Goal: Task Accomplishment & Management: Manage account settings

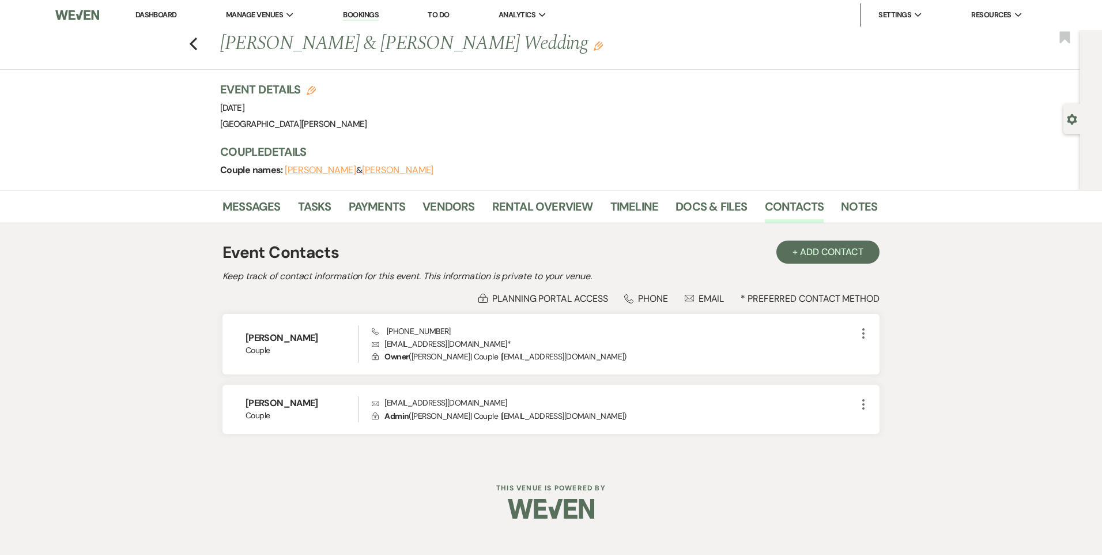
click at [159, 14] on link "Dashboard" at bounding box center [156, 15] width 42 height 10
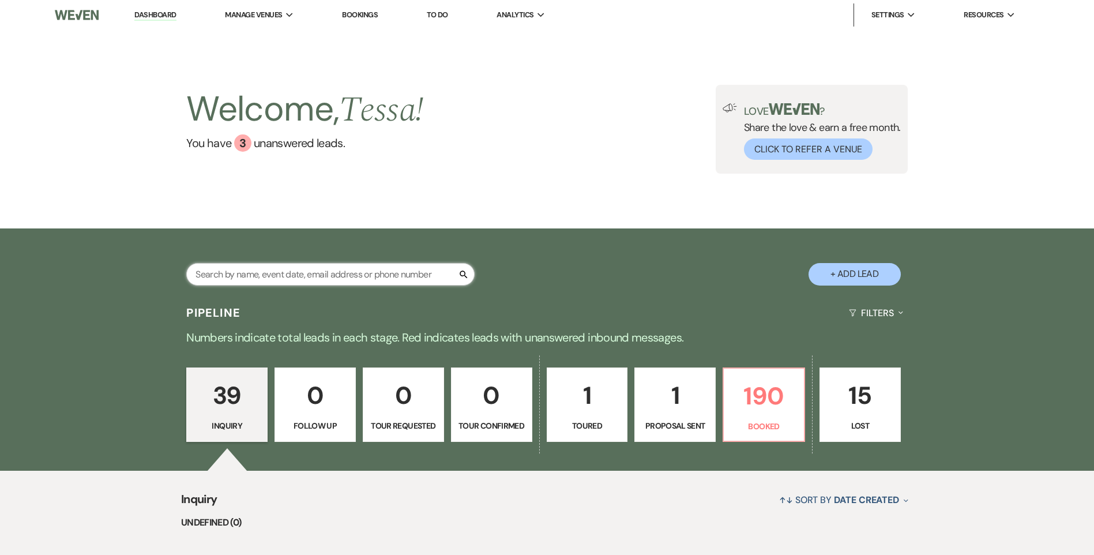
click at [262, 265] on input "text" at bounding box center [330, 274] width 288 height 22
click at [217, 264] on input "text" at bounding box center [330, 274] width 288 height 22
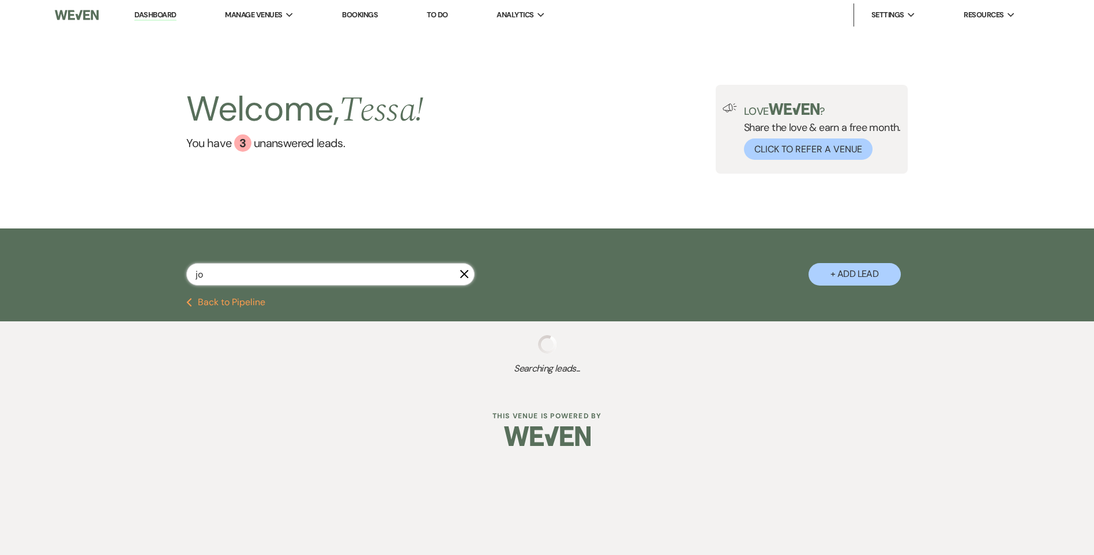
type input "joh"
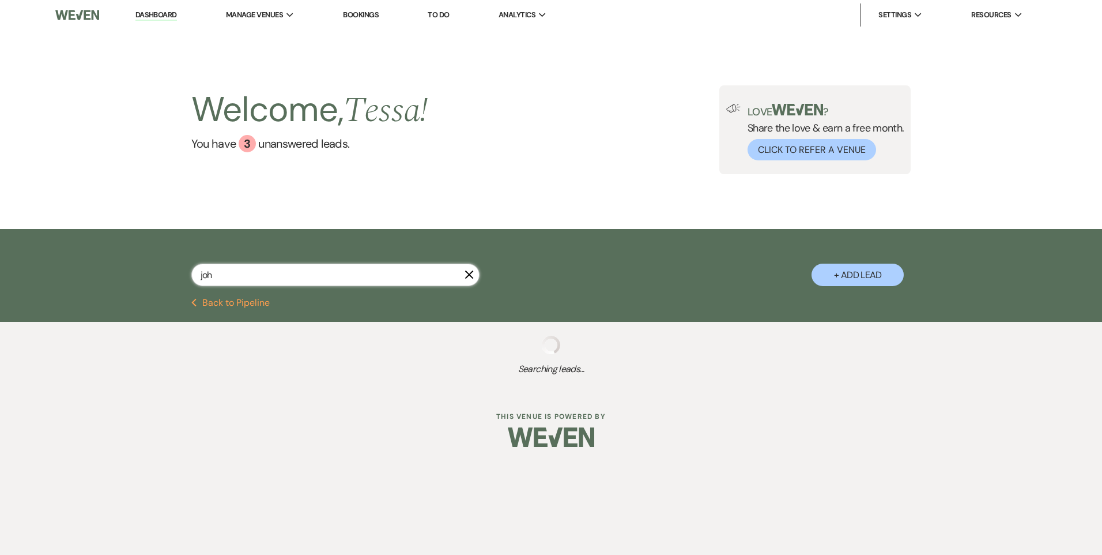
select select "8"
select select "1"
select select "6"
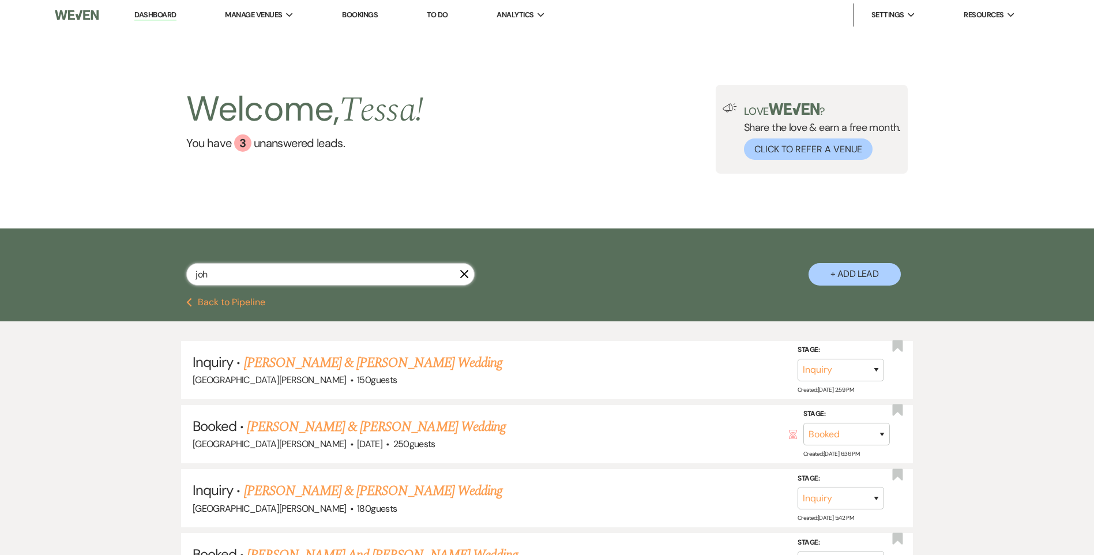
type input "john"
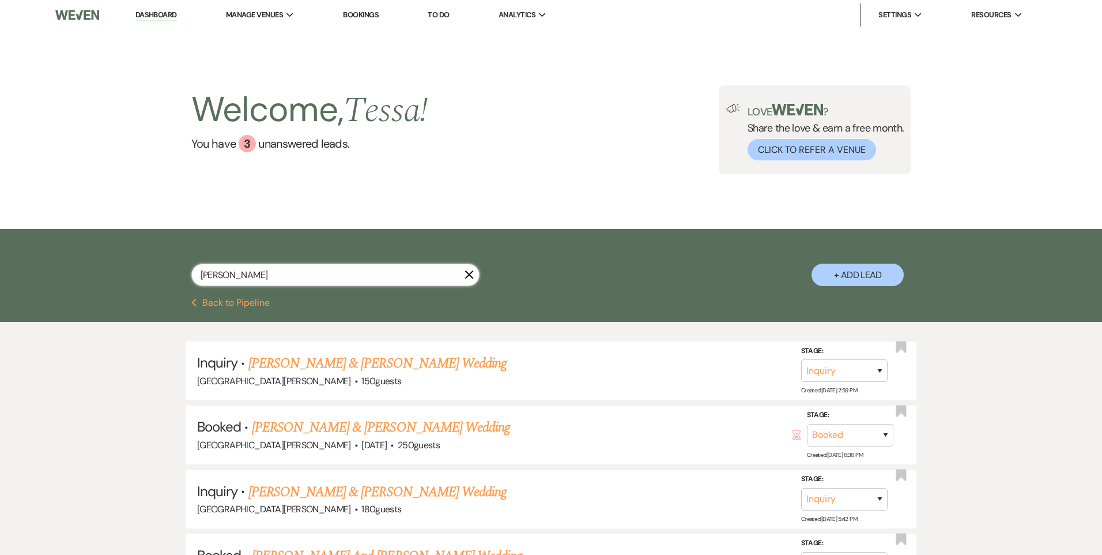
select select "8"
select select "1"
select select "6"
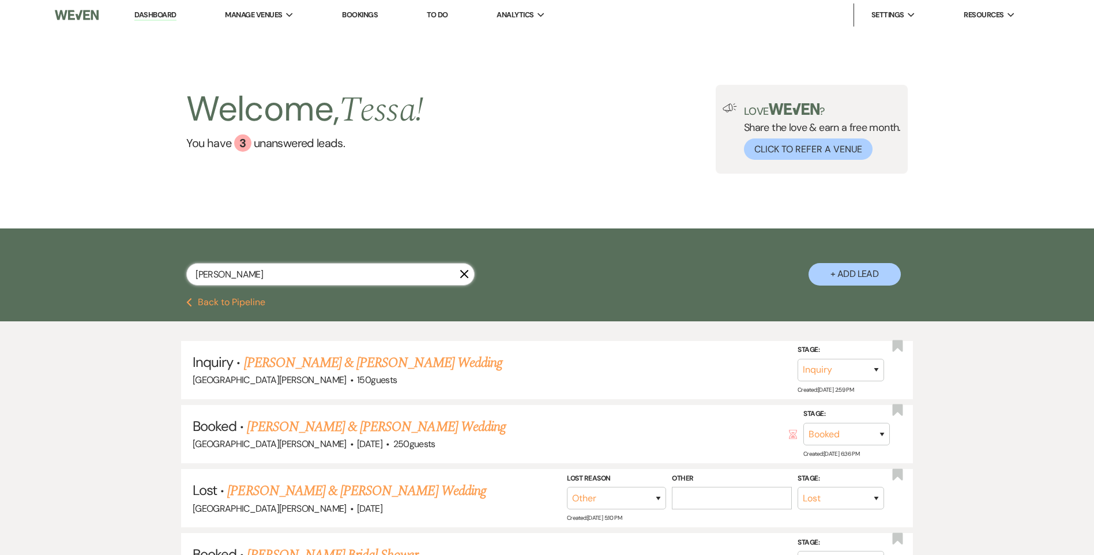
type input "johns"
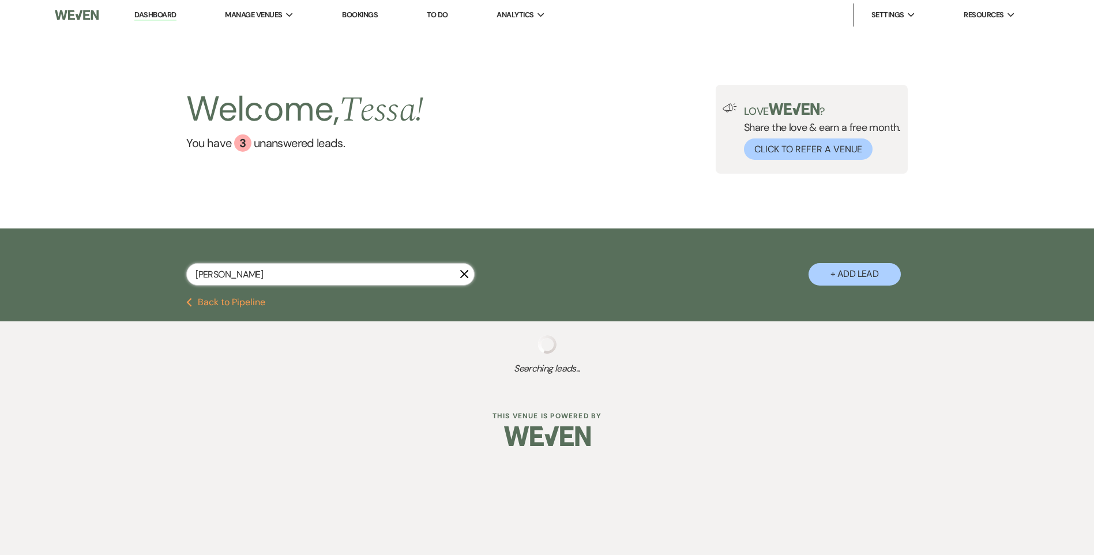
select select "8"
select select "1"
select select "6"
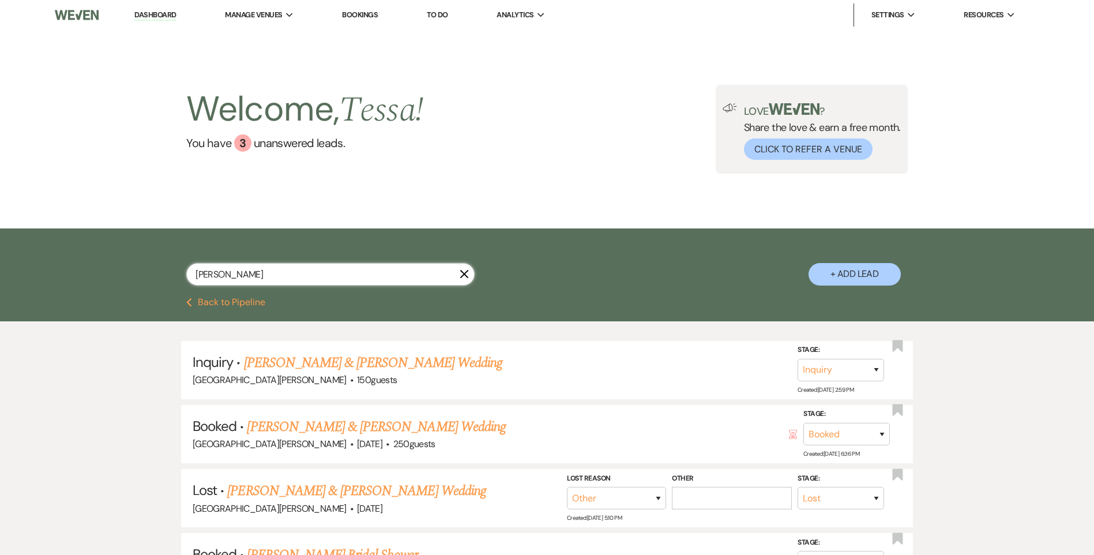
type input "johnso"
select select "8"
select select "1"
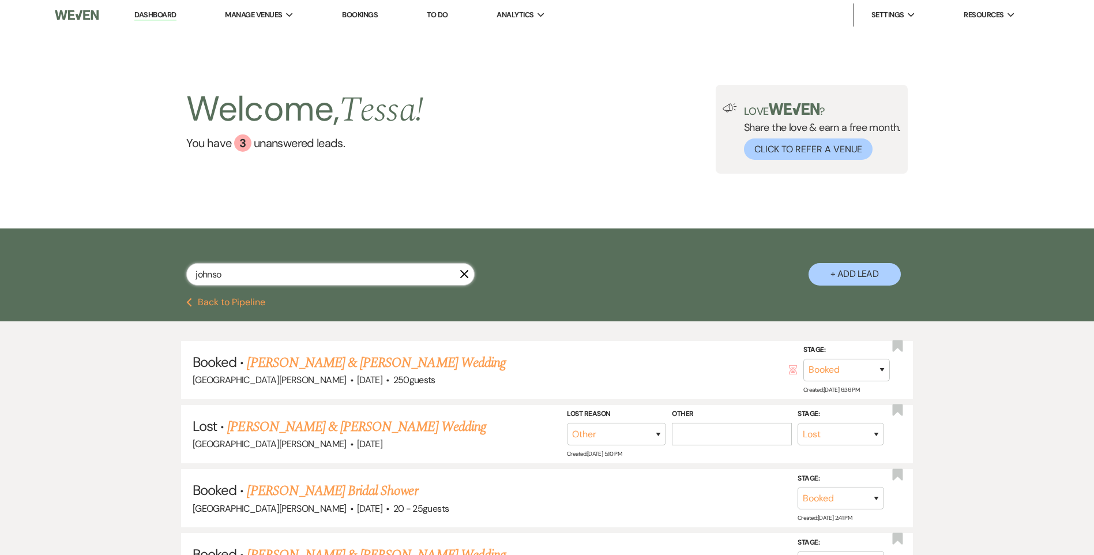
type input "johnson"
select select "8"
select select "1"
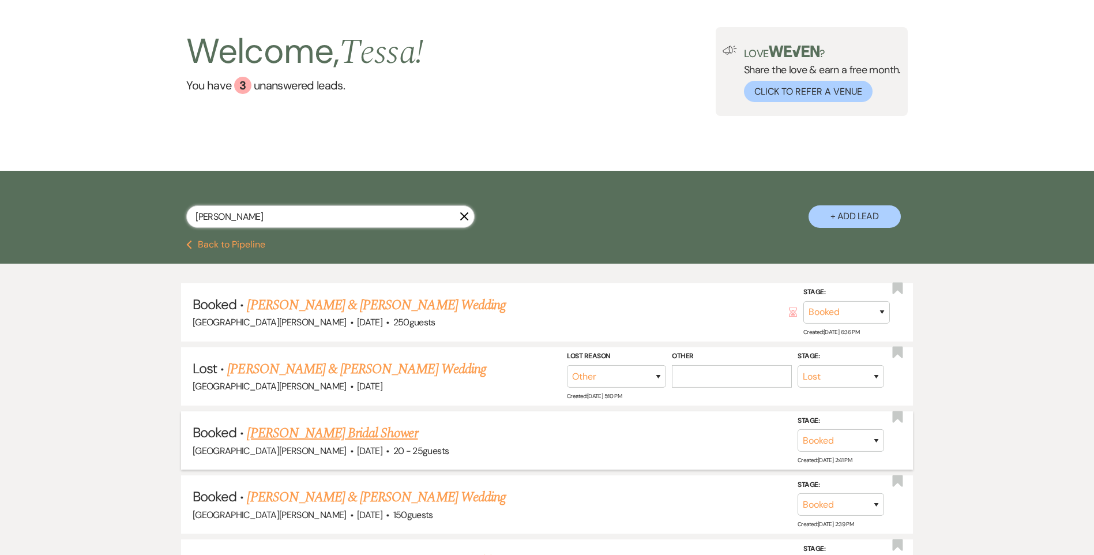
scroll to position [115, 0]
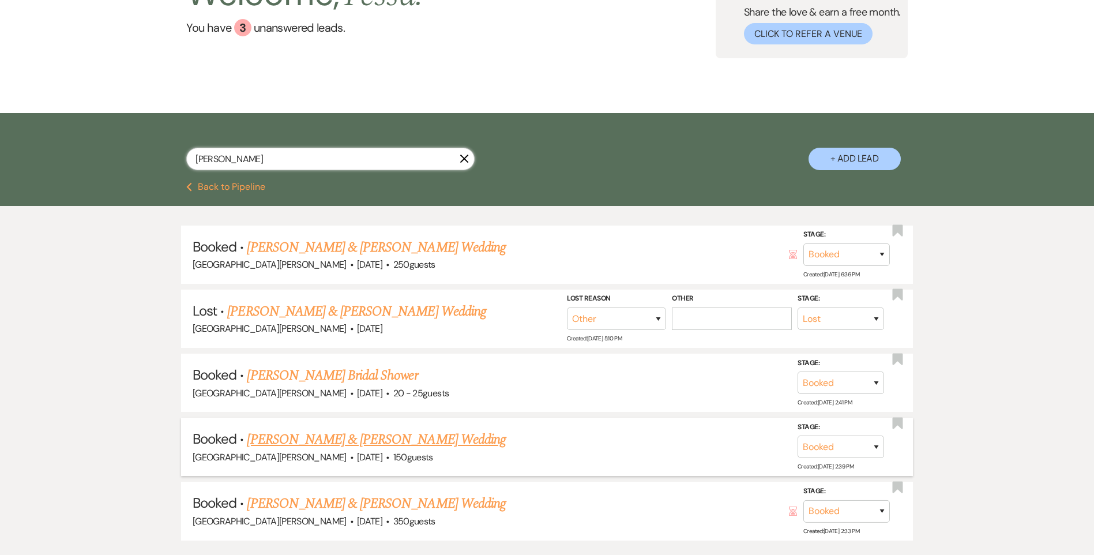
type input "johnson"
click at [357, 445] on link "[PERSON_NAME] & [PERSON_NAME] Wedding" at bounding box center [376, 439] width 258 height 21
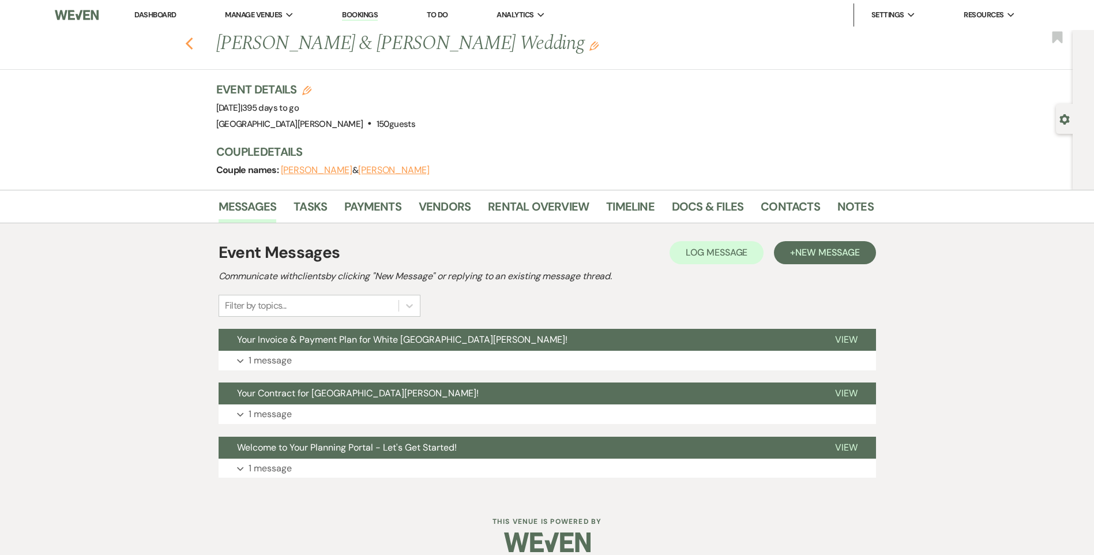
click at [194, 45] on icon "Previous" at bounding box center [189, 44] width 9 height 14
select select "8"
select select "1"
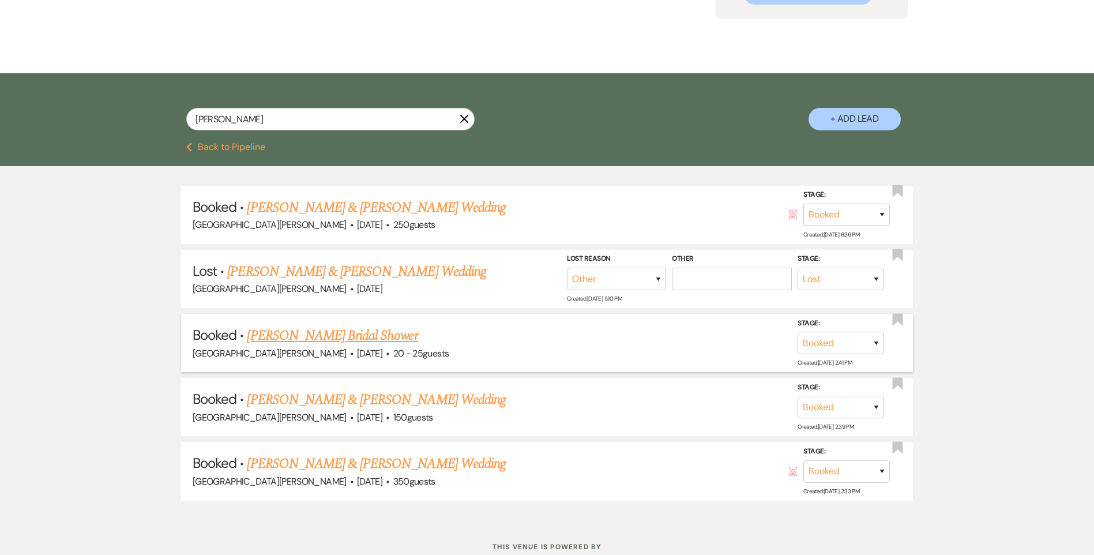
scroll to position [173, 0]
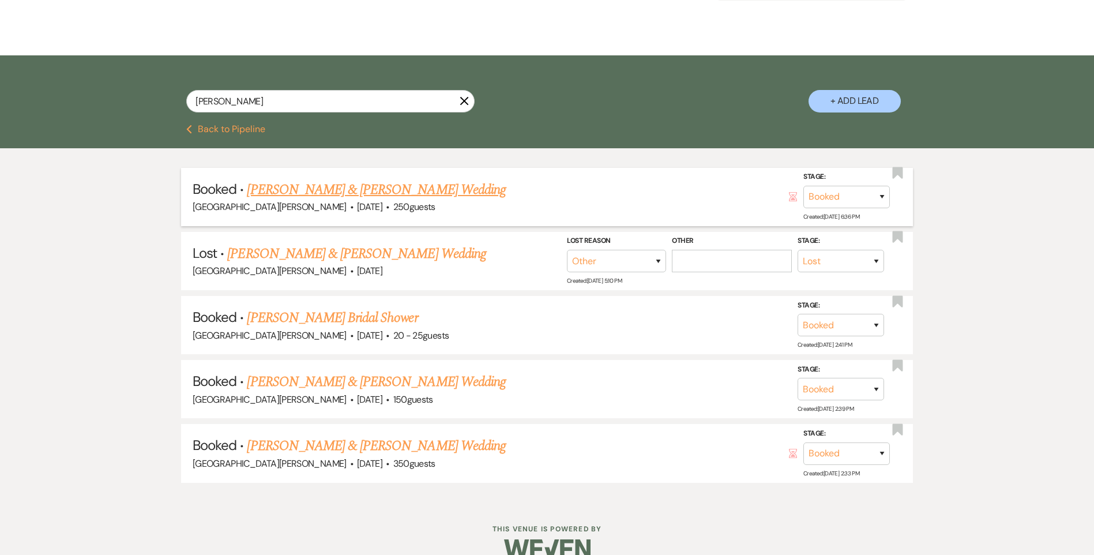
click at [358, 190] on link "[PERSON_NAME] & [PERSON_NAME] Wedding" at bounding box center [376, 189] width 258 height 21
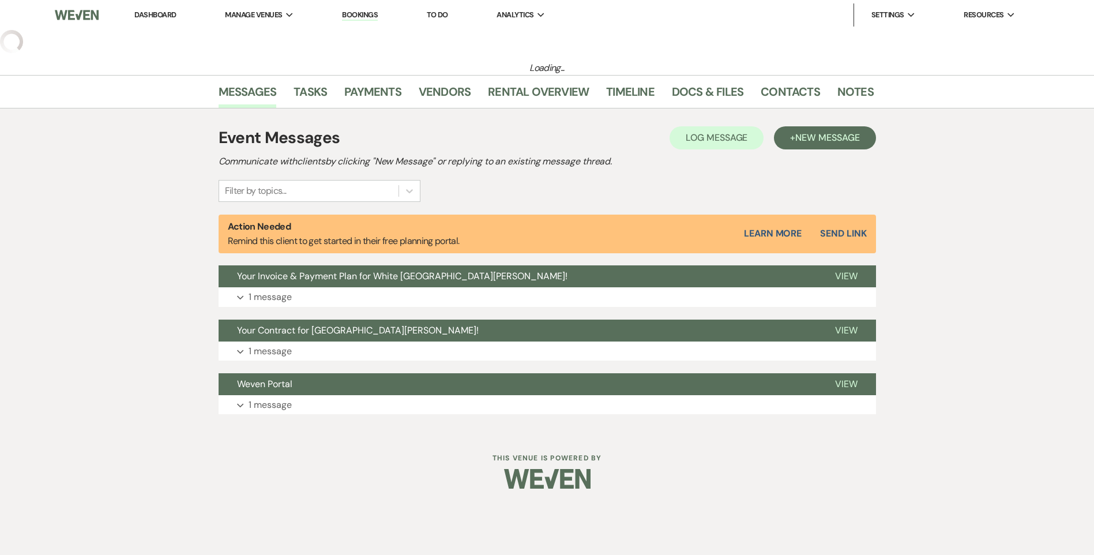
select select "2"
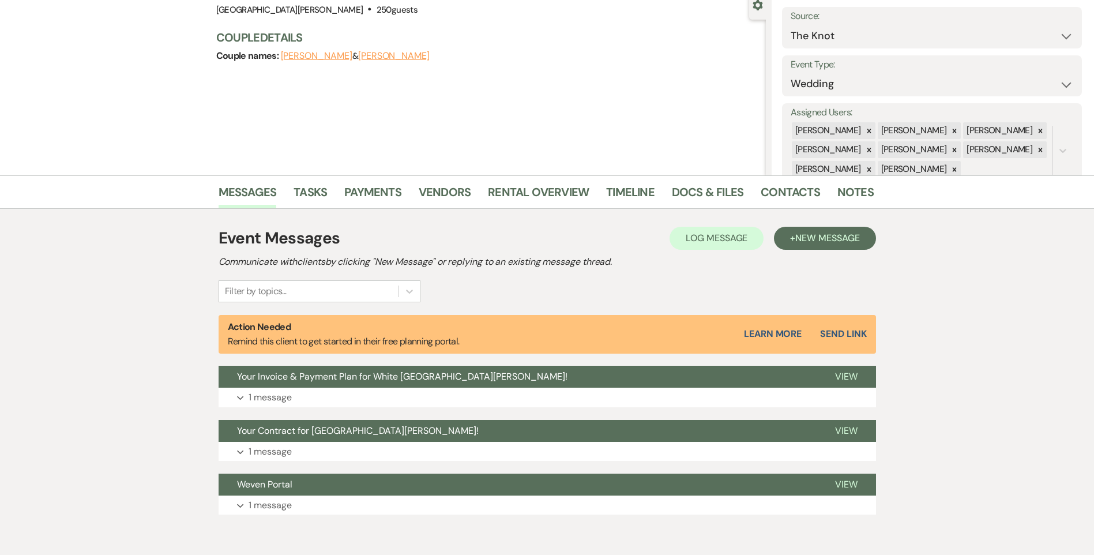
scroll to position [115, 0]
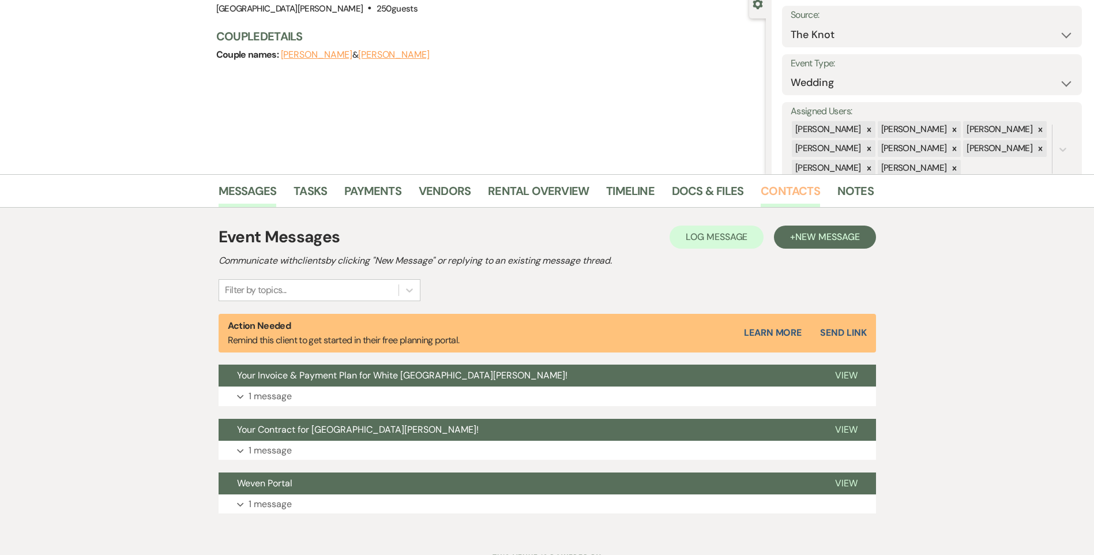
click at [786, 191] on link "Contacts" at bounding box center [789, 194] width 59 height 25
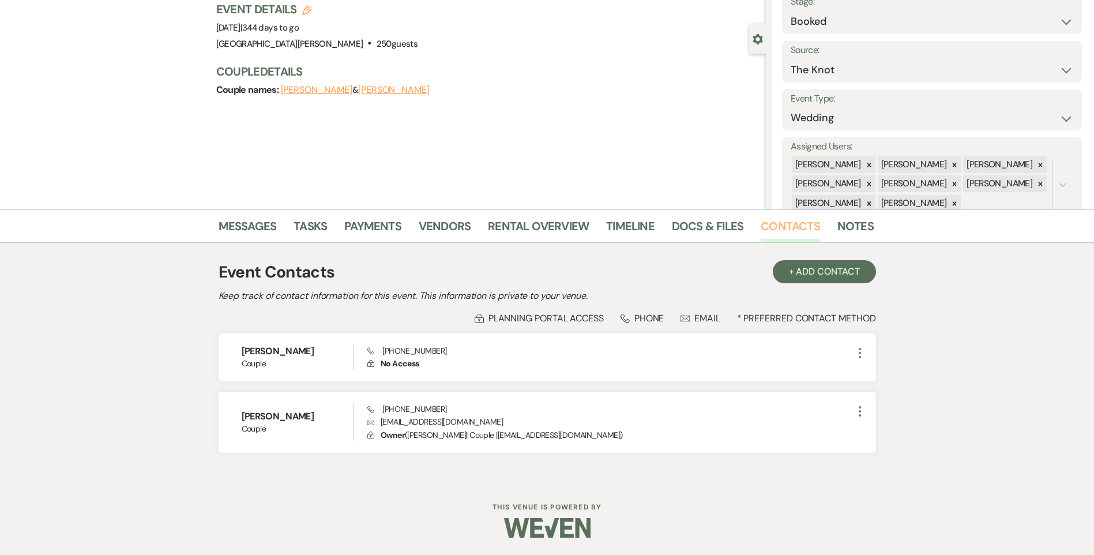
scroll to position [80, 0]
click at [239, 226] on link "Messages" at bounding box center [247, 229] width 58 height 25
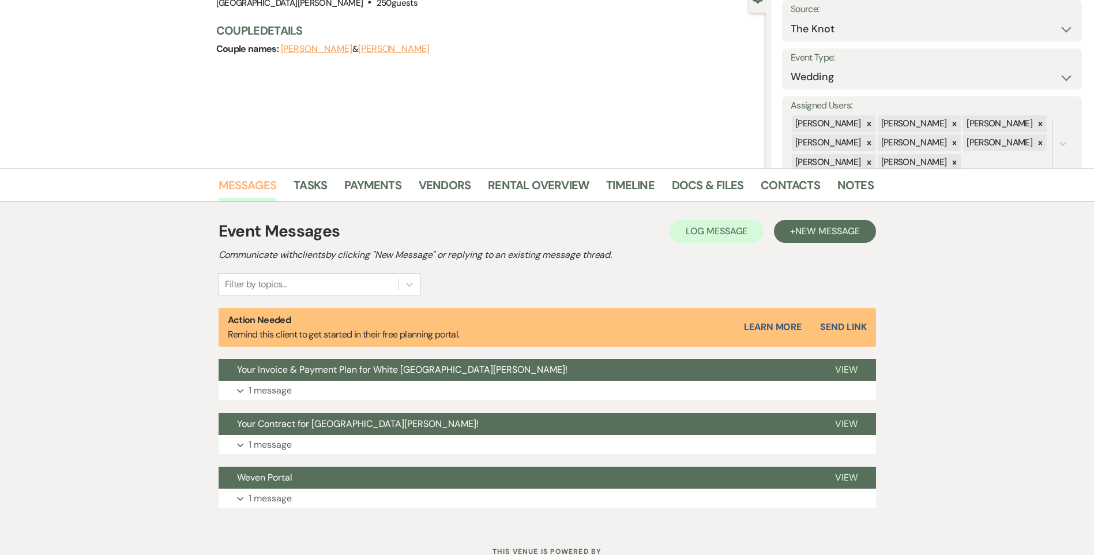
scroll to position [165, 0]
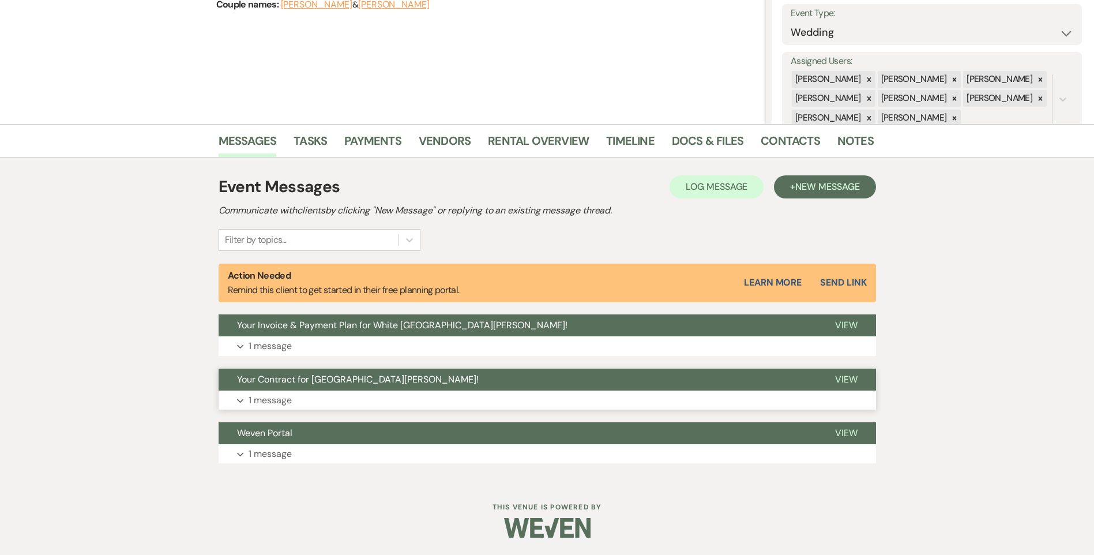
click at [371, 395] on button "Expand 1 message" at bounding box center [546, 400] width 657 height 20
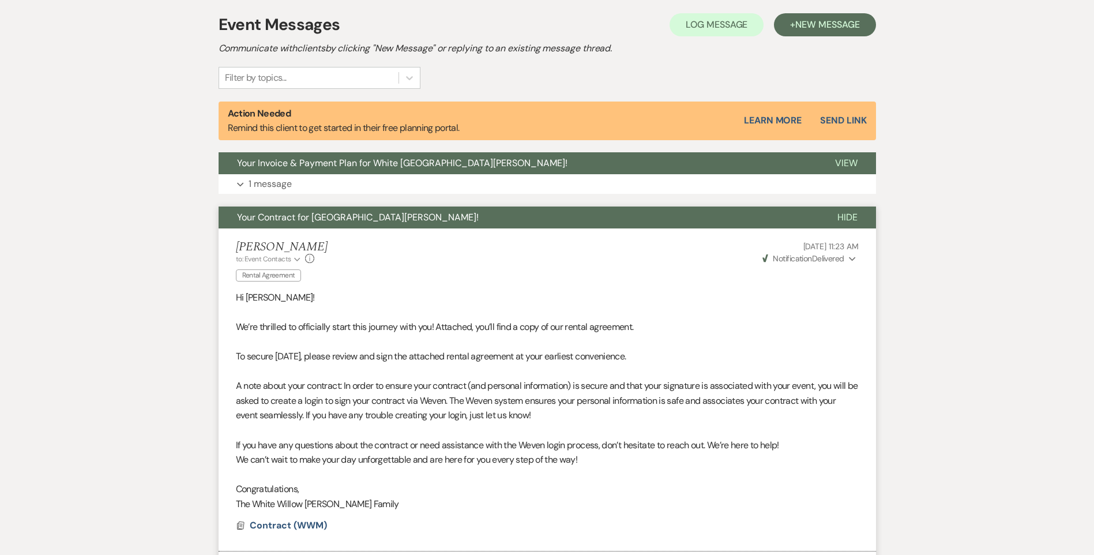
scroll to position [396, 0]
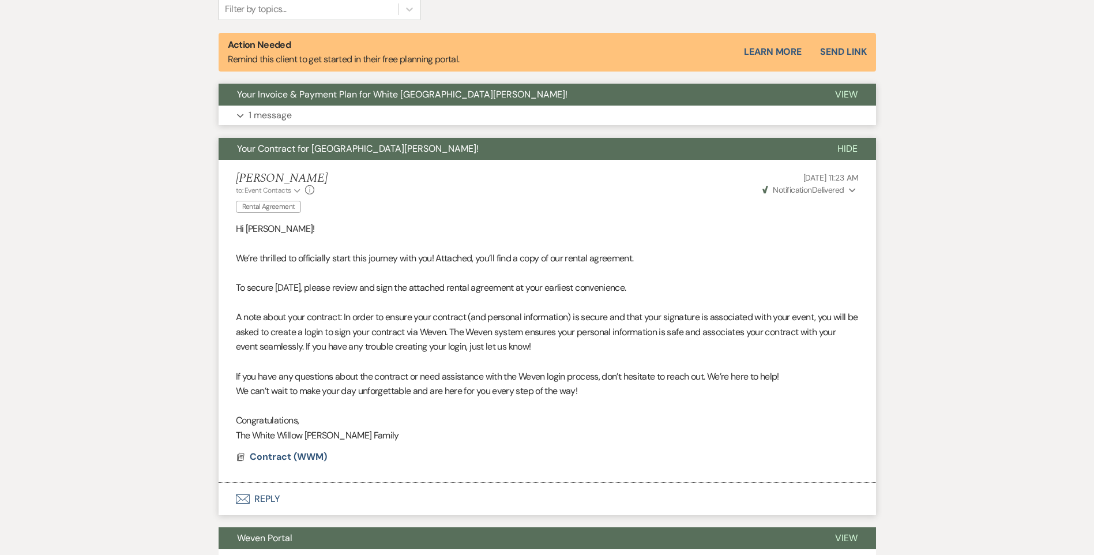
click at [730, 110] on button "Expand 1 message" at bounding box center [546, 115] width 657 height 20
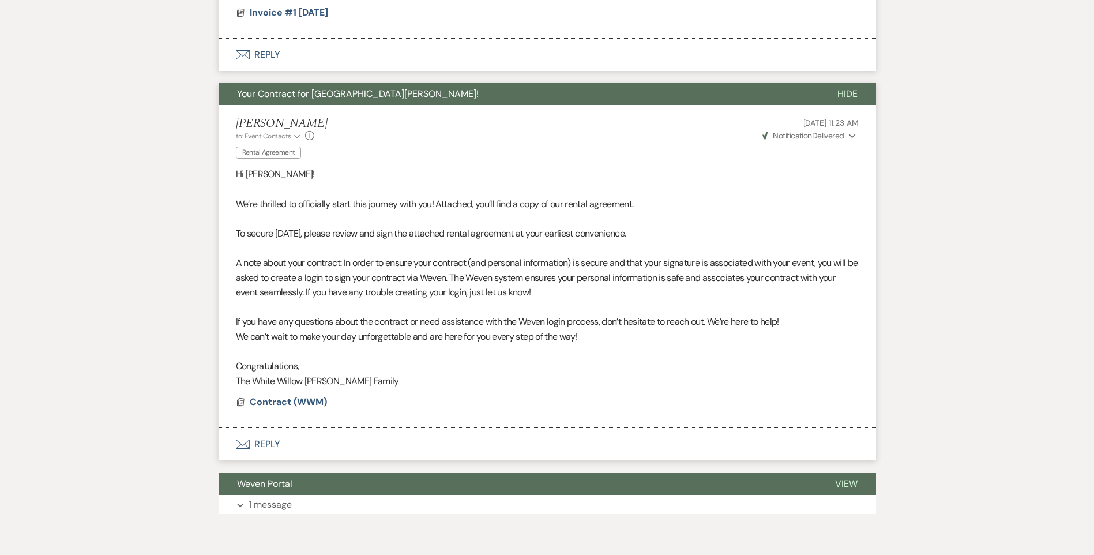
scroll to position [793, 0]
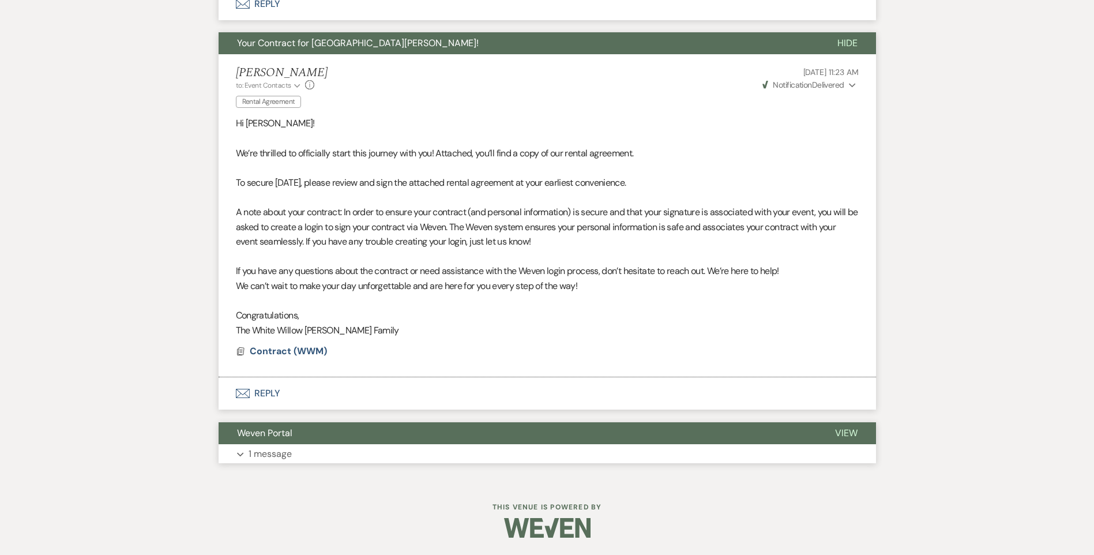
click at [296, 456] on button "Expand 1 message" at bounding box center [546, 454] width 657 height 20
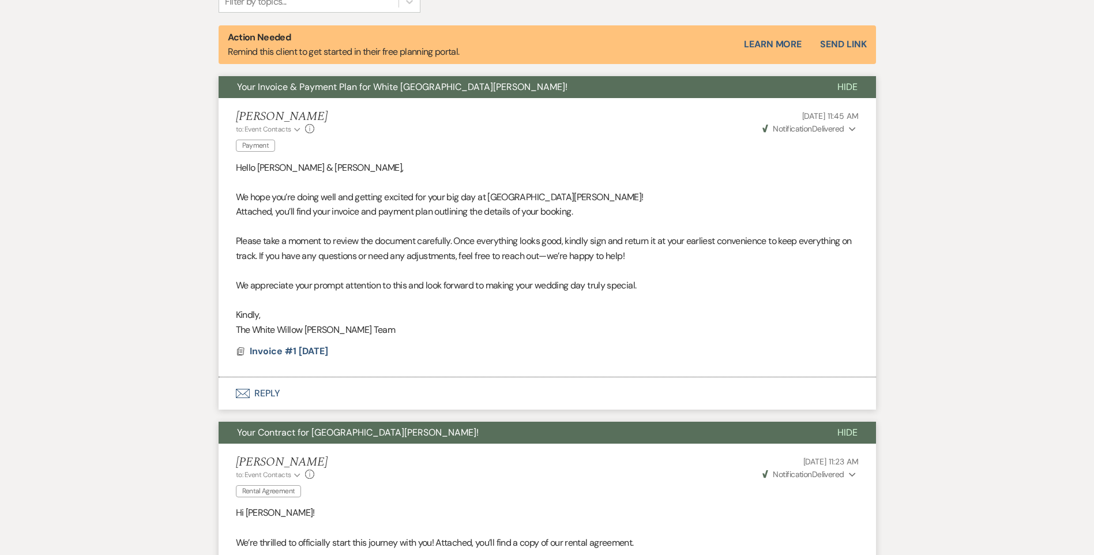
scroll to position [288, 0]
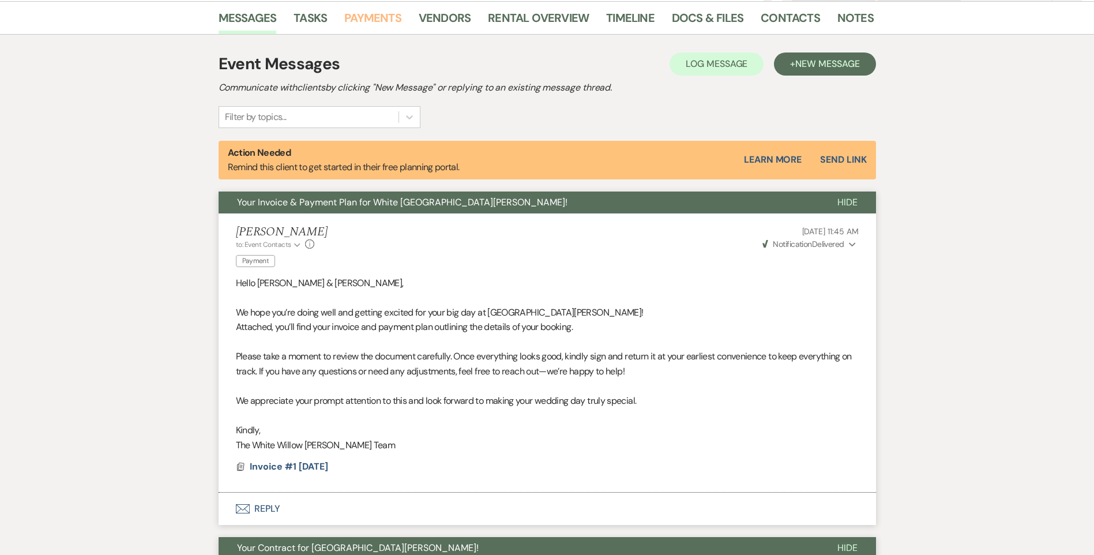
click at [383, 22] on link "Payments" at bounding box center [372, 21] width 57 height 25
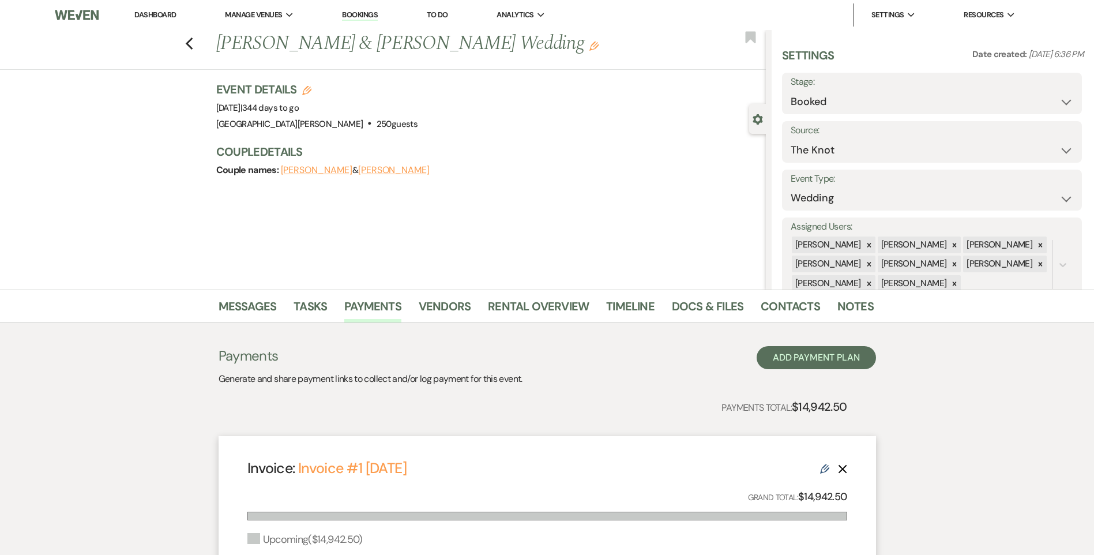
click at [165, 12] on link "Dashboard" at bounding box center [155, 15] width 42 height 10
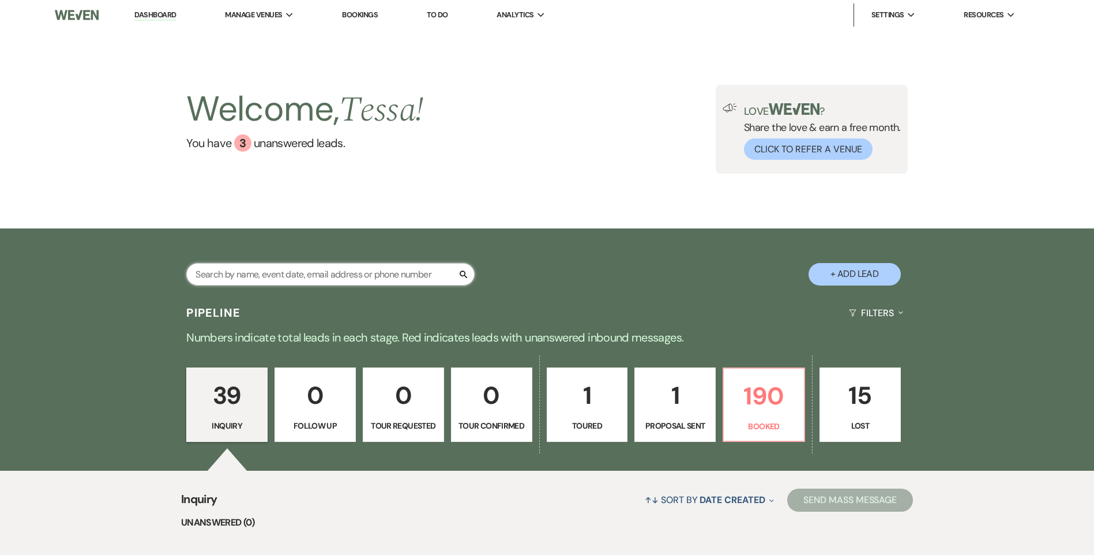
click at [309, 267] on input "text" at bounding box center [330, 274] width 288 height 22
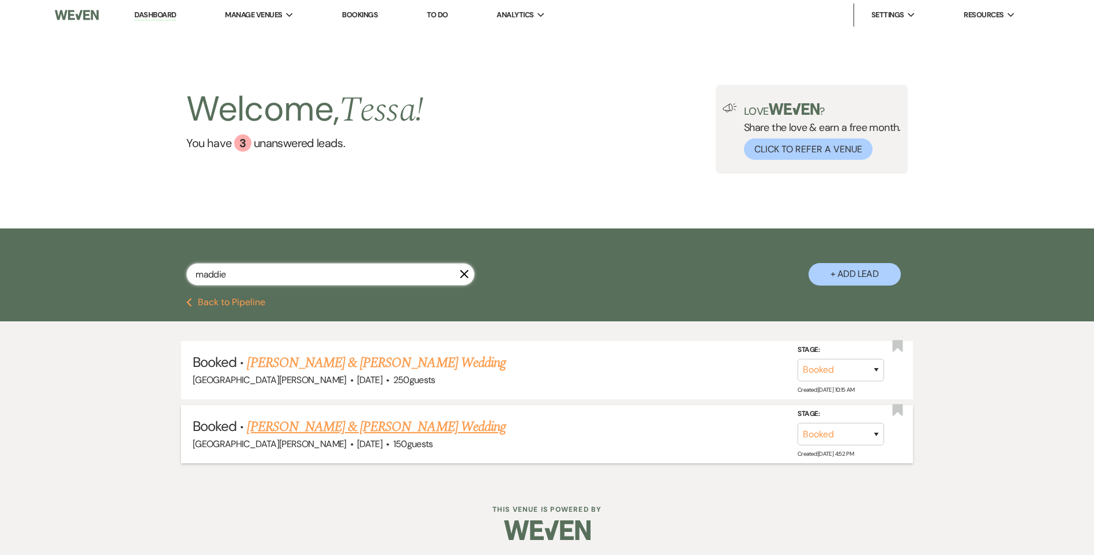
type input "maddie"
click at [383, 429] on link "[PERSON_NAME] & [PERSON_NAME] Wedding" at bounding box center [376, 426] width 258 height 21
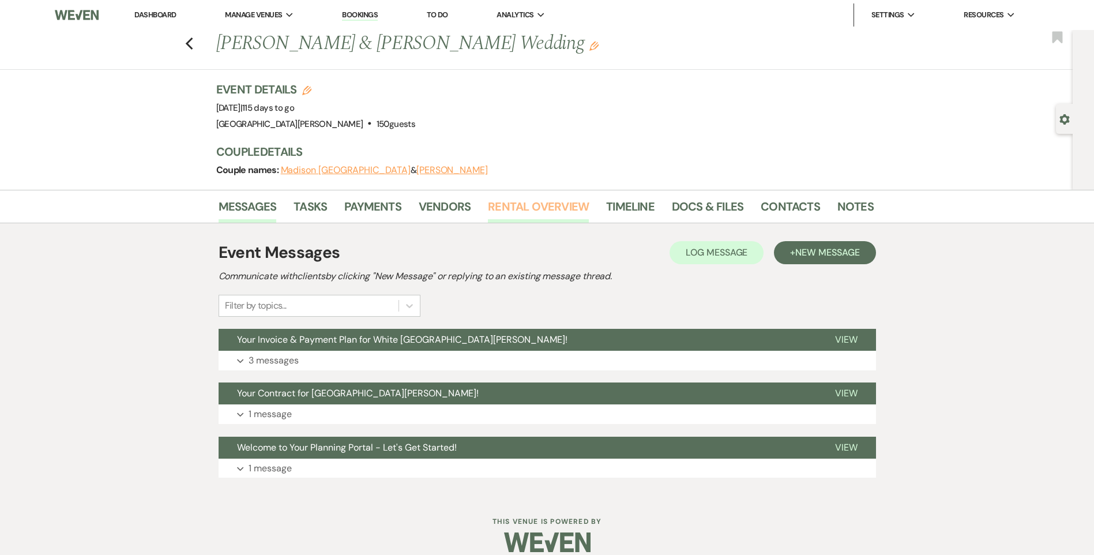
click at [521, 200] on link "Rental Overview" at bounding box center [538, 209] width 101 height 25
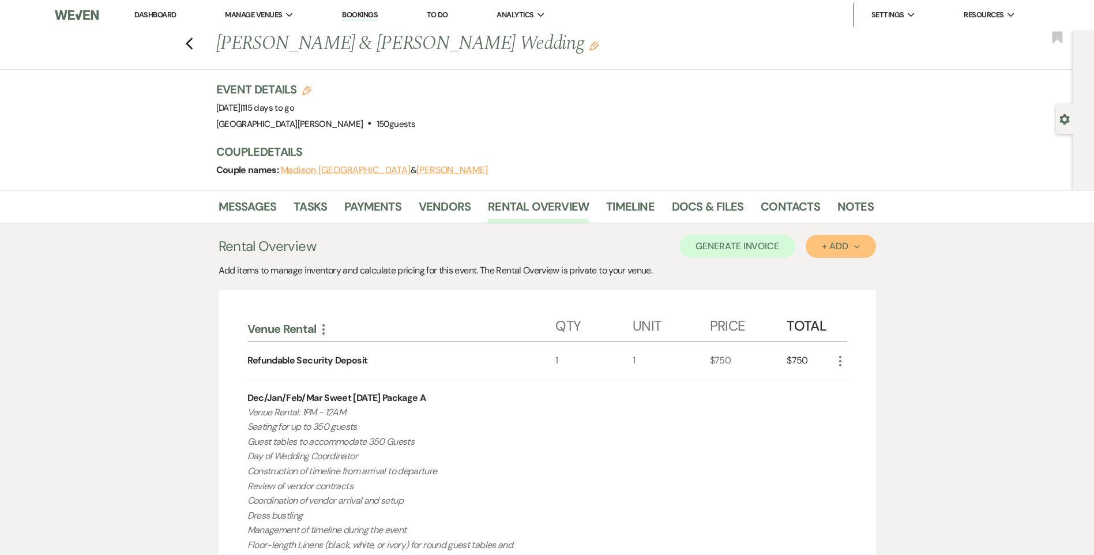
click at [854, 240] on button "+ Add Next" at bounding box center [840, 246] width 70 height 23
click at [834, 290] on button "Category" at bounding box center [835, 290] width 61 height 18
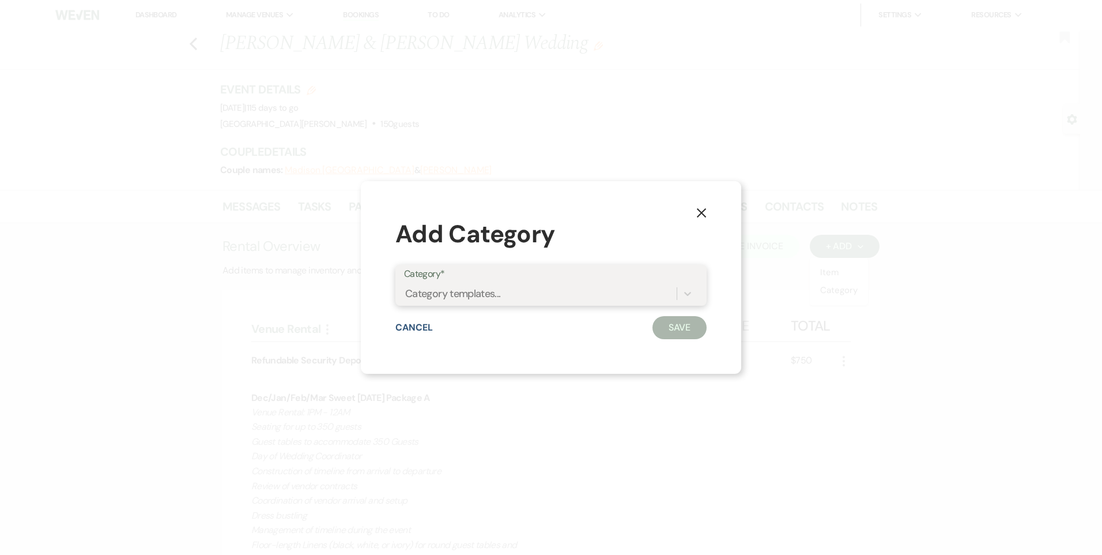
click at [453, 292] on div "Category templates..." at bounding box center [453, 293] width 96 height 16
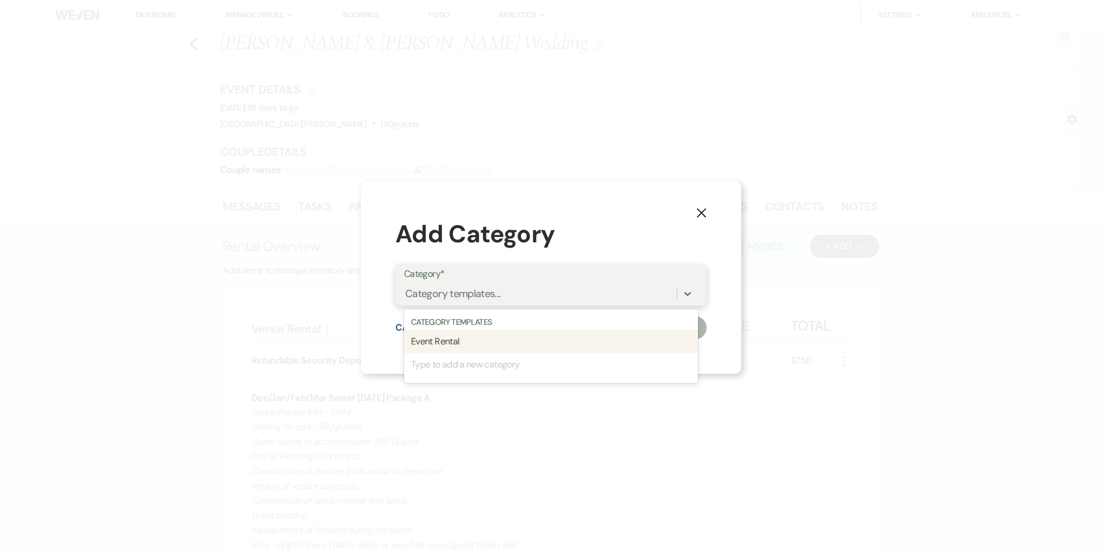
click at [449, 338] on div "Event Rental" at bounding box center [551, 341] width 294 height 23
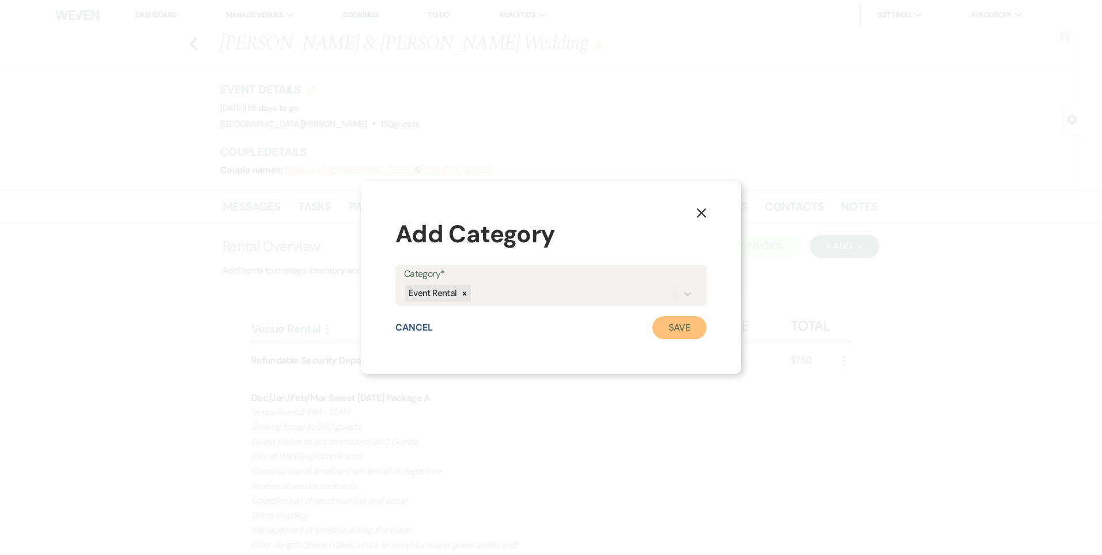
click at [691, 326] on button "Save" at bounding box center [680, 327] width 54 height 23
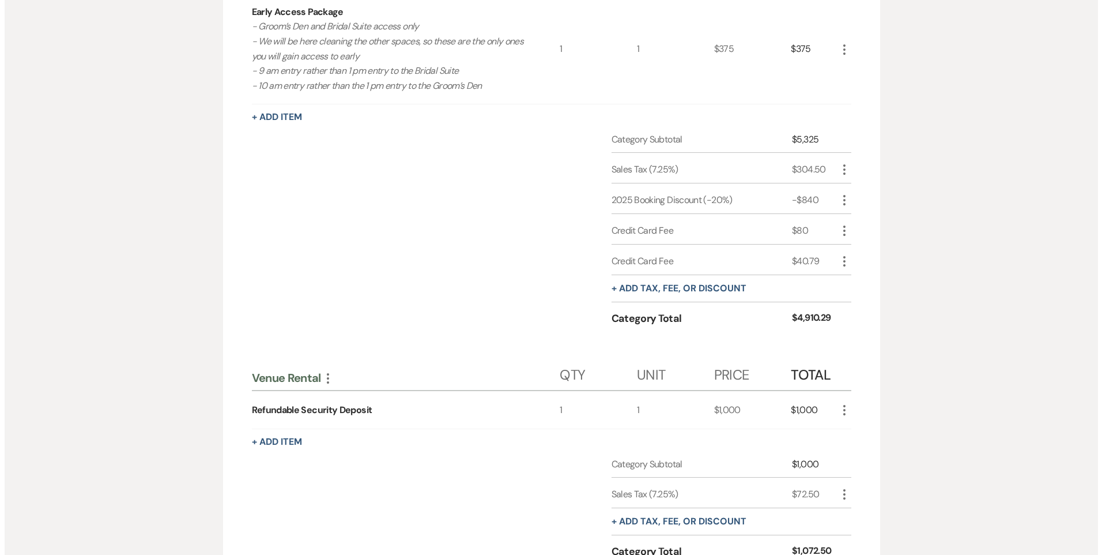
scroll to position [922, 0]
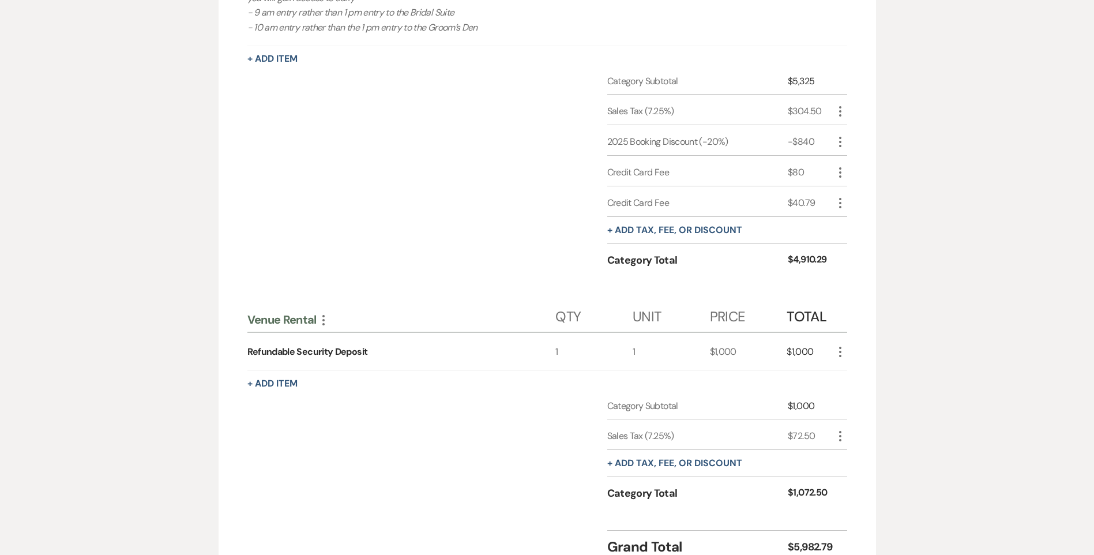
click at [322, 315] on icon "More" at bounding box center [323, 320] width 14 height 14
click at [835, 353] on icon "More" at bounding box center [840, 352] width 14 height 14
click at [854, 372] on button "Pencil Edit" at bounding box center [863, 374] width 60 height 18
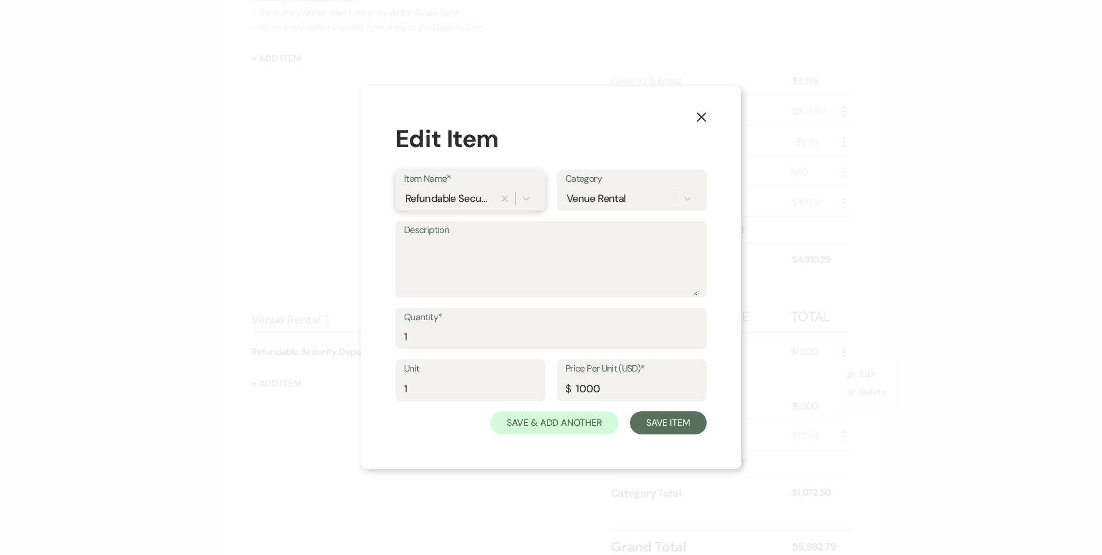
click at [468, 202] on div "Refundable Security Deposit" at bounding box center [448, 198] width 86 height 16
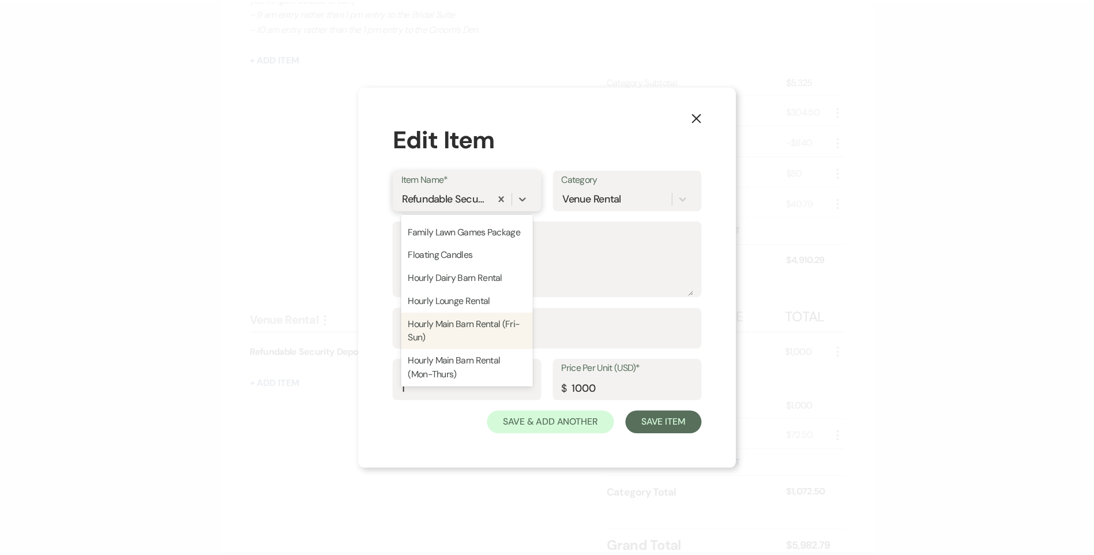
scroll to position [634, 0]
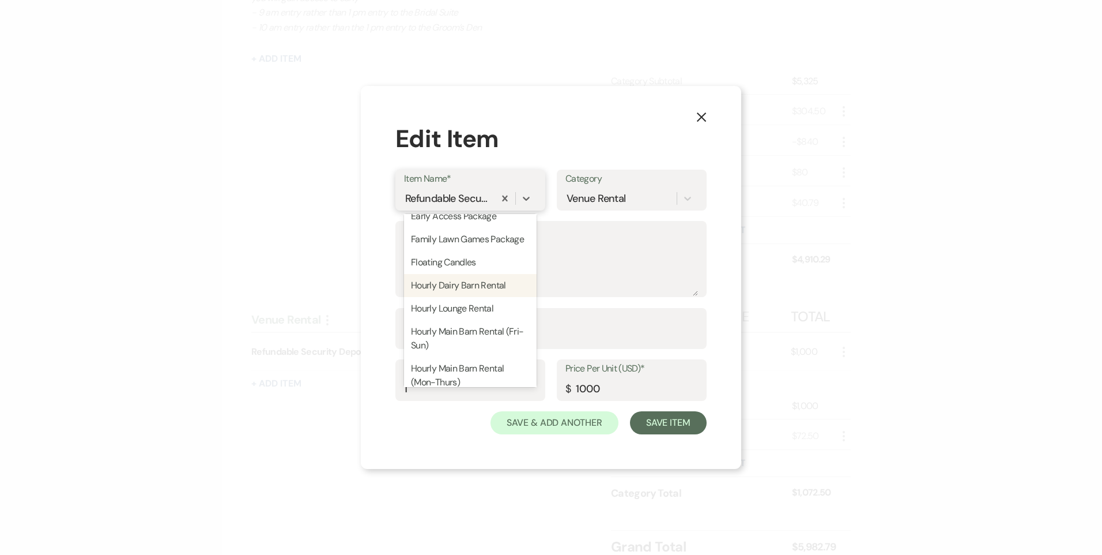
click at [480, 297] on div "Hourly Dairy Barn Rental" at bounding box center [470, 285] width 133 height 23
type input "150"
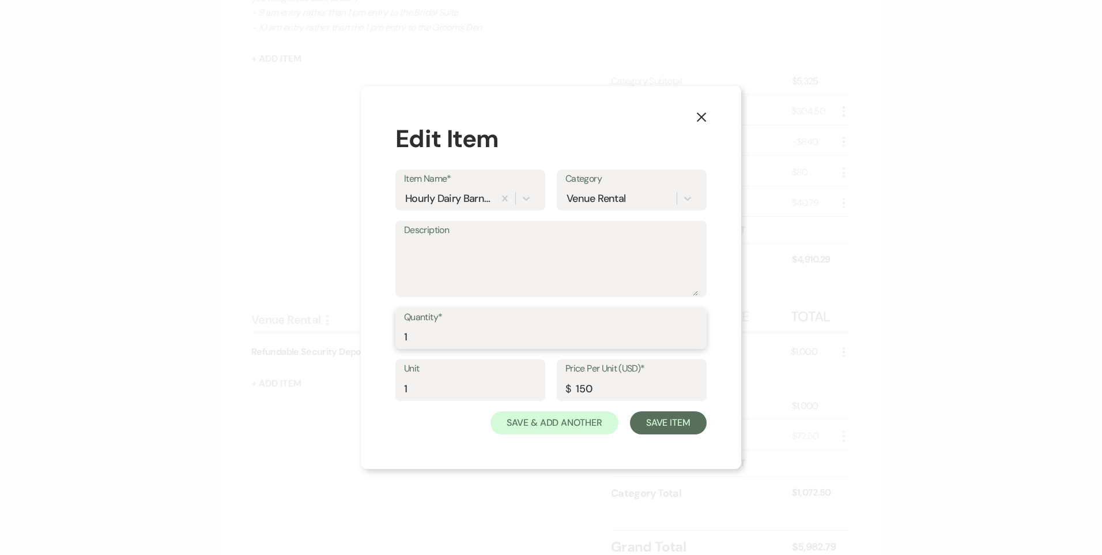
click at [413, 340] on input "1" at bounding box center [551, 336] width 294 height 22
click at [469, 257] on textarea "Description" at bounding box center [551, 267] width 294 height 58
type textarea "1"
type textarea "12/03/25 - 4 hour rental for dairy barn Rehearsal Dinner"
click at [686, 423] on button "Save Item" at bounding box center [668, 422] width 77 height 23
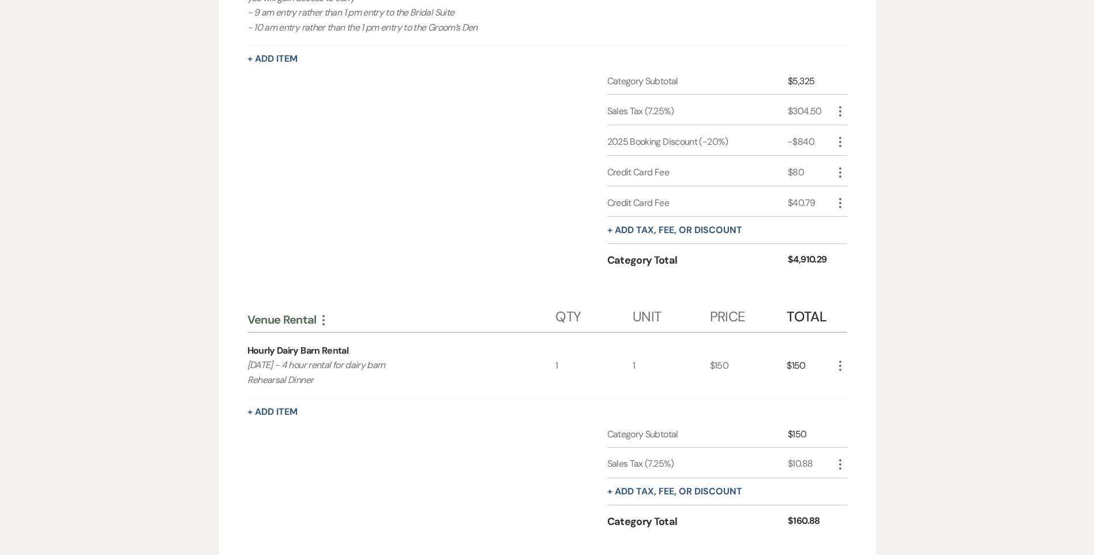
click at [846, 367] on icon "More" at bounding box center [840, 366] width 14 height 14
click at [850, 384] on icon "Pencil" at bounding box center [849, 388] width 7 height 9
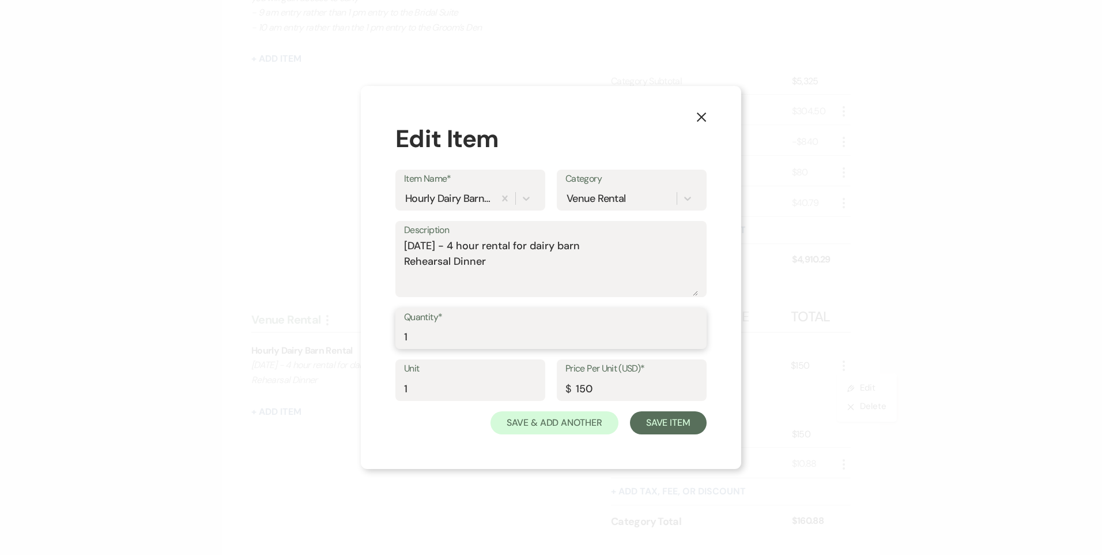
drag, startPoint x: 413, startPoint y: 332, endPoint x: 395, endPoint y: 339, distance: 18.6
click at [395, 339] on div "Quantity* 1" at bounding box center [550, 329] width 311 height 42
type input "4"
click at [687, 424] on button "Save Item" at bounding box center [668, 422] width 77 height 23
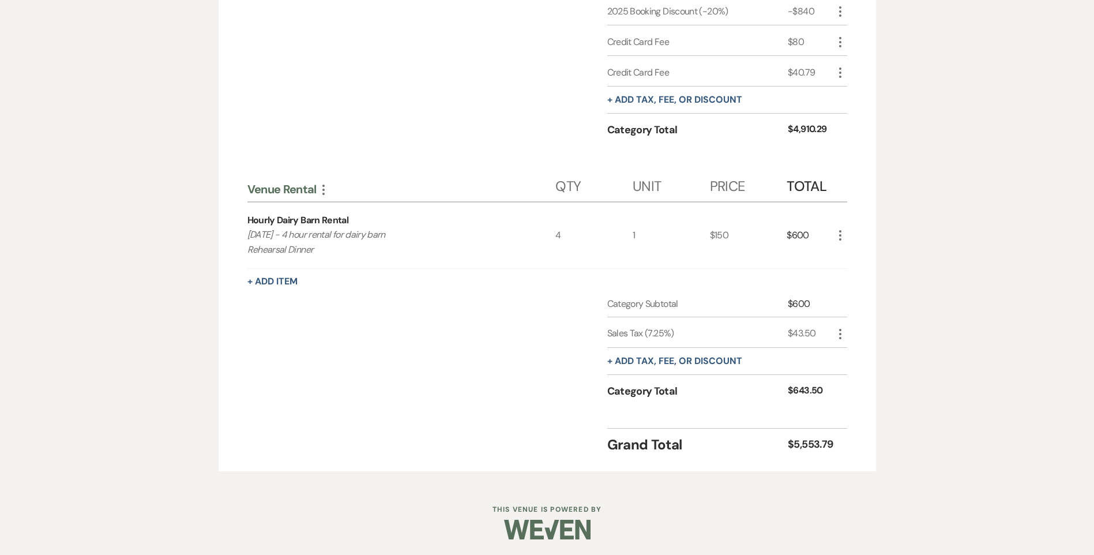
scroll to position [1054, 0]
click at [838, 333] on icon "More" at bounding box center [840, 332] width 14 height 14
click at [836, 345] on button "Pencil Edit" at bounding box center [863, 354] width 60 height 18
select select "3"
select select "false"
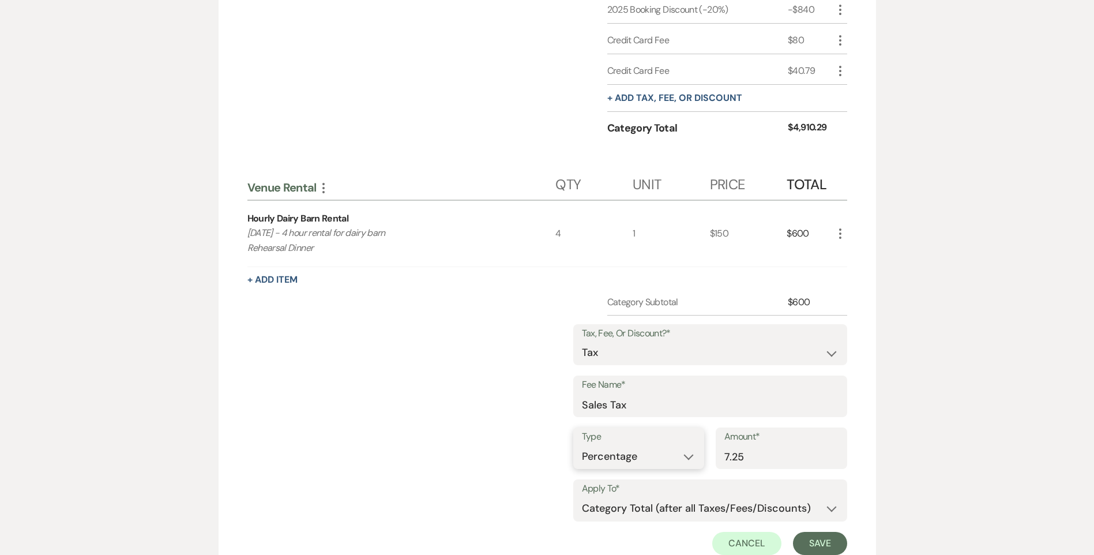
drag, startPoint x: 633, startPoint y: 447, endPoint x: 635, endPoint y: 454, distance: 7.1
click at [633, 447] on select "Dollar Amount Percentage" at bounding box center [639, 456] width 114 height 22
click at [582, 445] on select "Dollar Amount Percentage" at bounding box center [639, 456] width 114 height 22
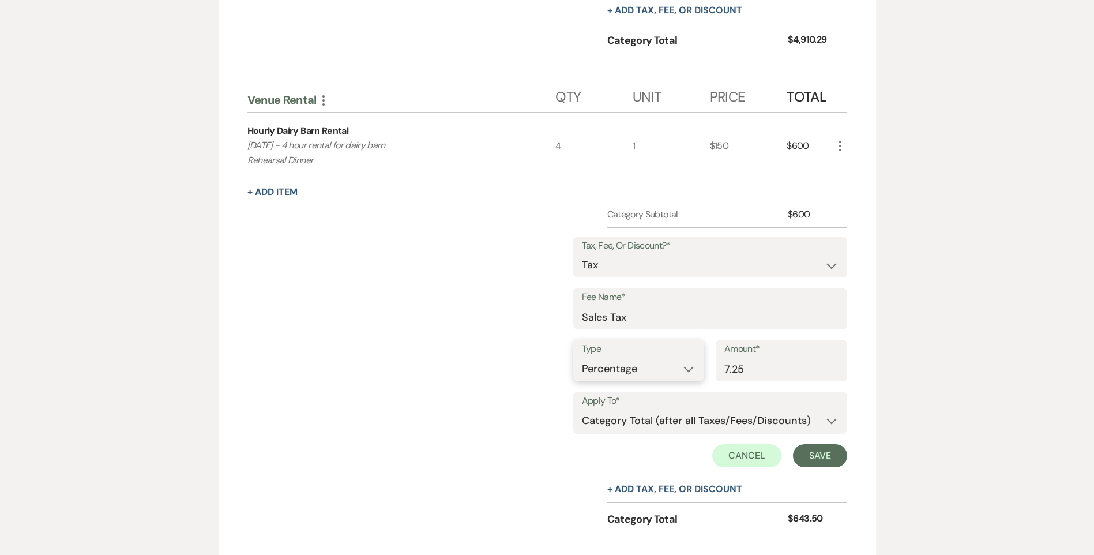
scroll to position [1170, 0]
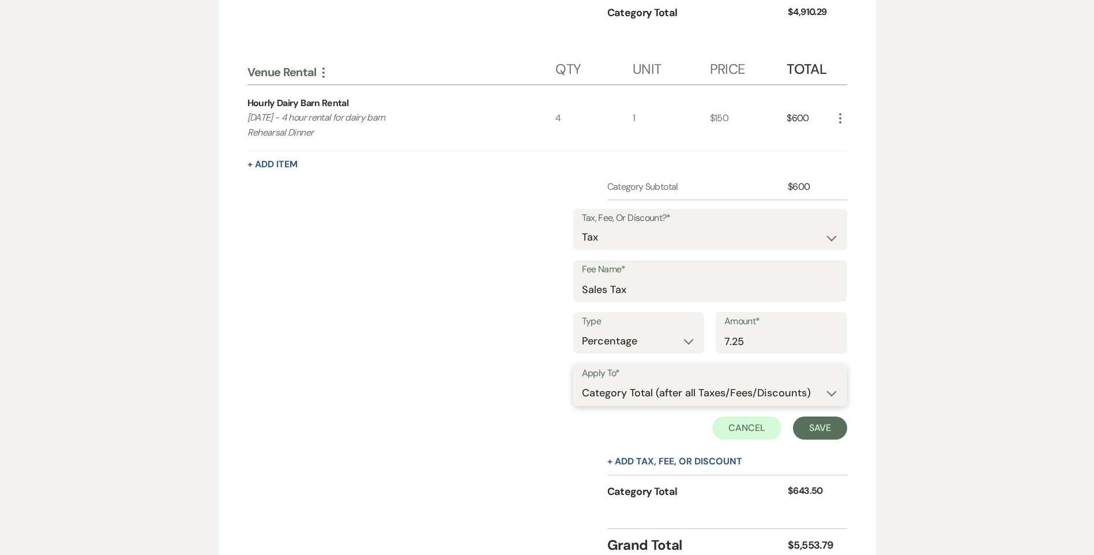
click at [622, 393] on select "Selected Items Category Subtotal (before all Taxes/Fees/Discounts) Category Tot…" at bounding box center [710, 393] width 257 height 23
click at [582, 382] on select "Selected Items Category Subtotal (before all Taxes/Fees/Discounts) Category Tot…" at bounding box center [710, 393] width 257 height 23
click at [639, 397] on select "Selected Items Category Subtotal (before all Taxes/Fees/Discounts)" at bounding box center [710, 393] width 257 height 23
select select "0"
click at [582, 382] on select "Selected Items Category Subtotal (before all Taxes/Fees/Discounts)" at bounding box center [710, 393] width 257 height 23
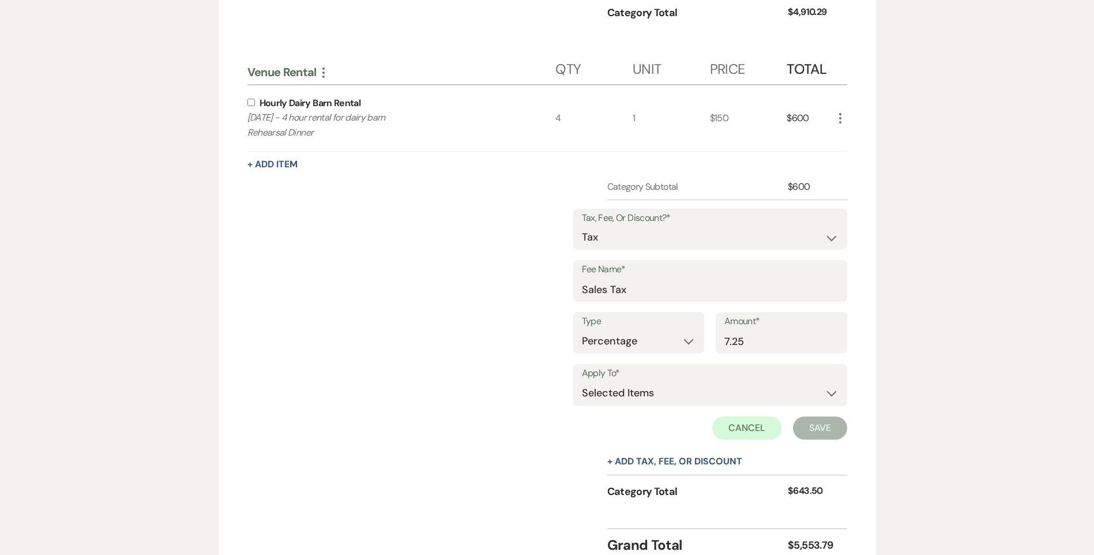
click at [250, 100] on input "checkbox" at bounding box center [250, 102] width 7 height 7
checkbox input "true"
click at [804, 420] on button "Save" at bounding box center [820, 427] width 54 height 23
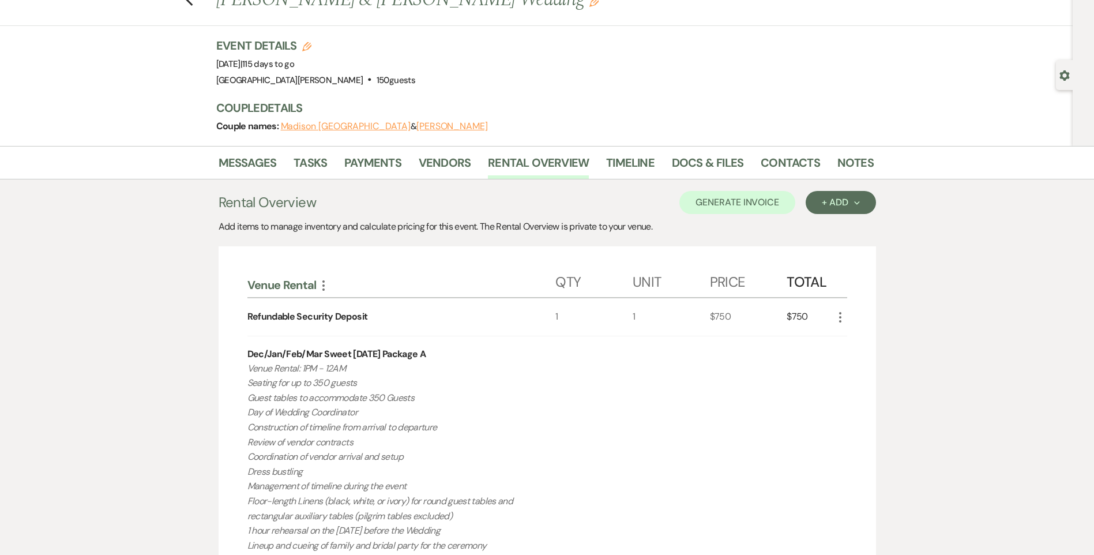
scroll to position [0, 0]
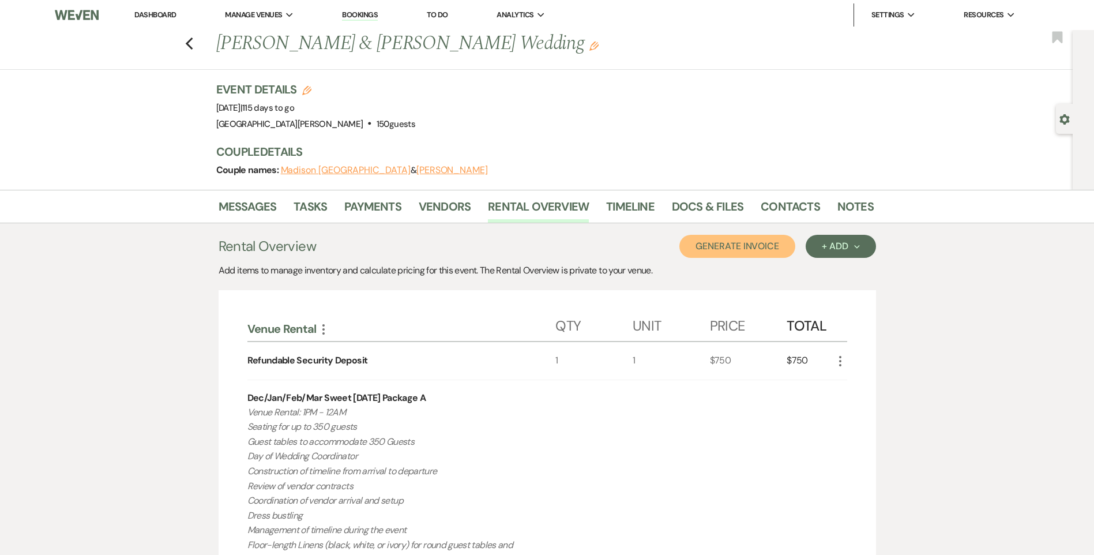
click at [774, 245] on button "Generate Invoice" at bounding box center [737, 246] width 116 height 23
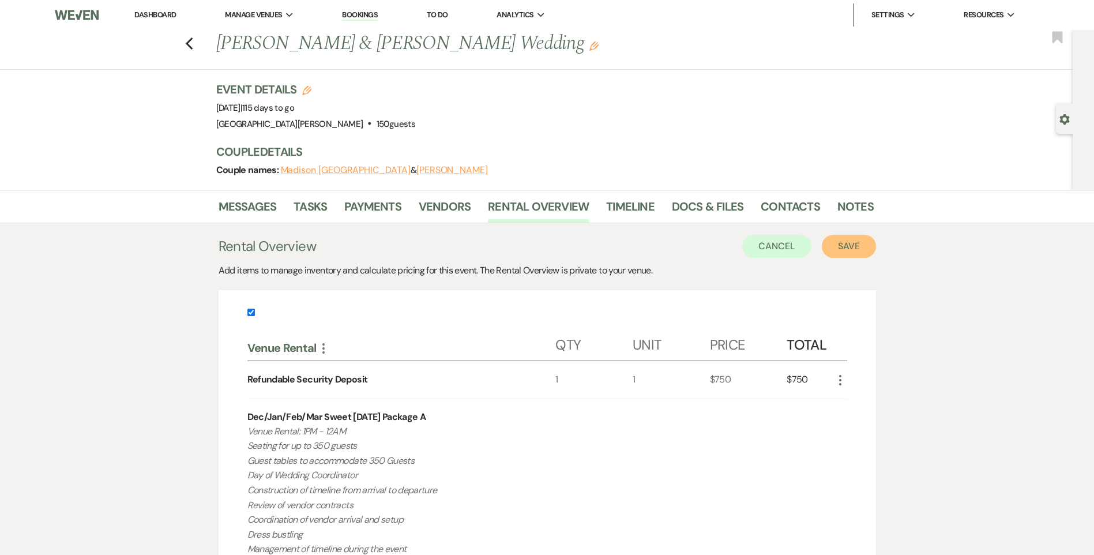
click at [849, 244] on button "Save" at bounding box center [849, 246] width 54 height 23
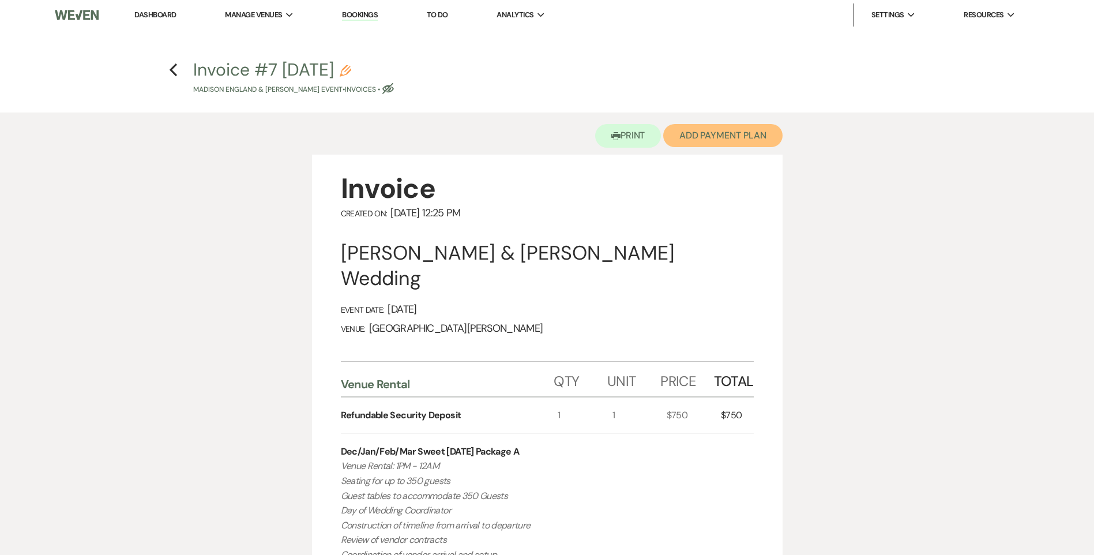
click at [736, 137] on button "Add Payment Plan" at bounding box center [722, 135] width 119 height 23
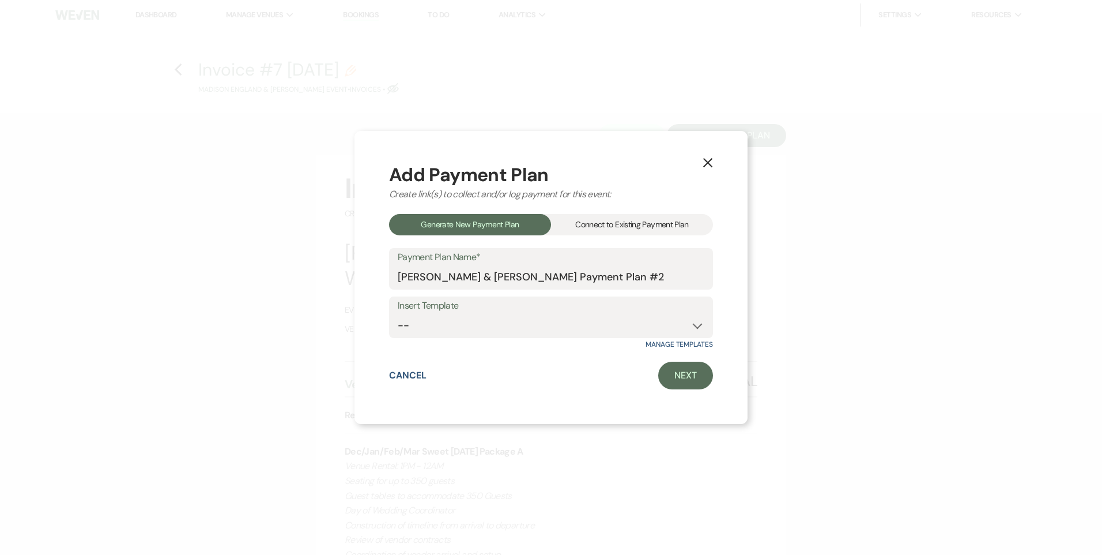
click at [628, 224] on div "Connect to Existing Payment Plan" at bounding box center [632, 224] width 162 height 21
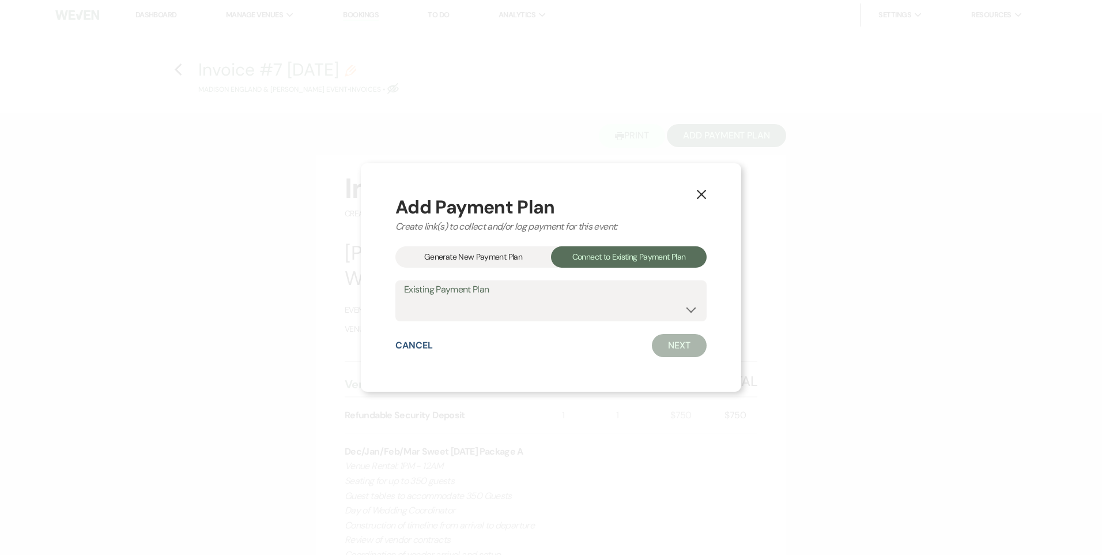
click at [527, 297] on label "Existing Payment Plan" at bounding box center [551, 289] width 294 height 17
click at [526, 312] on select "Madison England & Isaac Naayers's Payment Plan #1" at bounding box center [551, 308] width 294 height 22
select select "23605"
click at [404, 297] on select "Madison England & Isaac Naayers's Payment Plan #1" at bounding box center [551, 308] width 294 height 22
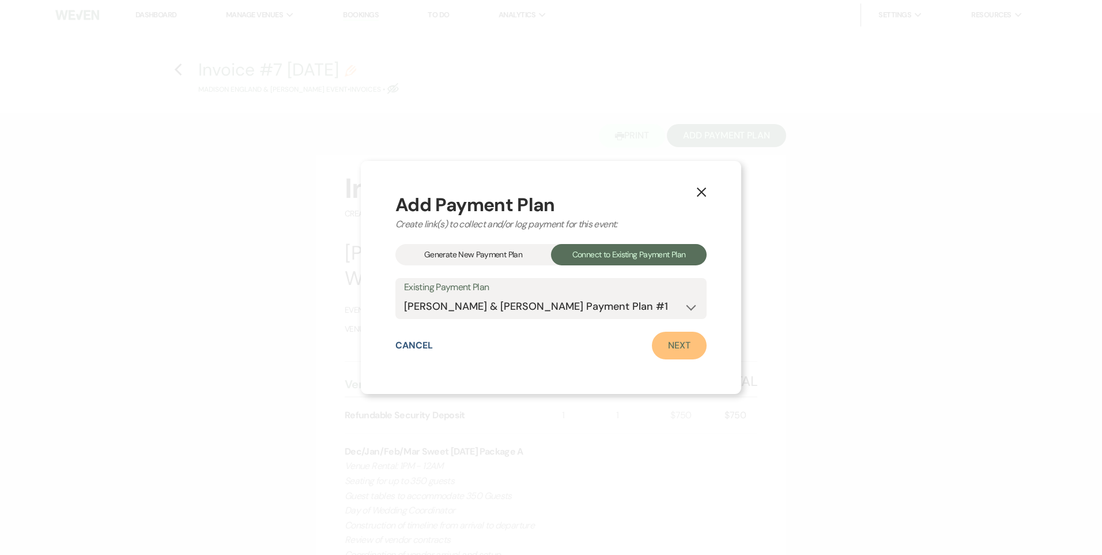
click at [668, 342] on link "Next" at bounding box center [679, 345] width 55 height 28
select select "27336"
select select "1"
select select "true"
select select "1"
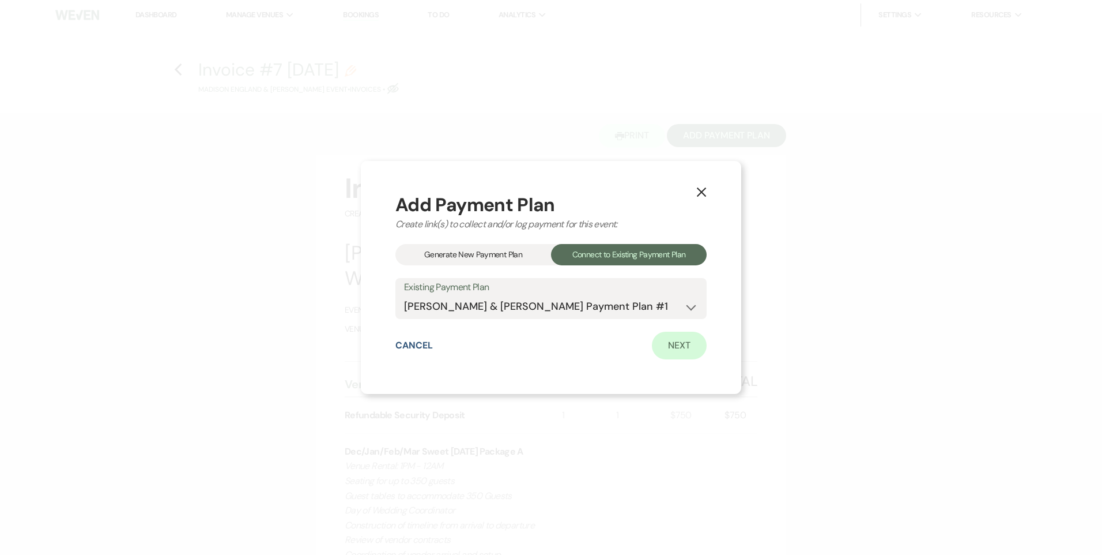
select select "true"
select select "2"
select select "flat"
select select "true"
select select "client"
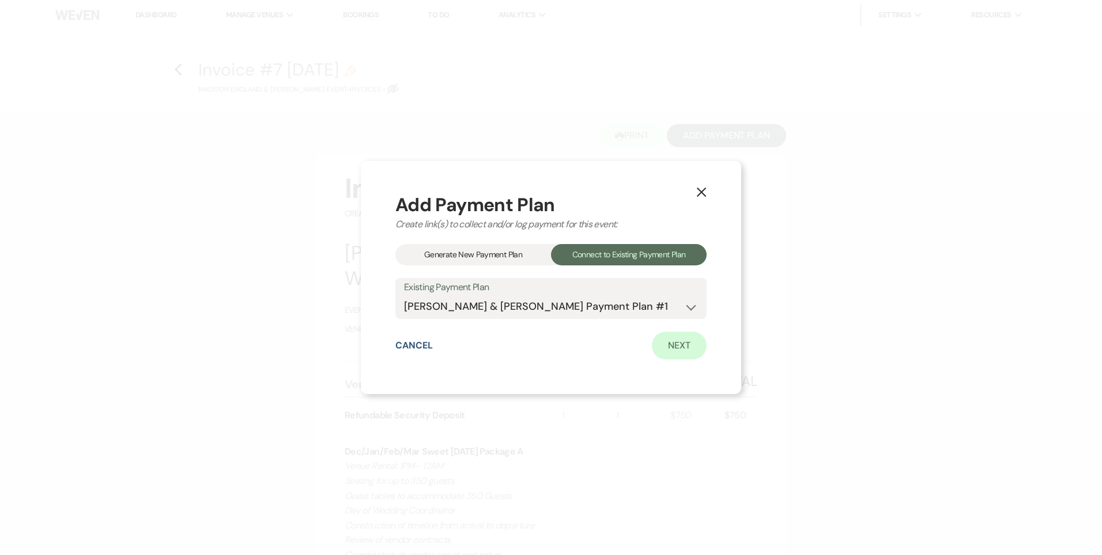
select select "weeks"
select select "client"
select select "days"
select select "2"
select select "flat"
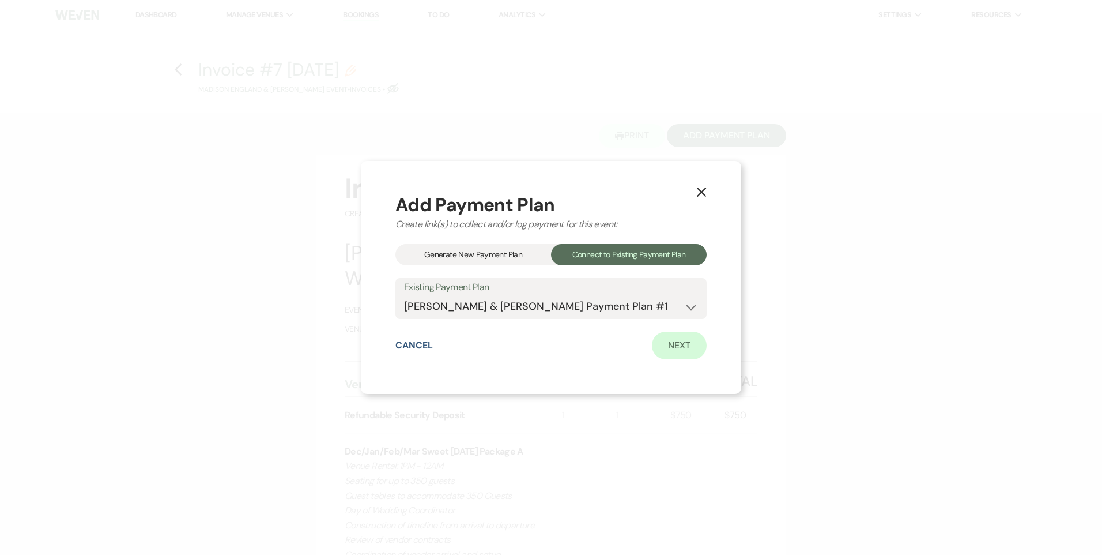
select select "true"
select select "client"
select select "weeks"
select select "client"
select select "days"
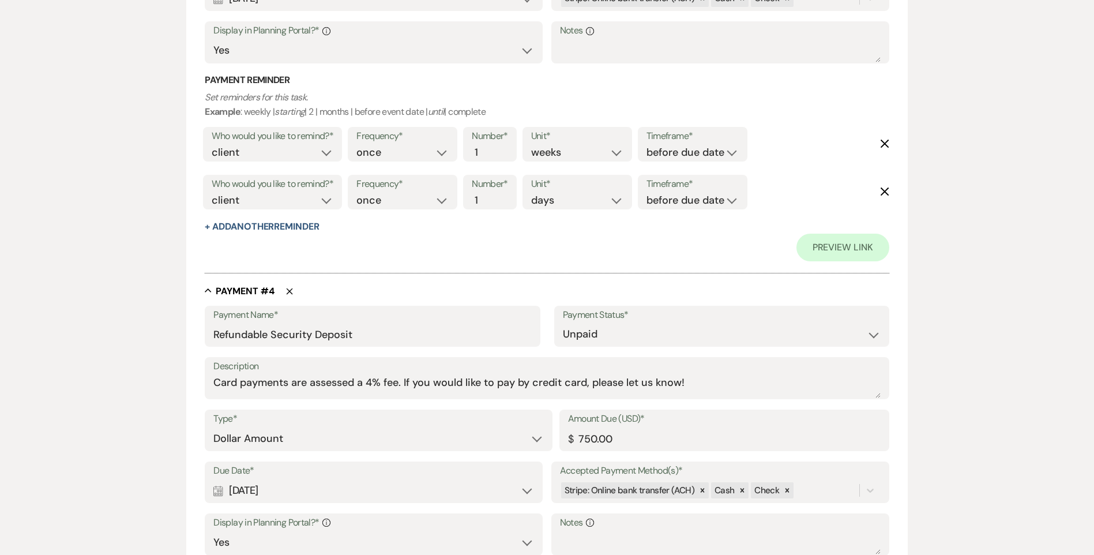
scroll to position [1742, 0]
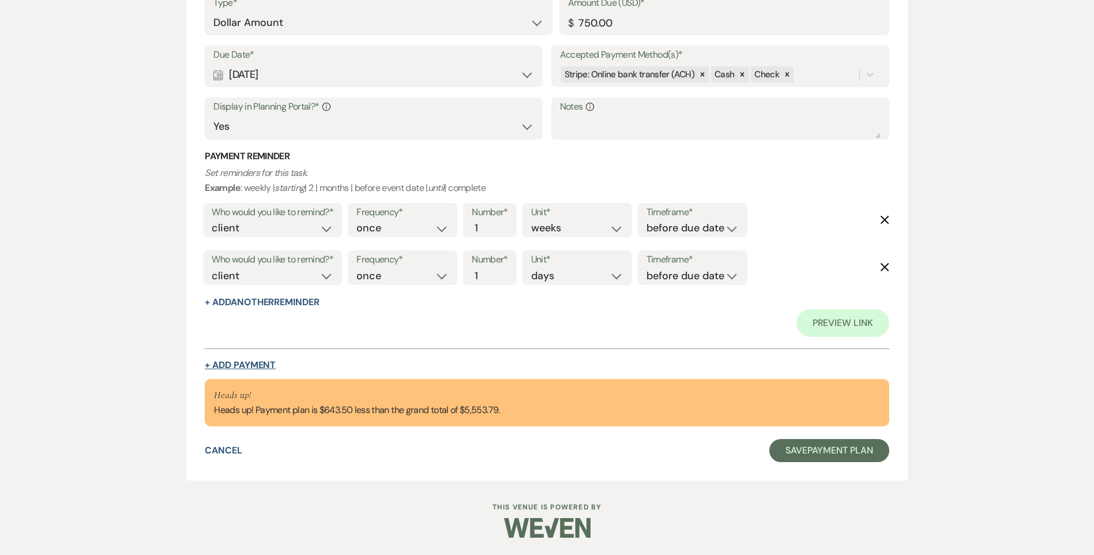
click at [267, 363] on button "+ Add Payment" at bounding box center [240, 364] width 71 height 9
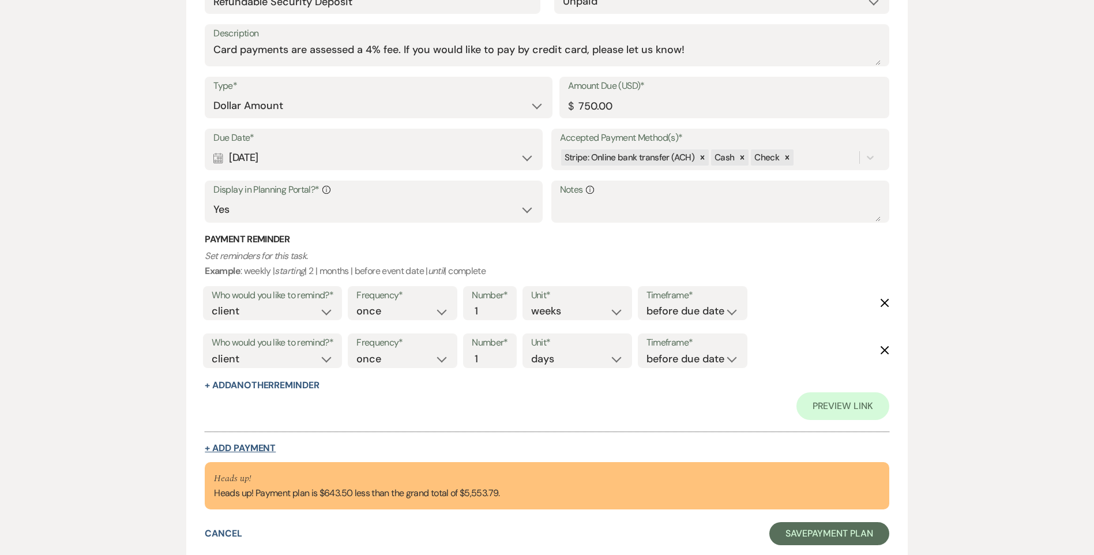
select select "2"
select select "flat"
select select "true"
select select "client"
select select "weeks"
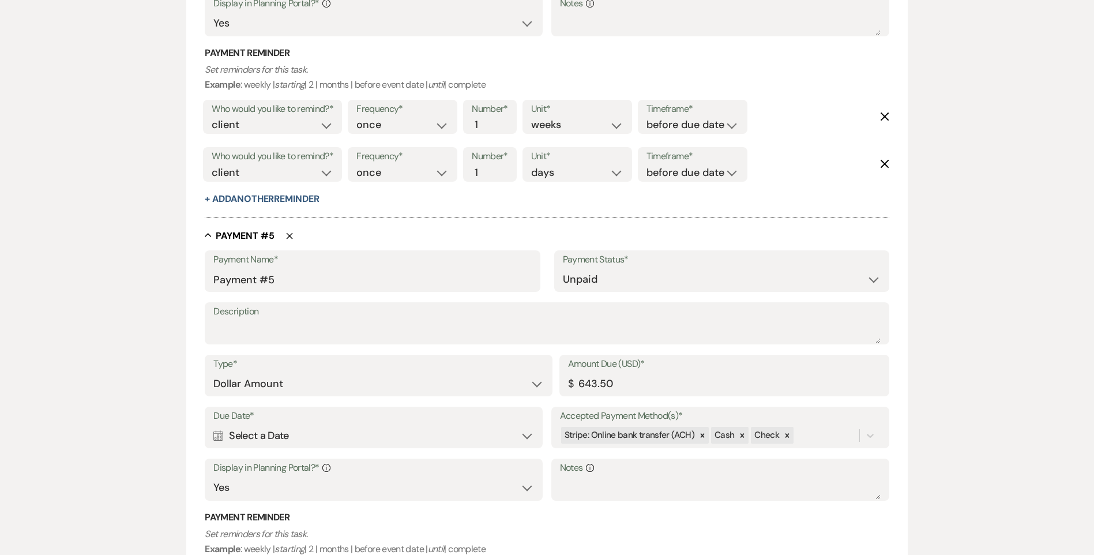
scroll to position [1832, 0]
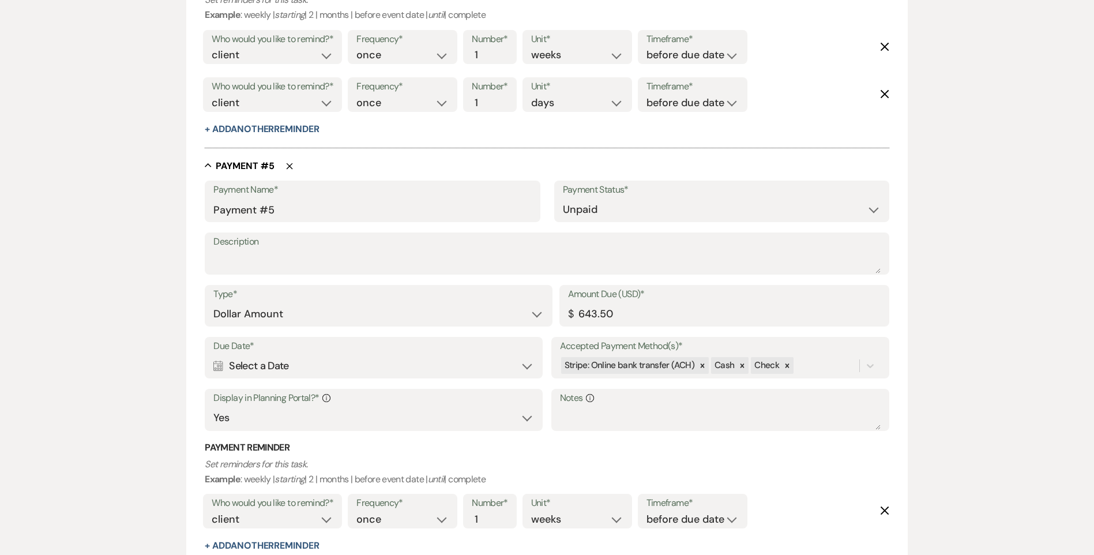
click at [249, 273] on div "Description" at bounding box center [547, 253] width 684 height 42
click at [270, 368] on div "Calendar Select a Date Expand" at bounding box center [373, 366] width 321 height 22
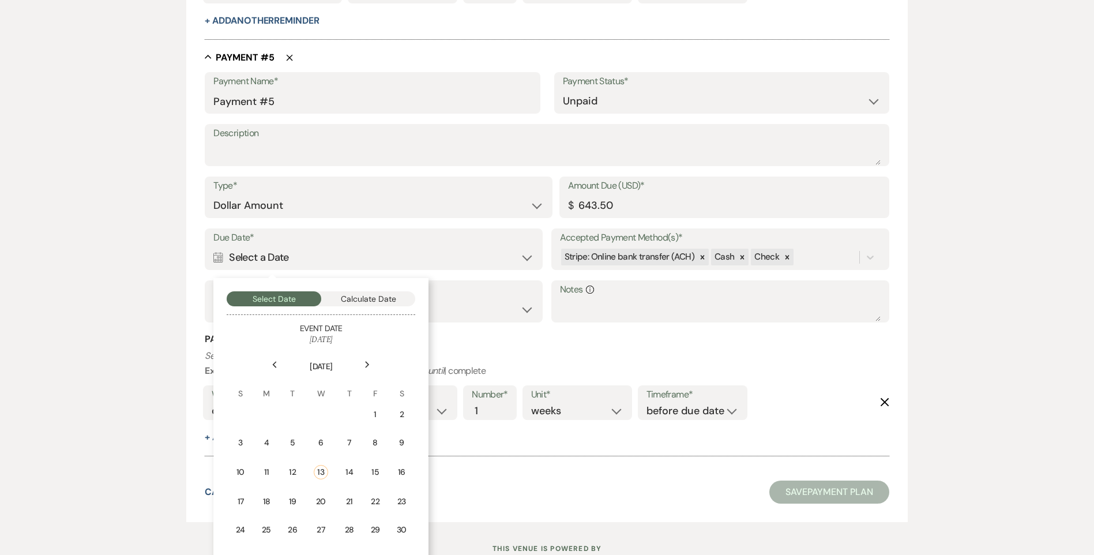
scroll to position [1947, 0]
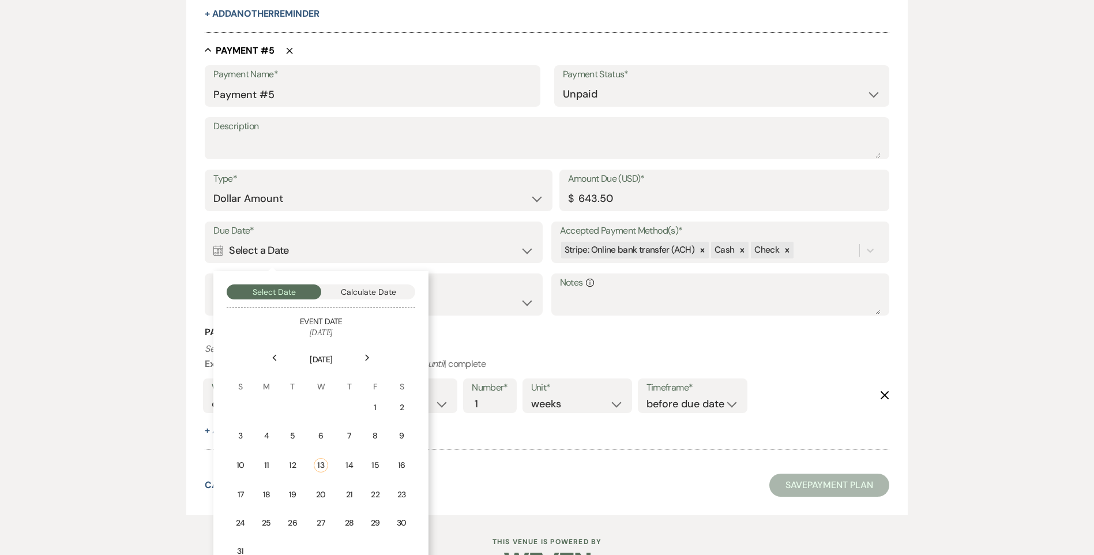
click at [367, 360] on use at bounding box center [367, 357] width 4 height 6
click at [404, 405] on div "1" at bounding box center [401, 407] width 10 height 12
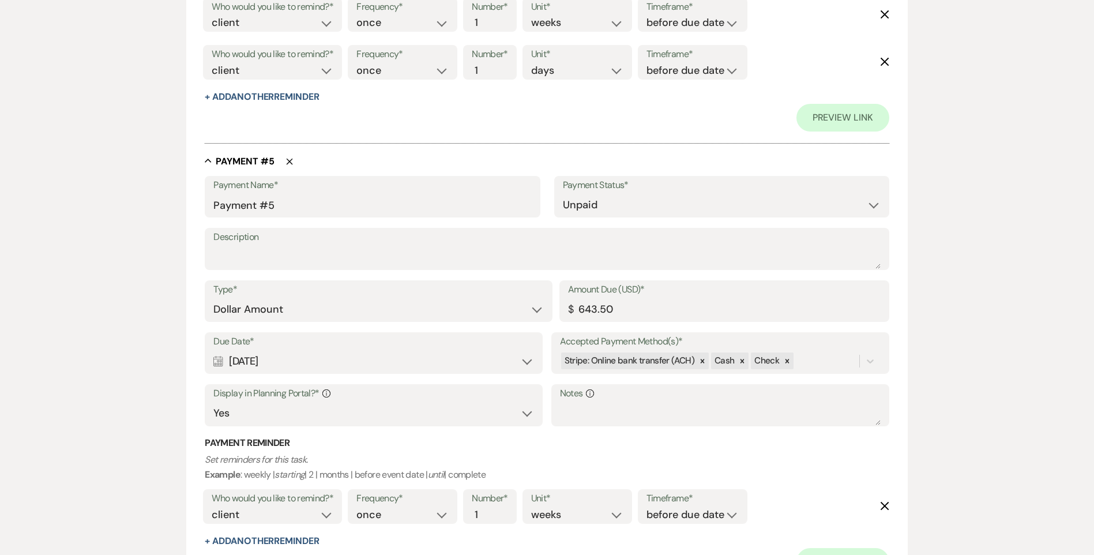
scroll to position [2030, 0]
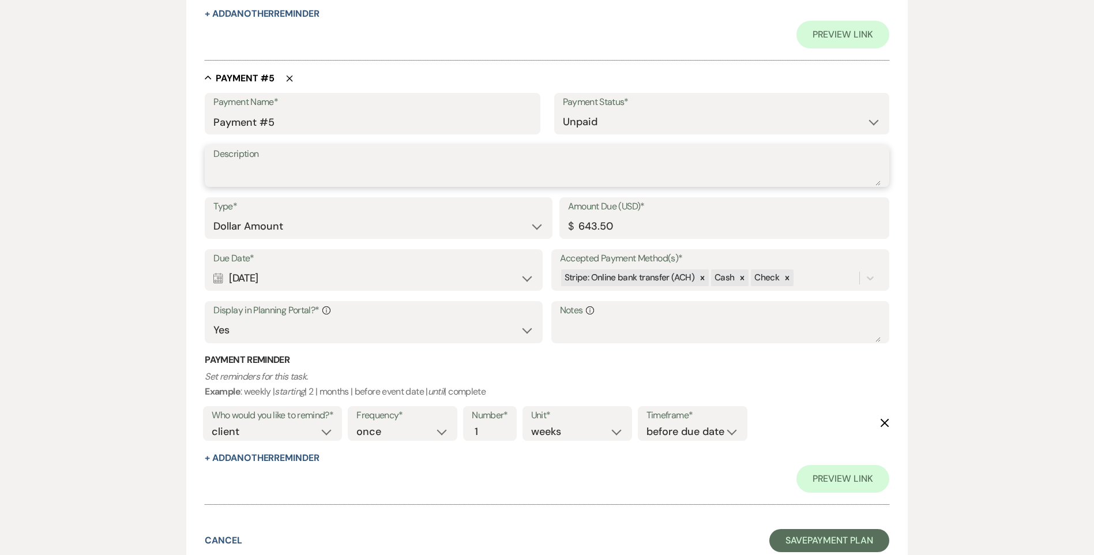
click at [267, 176] on textarea "Description" at bounding box center [546, 174] width 666 height 23
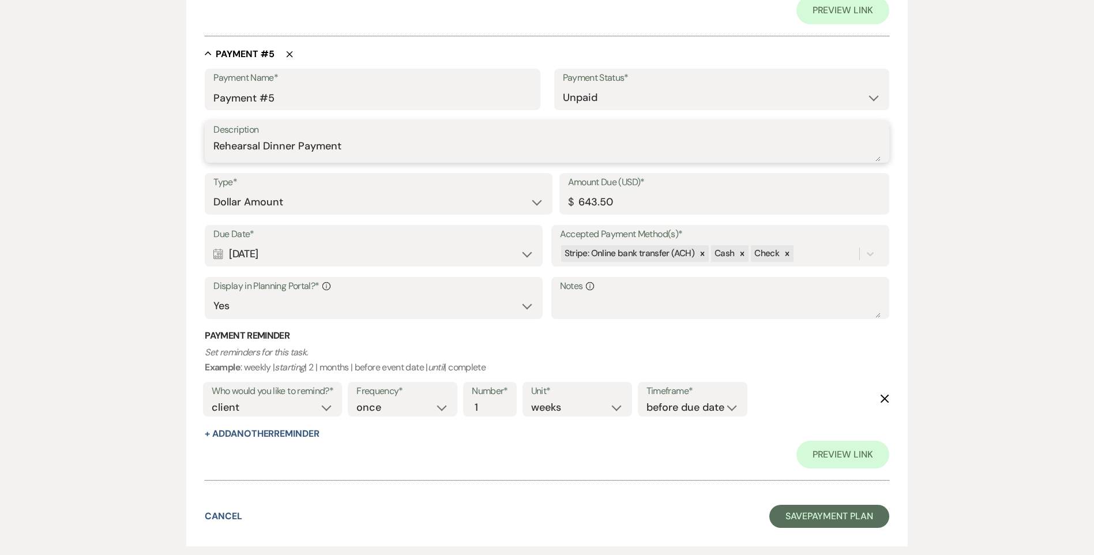
scroll to position [2120, 0]
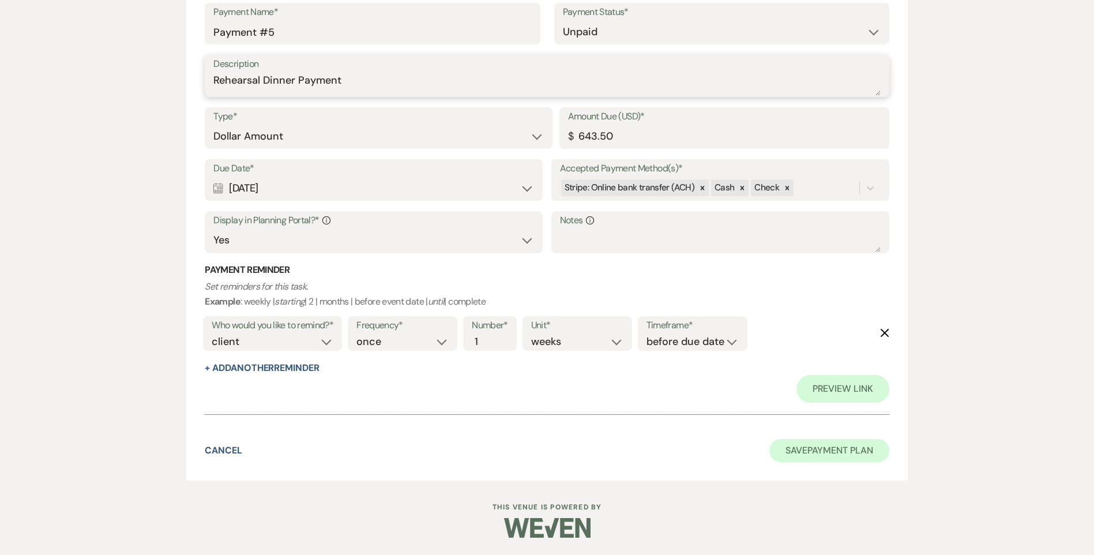
type textarea "Rehearsal Dinner Payment"
click at [819, 448] on button "Save Payment Plan" at bounding box center [829, 450] width 120 height 23
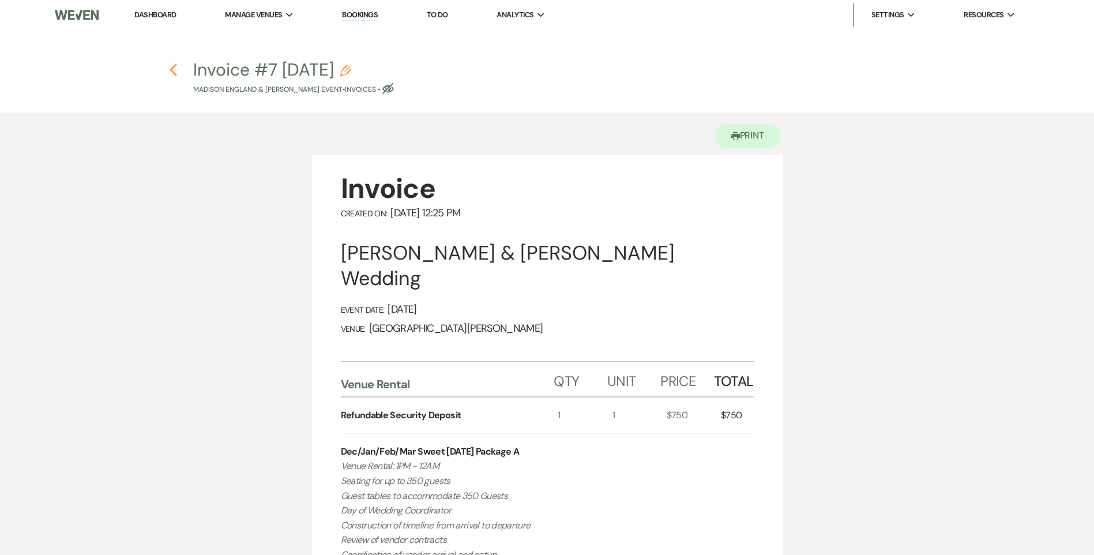
click at [176, 74] on use "button" at bounding box center [172, 69] width 7 height 13
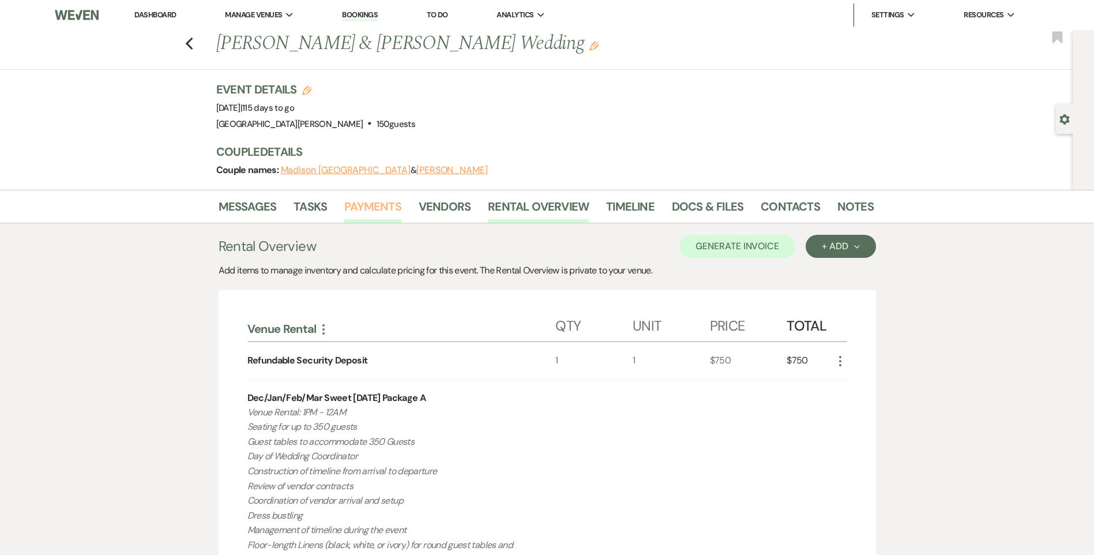
click at [383, 213] on link "Payments" at bounding box center [372, 209] width 57 height 25
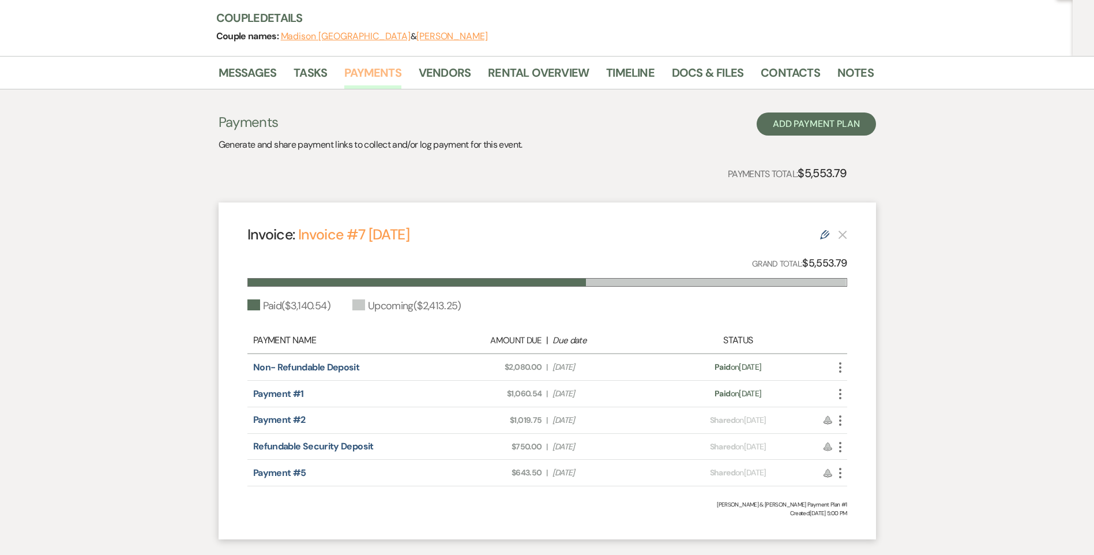
scroll to position [204, 0]
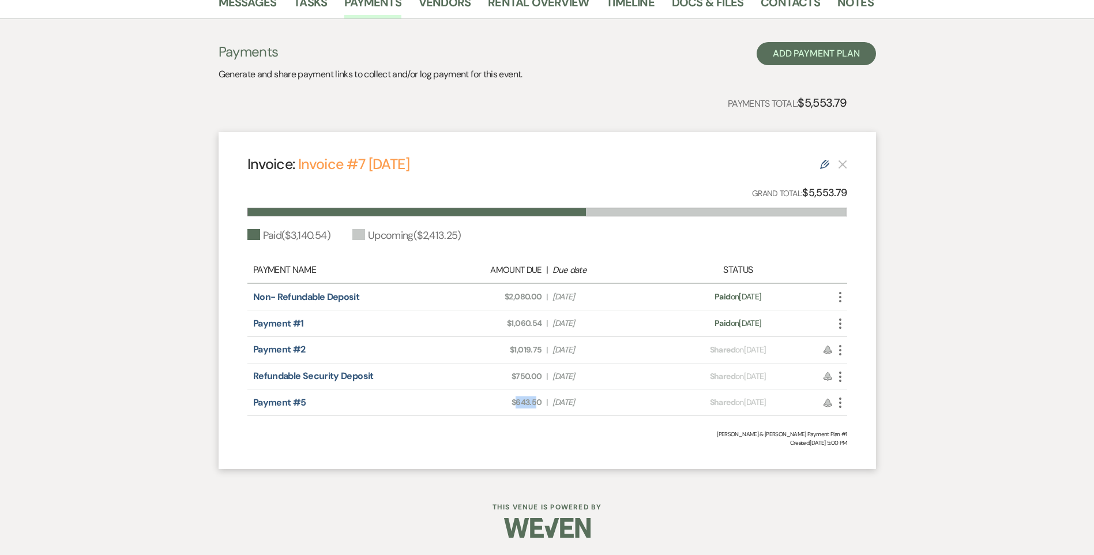
drag, startPoint x: 538, startPoint y: 402, endPoint x: 514, endPoint y: 403, distance: 23.7
click at [514, 403] on span "Amount Due: $643.50" at bounding box center [488, 402] width 106 height 12
drag, startPoint x: 514, startPoint y: 403, endPoint x: 545, endPoint y: 403, distance: 31.1
click at [545, 402] on div "Amount Due: $643.50 | Due Date Nov 1, 2025" at bounding box center [546, 402] width 235 height 12
drag, startPoint x: 545, startPoint y: 403, endPoint x: 522, endPoint y: 406, distance: 23.9
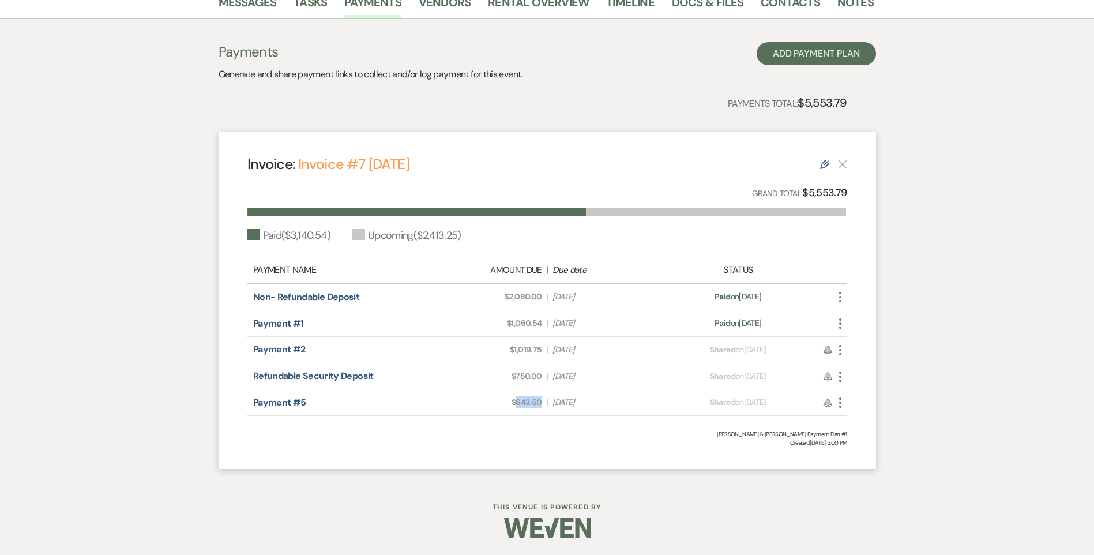
click at [522, 406] on div "Amount Due: $643.50 | Due Date Nov 1, 2025" at bounding box center [546, 402] width 235 height 12
copy span "643.50"
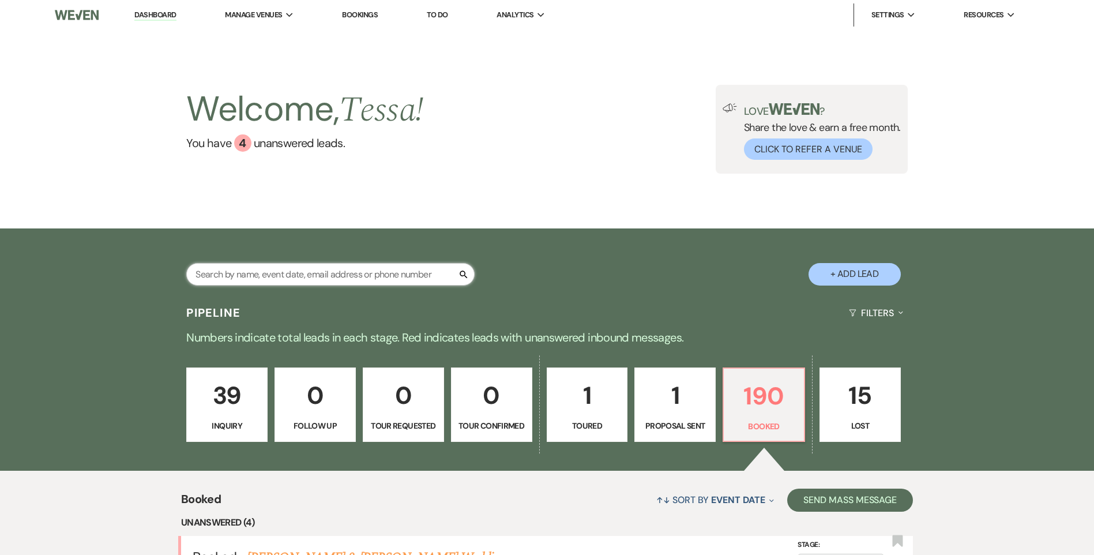
click at [256, 269] on input "text" at bounding box center [330, 274] width 288 height 22
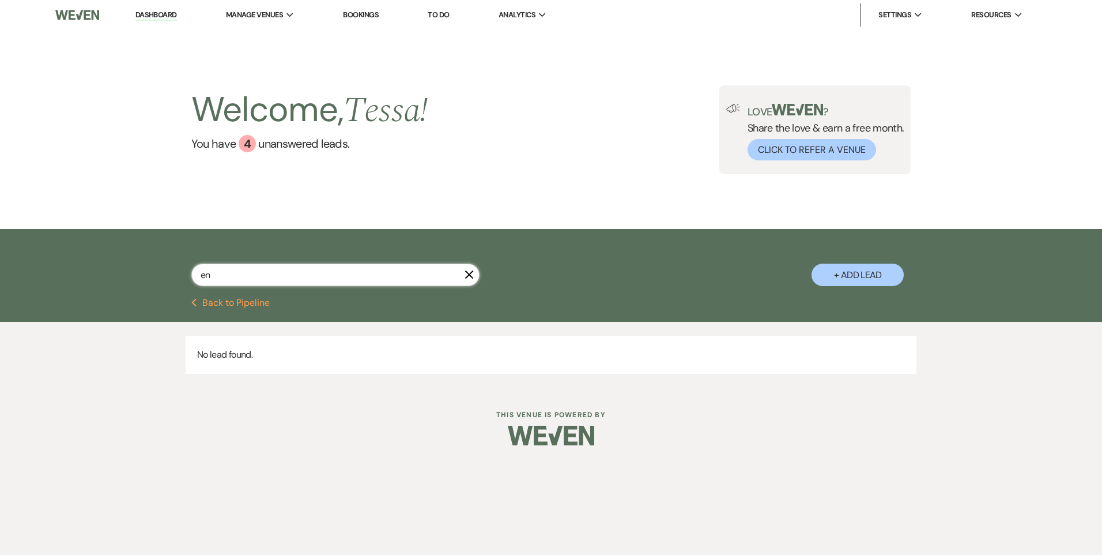
type input "eng"
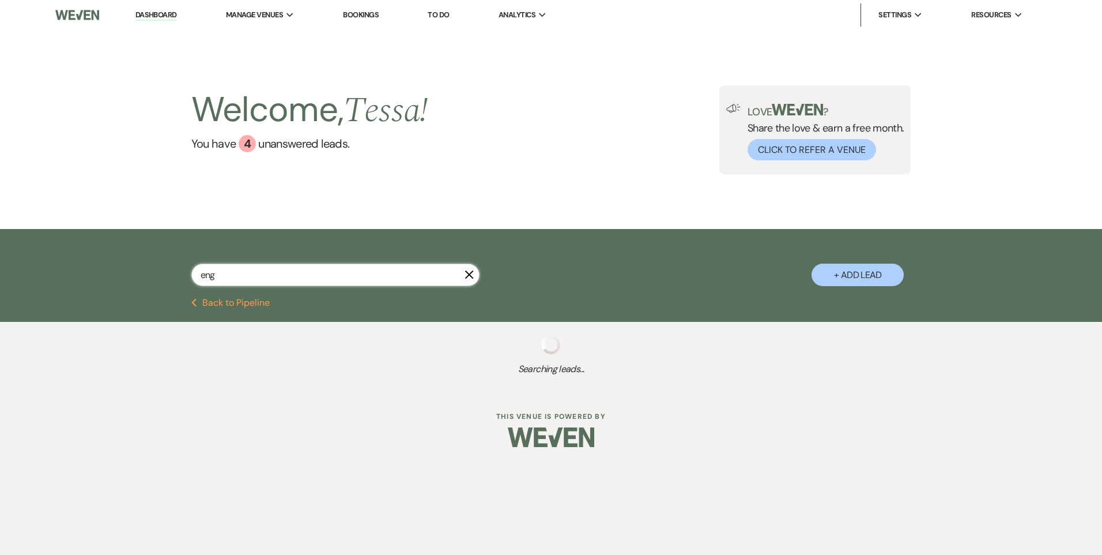
select select "8"
select select "5"
select select "8"
select select "5"
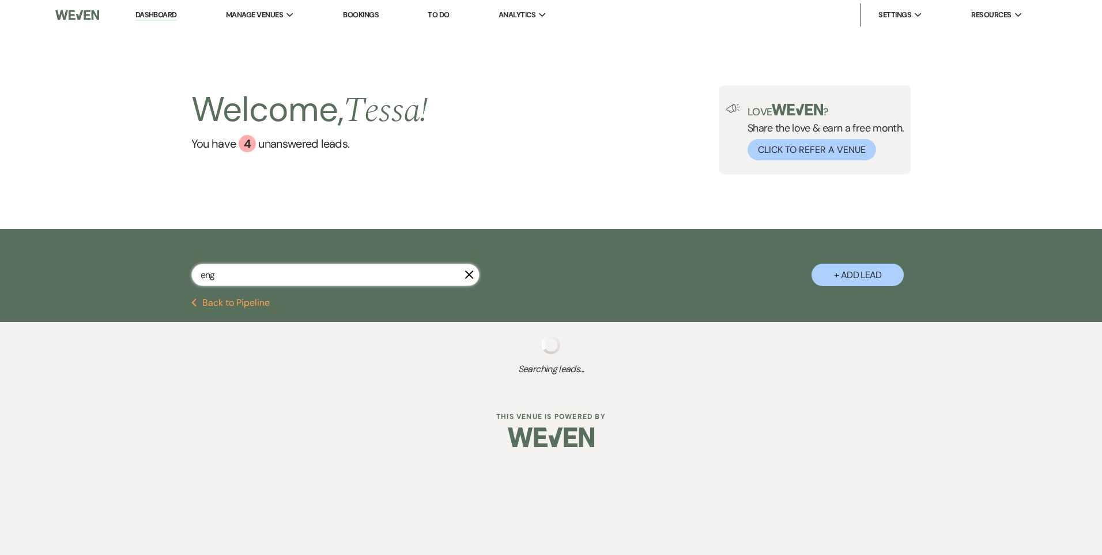
select select "8"
select select "11"
select select "8"
select select "7"
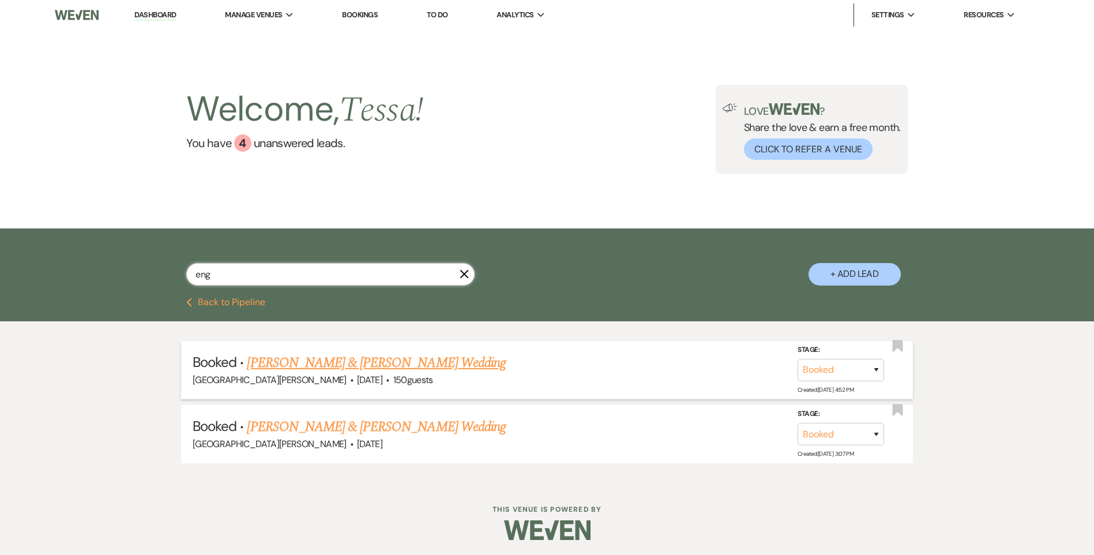
type input "eng"
click at [325, 363] on link "[PERSON_NAME] & [PERSON_NAME] Wedding" at bounding box center [376, 362] width 258 height 21
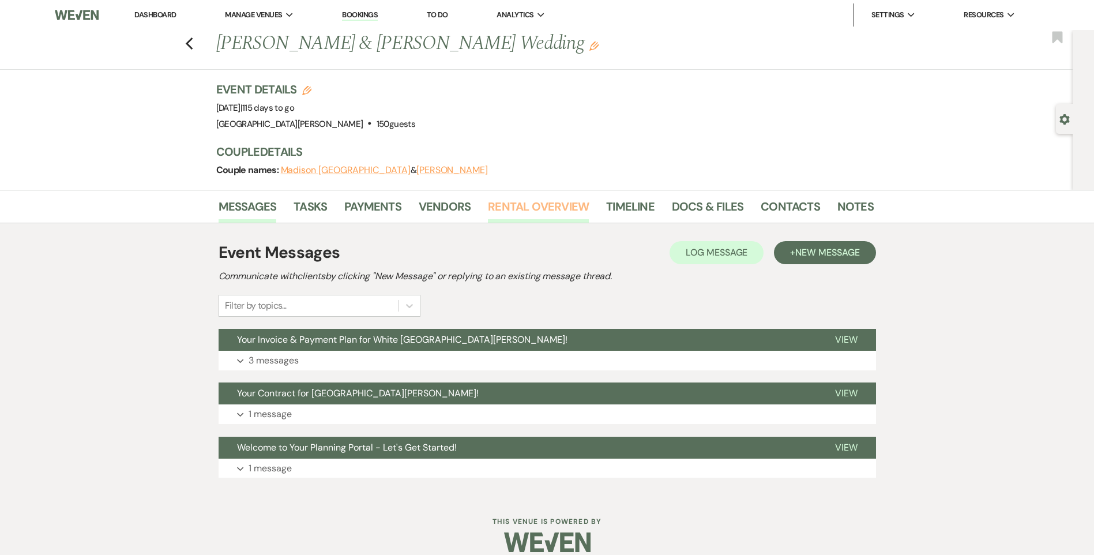
click at [513, 209] on link "Rental Overview" at bounding box center [538, 209] width 101 height 25
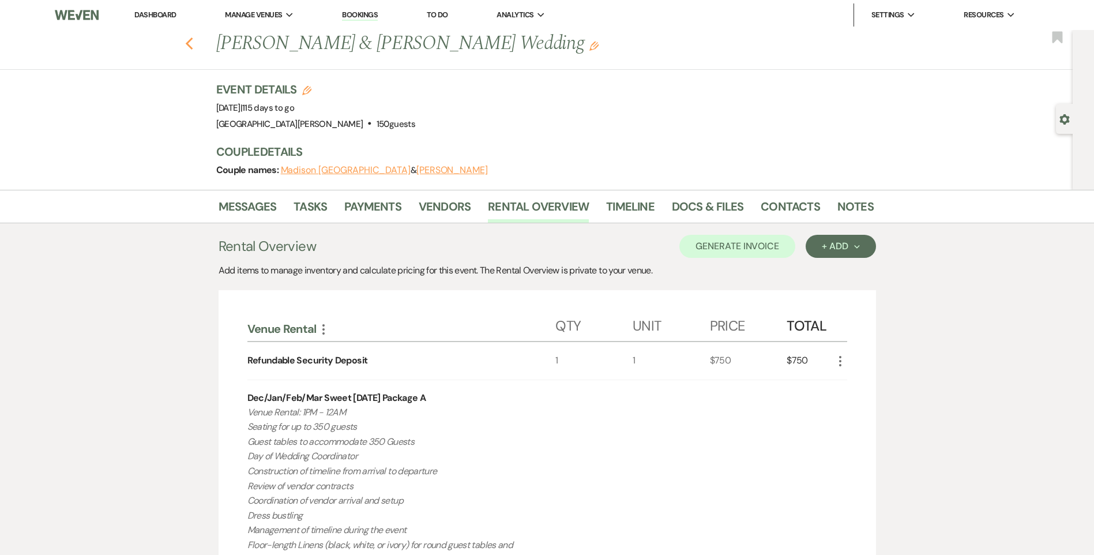
click at [194, 44] on icon "Previous" at bounding box center [189, 44] width 9 height 14
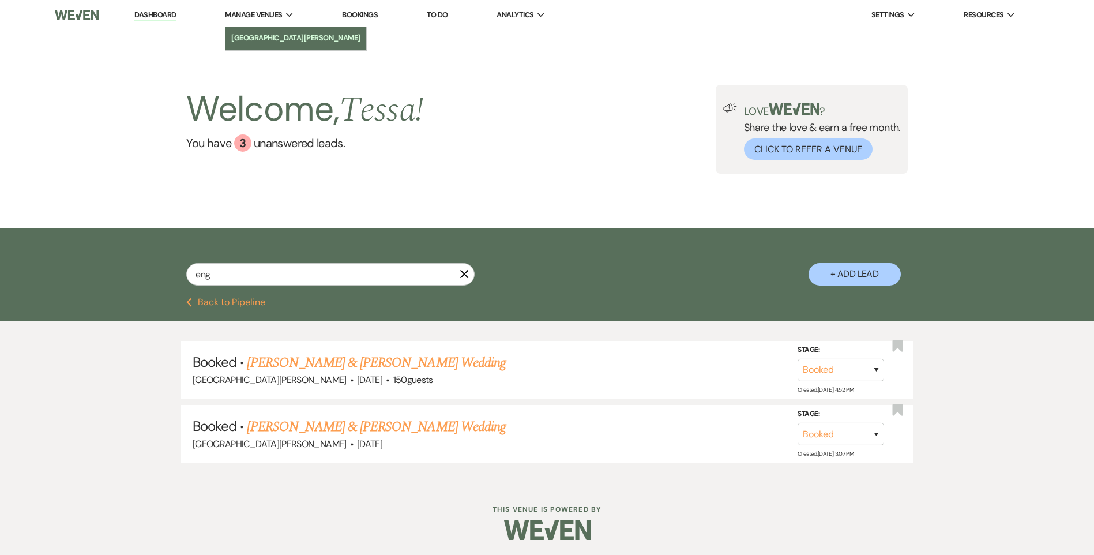
click at [262, 37] on li "[GEOGRAPHIC_DATA][PERSON_NAME]" at bounding box center [295, 38] width 129 height 12
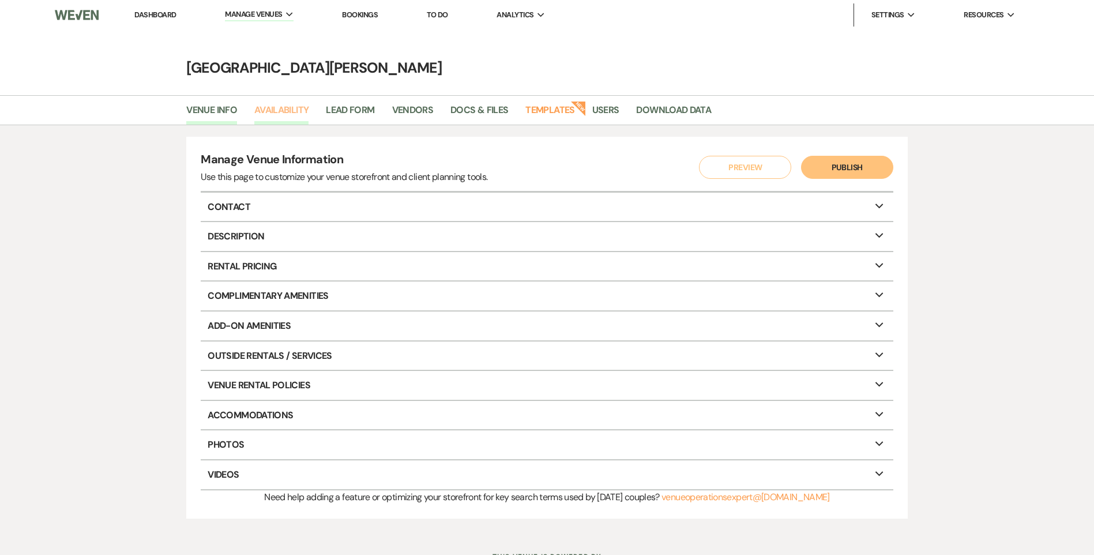
click at [289, 105] on link "Availability" at bounding box center [281, 114] width 54 height 22
select select "3"
select select "2026"
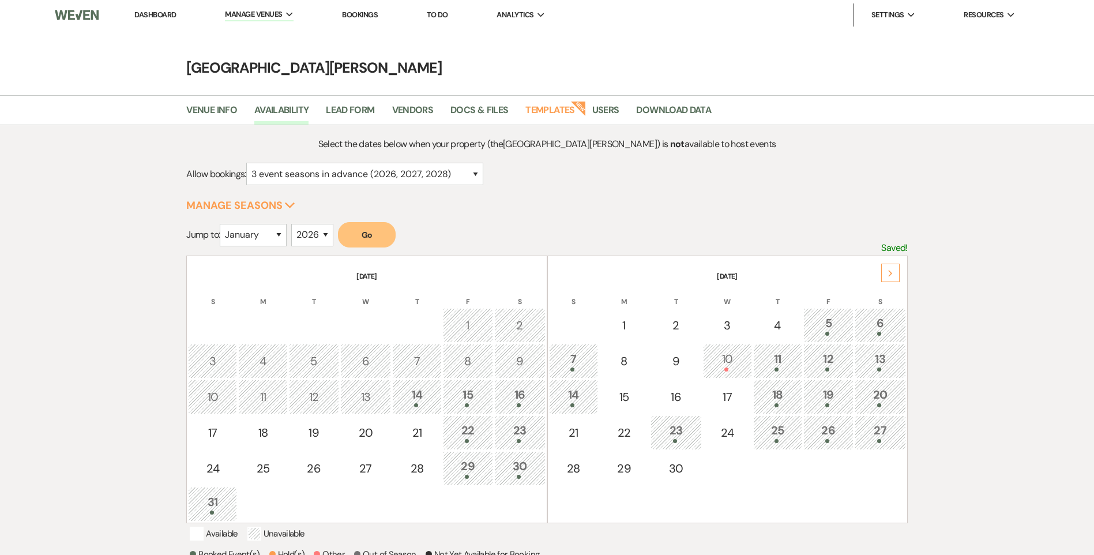
click at [890, 274] on icon "Next" at bounding box center [890, 273] width 6 height 7
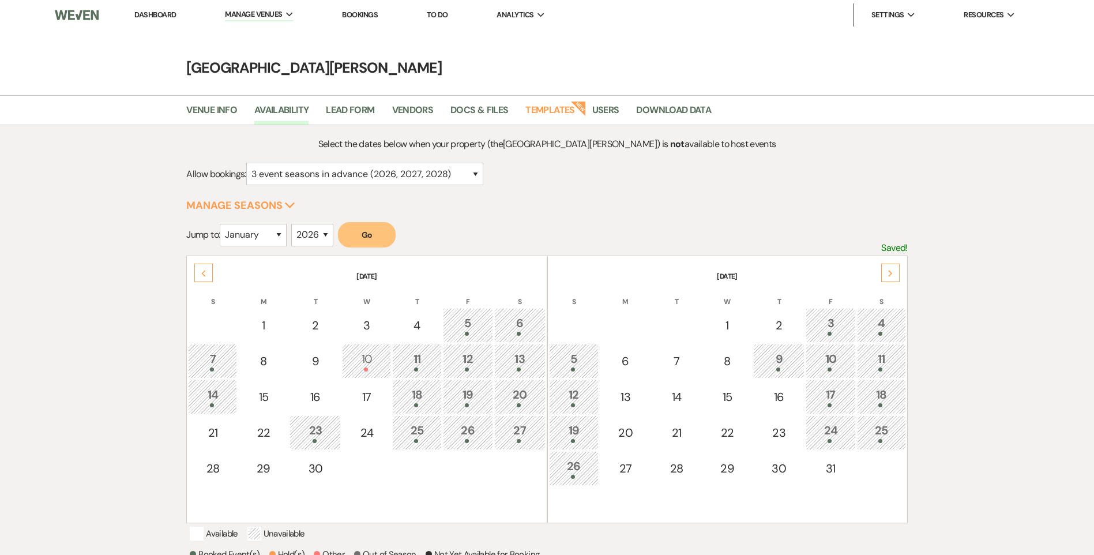
click at [890, 274] on use at bounding box center [890, 273] width 4 height 6
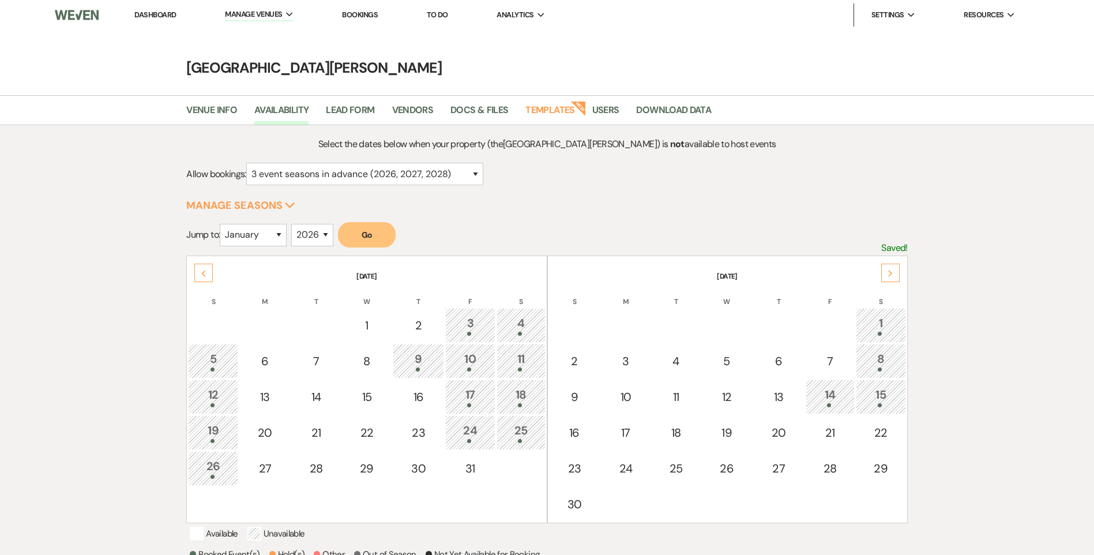
click at [890, 274] on use at bounding box center [890, 273] width 4 height 6
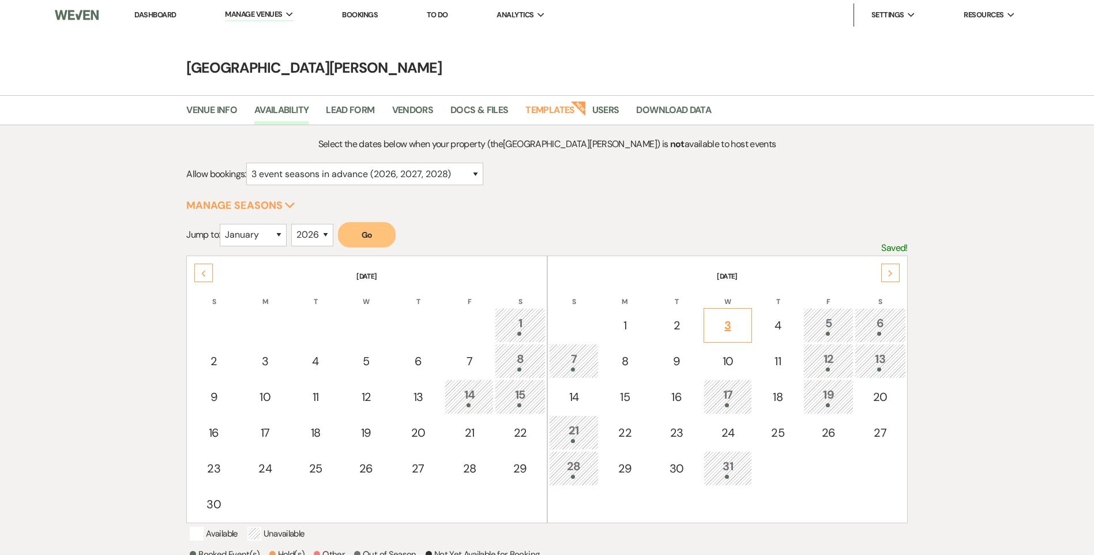
click at [725, 318] on div "3" at bounding box center [728, 324] width 36 height 17
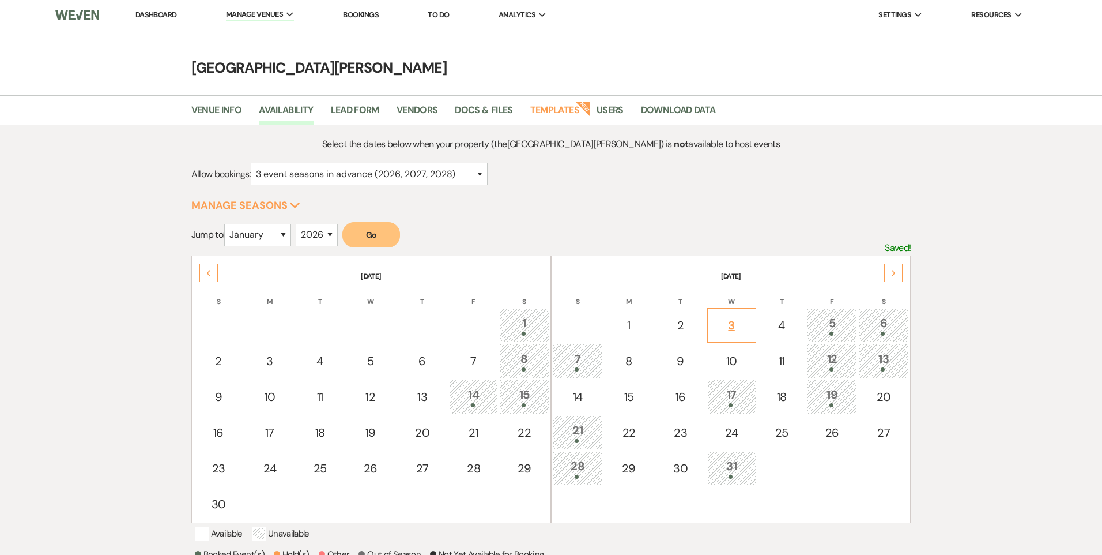
select select "other"
select select "false"
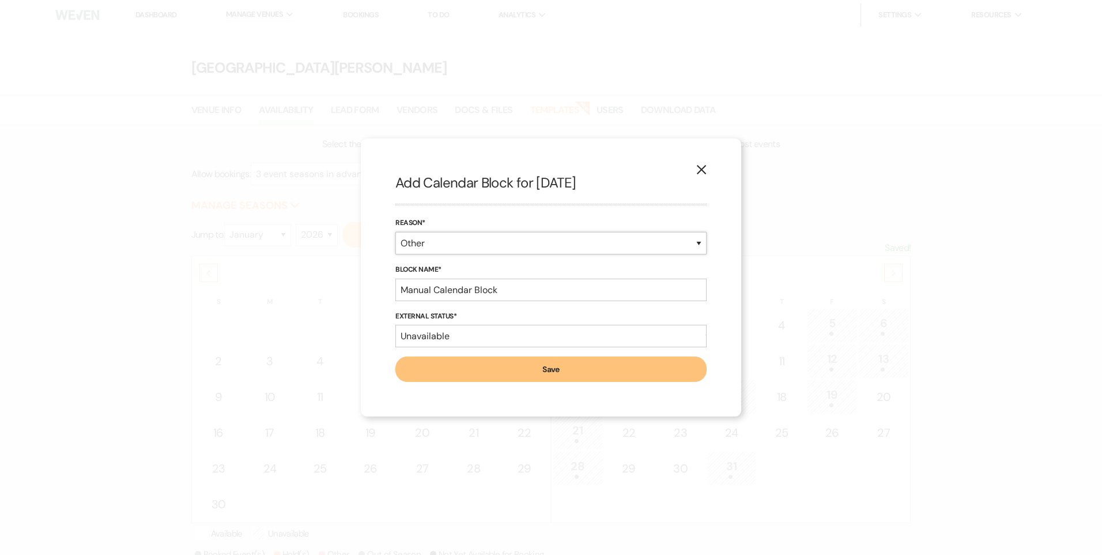
click at [449, 244] on select "Booked Event Hold Other" at bounding box center [550, 243] width 311 height 22
select select "bookedEvent"
click at [395, 254] on select "Booked Event Hold Other" at bounding box center [550, 243] width 311 height 22
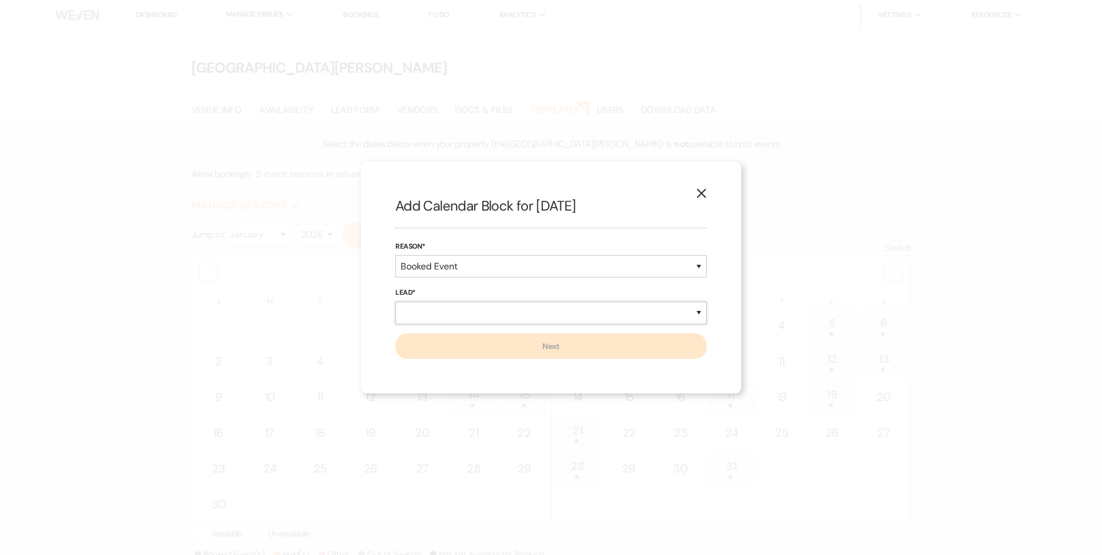
click at [451, 312] on select "New Lead Existing Lead" at bounding box center [550, 313] width 311 height 22
select select "existingLead"
click at [395, 302] on select "New Lead Existing Lead" at bounding box center [550, 313] width 311 height 22
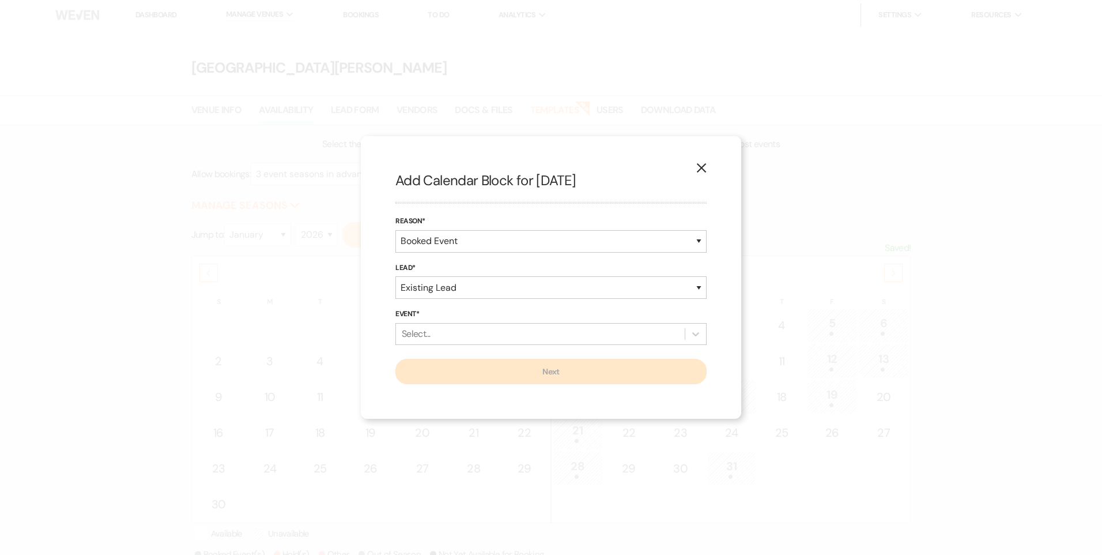
click at [461, 331] on div "Select..." at bounding box center [540, 333] width 289 height 21
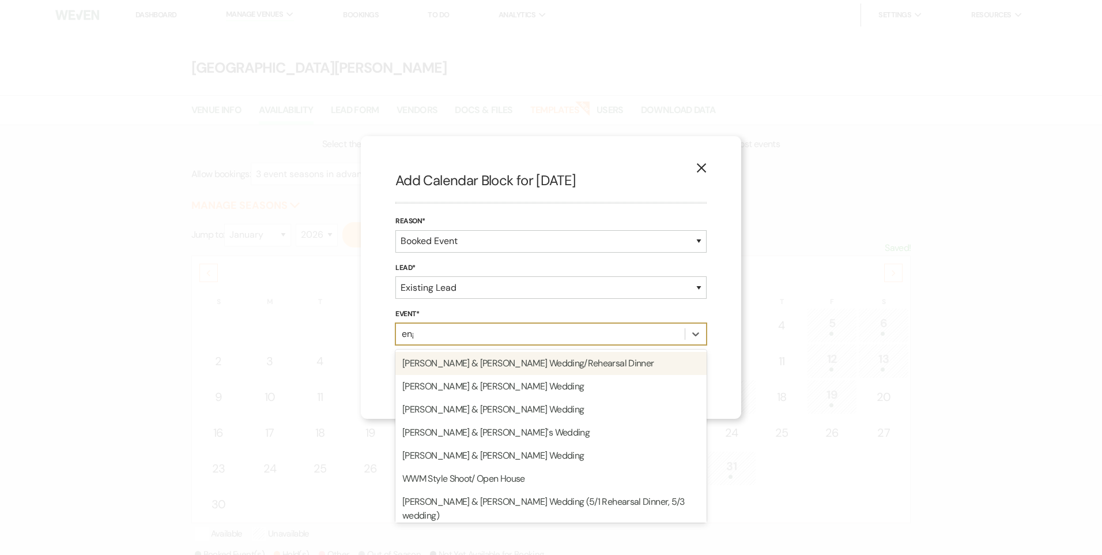
type input "engl"
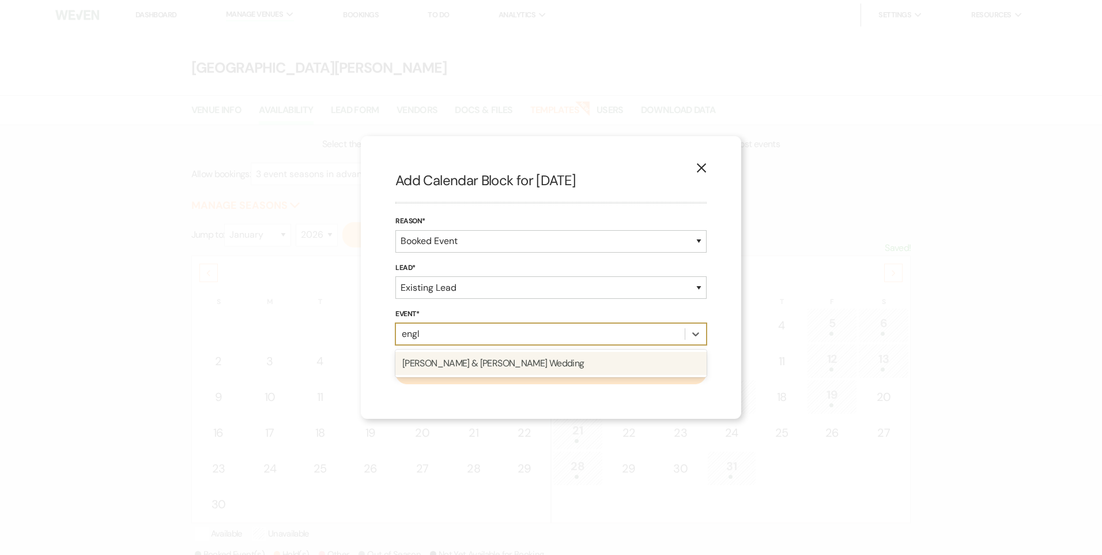
click at [466, 365] on div "[PERSON_NAME] & [PERSON_NAME] Wedding" at bounding box center [550, 363] width 311 height 23
select select "false"
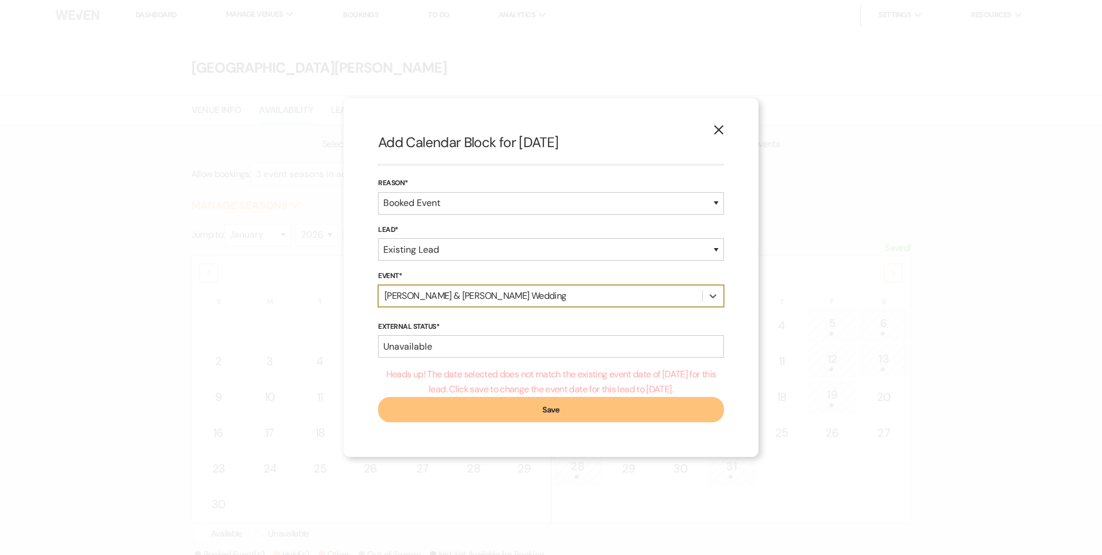
click at [475, 416] on button "Save" at bounding box center [551, 409] width 346 height 25
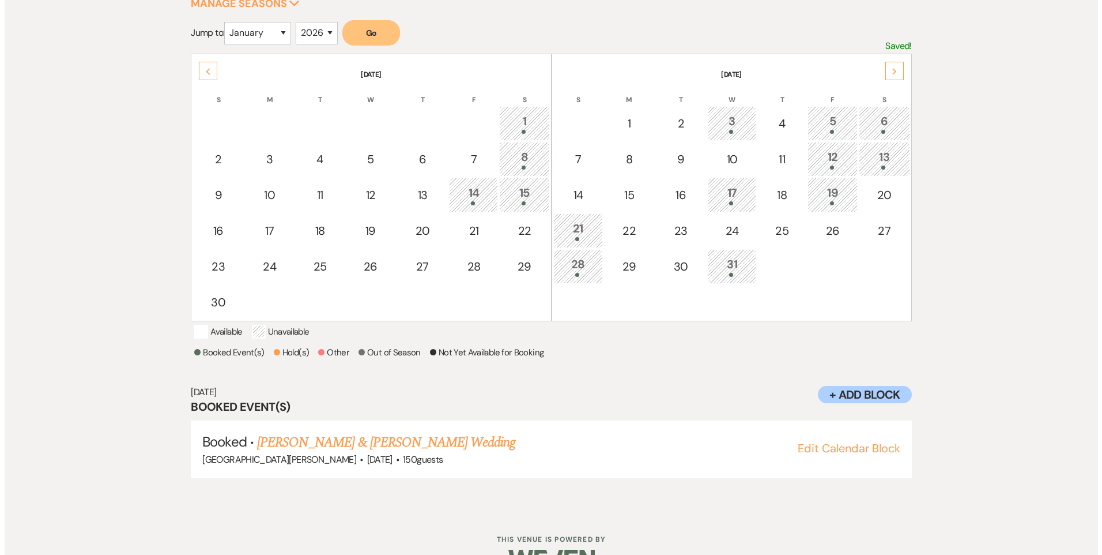
scroll to position [220, 0]
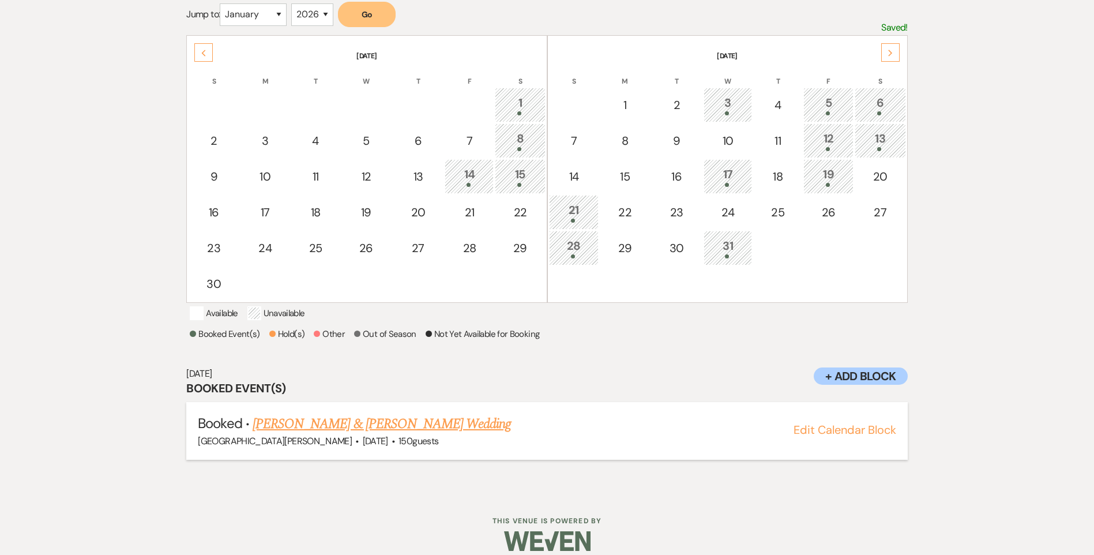
click at [851, 435] on button "Edit Calendar Block" at bounding box center [844, 430] width 103 height 12
select select "823"
select select "false"
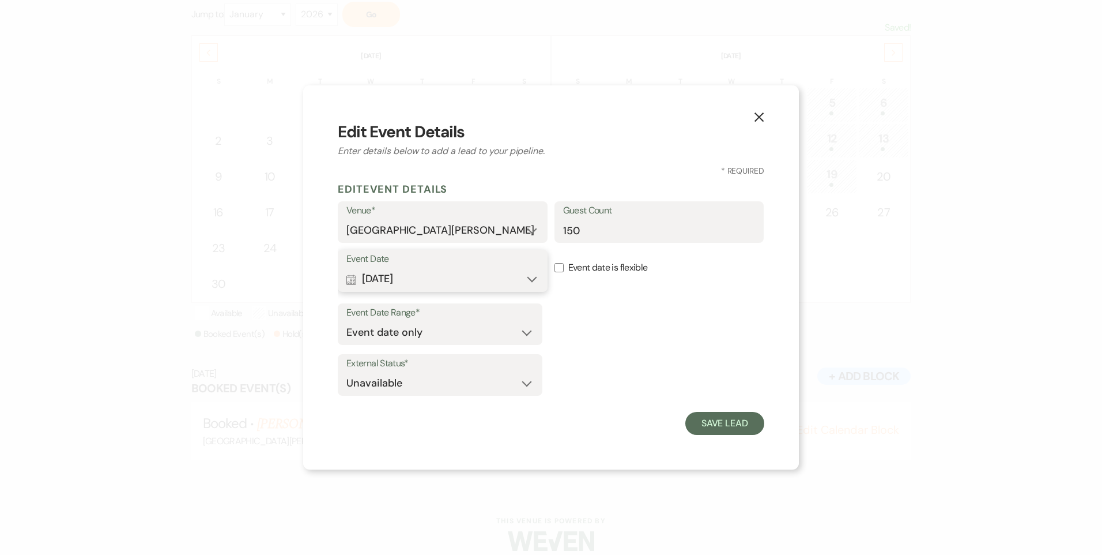
click at [499, 281] on button "Calendar Dec 03, 2025 Expand" at bounding box center [442, 278] width 193 height 23
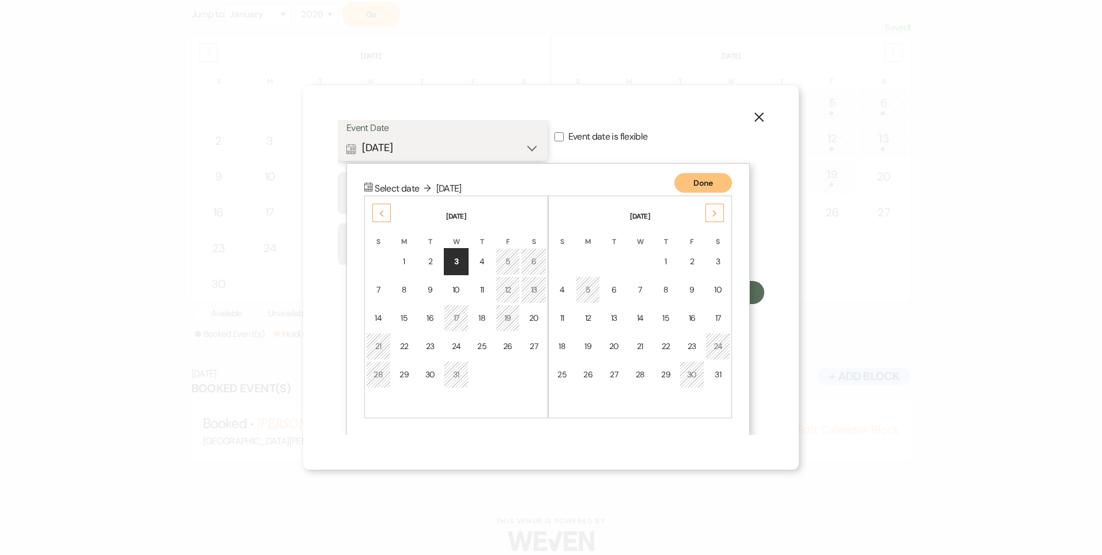
scroll to position [132, 0]
click at [376, 292] on div "7" at bounding box center [379, 288] width 10 height 12
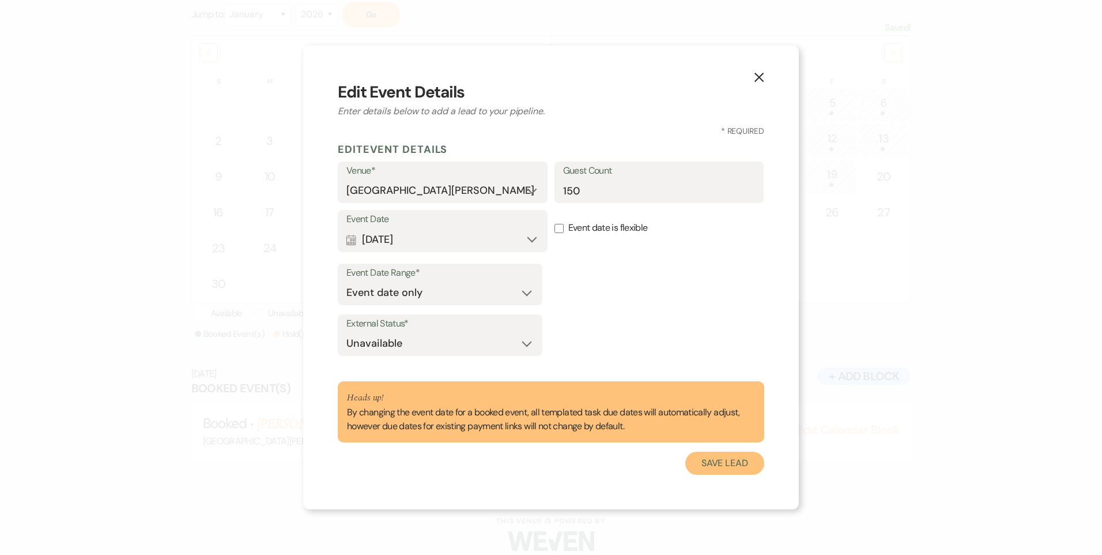
click at [728, 461] on button "Save Lead" at bounding box center [724, 462] width 79 height 23
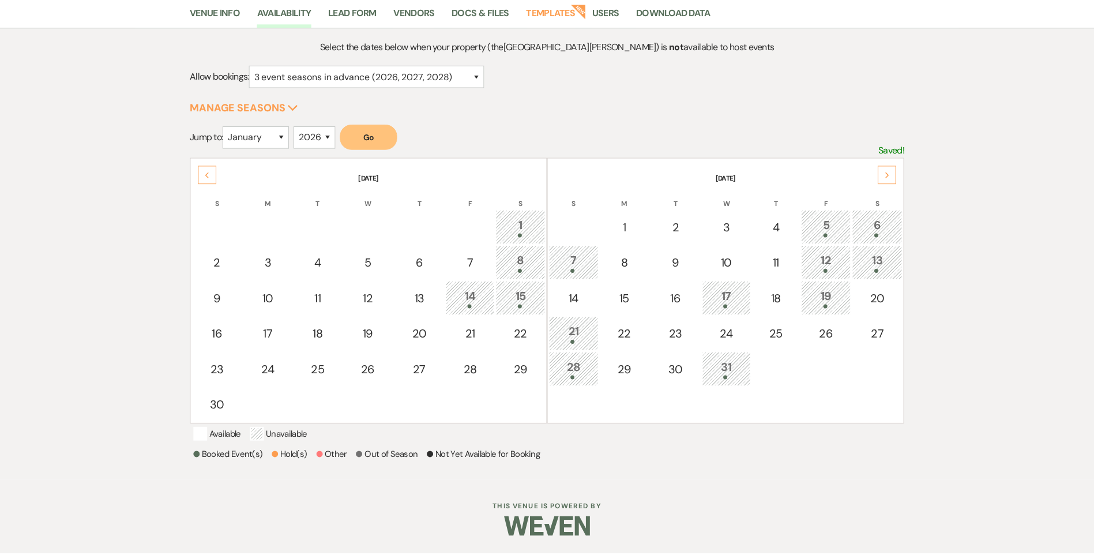
scroll to position [114, 0]
click at [583, 251] on div "7" at bounding box center [573, 261] width 37 height 21
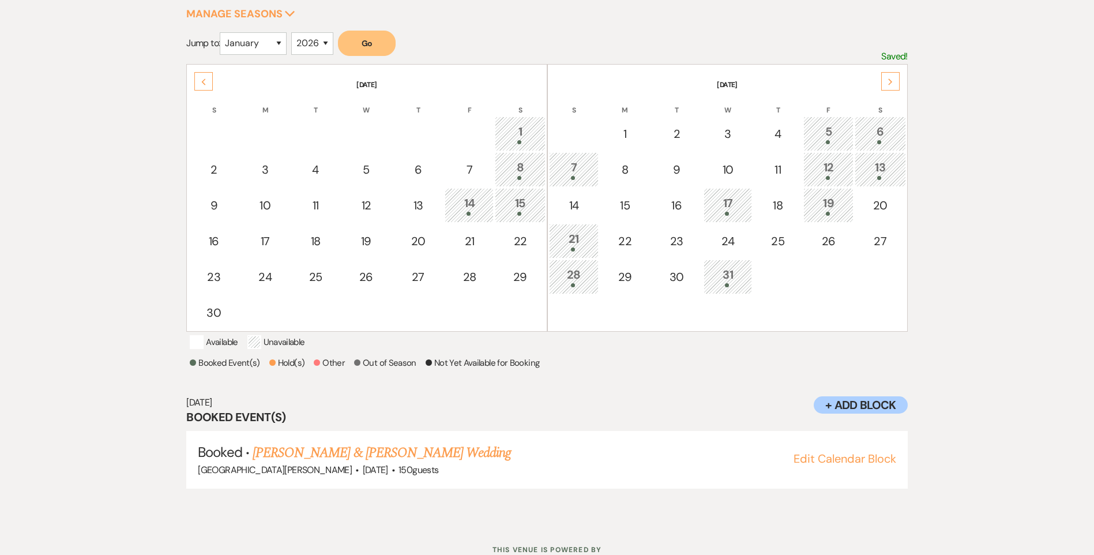
scroll to position [163, 0]
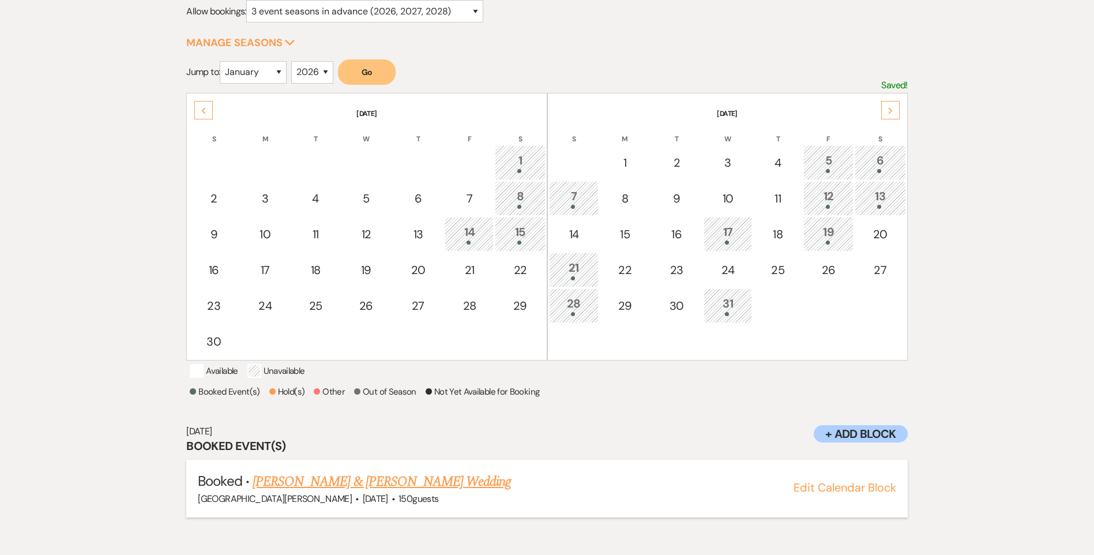
click at [386, 492] on link "[PERSON_NAME] & [PERSON_NAME] Wedding" at bounding box center [382, 481] width 258 height 21
click at [575, 193] on div "7" at bounding box center [573, 197] width 37 height 21
click at [427, 488] on link "[PERSON_NAME] & [PERSON_NAME] Wedding" at bounding box center [382, 481] width 258 height 21
click at [740, 160] on div "3" at bounding box center [728, 162] width 36 height 17
select select "other"
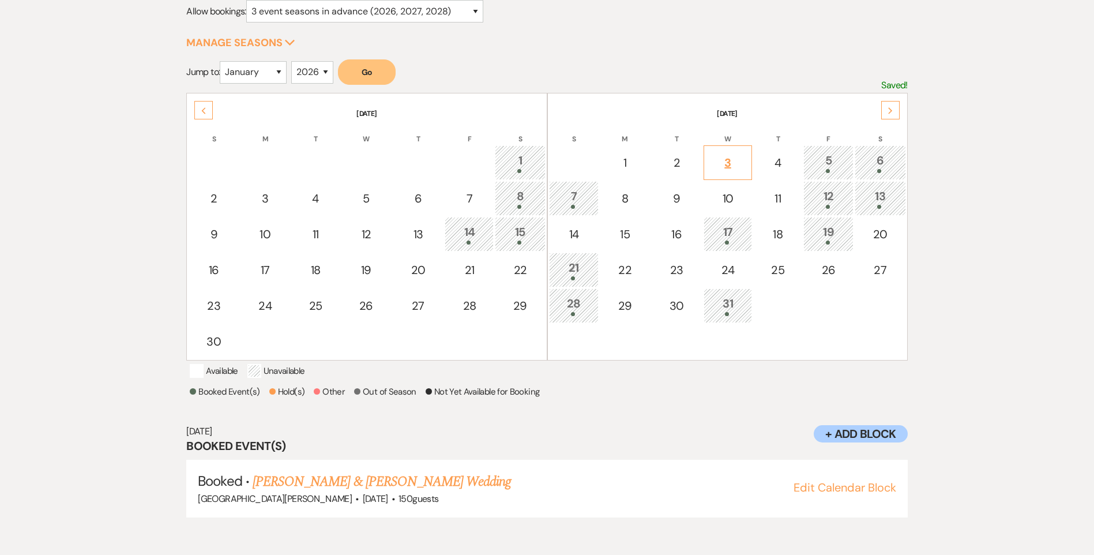
select select "false"
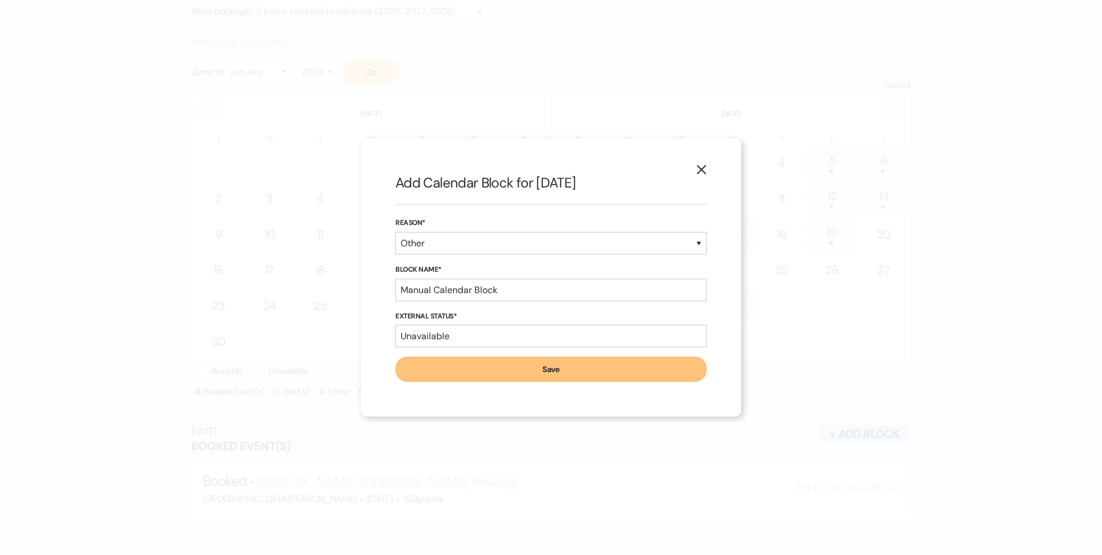
click at [707, 171] on button "X" at bounding box center [701, 169] width 17 height 20
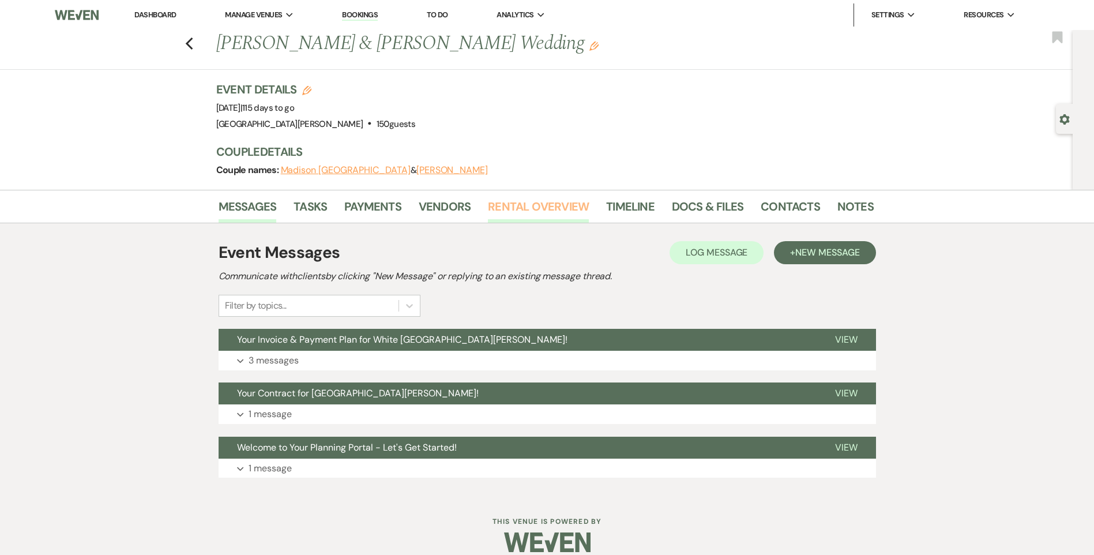
drag, startPoint x: 0, startPoint y: 0, endPoint x: 504, endPoint y: 204, distance: 543.4
click at [504, 204] on link "Rental Overview" at bounding box center [538, 209] width 101 height 25
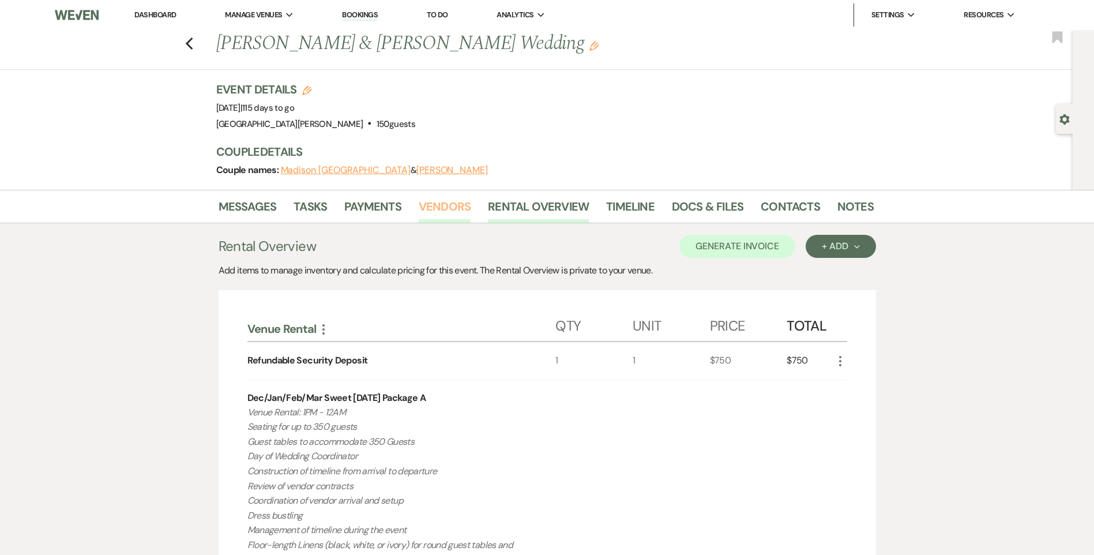
click at [449, 211] on link "Vendors" at bounding box center [445, 209] width 52 height 25
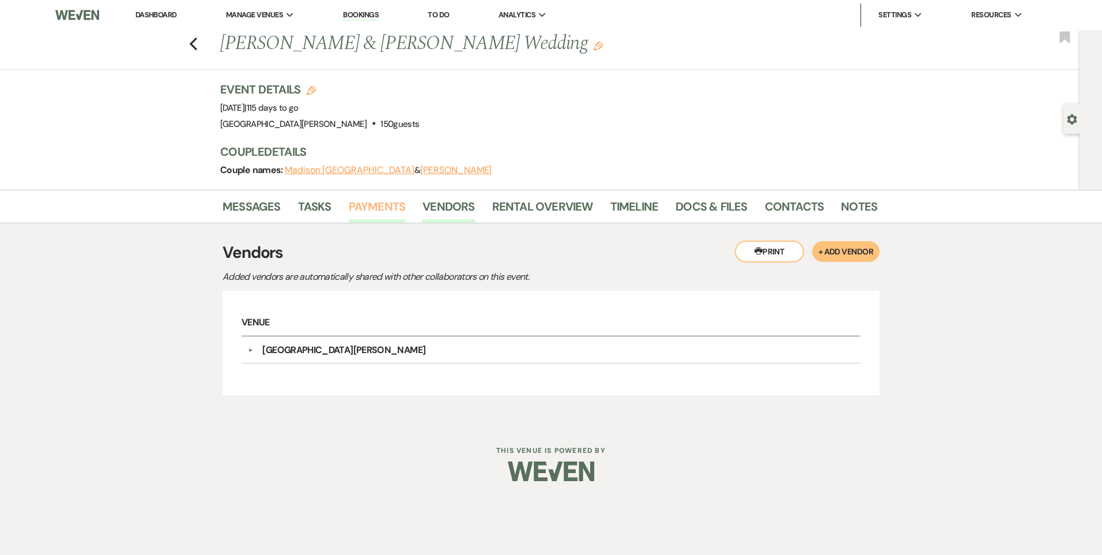
click at [379, 201] on link "Payments" at bounding box center [377, 209] width 57 height 25
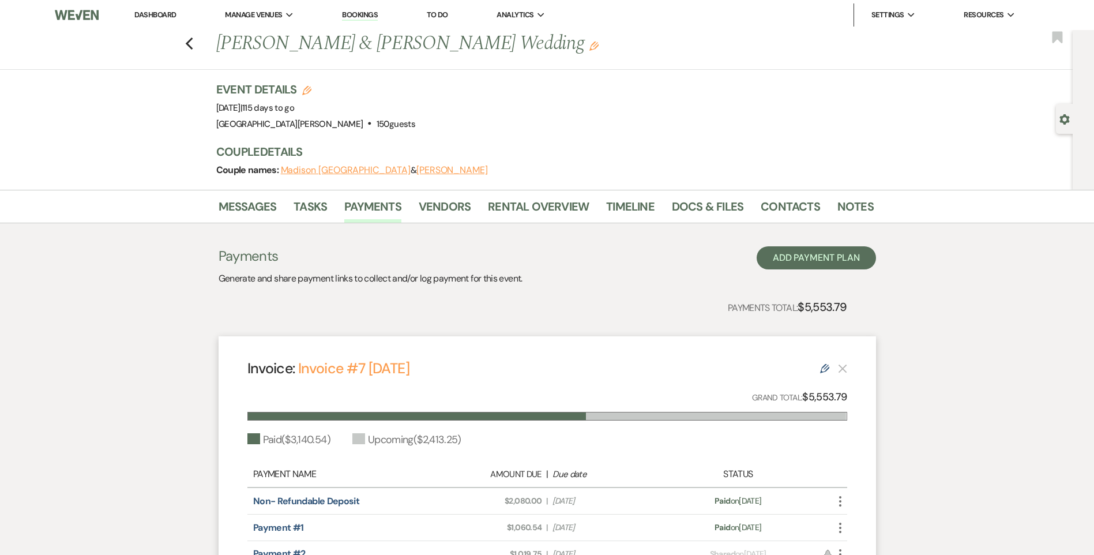
click at [188, 43] on div "Previous Madison England & Isaac Naayers's Wedding Edit Bookmark" at bounding box center [533, 50] width 1078 height 40
click at [157, 17] on link "Dashboard" at bounding box center [155, 15] width 42 height 10
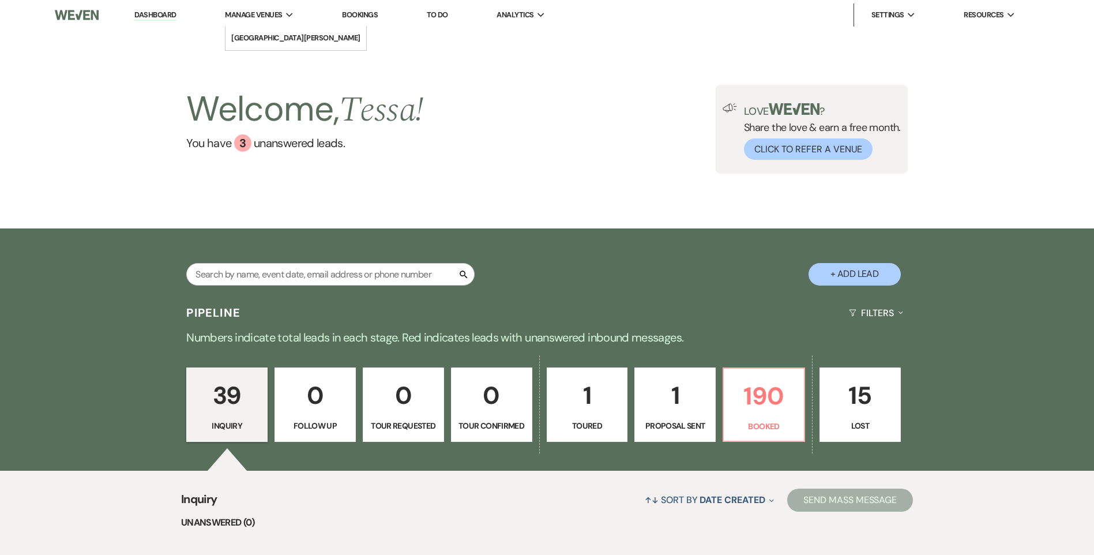
click at [271, 20] on span "Manage Venues" at bounding box center [253, 15] width 57 height 12
click at [272, 33] on li "[GEOGRAPHIC_DATA][PERSON_NAME]" at bounding box center [295, 38] width 129 height 12
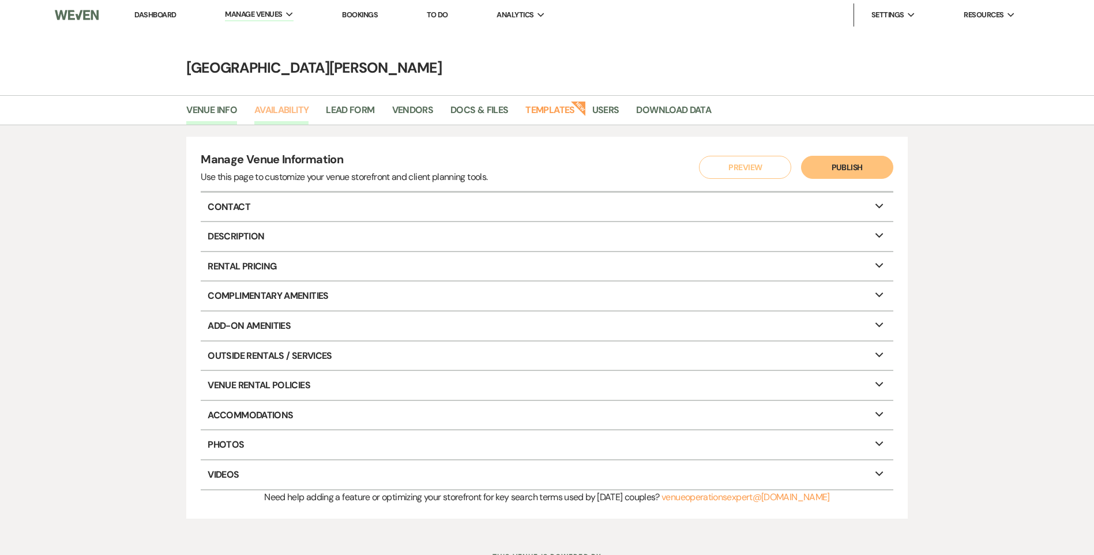
click at [292, 103] on link "Availability" at bounding box center [281, 114] width 54 height 22
select select "3"
select select "2026"
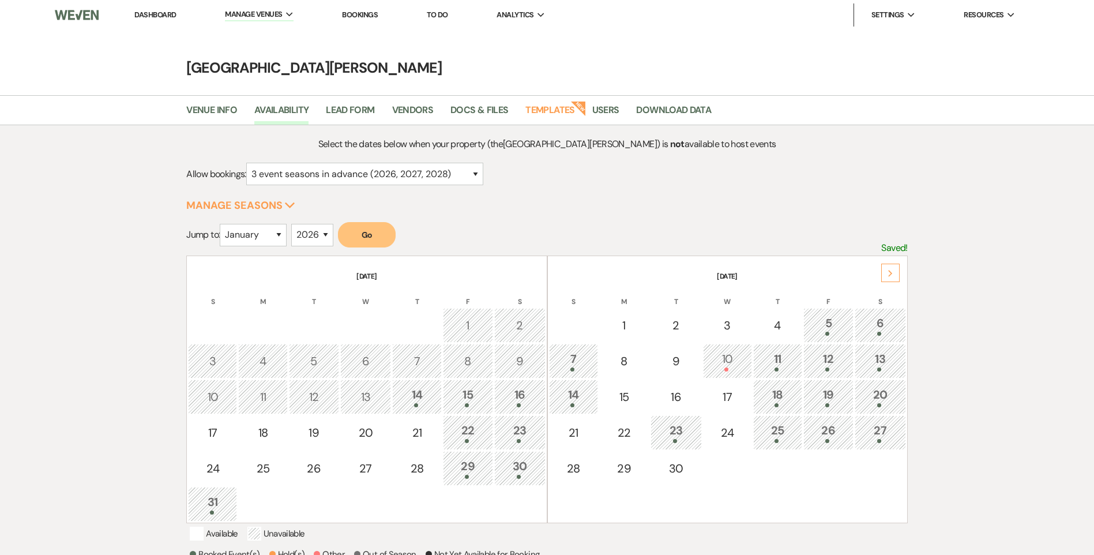
click at [885, 274] on div "Next" at bounding box center [890, 272] width 18 height 18
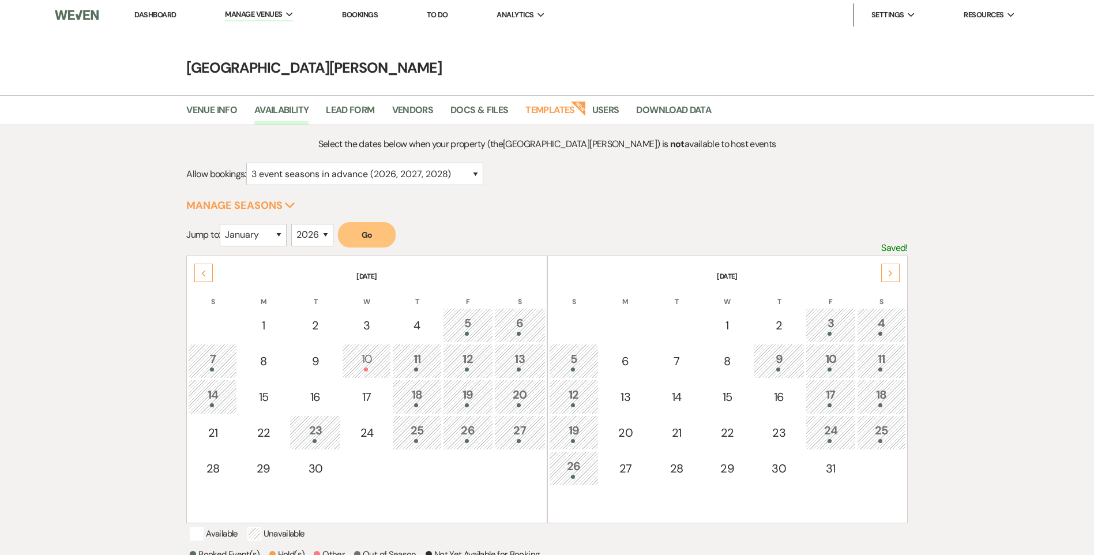
click at [885, 274] on div "Next" at bounding box center [890, 272] width 18 height 18
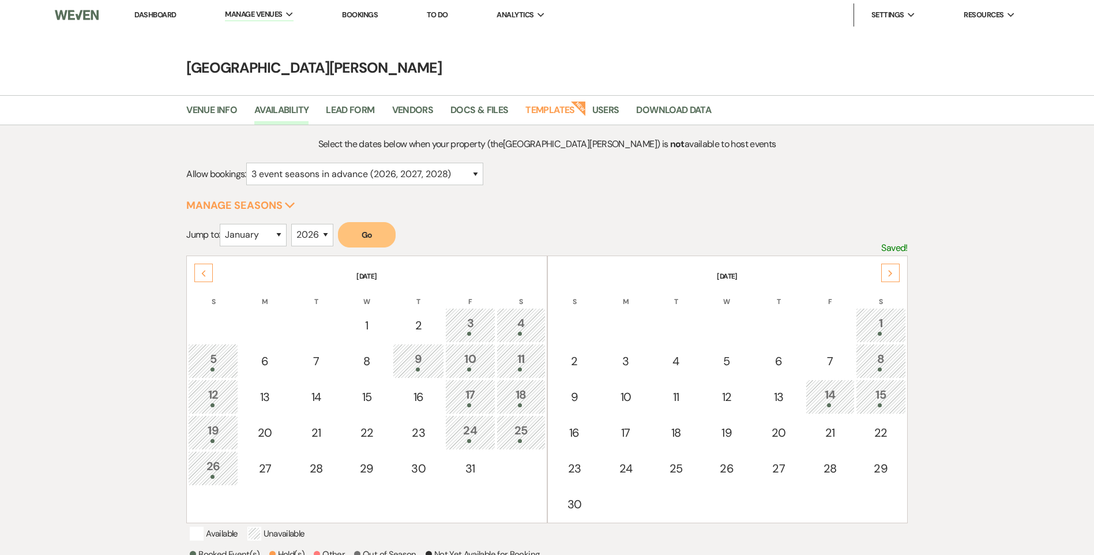
click at [885, 274] on div "Next" at bounding box center [890, 272] width 18 height 18
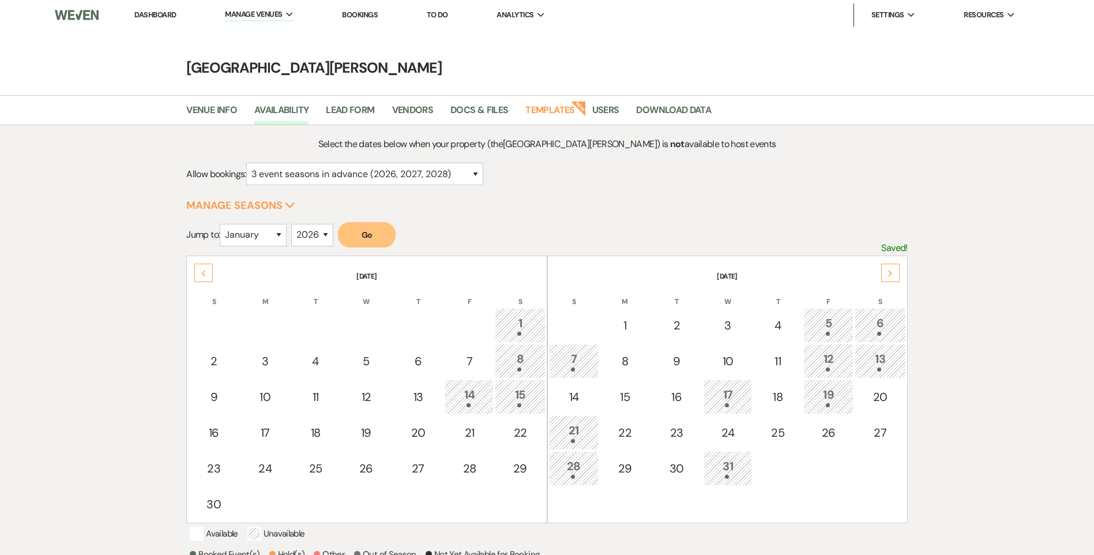
click at [885, 274] on div "Next" at bounding box center [890, 272] width 18 height 18
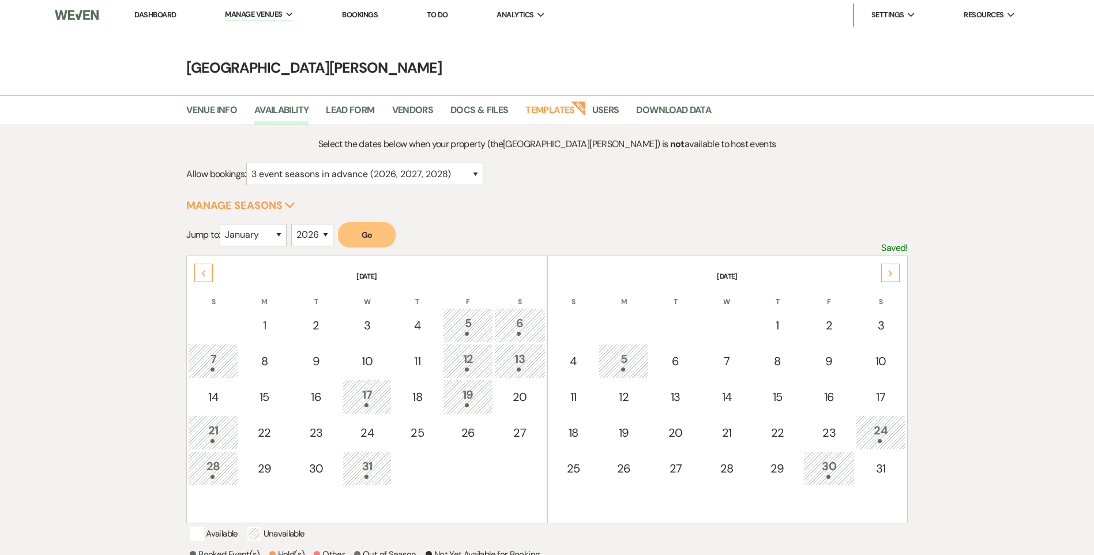
click at [191, 271] on th "[DATE]" at bounding box center [366, 269] width 357 height 24
click at [354, 322] on div "3" at bounding box center [367, 324] width 36 height 17
select select "other"
select select "false"
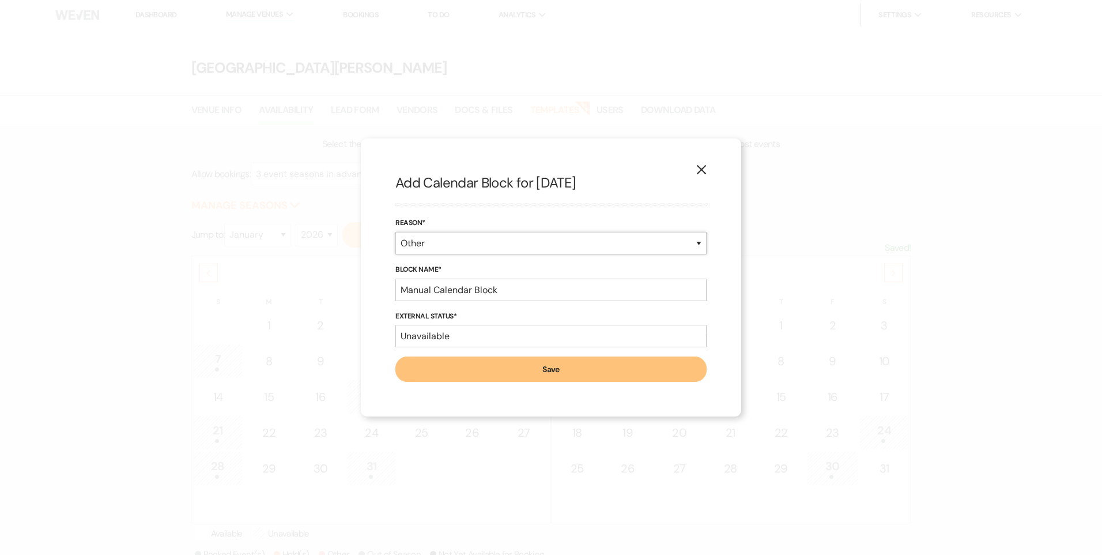
drag, startPoint x: 444, startPoint y: 242, endPoint x: 448, endPoint y: 248, distance: 7.2
click at [444, 242] on select "Booked Event Hold Other" at bounding box center [550, 243] width 311 height 22
select select "bookedEvent"
click at [395, 254] on select "Booked Event Hold Other" at bounding box center [550, 243] width 311 height 22
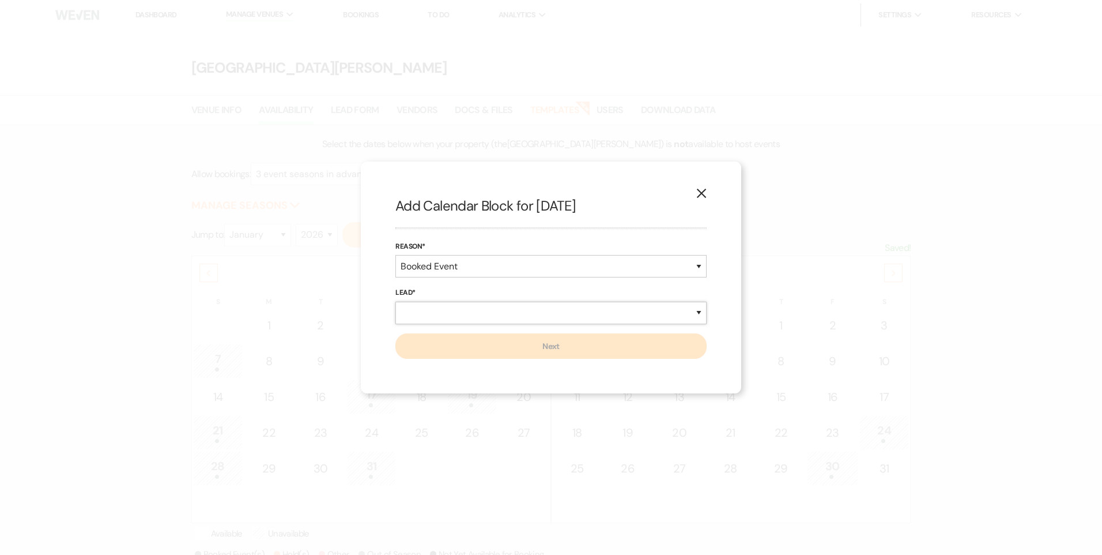
click at [470, 306] on select "New Lead Existing Lead" at bounding box center [550, 313] width 311 height 22
select select "newLead"
click at [395, 302] on select "New Lead Existing Lead" at bounding box center [550, 313] width 311 height 22
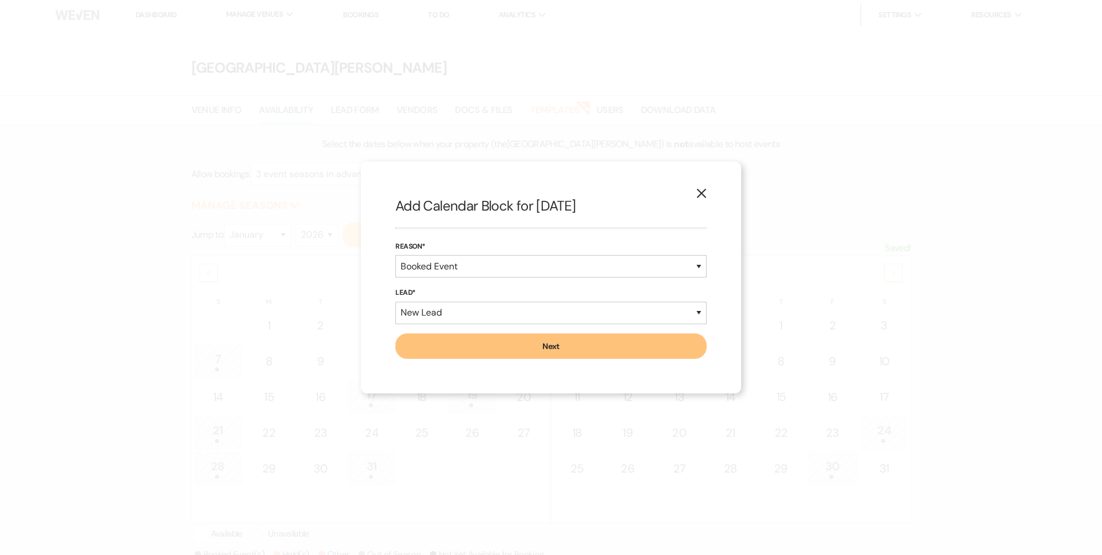
click at [464, 347] on button "Next" at bounding box center [550, 345] width 311 height 25
select select "7"
select select "823"
select select "false"
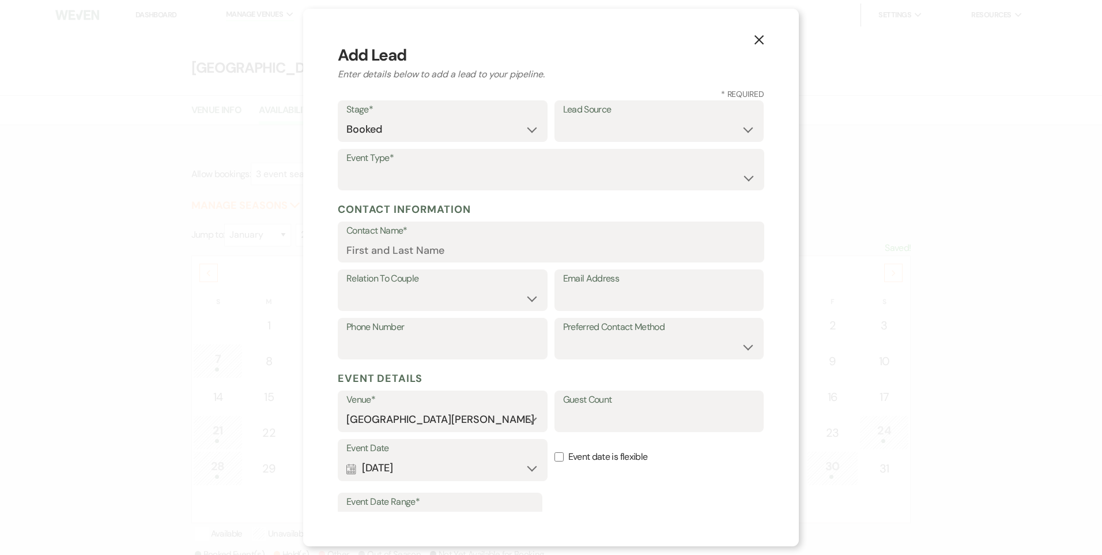
click at [397, 158] on label "Event Type*" at bounding box center [550, 158] width 409 height 17
click at [395, 172] on select "Wedding Anniversary Party Baby Shower Bachelorette / Bachelor Party Birthday Pa…" at bounding box center [550, 178] width 409 height 22
click at [411, 156] on label "Event Type*" at bounding box center [551, 158] width 408 height 17
click at [408, 172] on select "Wedding Anniversary Party Baby Shower Bachelorette / Bachelor Party Birthday Pa…" at bounding box center [551, 178] width 408 height 22
click at [391, 175] on select "Wedding Anniversary Party Baby Shower Bachelorette / Bachelor Party Birthday Pa…" at bounding box center [551, 178] width 408 height 22
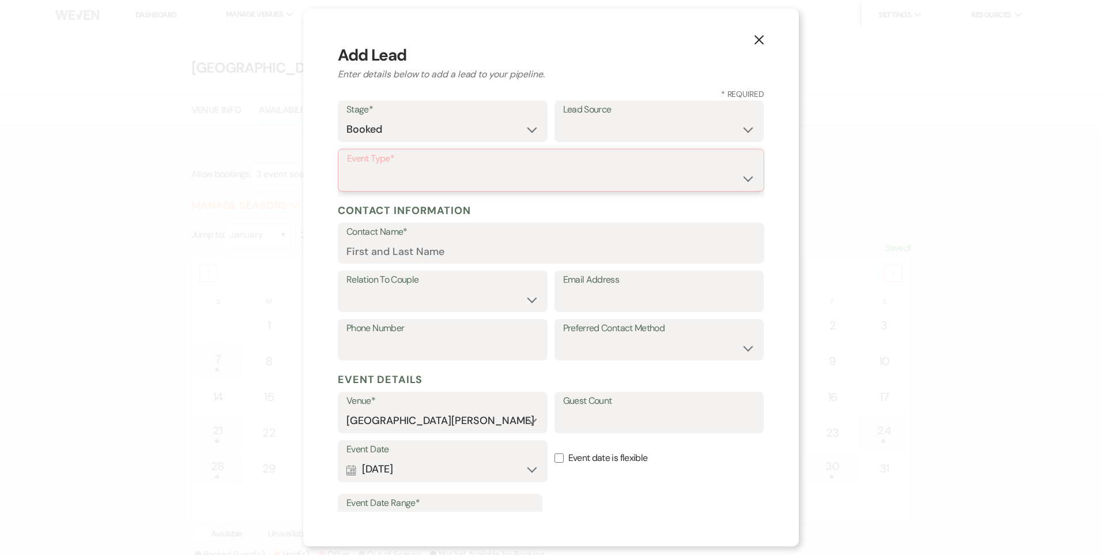
click at [391, 175] on select "Wedding Anniversary Party Baby Shower Bachelorette / Bachelor Party Birthday Pa…" at bounding box center [551, 178] width 408 height 22
click at [347, 167] on select "Wedding Anniversary Party Baby Shower Bachelorette / Bachelor Party Birthday Pa…" at bounding box center [551, 178] width 408 height 22
click at [440, 164] on label "Event Type*" at bounding box center [550, 158] width 409 height 17
click at [439, 181] on select "Wedding Anniversary Party Baby Shower Bachelorette / Bachelor Party Birthday Pa…" at bounding box center [550, 178] width 409 height 22
select select "11"
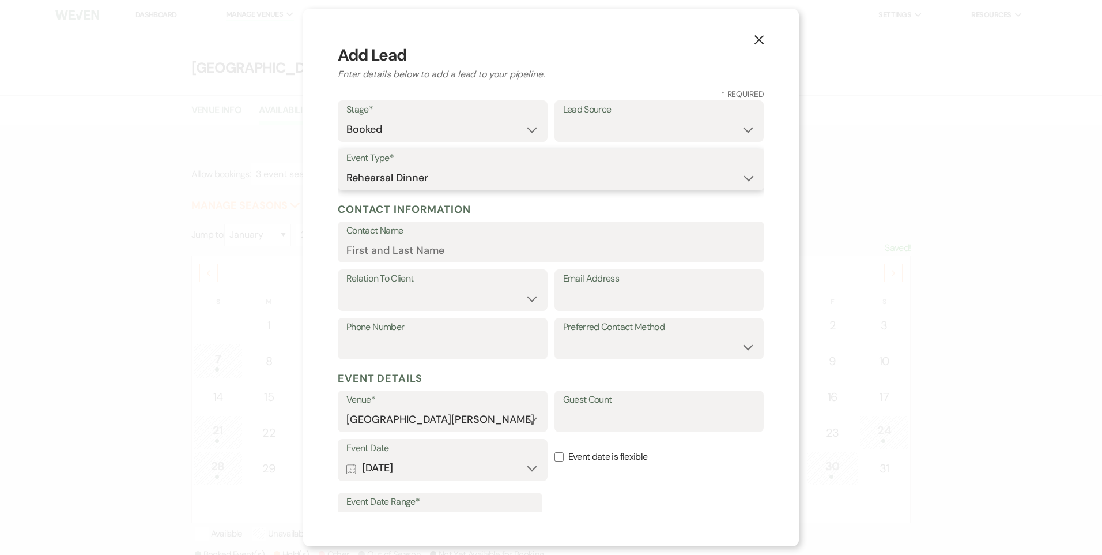
click at [346, 167] on select "Wedding Anniversary Party Baby Shower Bachelorette / Bachelor Party Birthday Pa…" at bounding box center [550, 178] width 409 height 22
click at [645, 123] on select "Weven Venue Website Instagram Facebook Pinterest Google The Knot Wedding Wire H…" at bounding box center [659, 129] width 193 height 22
select select "1"
click at [563, 118] on select "Weven Venue Website Instagram Facebook Pinterest Google The Knot Wedding Wire H…" at bounding box center [659, 129] width 193 height 22
click at [427, 253] on input "Contact Name" at bounding box center [550, 250] width 409 height 22
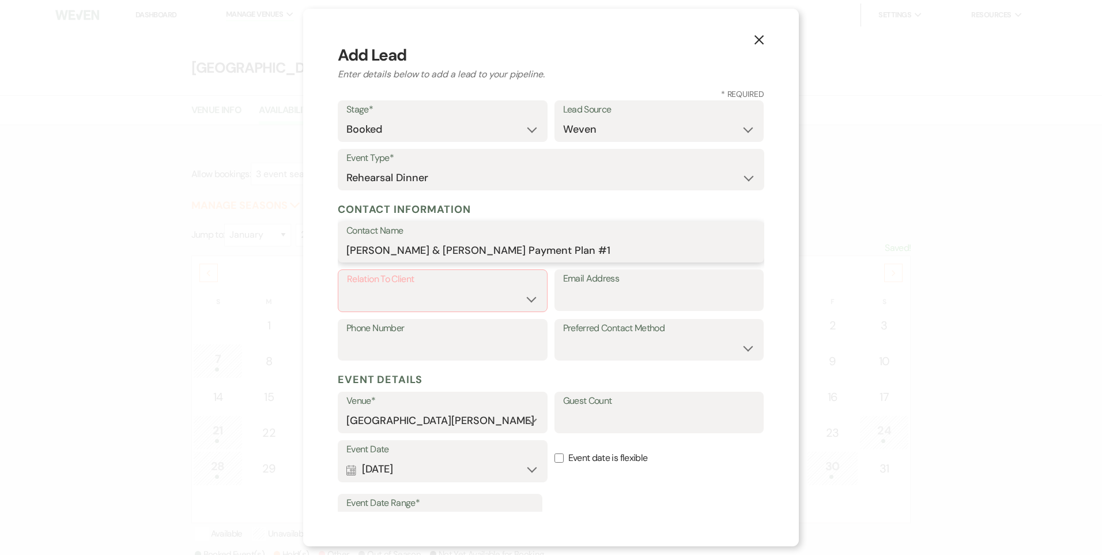
drag, startPoint x: 620, startPoint y: 249, endPoint x: 522, endPoint y: 244, distance: 97.6
click at [522, 244] on input "Madison England & Isaac Naayers's Payment Plan #1" at bounding box center [550, 250] width 409 height 22
type input "Madison England & Isaac Naayers's Rehearsal Dinner"
click at [417, 302] on select "Client Event Planner Parent of Client Family Member Friend Other" at bounding box center [442, 299] width 191 height 22
select select "1"
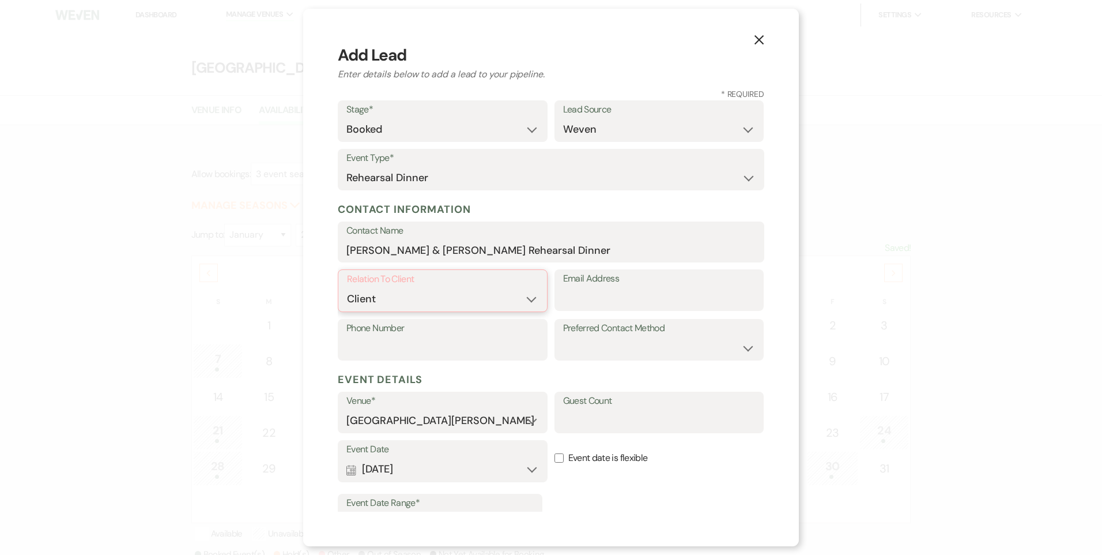
click at [347, 288] on select "Client Event Planner Parent of Client Family Member Friend Other" at bounding box center [442, 299] width 191 height 22
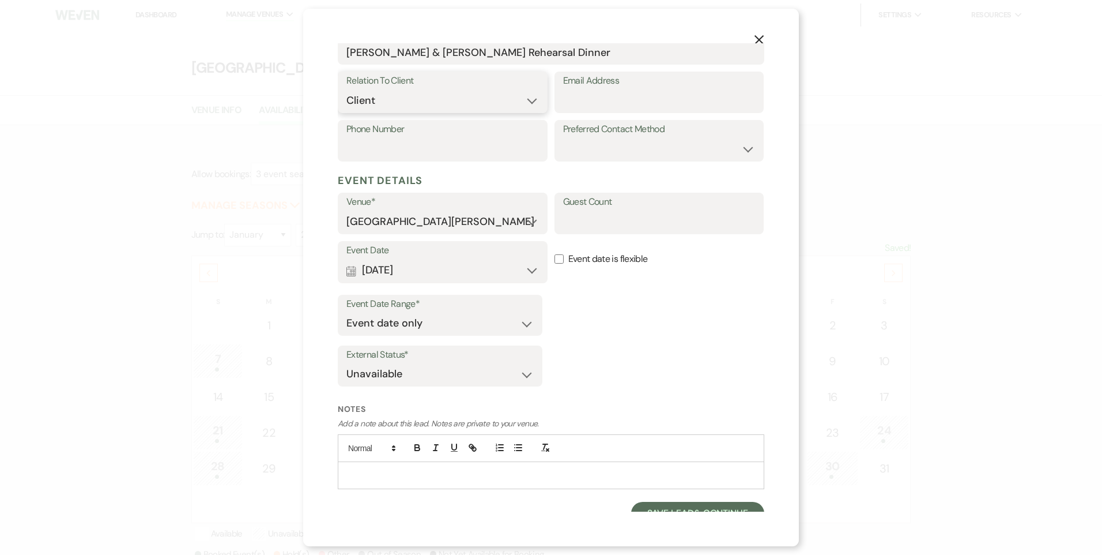
scroll to position [211, 0]
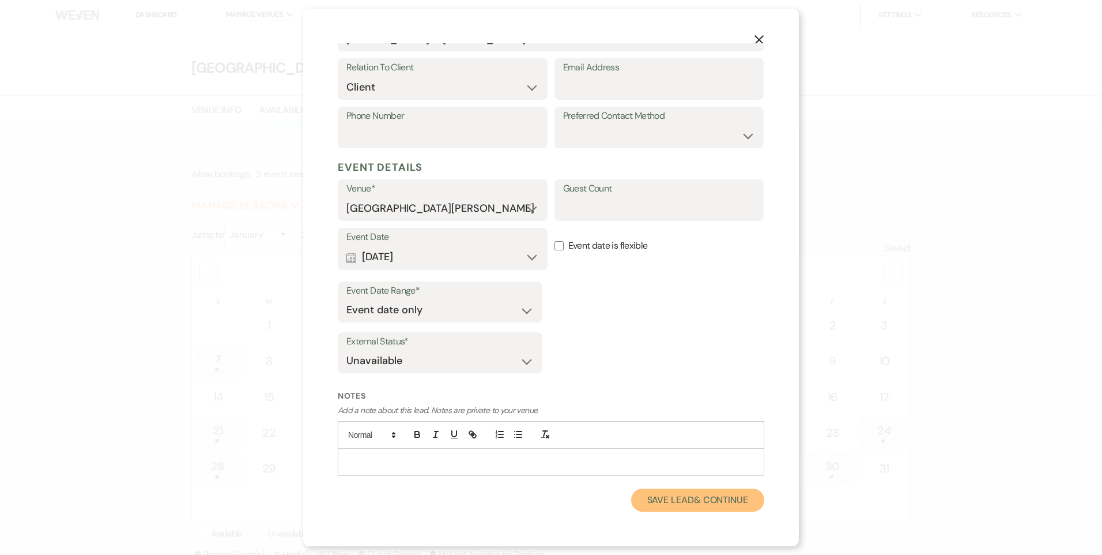
click at [640, 502] on button "Save Lead & Continue" at bounding box center [697, 499] width 133 height 23
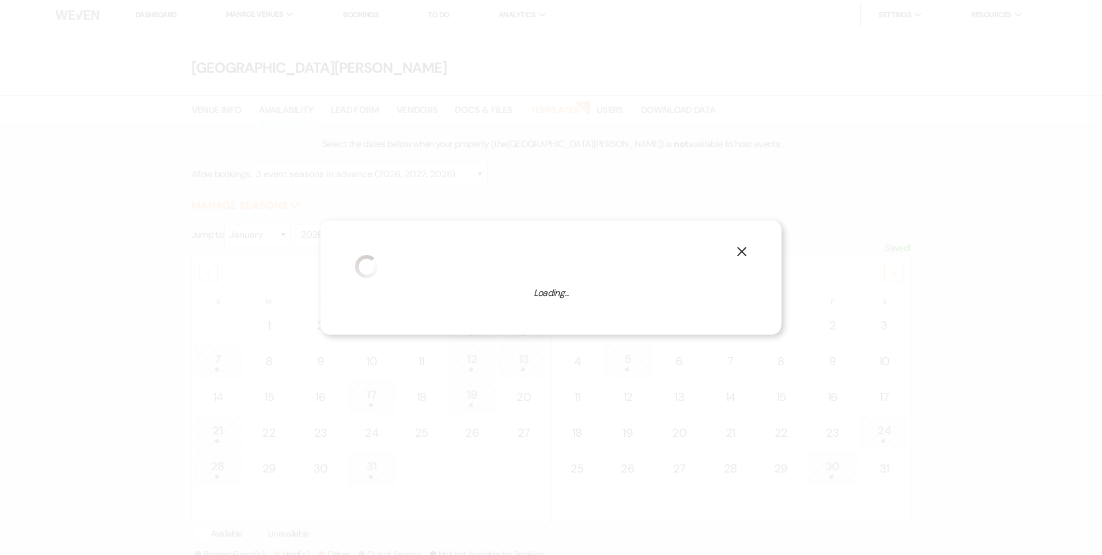
select select "11"
select select "823"
select select "false"
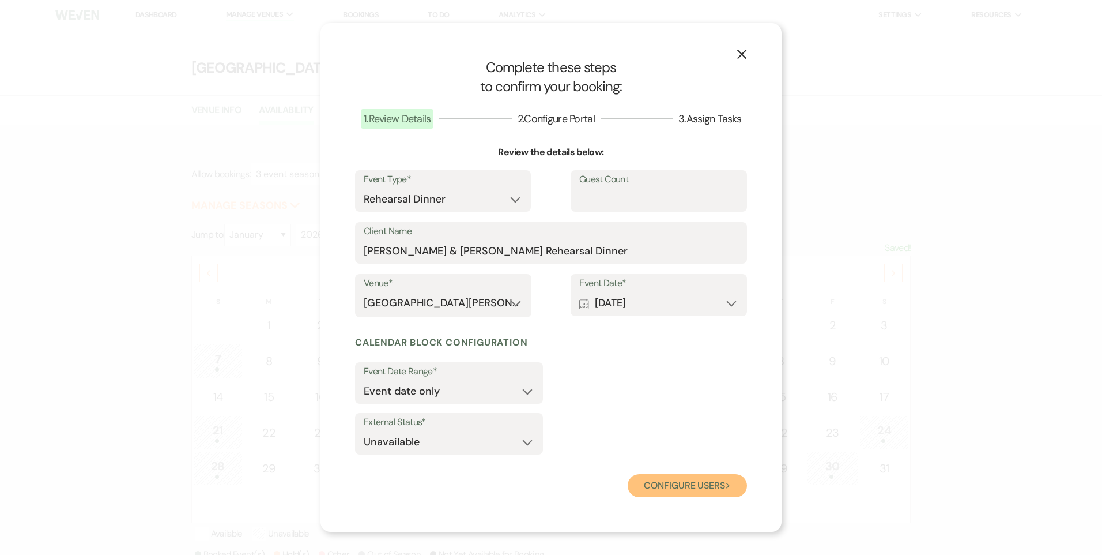
click at [639, 481] on button "Configure users Next" at bounding box center [687, 485] width 119 height 23
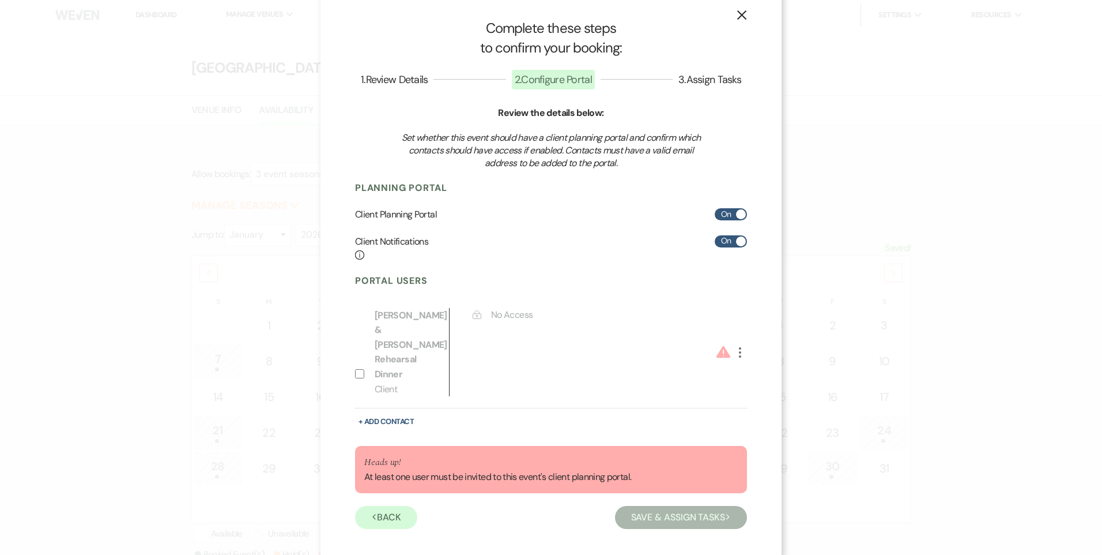
scroll to position [25, 0]
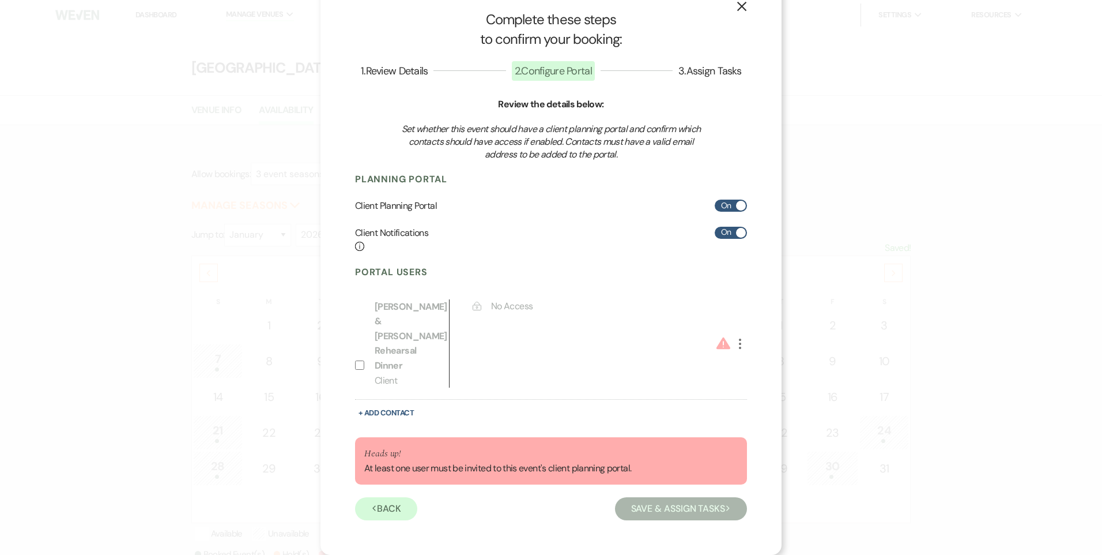
click at [358, 365] on input "Include on Planning Portal" at bounding box center [359, 364] width 9 height 9
select select "1"
select select "6"
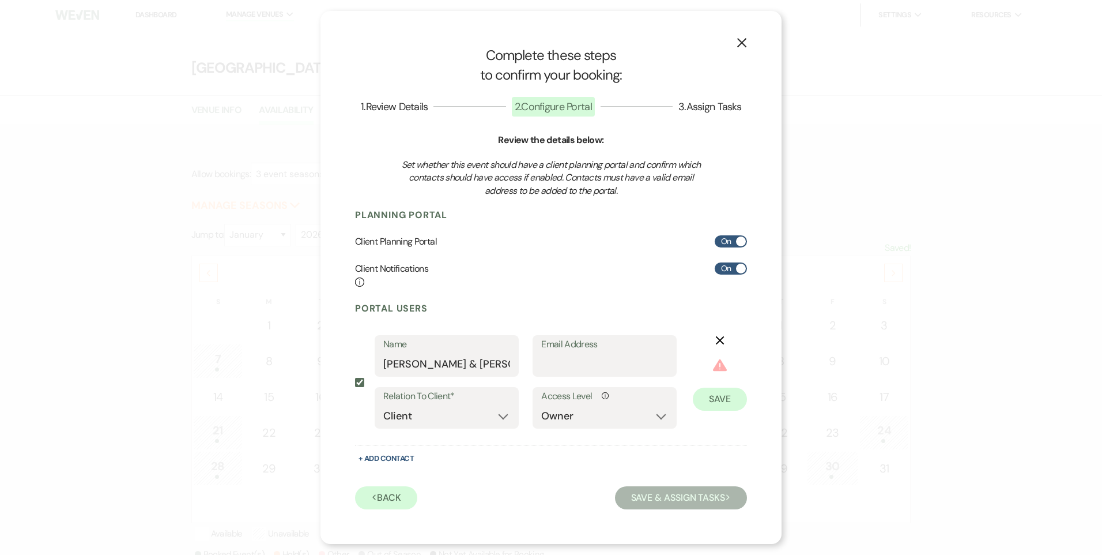
scroll to position [0, 0]
click at [616, 364] on input "Email Address" at bounding box center [604, 364] width 127 height 22
click at [670, 496] on button "Save & Assign Tasks Next" at bounding box center [681, 497] width 132 height 23
click at [594, 357] on input "Email Address" at bounding box center [605, 364] width 126 height 22
click at [357, 384] on input "Include on Planning Portal" at bounding box center [359, 382] width 9 height 9
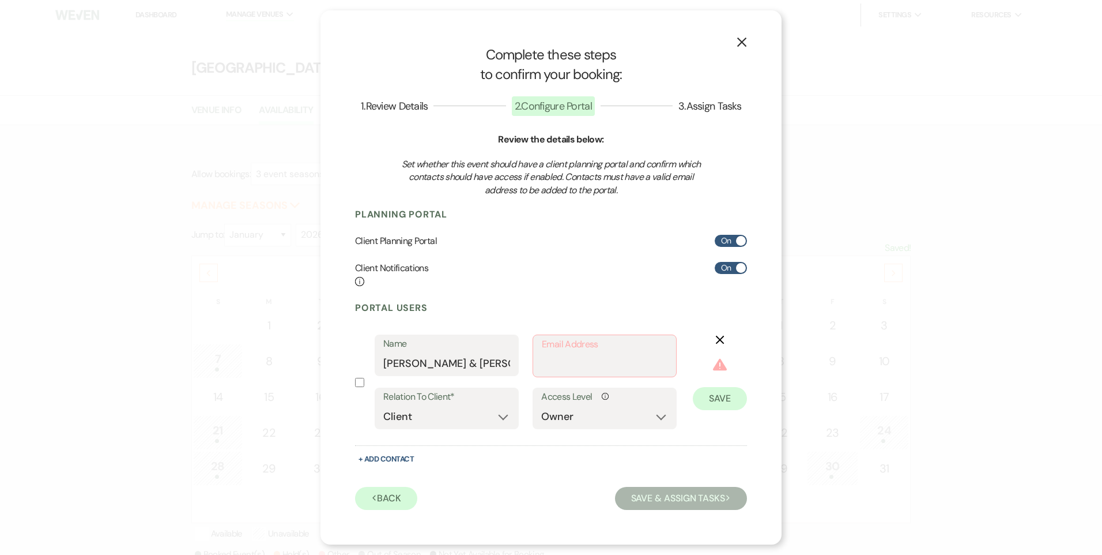
checkbox input "false"
select select "0"
click at [623, 361] on input "Email Address" at bounding box center [604, 364] width 127 height 22
click at [488, 361] on input "Madison England & Isaac Naayers's Rehearsal Dinner" at bounding box center [446, 364] width 127 height 22
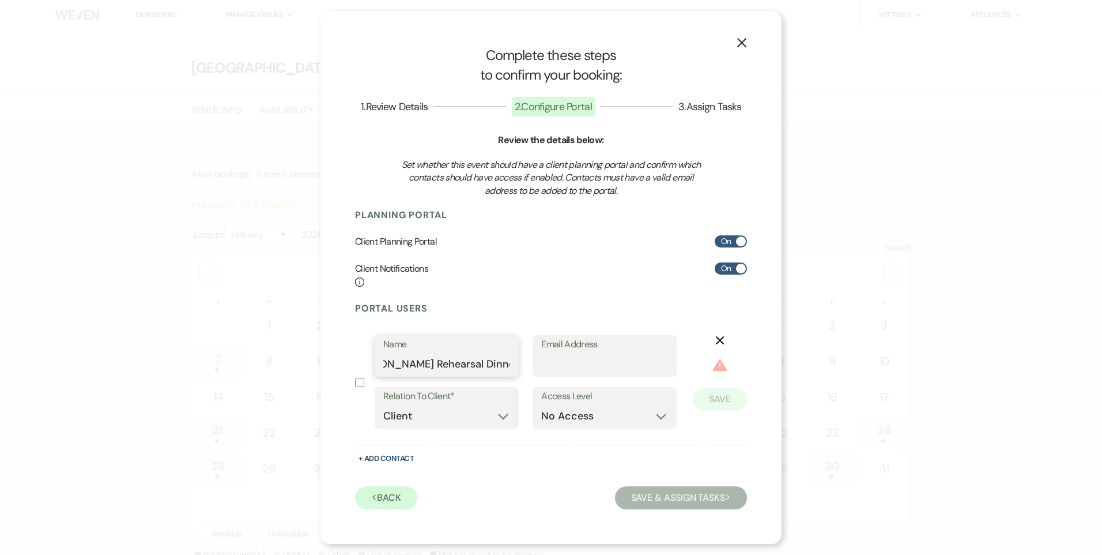
drag, startPoint x: 466, startPoint y: 364, endPoint x: 549, endPoint y: 364, distance: 83.0
click at [549, 364] on div "Name Madison England & Isaac Naayers's Rehearsal Dinner Email Address" at bounding box center [526, 361] width 302 height 52
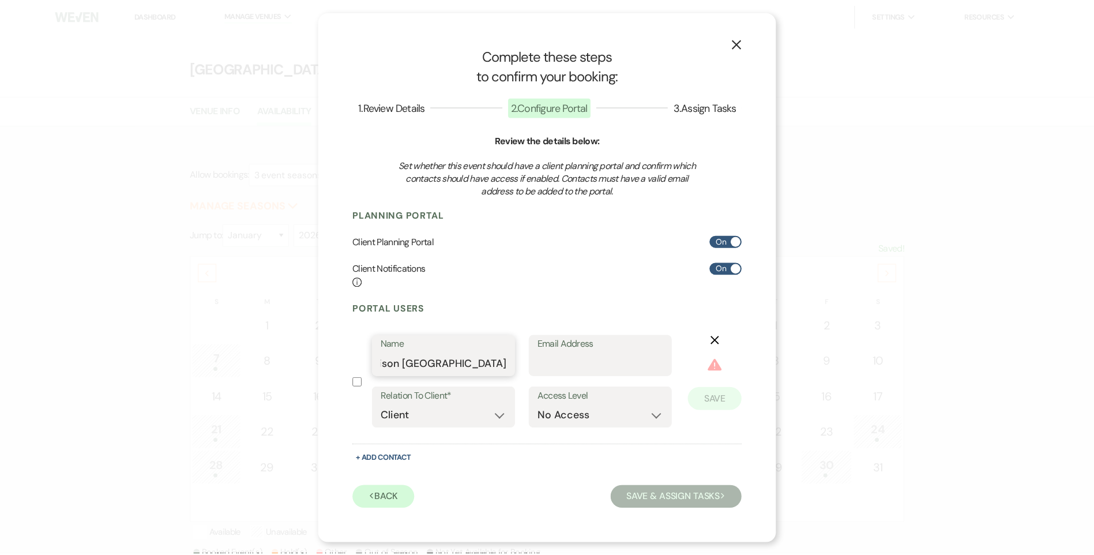
scroll to position [0, 0]
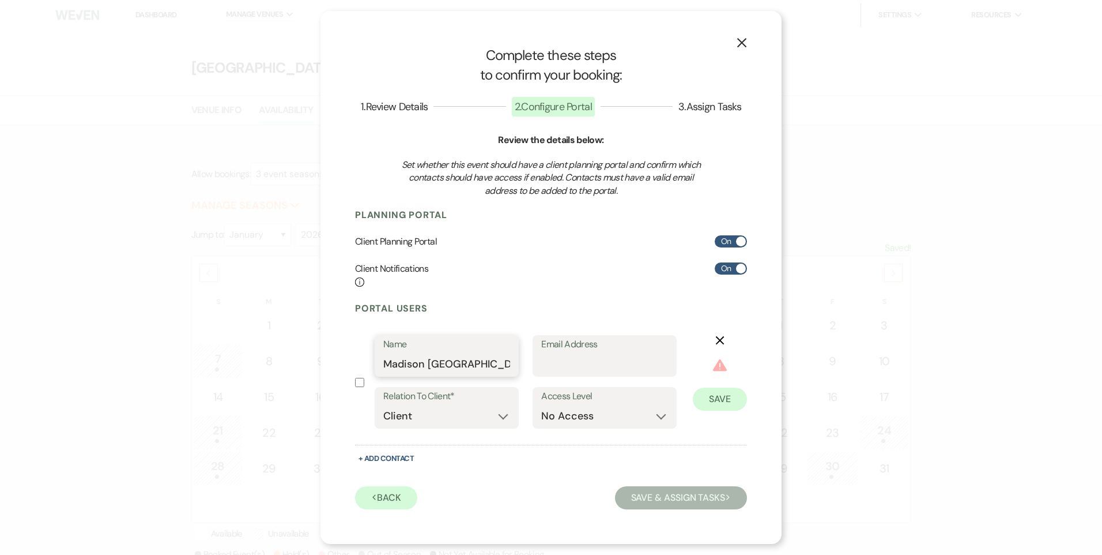
type input "Madison [GEOGRAPHIC_DATA]"
click at [547, 365] on input "Email Address" at bounding box center [604, 364] width 127 height 22
click at [606, 356] on input "Email Address" at bounding box center [604, 364] width 127 height 22
click at [602, 364] on input "Email Address" at bounding box center [604, 364] width 127 height 22
click at [395, 503] on button "Previous Back" at bounding box center [386, 497] width 62 height 23
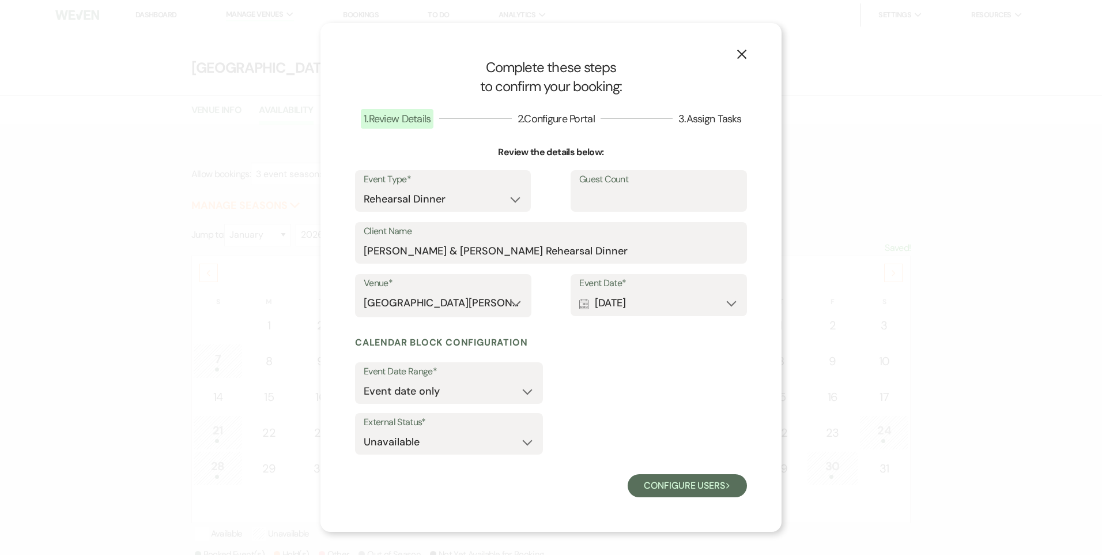
click at [733, 50] on button "X" at bounding box center [741, 54] width 17 height 20
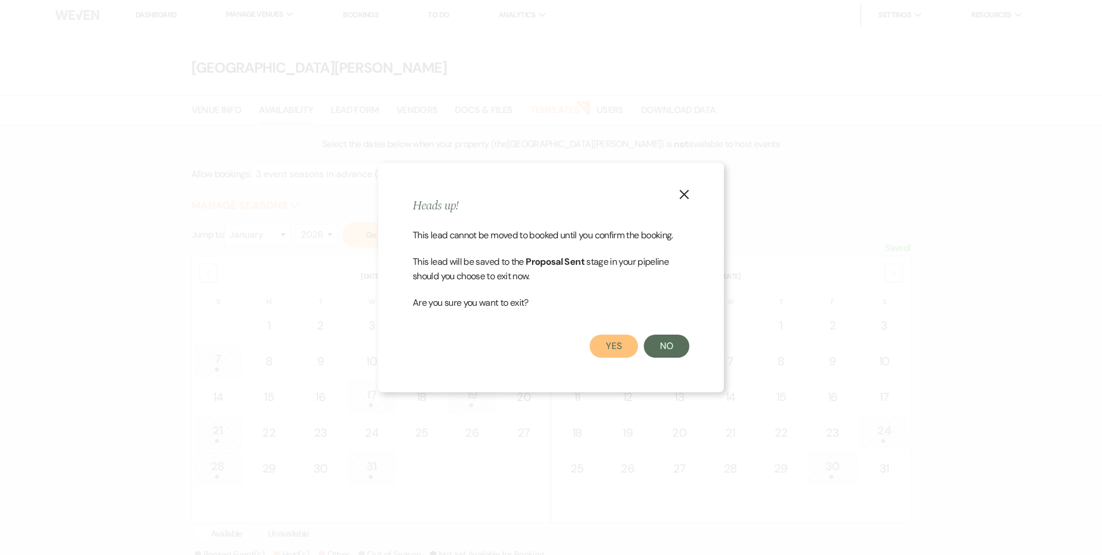
click at [619, 338] on button "Yes" at bounding box center [614, 345] width 48 height 23
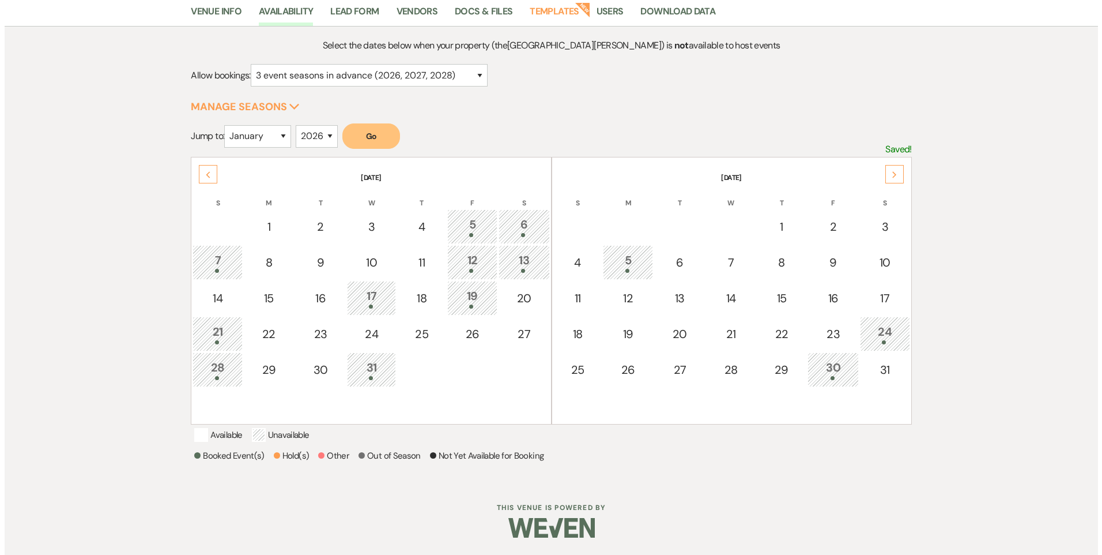
scroll to position [114, 0]
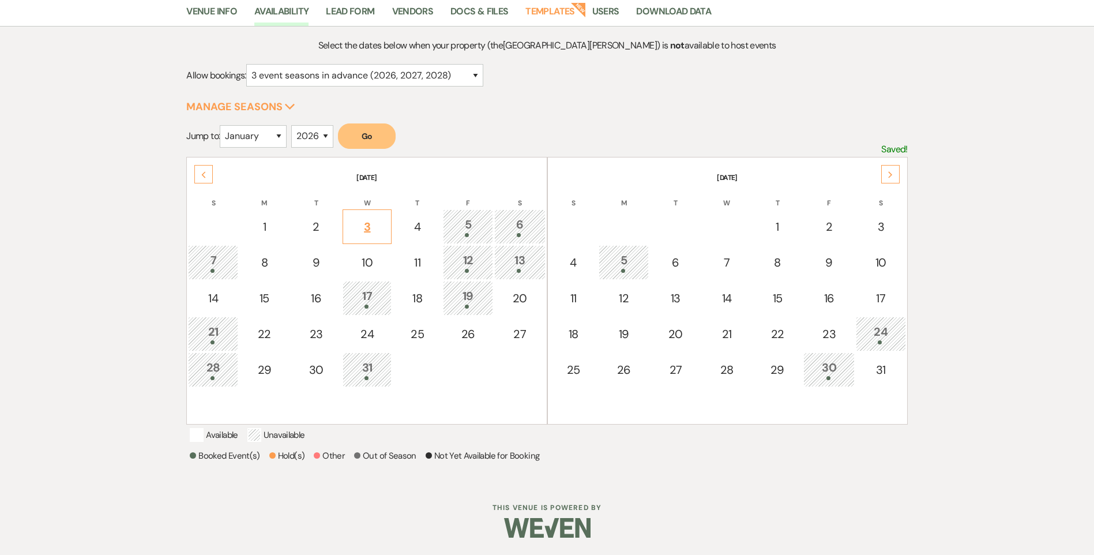
click at [363, 218] on div "3" at bounding box center [367, 226] width 36 height 17
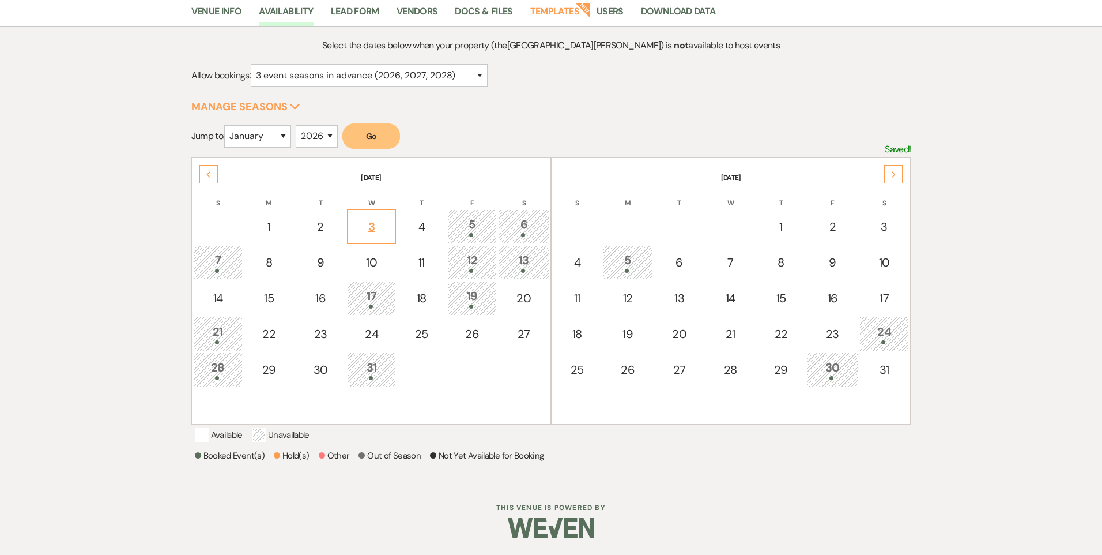
select select "other"
select select "false"
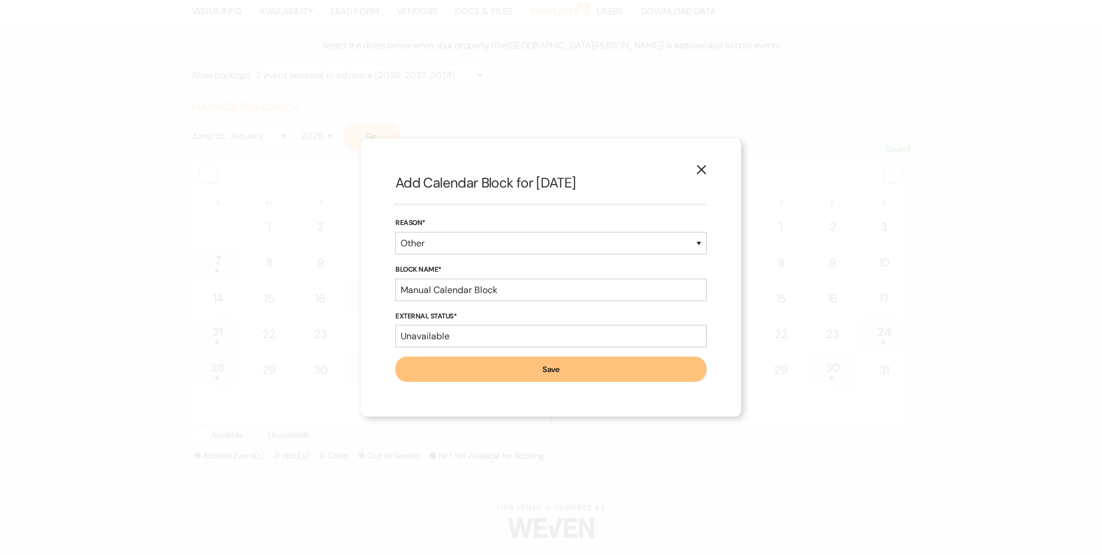
click at [476, 372] on button "Save" at bounding box center [550, 368] width 311 height 25
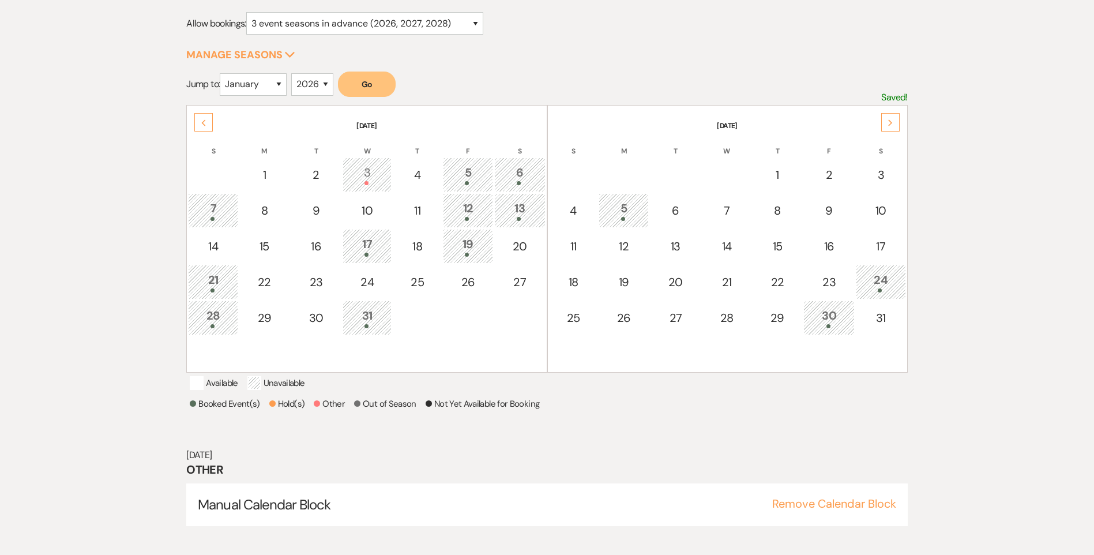
scroll to position [163, 0]
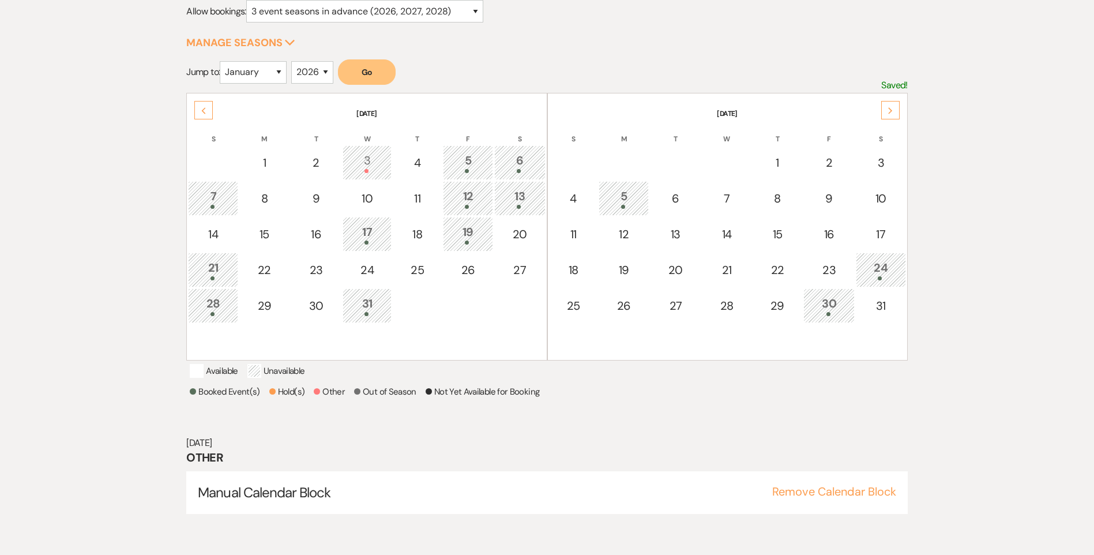
click at [368, 161] on div "3" at bounding box center [367, 162] width 36 height 21
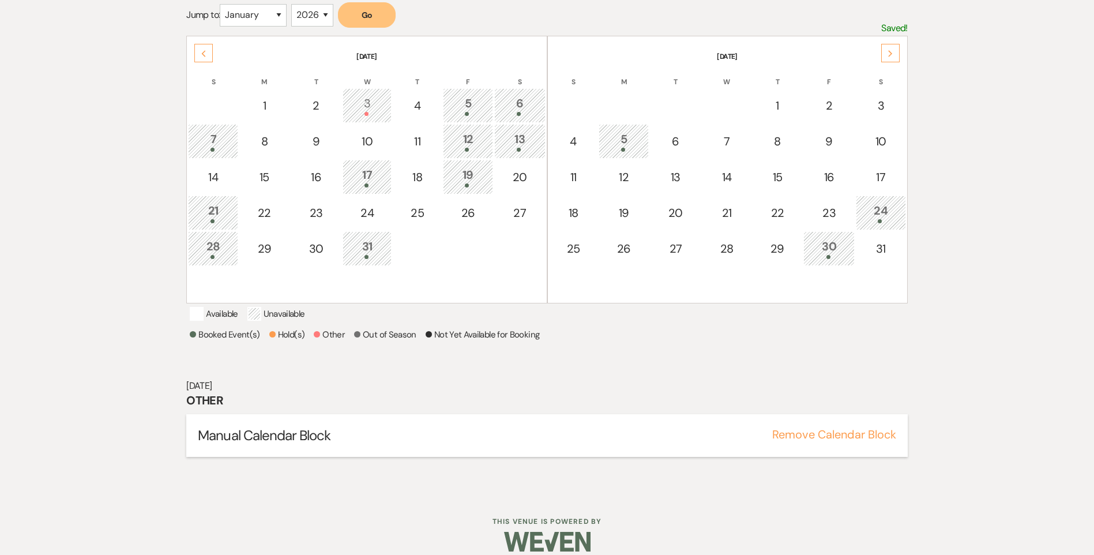
scroll to position [248, 0]
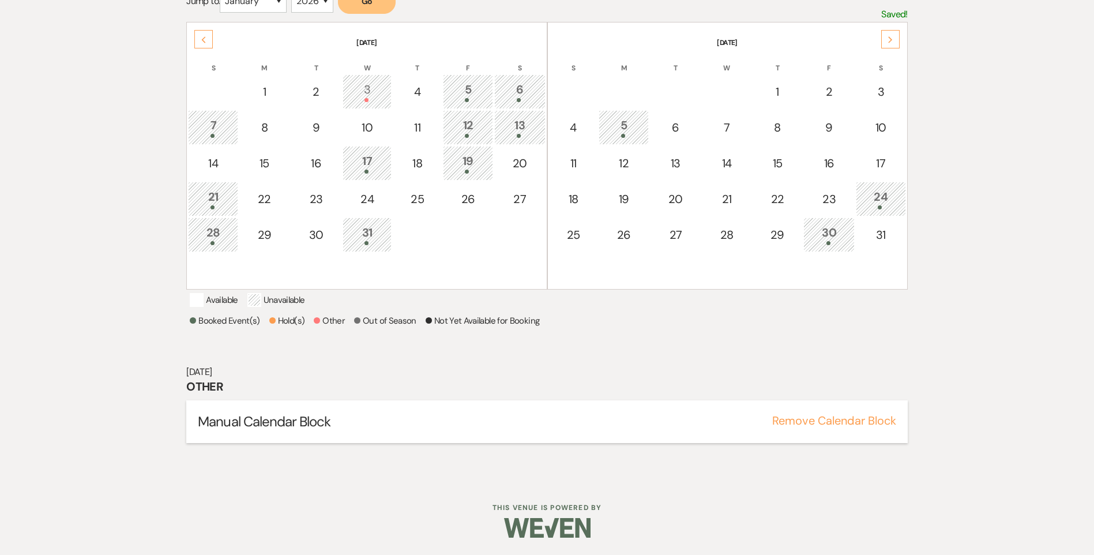
click at [283, 419] on span "Manual Calendar Block" at bounding box center [264, 421] width 133 height 18
click at [824, 423] on button "Remove Calendar Block" at bounding box center [834, 421] width 124 height 12
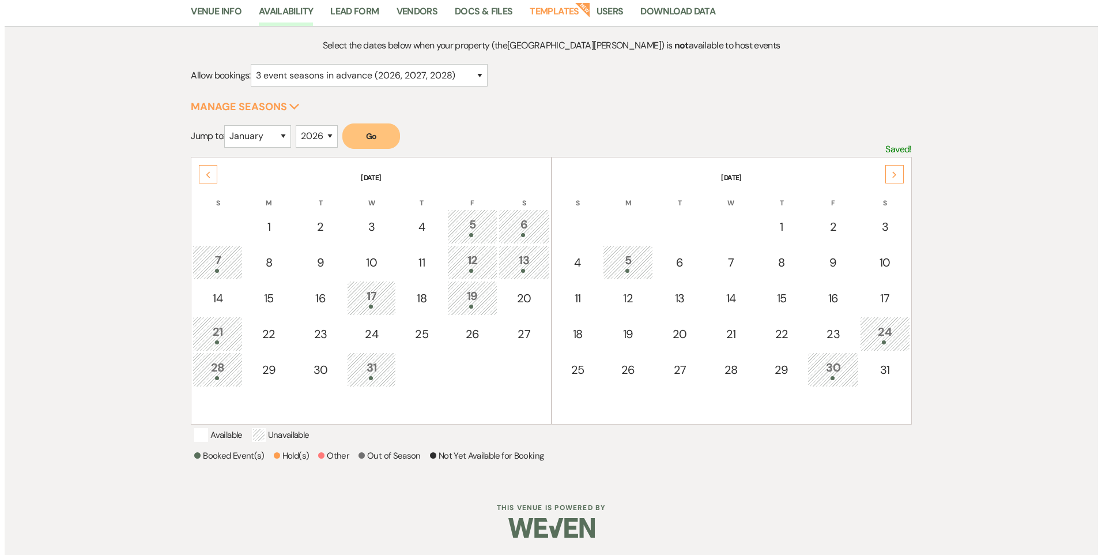
scroll to position [114, 0]
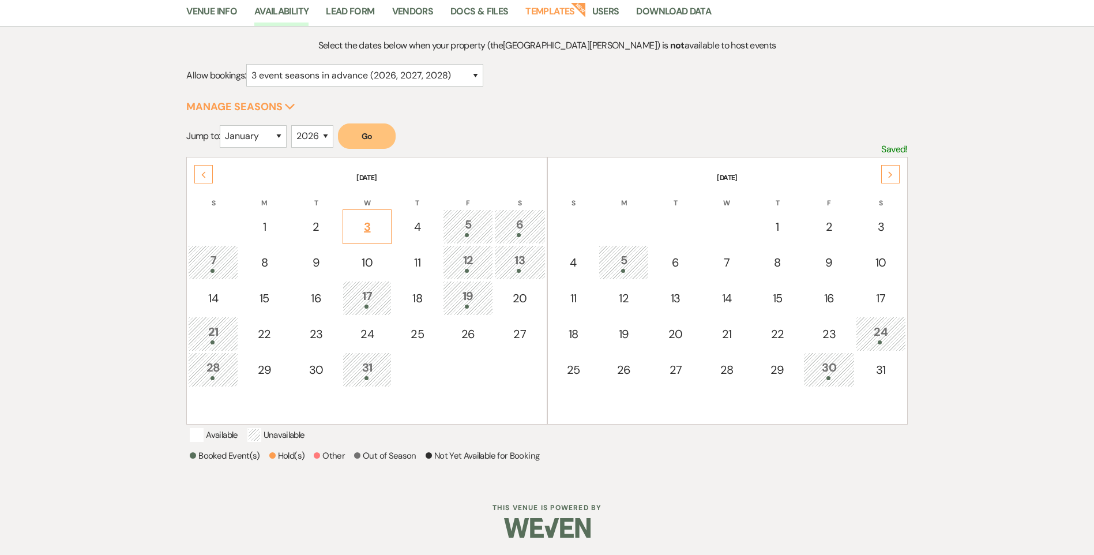
click at [370, 218] on div "3" at bounding box center [367, 226] width 36 height 17
select select "other"
select select "false"
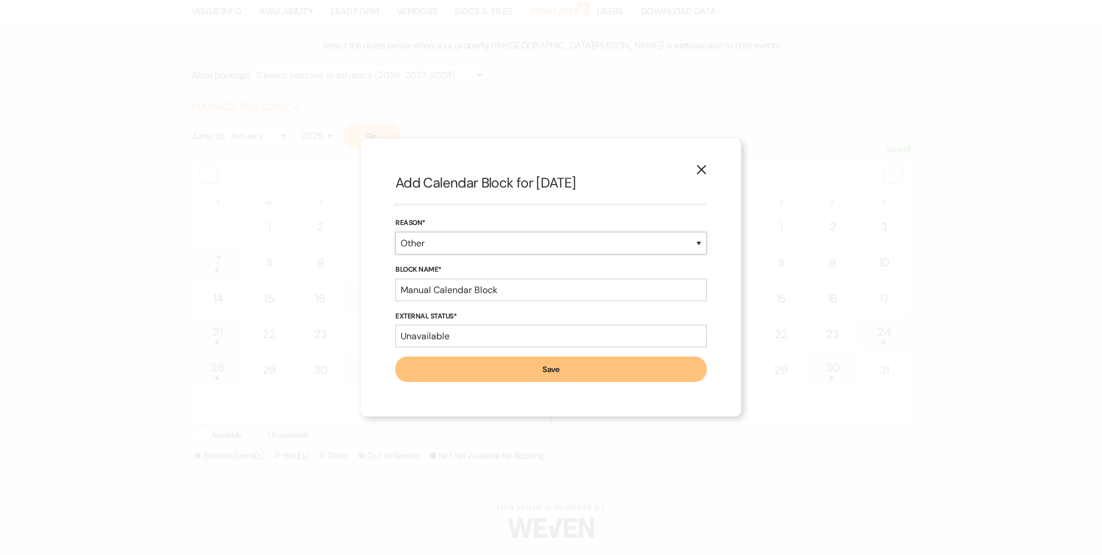
click at [447, 244] on select "Booked Event Hold Other" at bounding box center [550, 243] width 311 height 22
select select "bookedEvent"
click at [395, 254] on select "Booked Event Hold Other" at bounding box center [550, 243] width 311 height 22
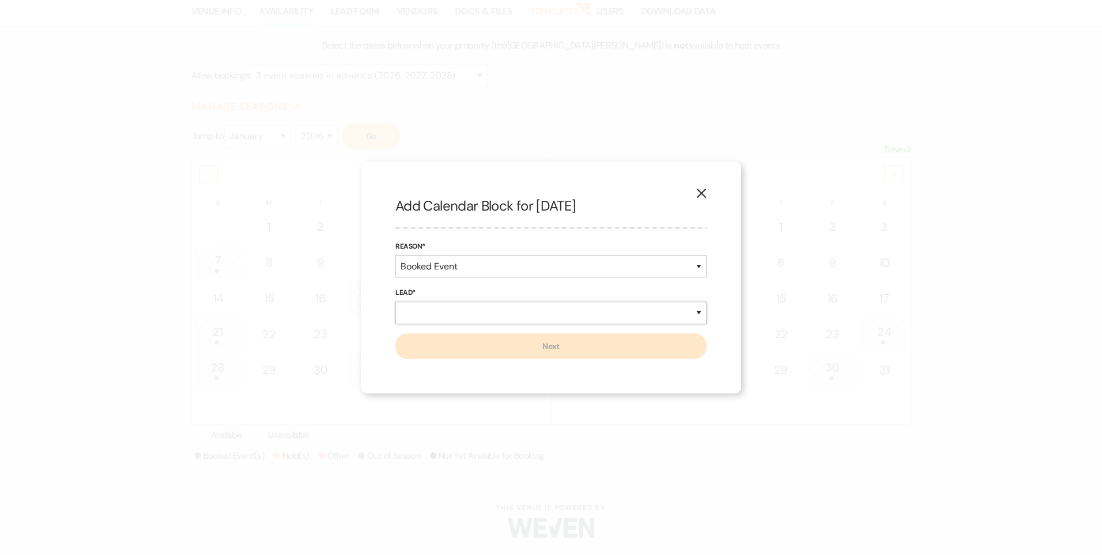
click at [453, 311] on select "New Lead Existing Lead" at bounding box center [550, 313] width 311 height 22
select select "existingLead"
click at [395, 302] on select "New Lead Existing Lead" at bounding box center [550, 313] width 311 height 22
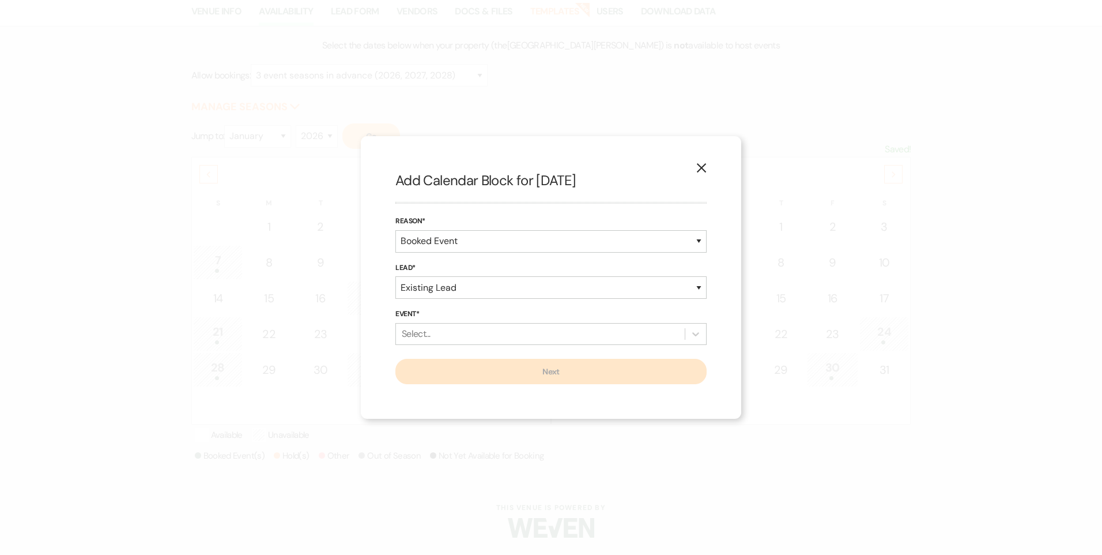
click at [442, 335] on div "Select..." at bounding box center [540, 333] width 289 height 21
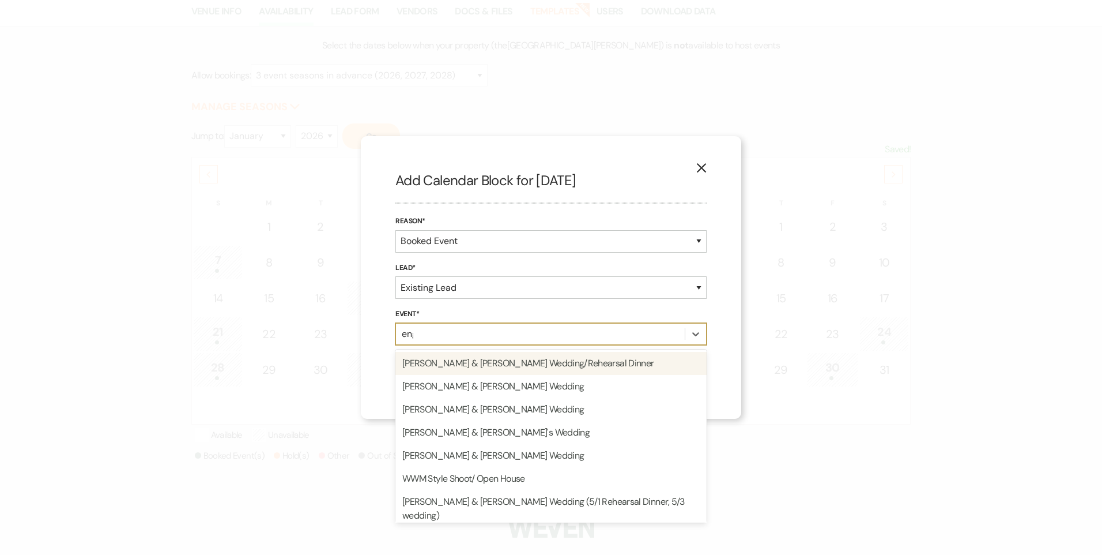
type input "engl"
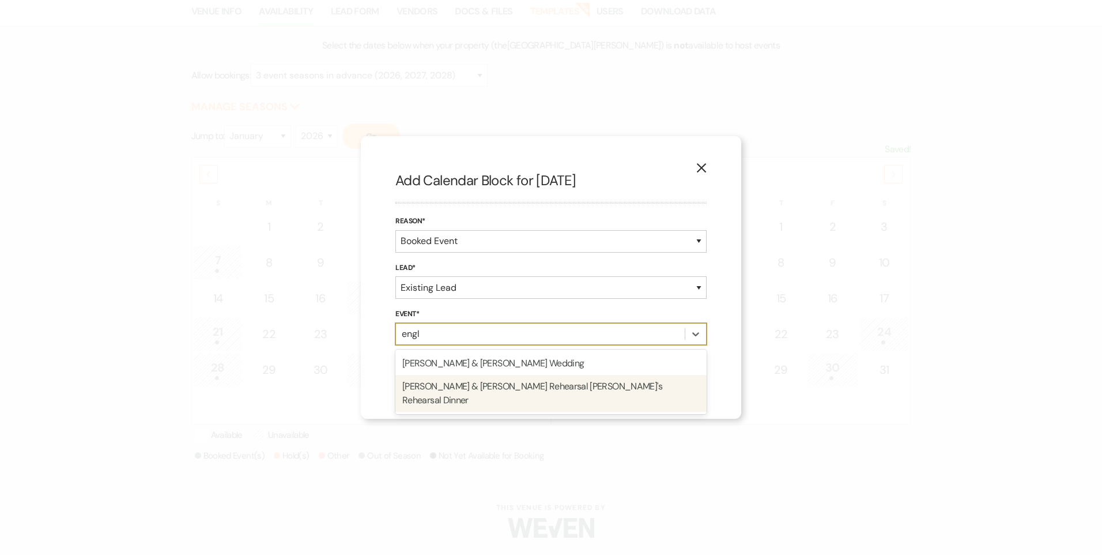
click at [498, 391] on div "Madison England & Isaac Naayers's Rehearsal Dinner's Rehearsal Dinner" at bounding box center [550, 393] width 311 height 37
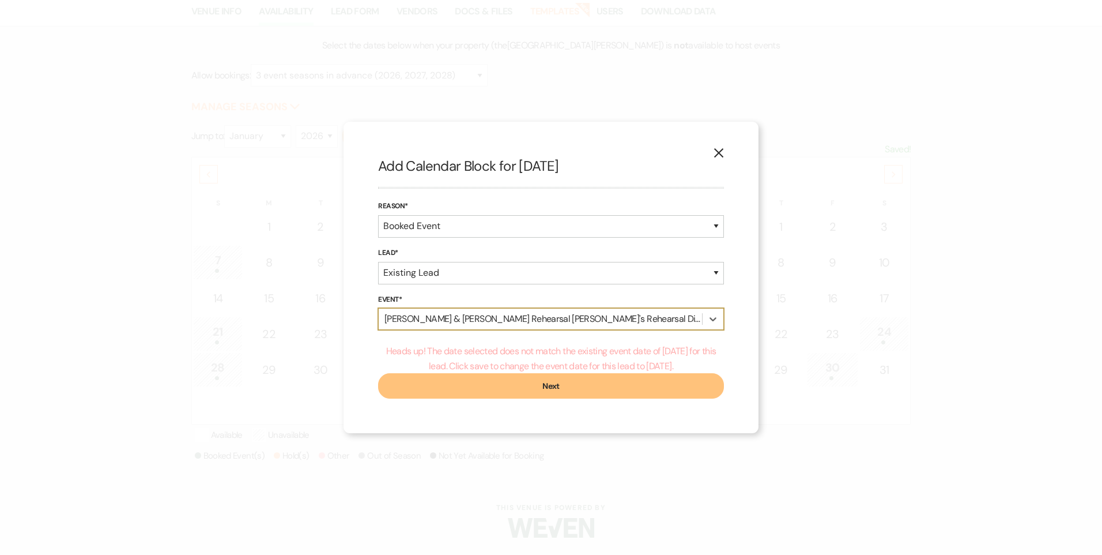
click at [666, 319] on div "Madison England & Isaac Naayers's Rehearsal Dinner's Rehearsal Dinner" at bounding box center [540, 318] width 323 height 21
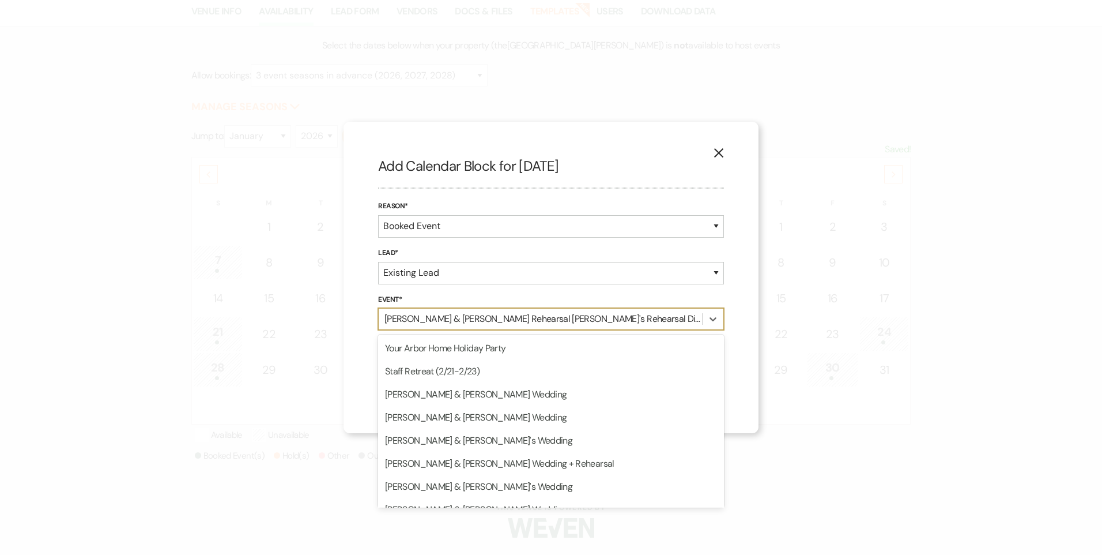
scroll to position [5182, 0]
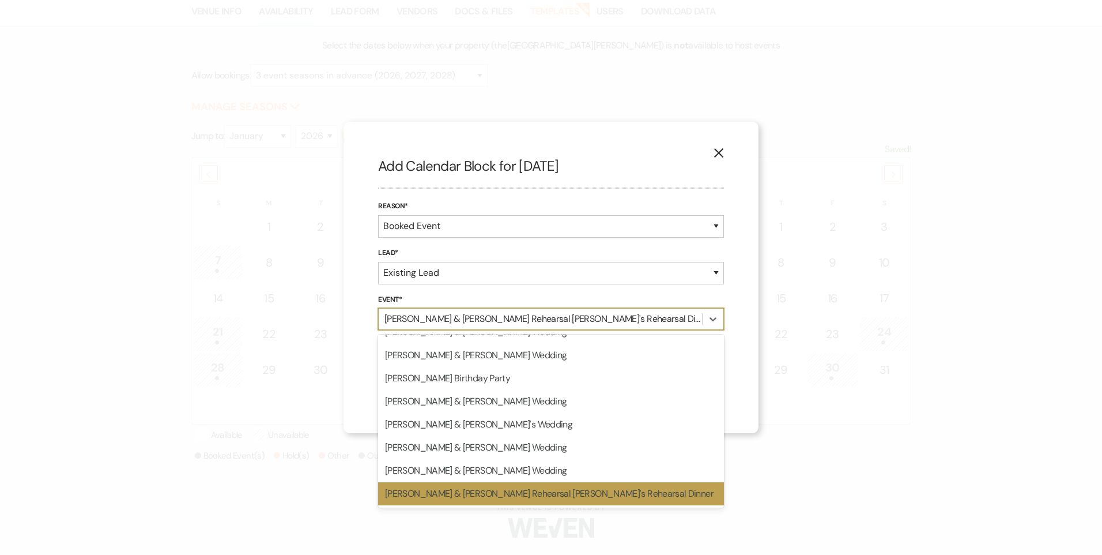
click at [553, 498] on div "Madison England & Isaac Naayers's Rehearsal Dinner's Rehearsal Dinner" at bounding box center [551, 493] width 346 height 23
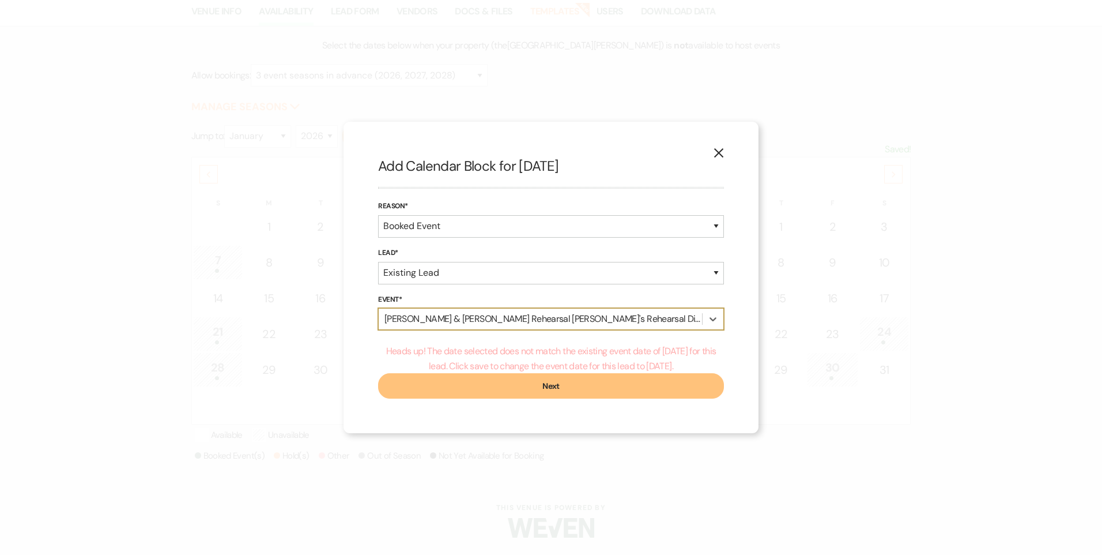
click at [556, 386] on button "Next" at bounding box center [551, 385] width 346 height 25
select select "11"
select select "823"
select select "false"
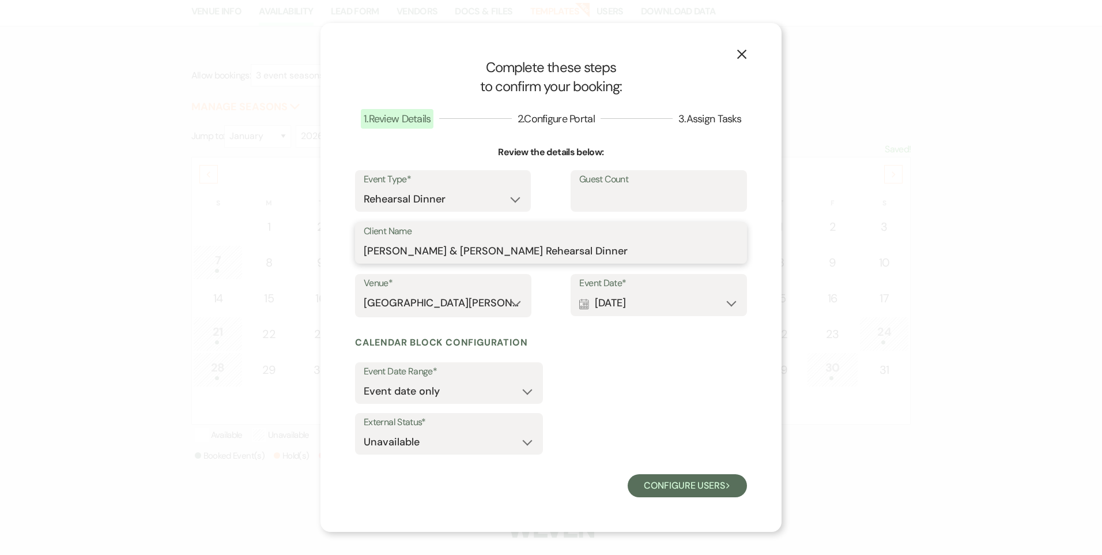
drag, startPoint x: 626, startPoint y: 251, endPoint x: 535, endPoint y: 248, distance: 91.1
click at [535, 248] on input "Madison England & Isaac Naayers's Rehearsal Dinner" at bounding box center [551, 251] width 375 height 22
type input "Madison England & Isaac Naayers"
click at [599, 368] on div "Event Date Range* Event date only Event date and" at bounding box center [551, 385] width 392 height 46
click at [503, 312] on select "[GEOGRAPHIC_DATA][PERSON_NAME]" at bounding box center [443, 303] width 159 height 22
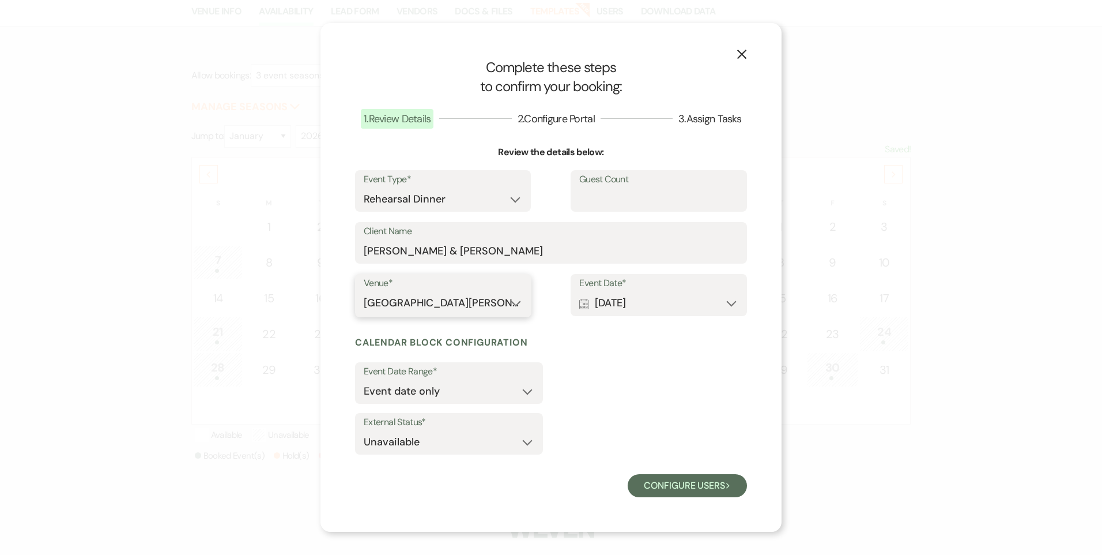
click at [364, 292] on select "[GEOGRAPHIC_DATA][PERSON_NAME]" at bounding box center [443, 303] width 159 height 22
click at [646, 479] on button "Configure users Next" at bounding box center [687, 485] width 119 height 23
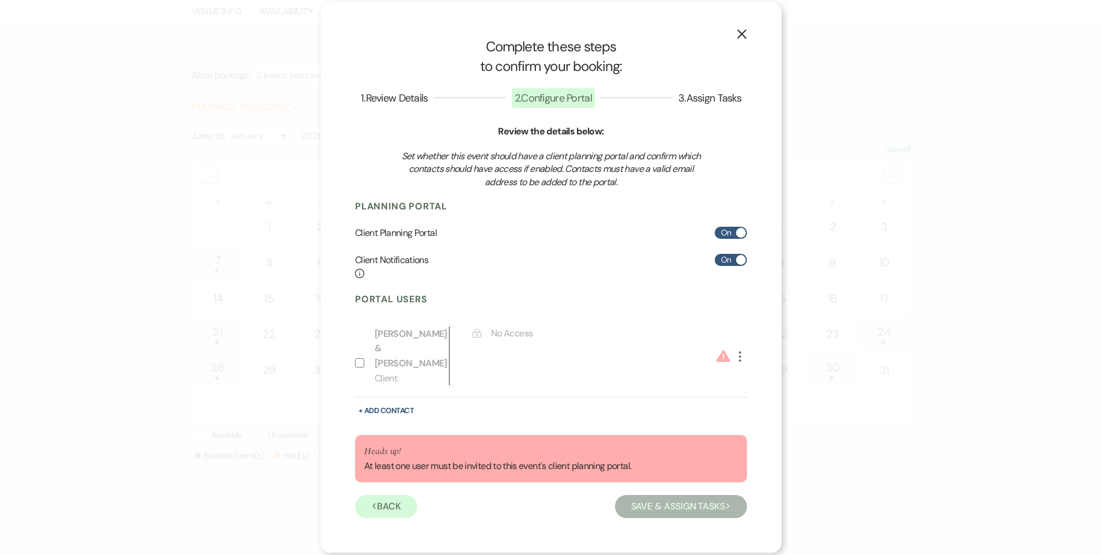
click at [515, 355] on div "Lock No Access" at bounding box center [571, 355] width 196 height 59
click at [361, 368] on label "Include on Planning Portal" at bounding box center [362, 351] width 14 height 50
click at [361, 367] on input "Include on Planning Portal" at bounding box center [359, 362] width 9 height 9
select select "1"
select select "6"
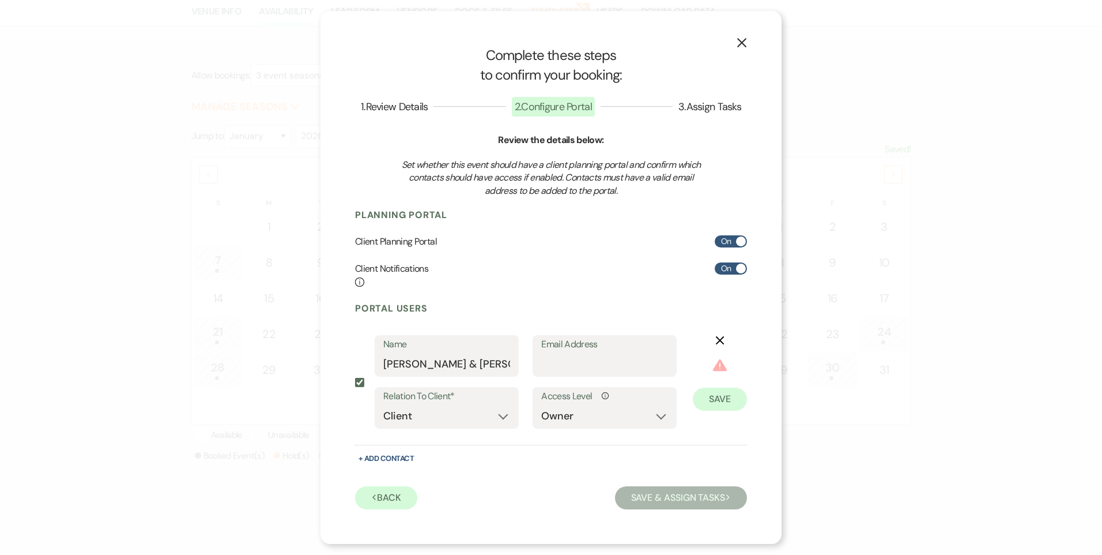
click at [610, 375] on div "Email Address" at bounding box center [605, 356] width 144 height 42
click at [604, 367] on input "Email Address" at bounding box center [604, 364] width 127 height 22
paste input "maddieengland4712@gmail.com"
type input "maddieengland4712@gmail.com"
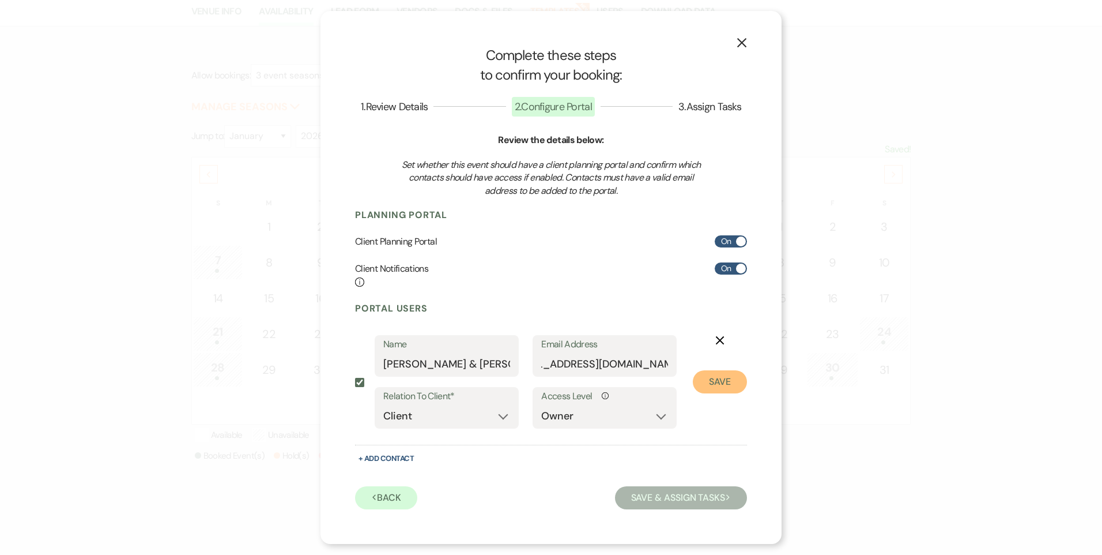
click at [717, 383] on button "Save" at bounding box center [720, 381] width 54 height 23
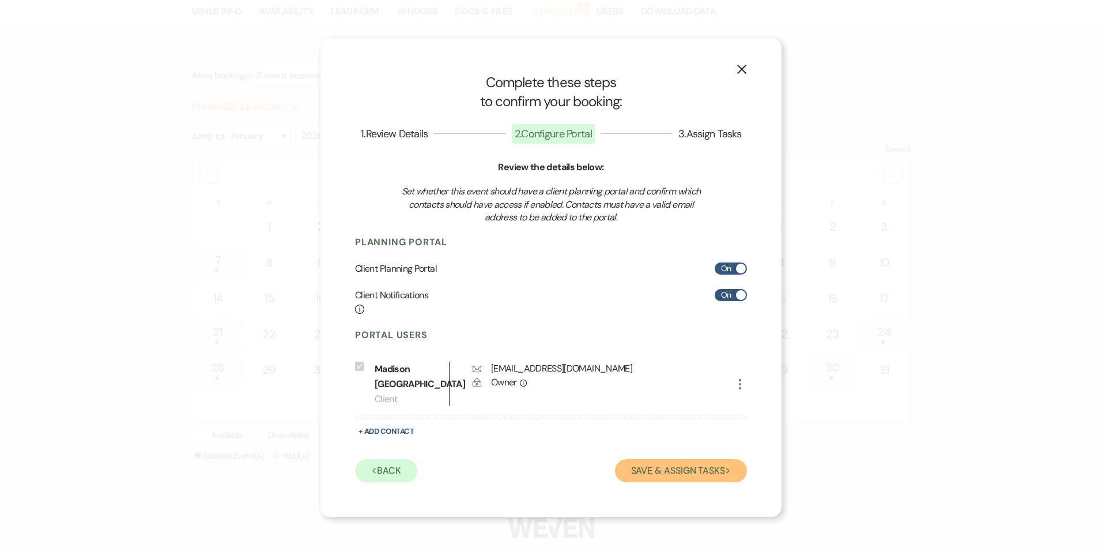
click at [677, 476] on button "Save & Assign Tasks Next" at bounding box center [681, 470] width 132 height 23
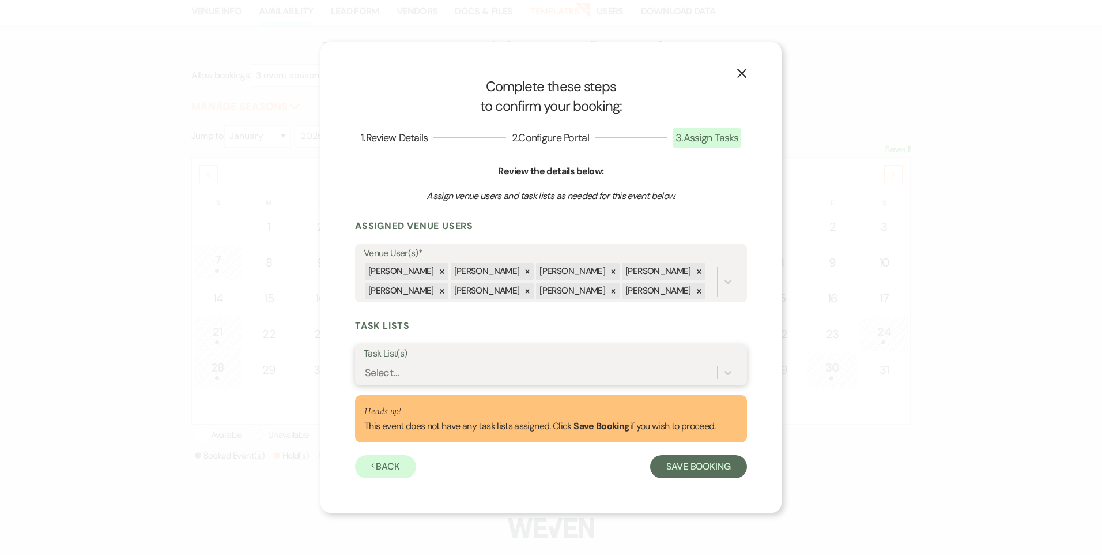
click at [421, 373] on div "Select..." at bounding box center [540, 373] width 353 height 20
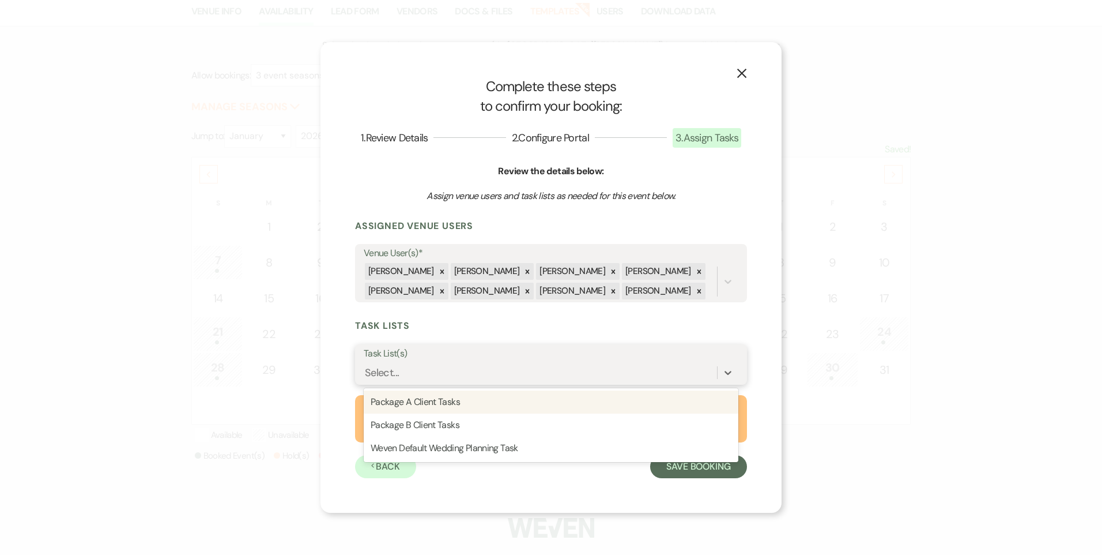
click at [421, 373] on div "Select..." at bounding box center [540, 373] width 353 height 20
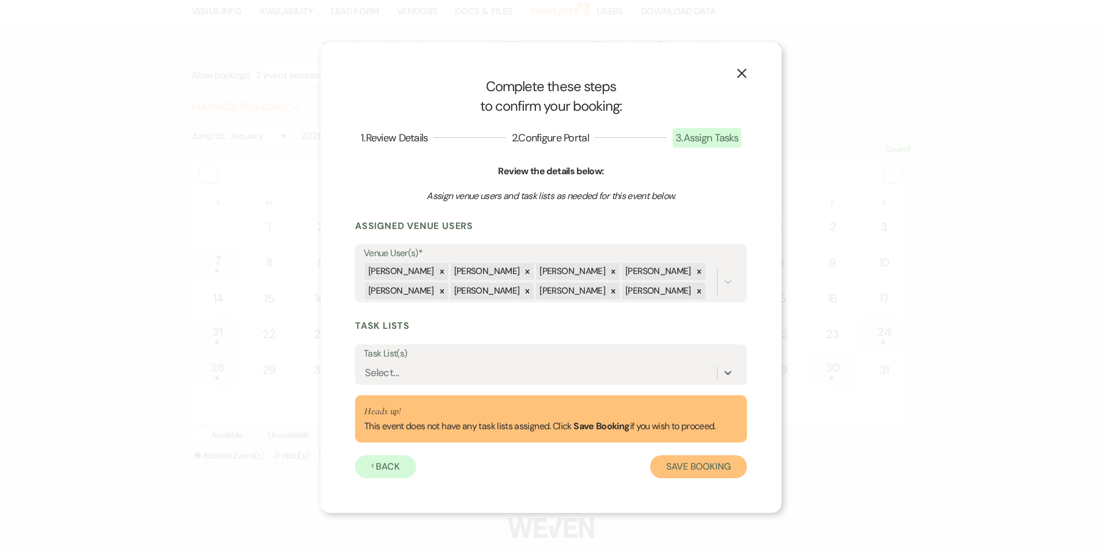
click at [708, 463] on button "Save Booking" at bounding box center [698, 466] width 97 height 23
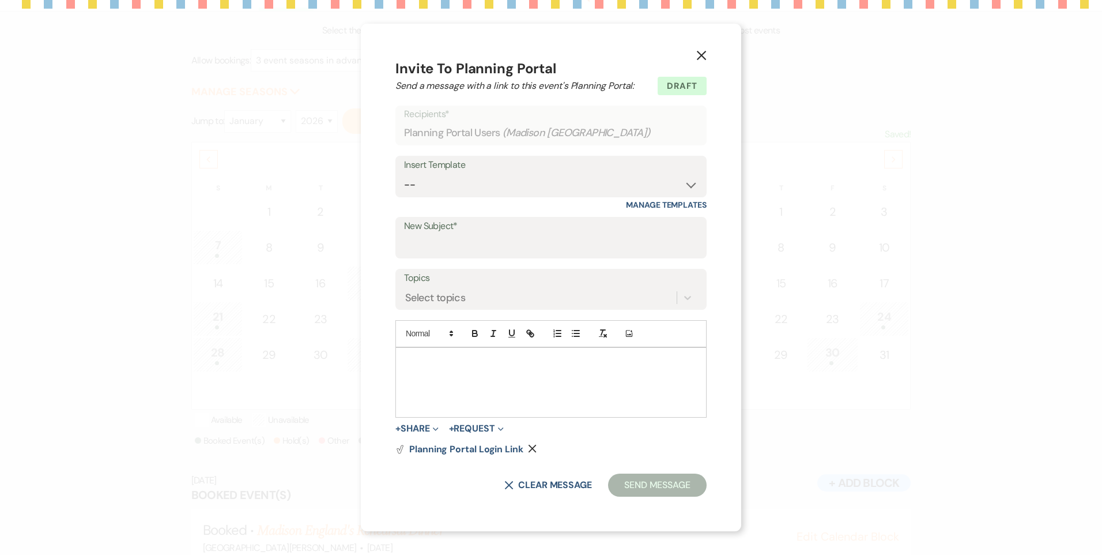
scroll to position [163, 0]
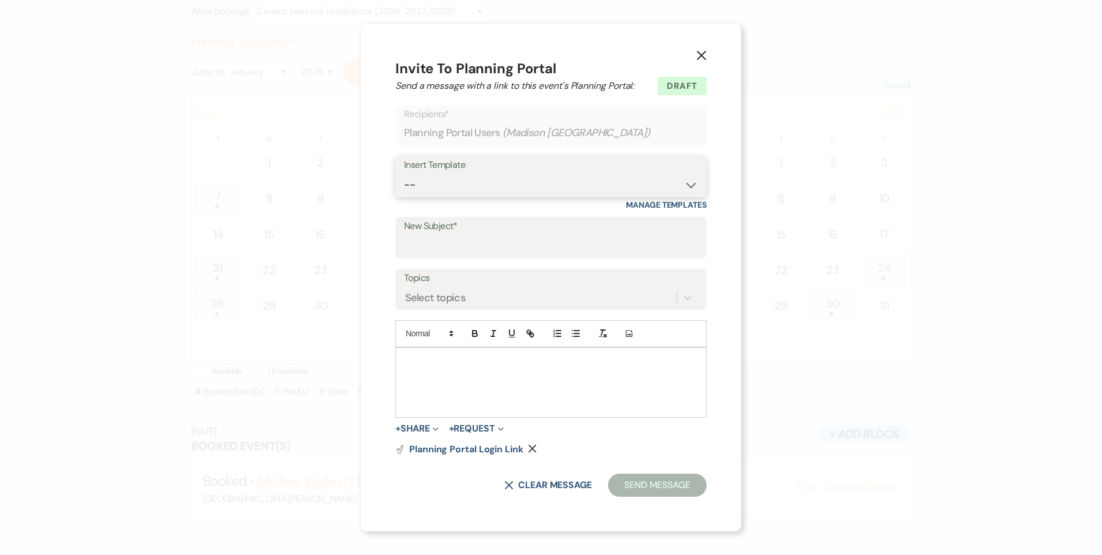
click at [574, 193] on select "-- Follow Up WWM Initial Inquiry Response Planning Portal Introduction (Booked …" at bounding box center [551, 185] width 294 height 22
click at [540, 477] on div "X Clear message Send Message" at bounding box center [550, 484] width 311 height 23
click at [540, 485] on button "X Clear message" at bounding box center [548, 484] width 88 height 9
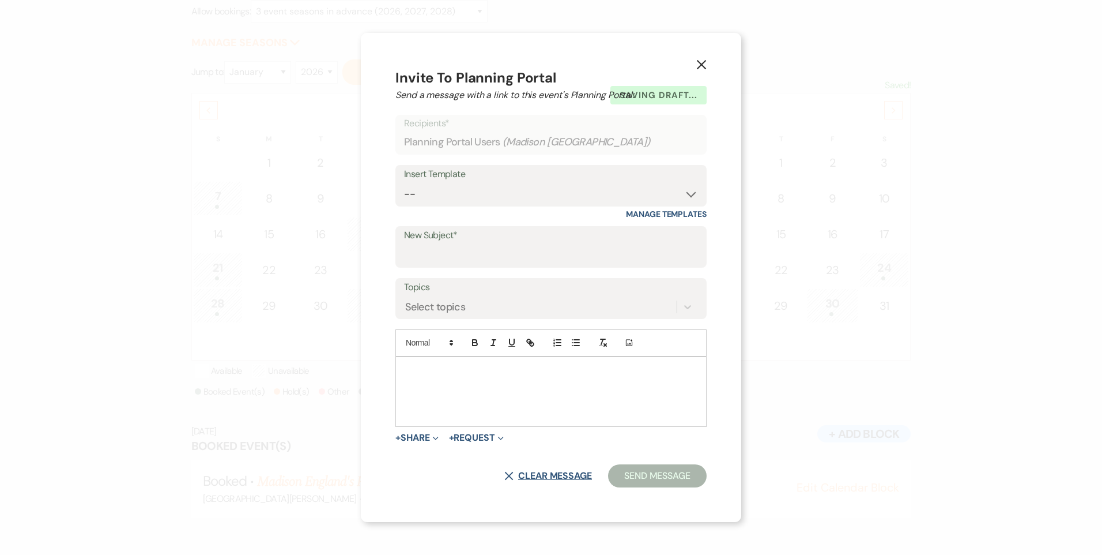
click at [540, 478] on button "X Clear message" at bounding box center [548, 475] width 88 height 9
click at [517, 474] on button "X Clear message" at bounding box center [548, 475] width 88 height 9
click at [510, 474] on icon "X" at bounding box center [508, 475] width 9 height 9
click at [479, 251] on input "New Subject*" at bounding box center [551, 255] width 294 height 22
type input "Welcome to Your Planning Portal - Let's Get Started!"
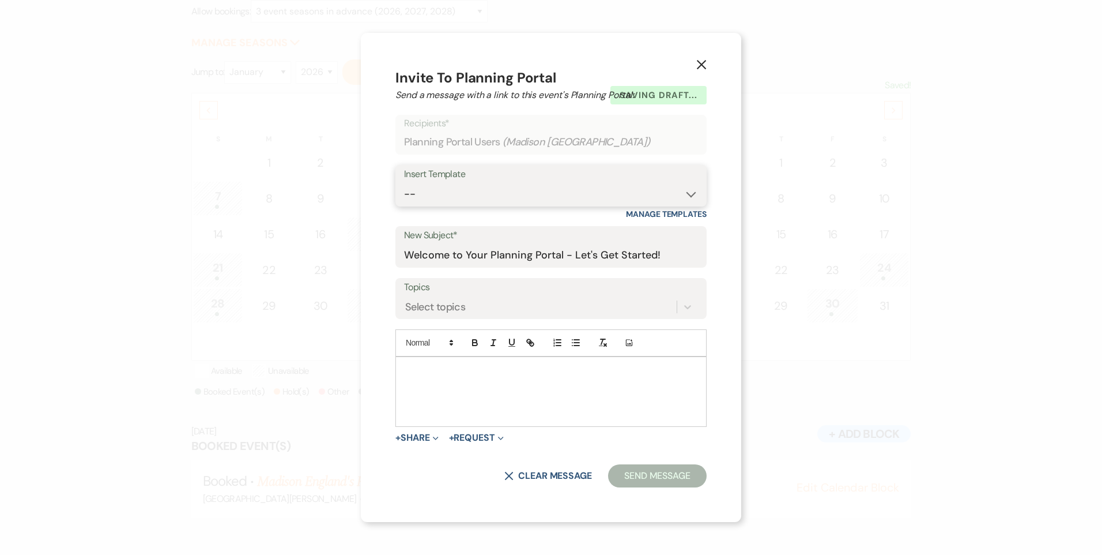
drag, startPoint x: 670, startPoint y: 183, endPoint x: 669, endPoint y: 189, distance: 5.9
click at [670, 186] on select "-- Follow Up WWM Initial Inquiry Response Planning Portal Introduction (Booked …" at bounding box center [551, 194] width 294 height 22
click at [404, 183] on select "-- Follow Up WWM Initial Inquiry Response Planning Portal Introduction (Booked …" at bounding box center [551, 194] width 294 height 22
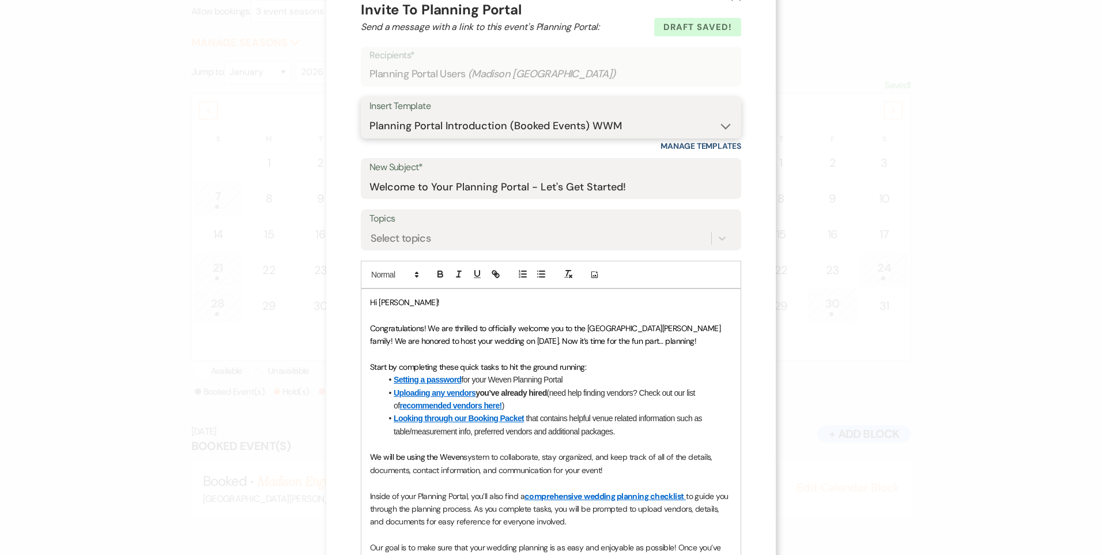
scroll to position [7, 0]
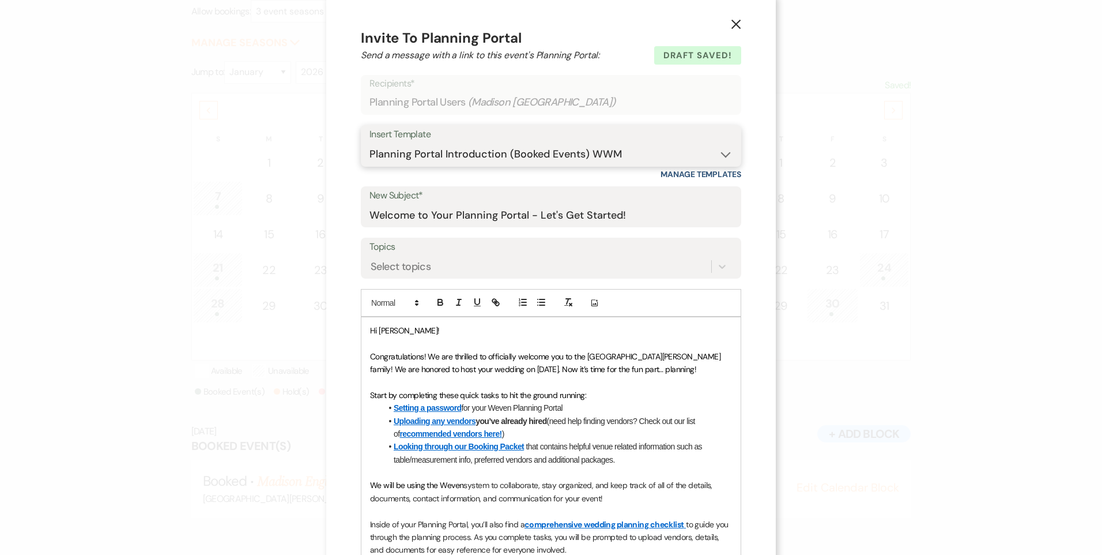
click at [510, 162] on select "-- Follow Up WWM Initial Inquiry Response Planning Portal Introduction (Booked …" at bounding box center [551, 154] width 363 height 22
select select "5027"
click at [370, 143] on select "-- Follow Up WWM Initial Inquiry Response Planning Portal Introduction (Booked …" at bounding box center [551, 154] width 363 height 22
type input "Your Invoice & Payment Plan for White [GEOGRAPHIC_DATA][PERSON_NAME]!"
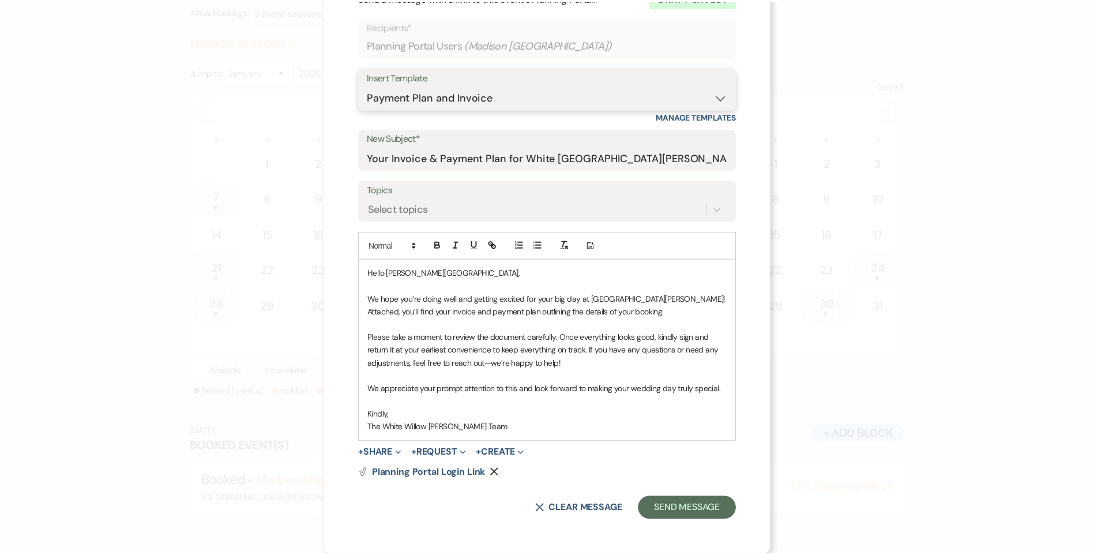
scroll to position [0, 0]
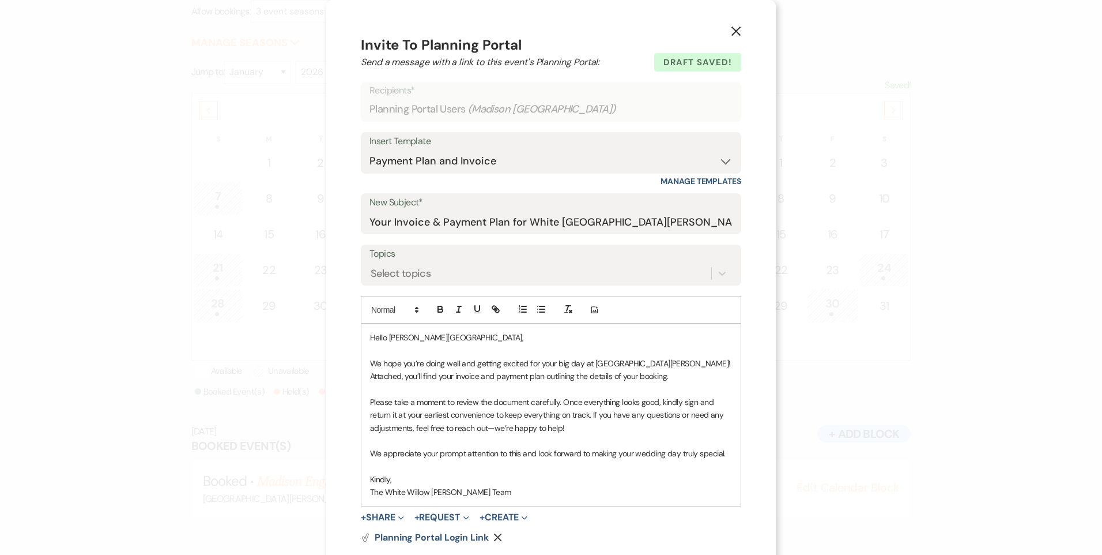
click at [736, 23] on button "X" at bounding box center [736, 31] width 17 height 20
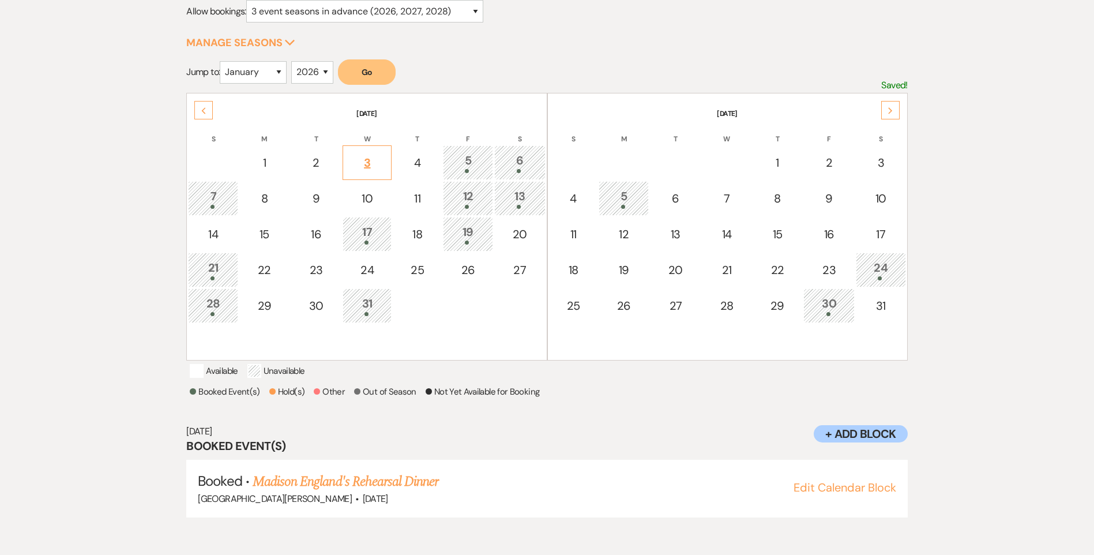
click at [361, 165] on div "3" at bounding box center [367, 162] width 36 height 17
select select "other"
select select "false"
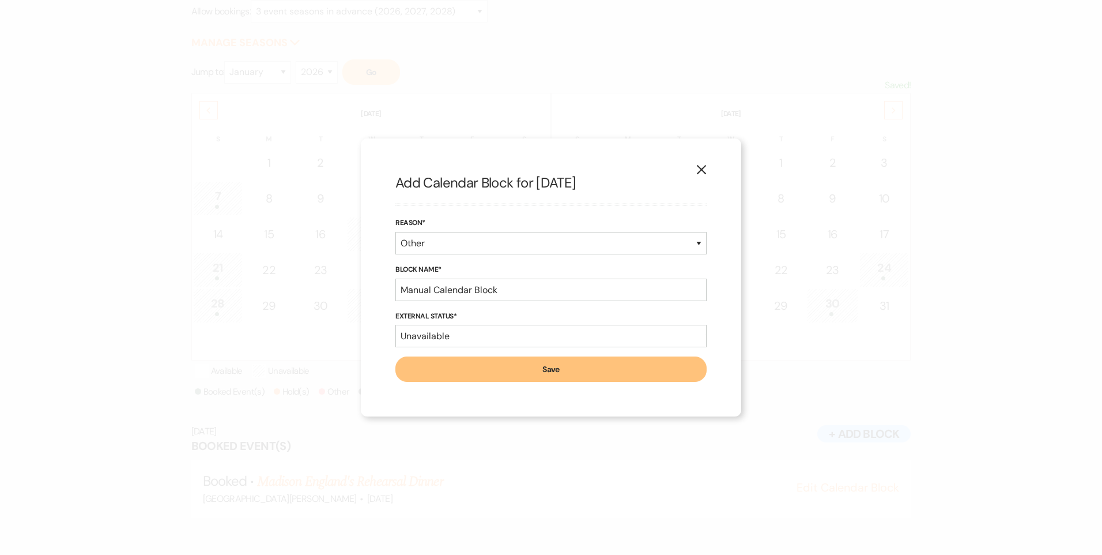
click at [705, 170] on icon "X" at bounding box center [701, 169] width 10 height 10
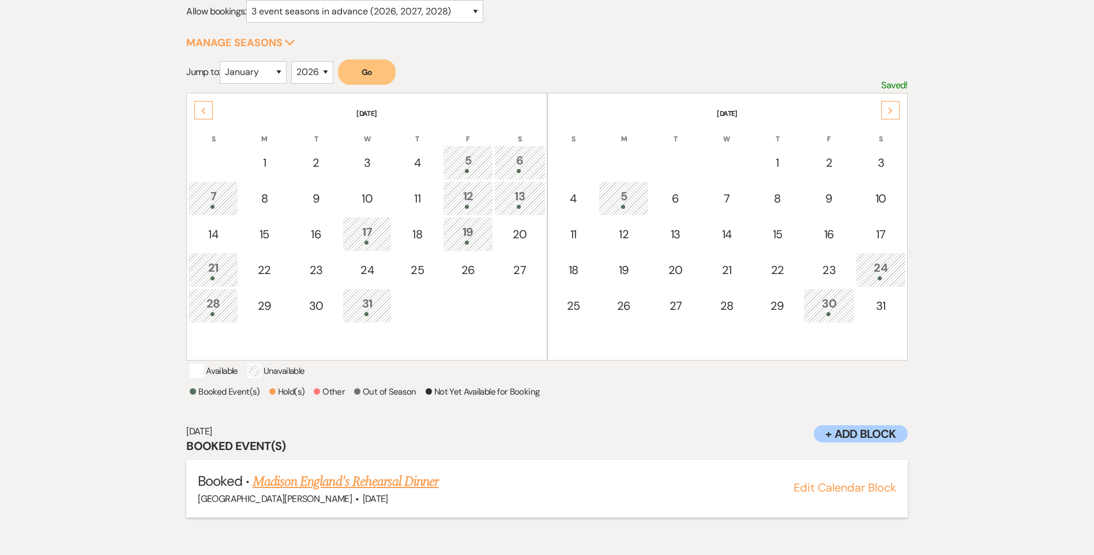
click at [406, 492] on link "Madison England's Rehearsal Dinner" at bounding box center [346, 481] width 186 height 21
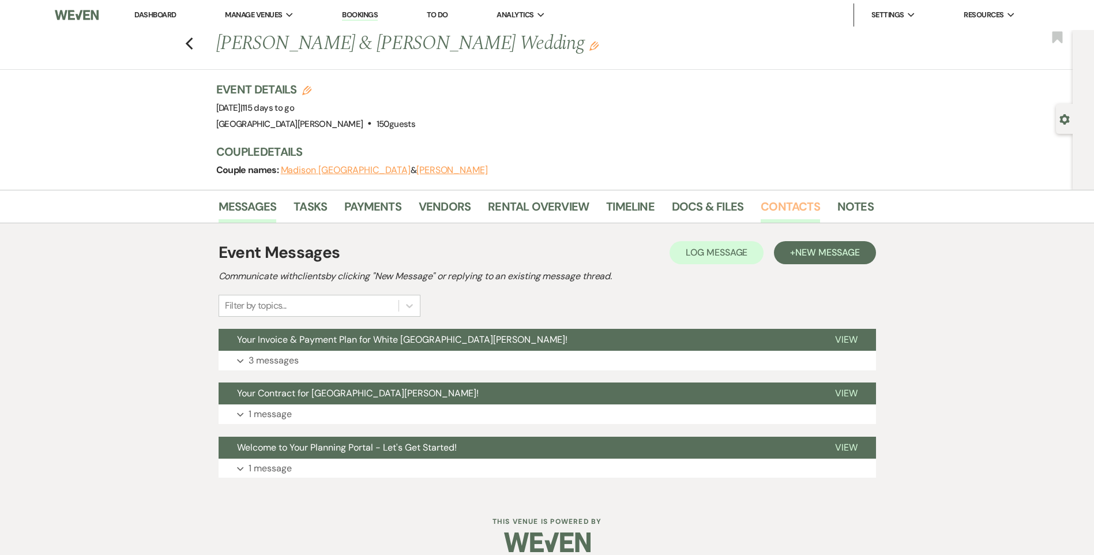
click at [782, 213] on link "Contacts" at bounding box center [789, 209] width 59 height 25
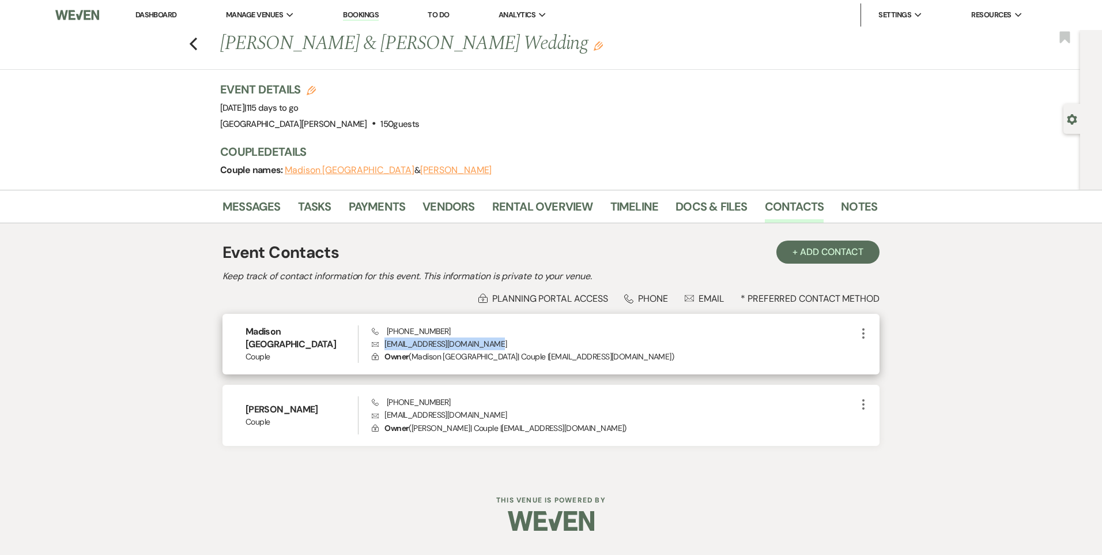
drag, startPoint x: 504, startPoint y: 343, endPoint x: 383, endPoint y: 348, distance: 121.2
click at [383, 348] on p "Envelope [EMAIL_ADDRESS][DOMAIN_NAME]" at bounding box center [614, 343] width 485 height 13
copy p "[EMAIL_ADDRESS][DOMAIN_NAME]"
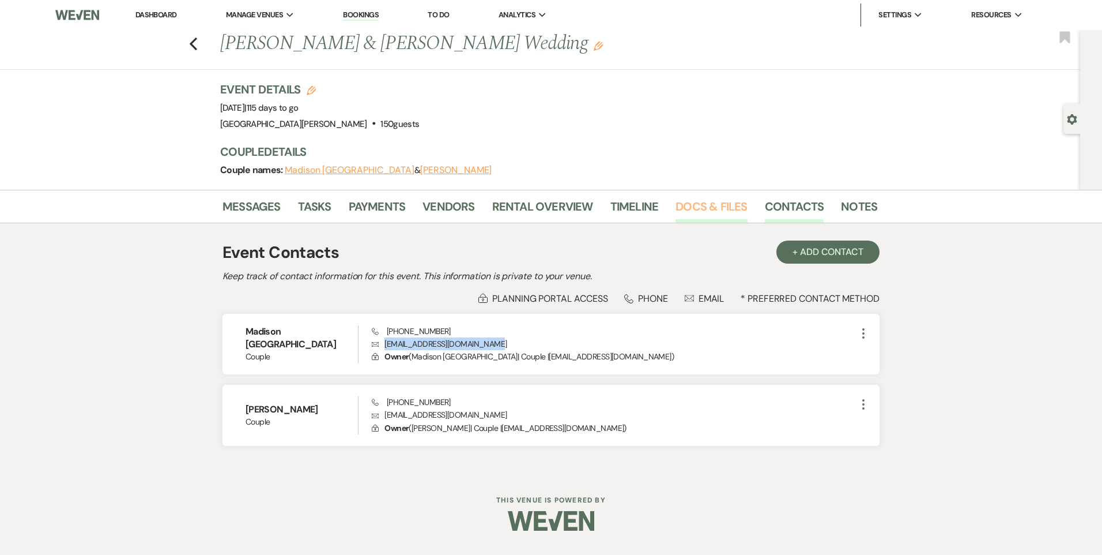
drag, startPoint x: 733, startPoint y: 207, endPoint x: 727, endPoint y: 205, distance: 6.2
click at [733, 207] on link "Docs & Files" at bounding box center [711, 209] width 71 height 25
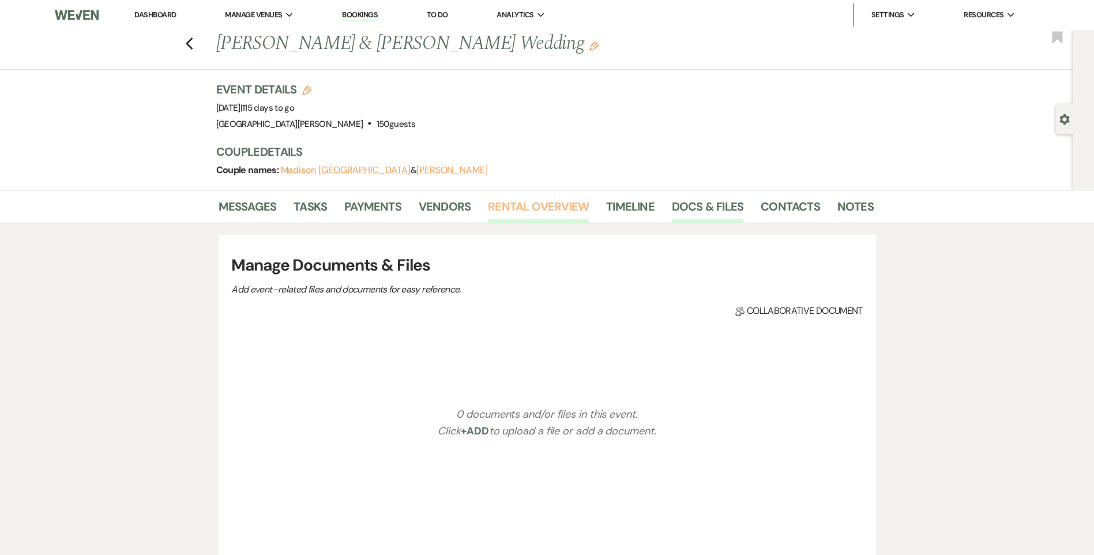
click at [514, 209] on link "Rental Overview" at bounding box center [538, 209] width 101 height 25
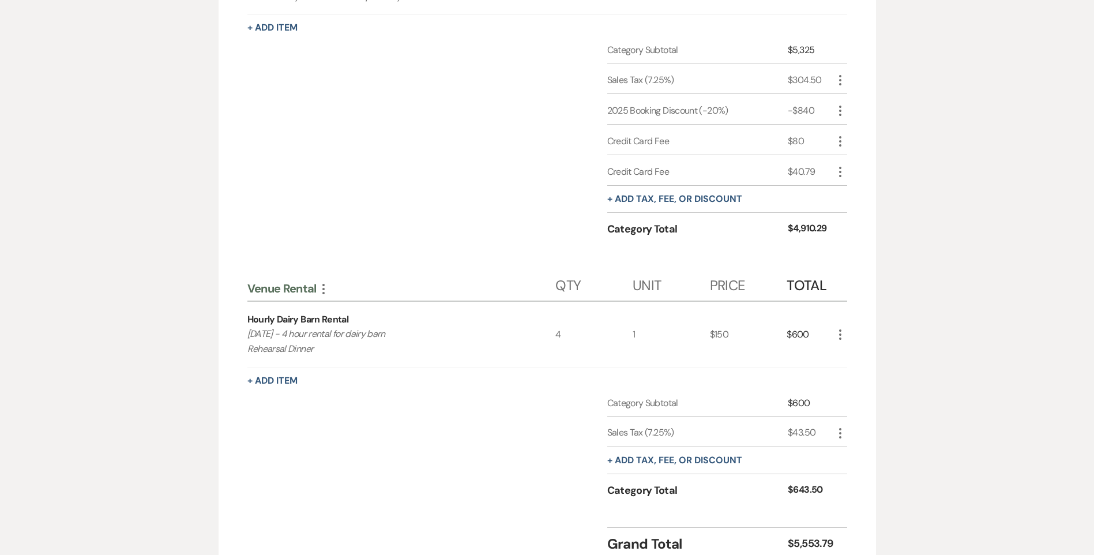
scroll to position [1038, 0]
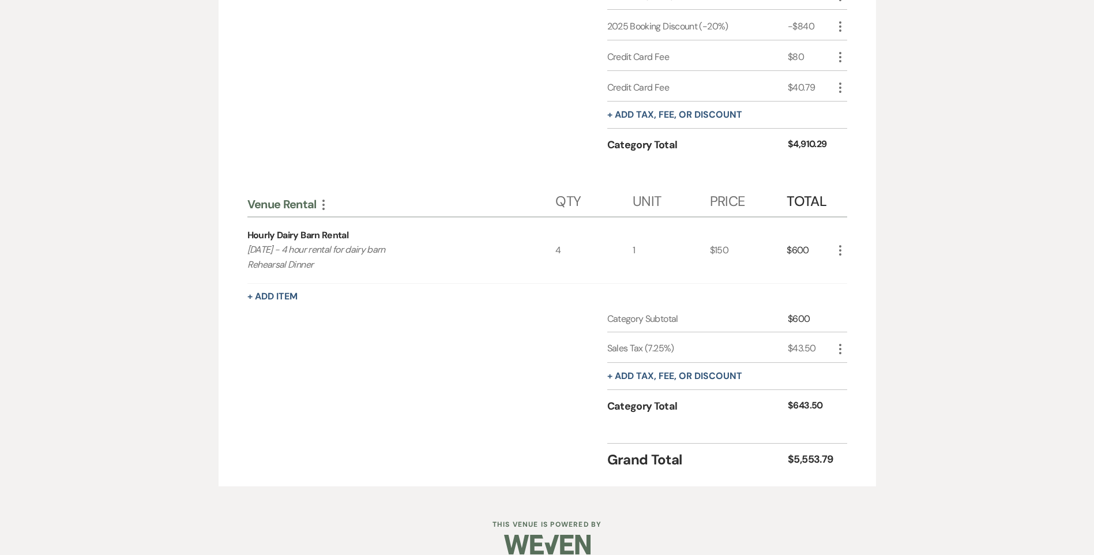
click at [843, 248] on icon "More" at bounding box center [840, 250] width 14 height 14
click at [854, 295] on button "X Delete" at bounding box center [864, 291] width 62 height 18
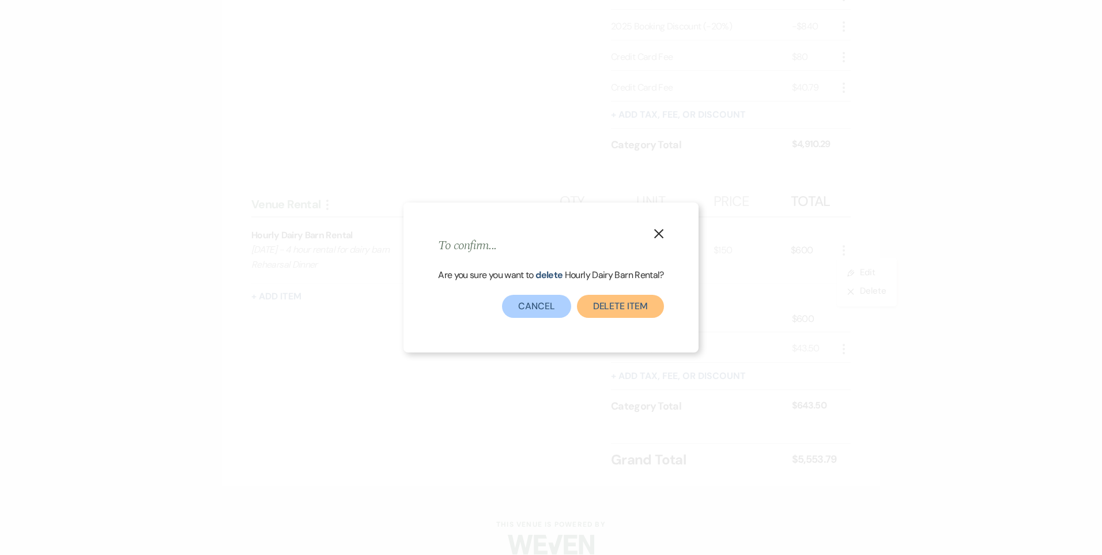
click at [639, 312] on button "Delete Item" at bounding box center [620, 306] width 87 height 23
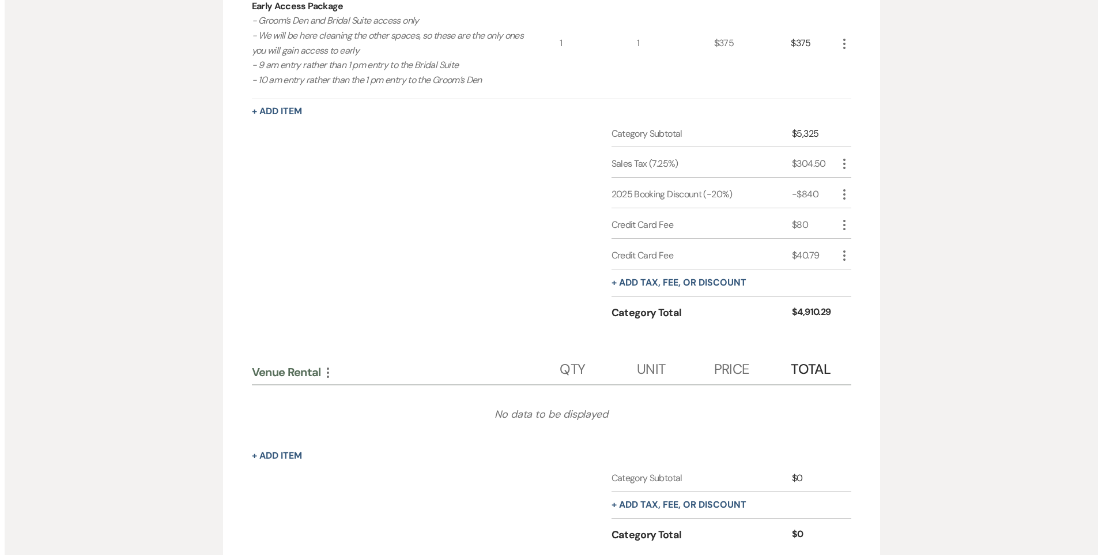
scroll to position [1016, 0]
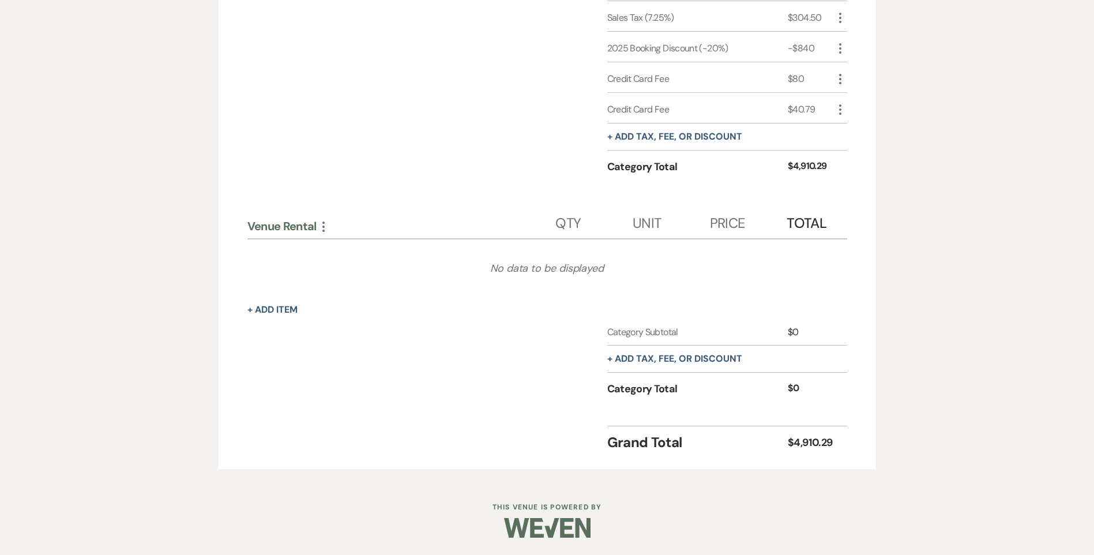
click at [324, 227] on use "button" at bounding box center [323, 226] width 2 height 10
click at [341, 284] on button "Delete Delete Category" at bounding box center [373, 285] width 114 height 18
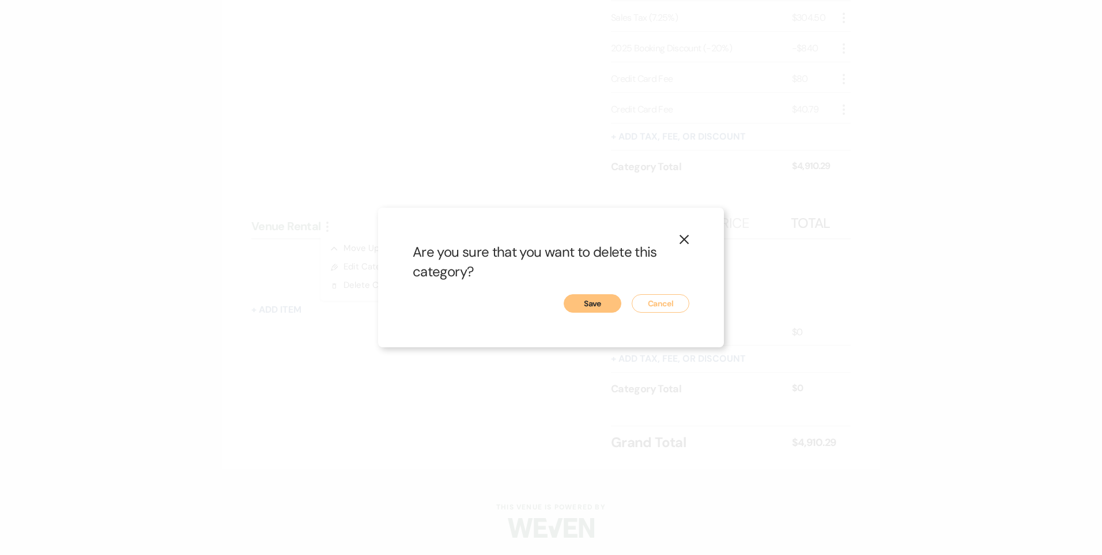
click at [611, 308] on button "Save" at bounding box center [593, 303] width 58 height 18
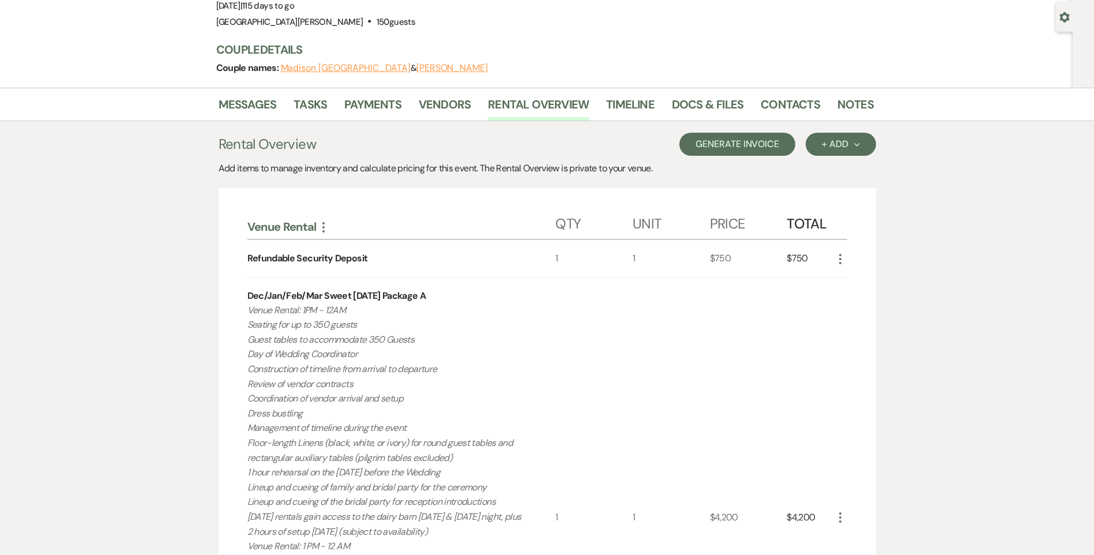
scroll to position [0, 0]
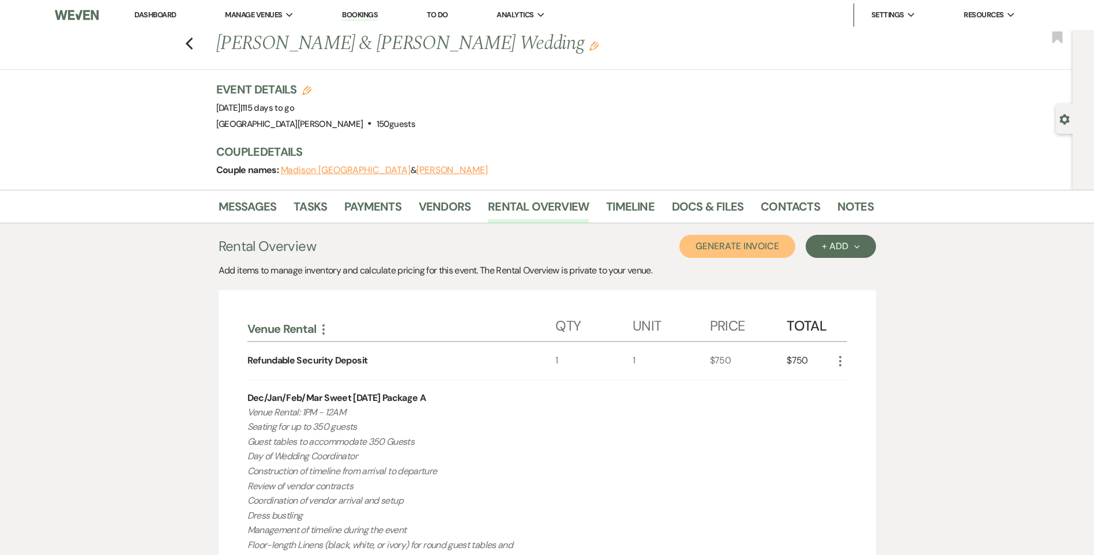
click at [736, 243] on button "Generate Invoice" at bounding box center [737, 246] width 116 height 23
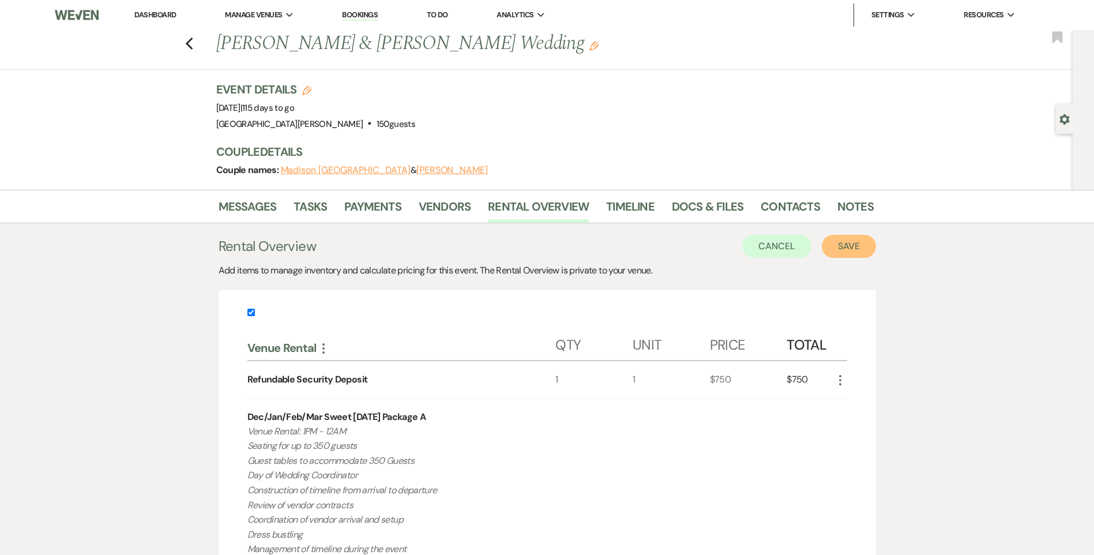
click at [838, 247] on button "Save" at bounding box center [849, 246] width 54 height 23
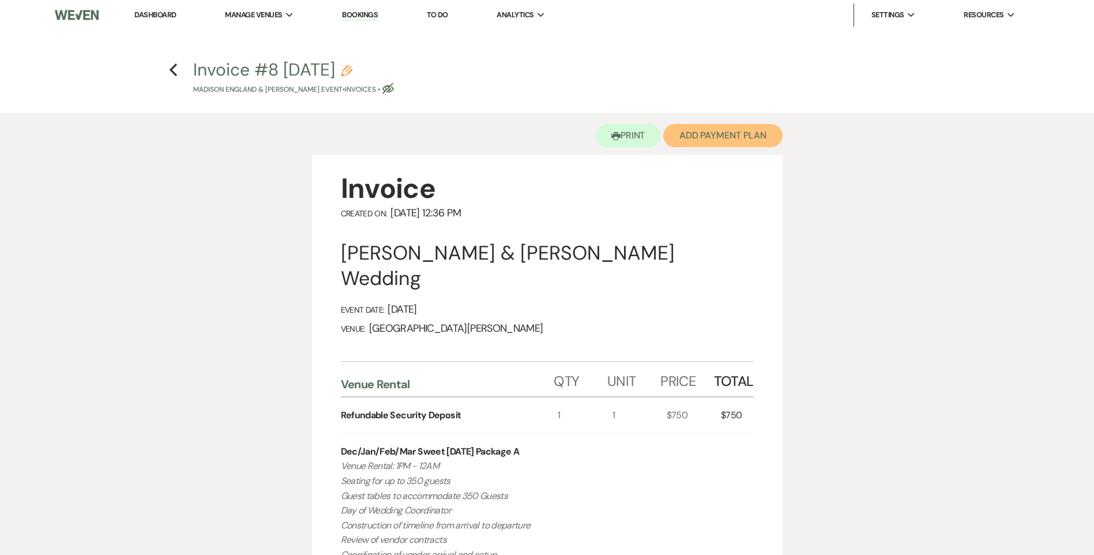
click at [694, 138] on button "Add Payment Plan" at bounding box center [722, 135] width 119 height 23
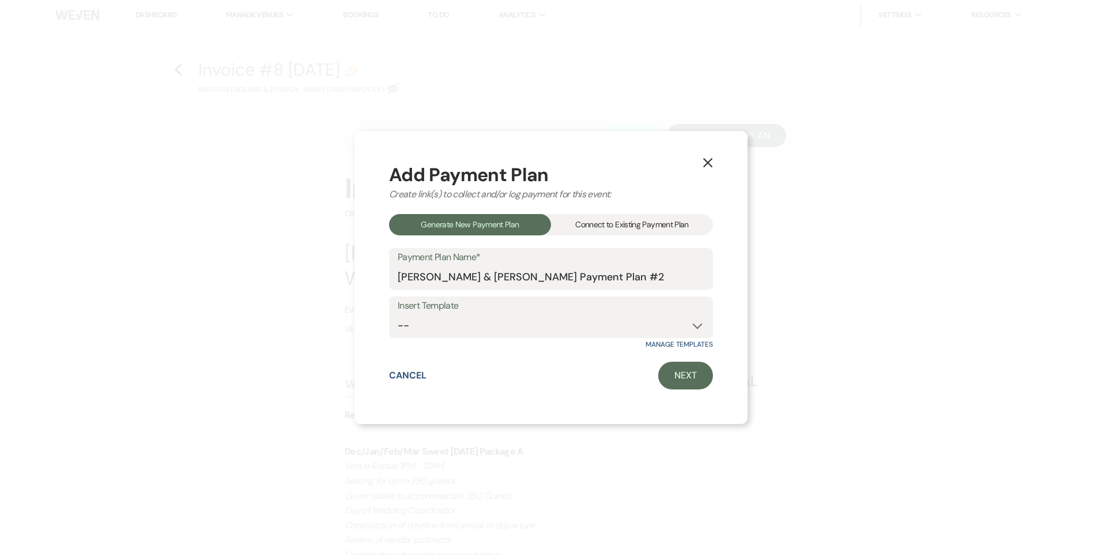
click at [654, 222] on div "Connect to Existing Payment Plan" at bounding box center [632, 224] width 162 height 21
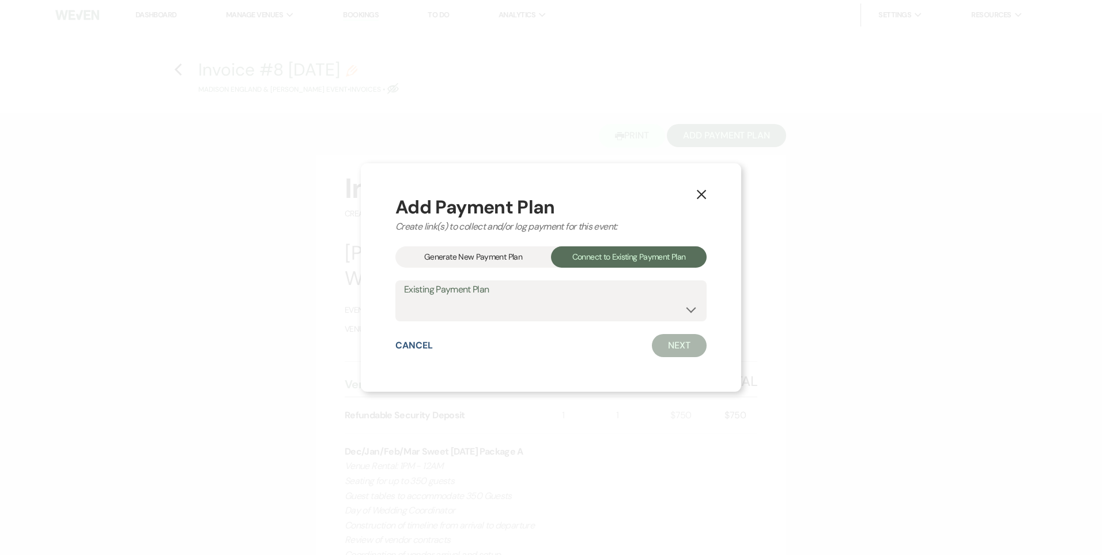
click at [561, 296] on label "Existing Payment Plan" at bounding box center [551, 289] width 294 height 17
click at [550, 306] on select "Madison England & Isaac Naayers's Payment Plan #1" at bounding box center [551, 308] width 294 height 22
select select "23605"
click at [404, 297] on select "Madison England & Isaac Naayers's Payment Plan #1" at bounding box center [551, 308] width 294 height 22
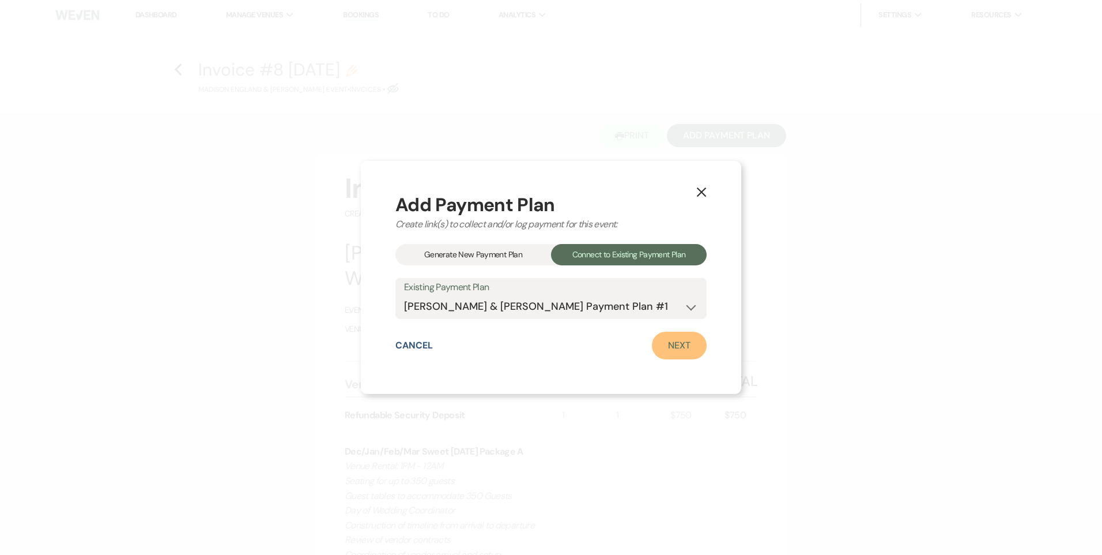
click at [660, 345] on link "Next" at bounding box center [679, 345] width 55 height 28
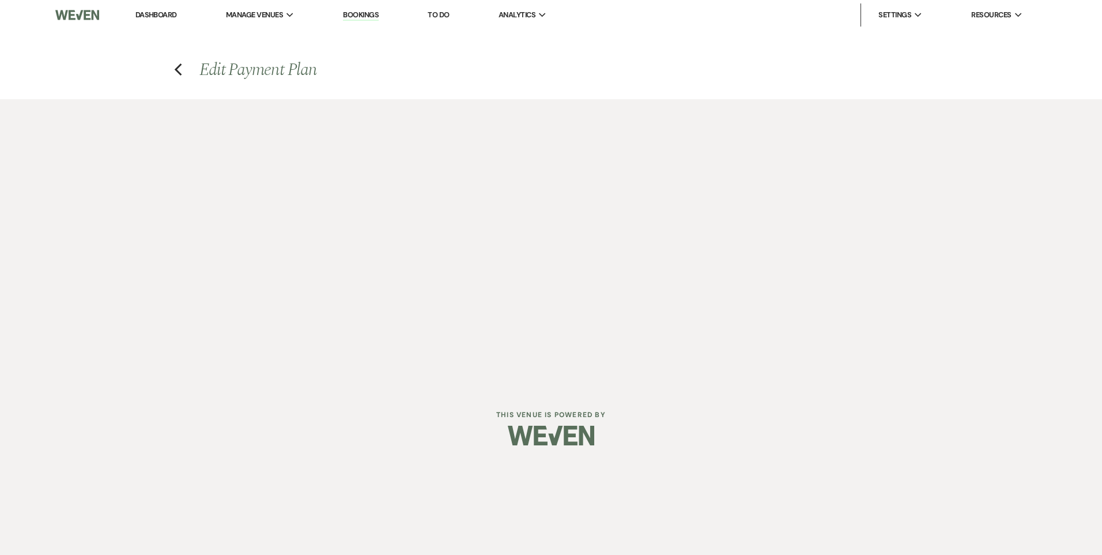
select select "27338"
select select "1"
select select "true"
select select "1"
select select "true"
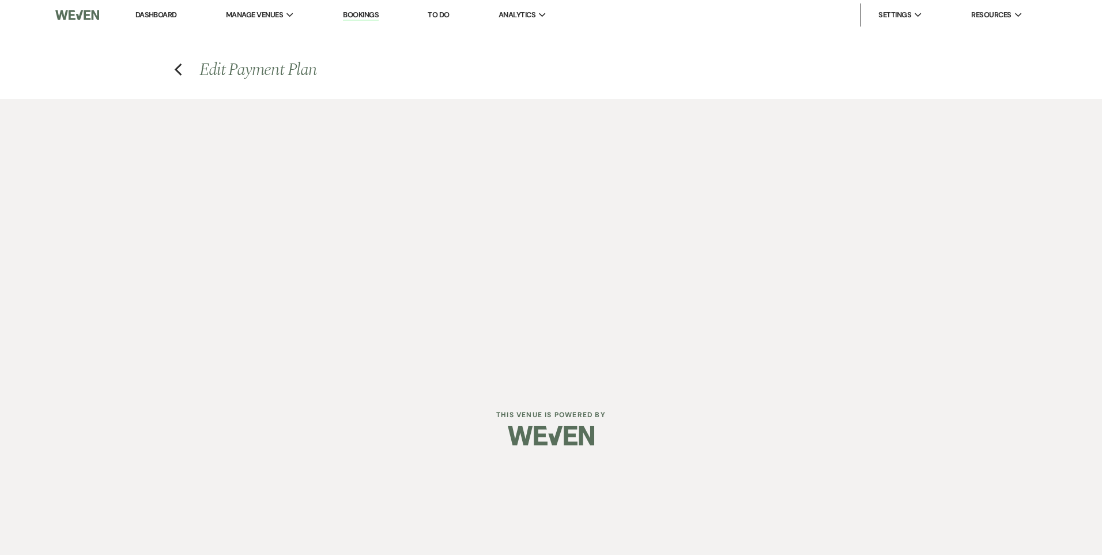
select select "2"
select select "flat"
select select "true"
select select "client"
select select "weeks"
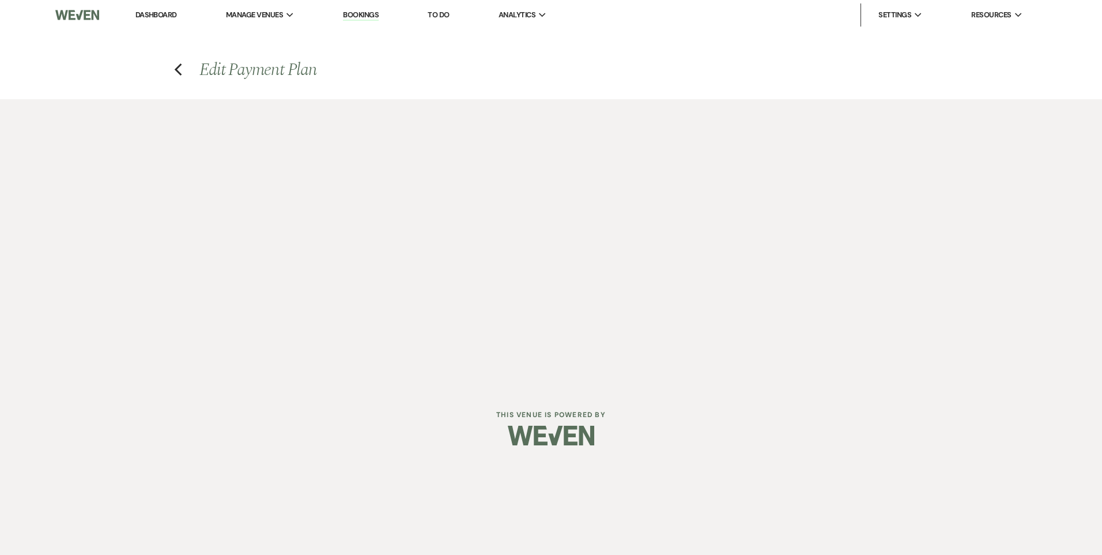
select select "client"
select select "days"
select select "2"
select select "flat"
select select "true"
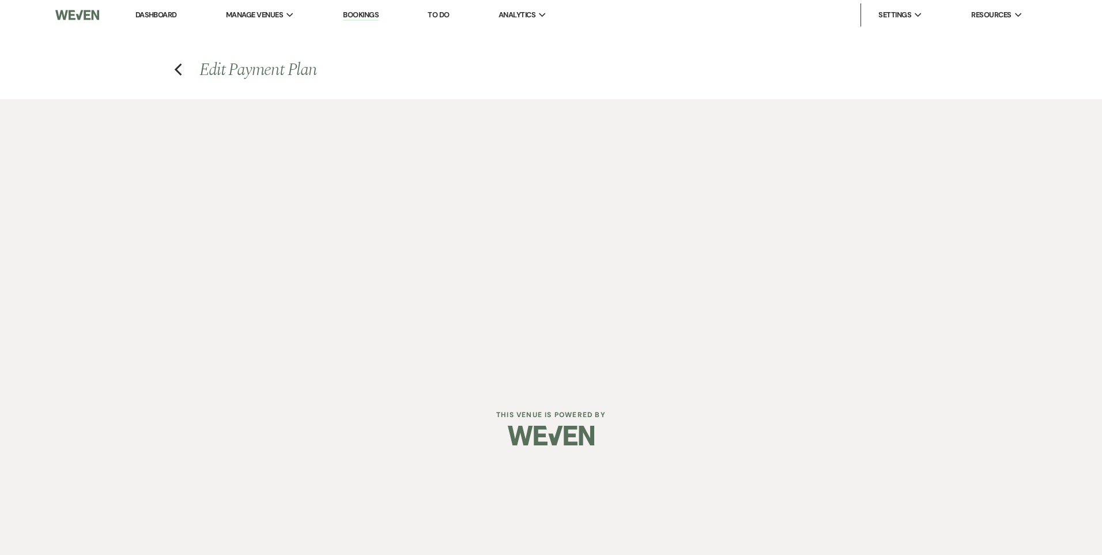
select select "client"
select select "weeks"
select select "client"
select select "days"
select select "2"
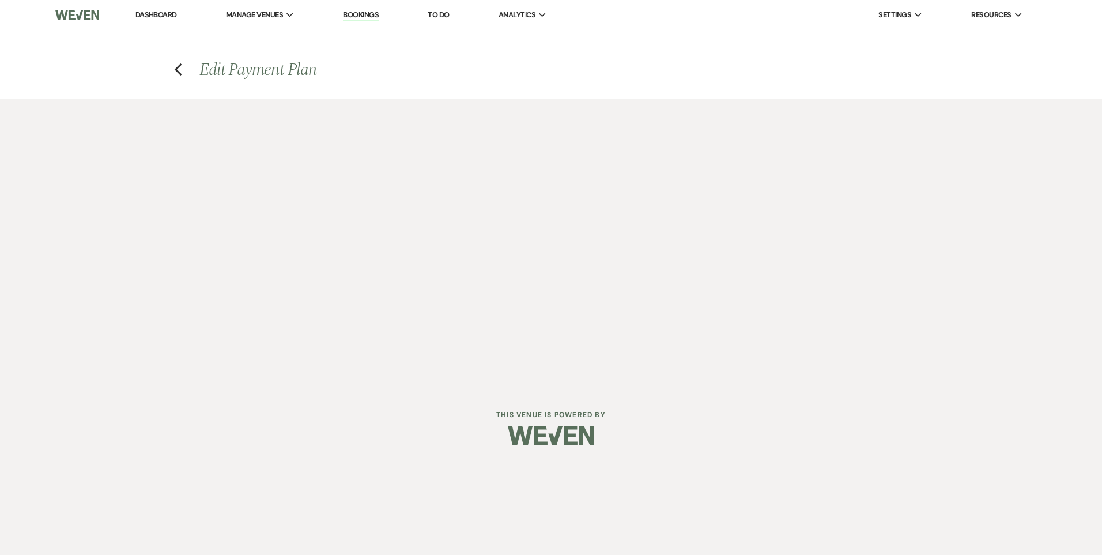
select select "flat"
select select "true"
select select "client"
select select "weeks"
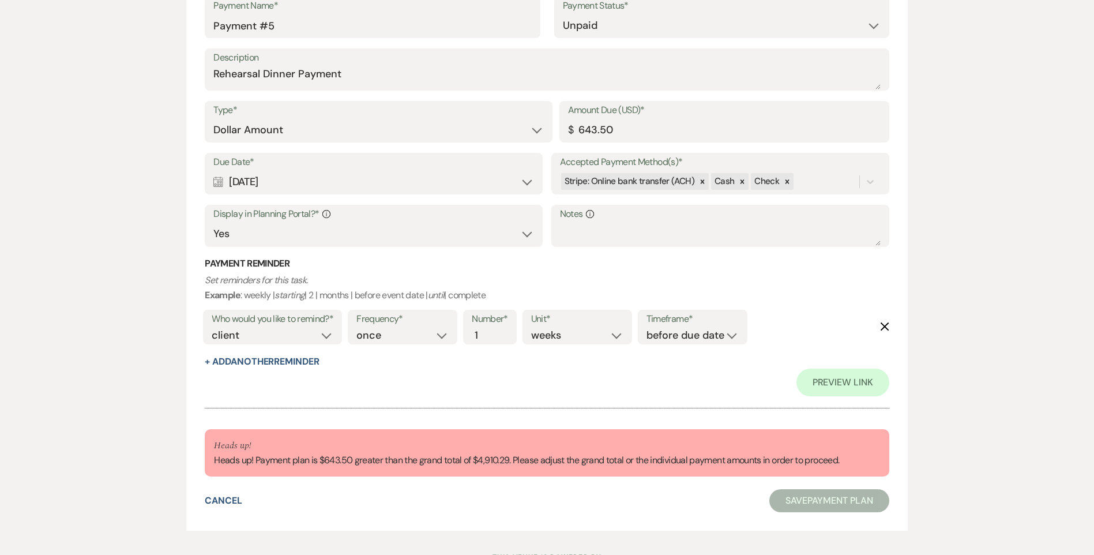
scroll to position [2061, 0]
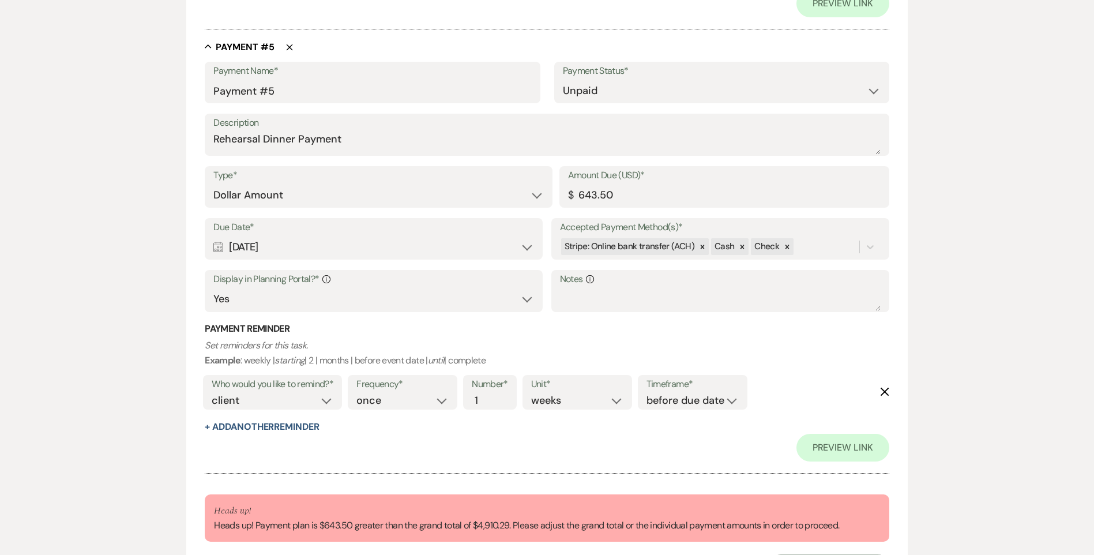
click at [293, 43] on div "Collapse Payment # 5 Delete" at bounding box center [547, 47] width 684 height 12
click at [289, 48] on use "button" at bounding box center [290, 47] width 6 height 6
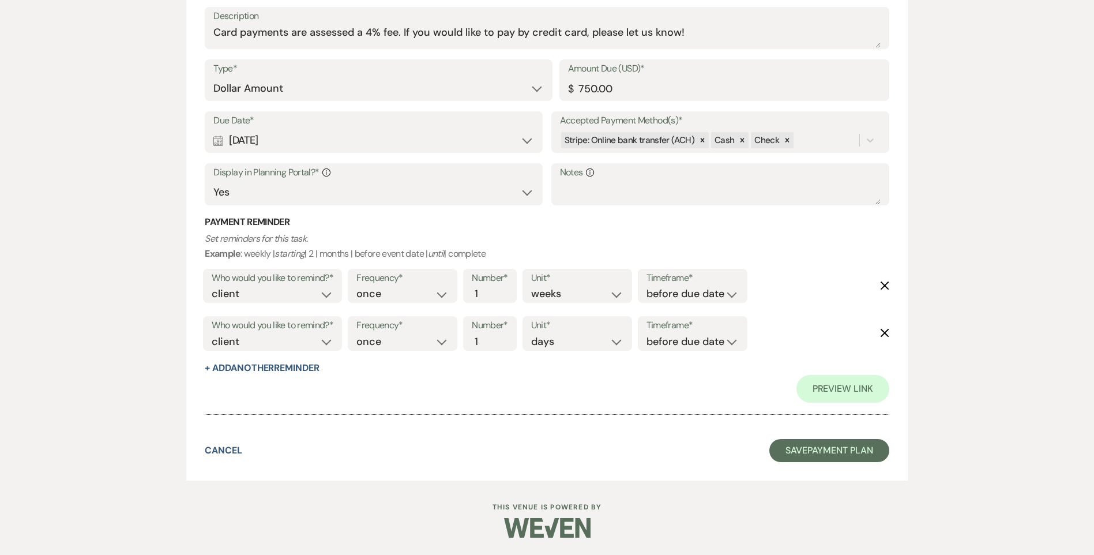
scroll to position [1676, 0]
click at [817, 448] on button "Save Payment Plan" at bounding box center [829, 450] width 120 height 23
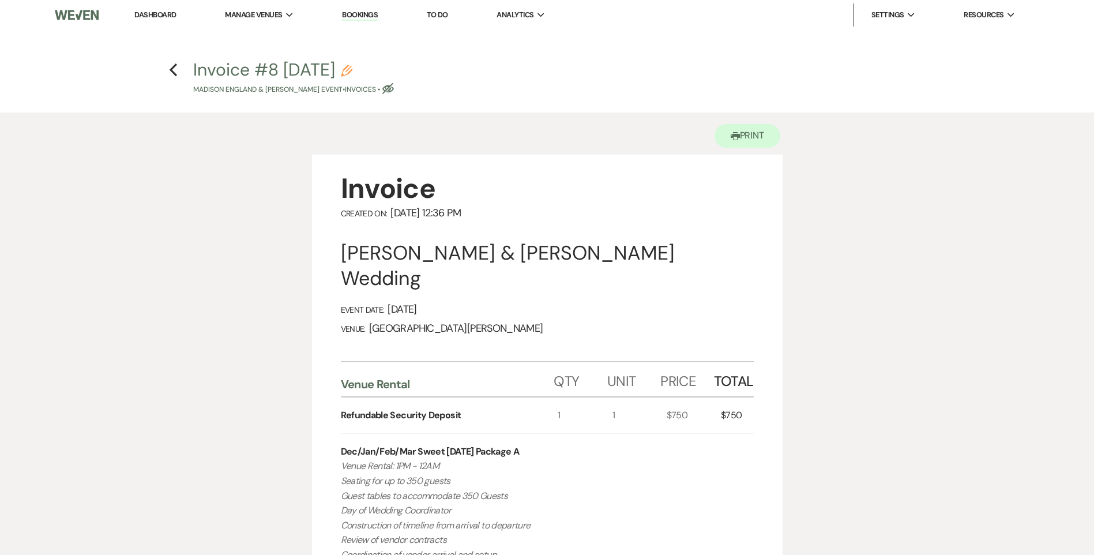
click at [180, 74] on h4 "Previous Invoice #8 8-13-2025 Pencil Madison England & Isaac Naayers's Event • …" at bounding box center [547, 76] width 830 height 37
click at [174, 71] on icon "Previous" at bounding box center [173, 70] width 9 height 14
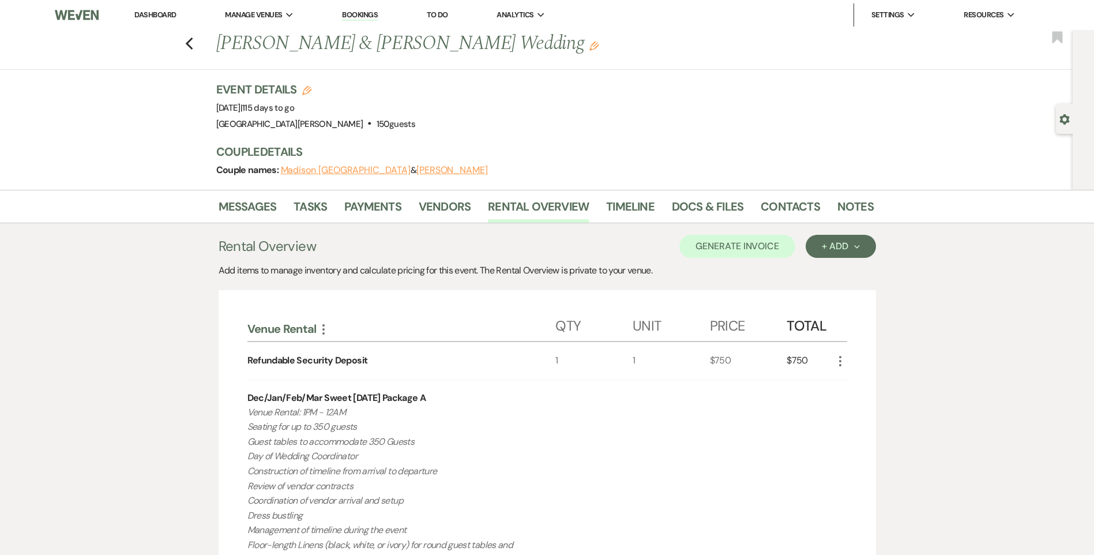
click at [159, 13] on link "Dashboard" at bounding box center [155, 15] width 42 height 10
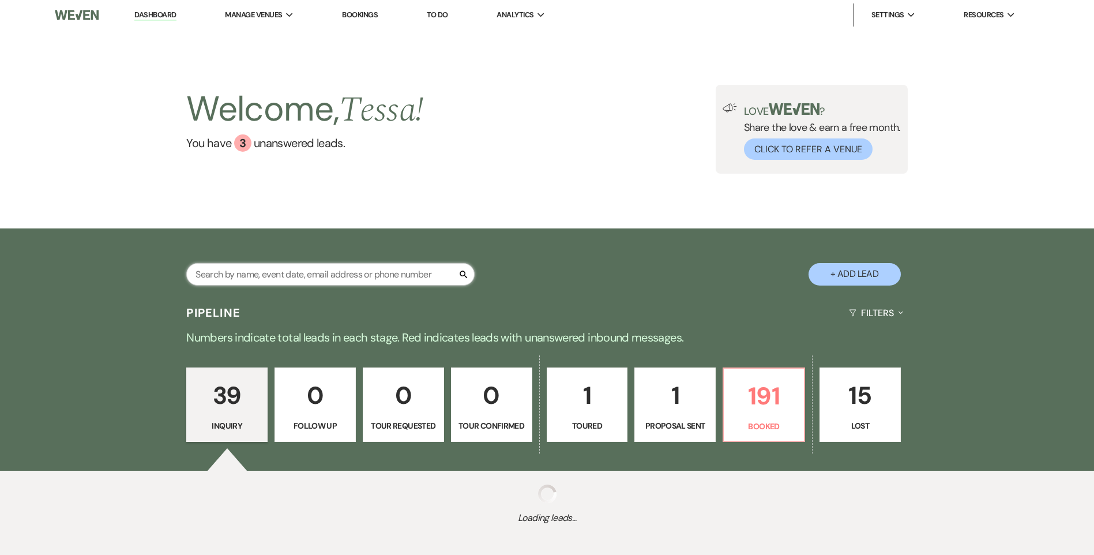
click at [318, 269] on input "text" at bounding box center [330, 274] width 288 height 22
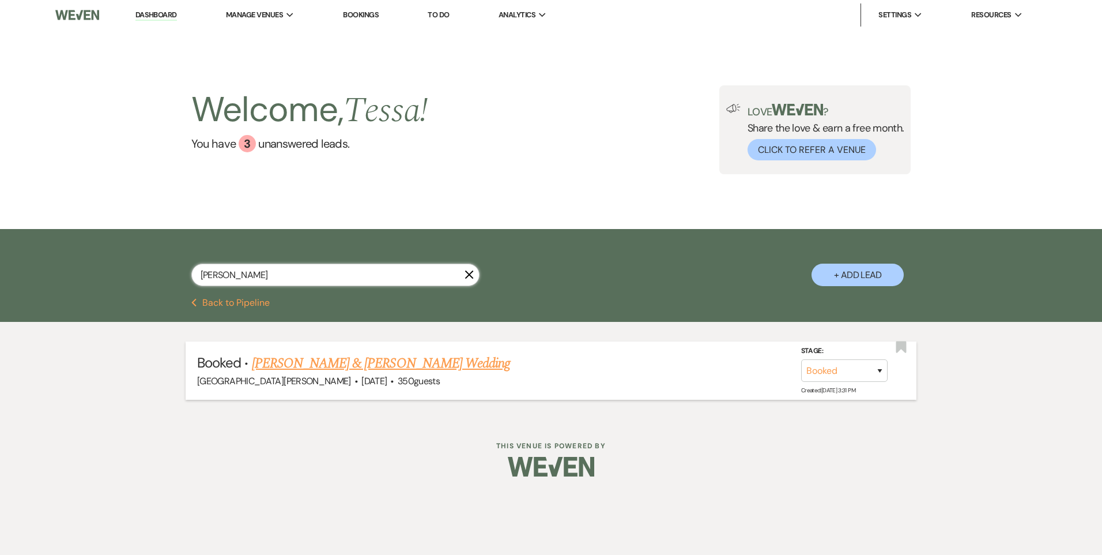
type input "lehman"
click at [384, 366] on link "[PERSON_NAME] & [PERSON_NAME] Wedding" at bounding box center [381, 363] width 258 height 21
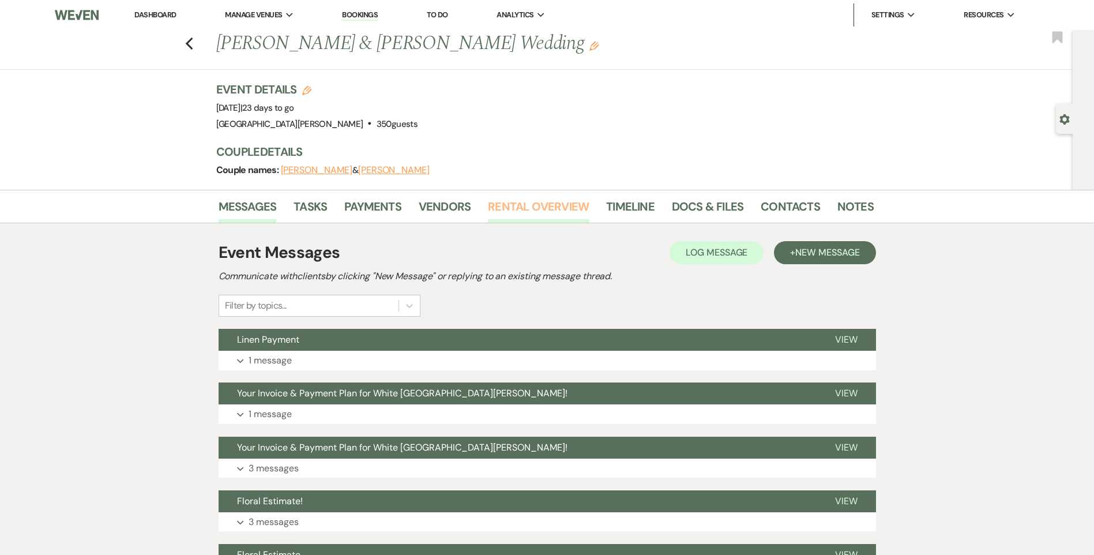
click at [538, 202] on link "Rental Overview" at bounding box center [538, 209] width 101 height 25
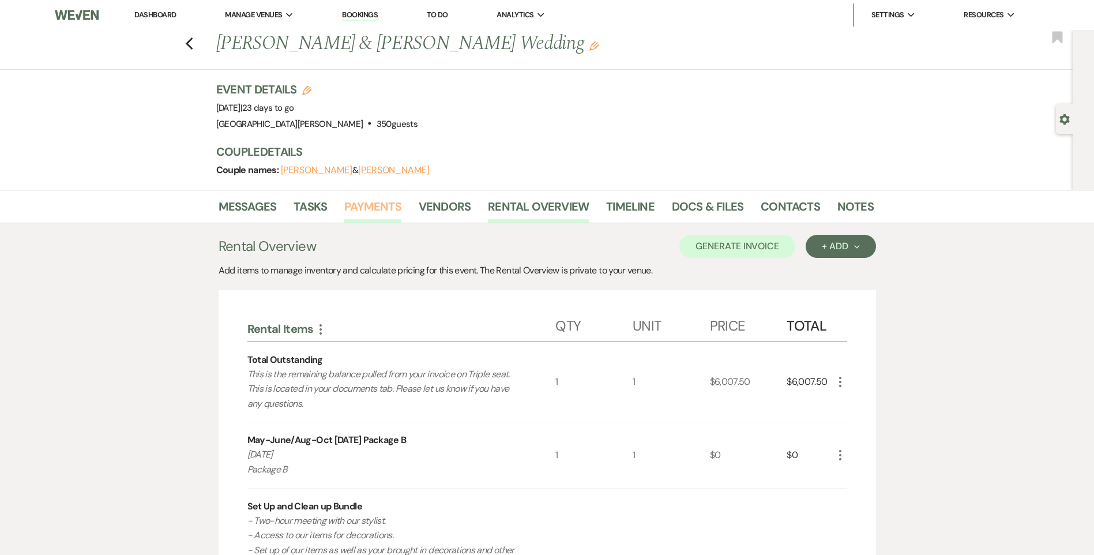
click at [371, 210] on link "Payments" at bounding box center [372, 209] width 57 height 25
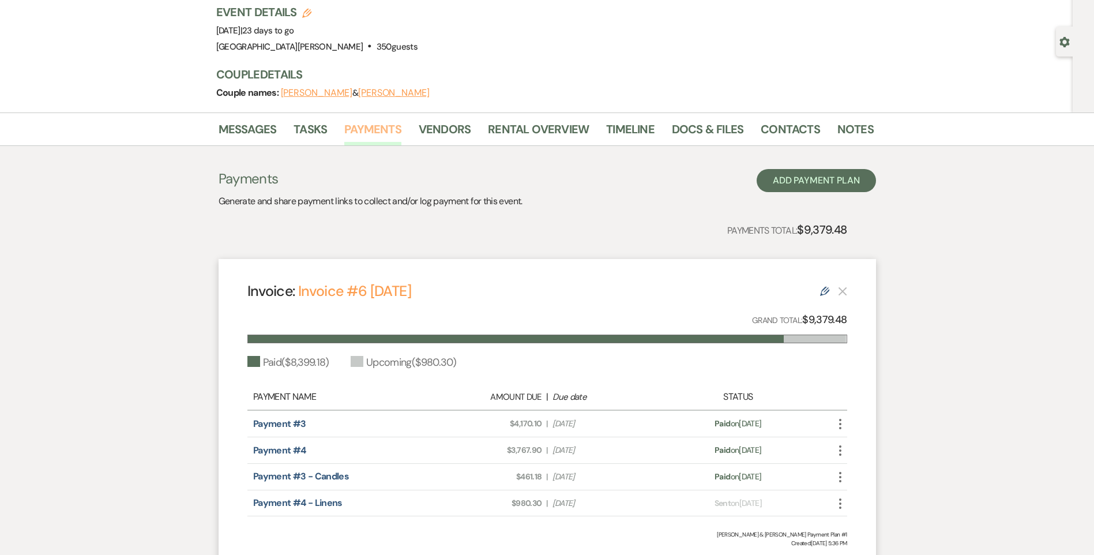
scroll to position [178, 0]
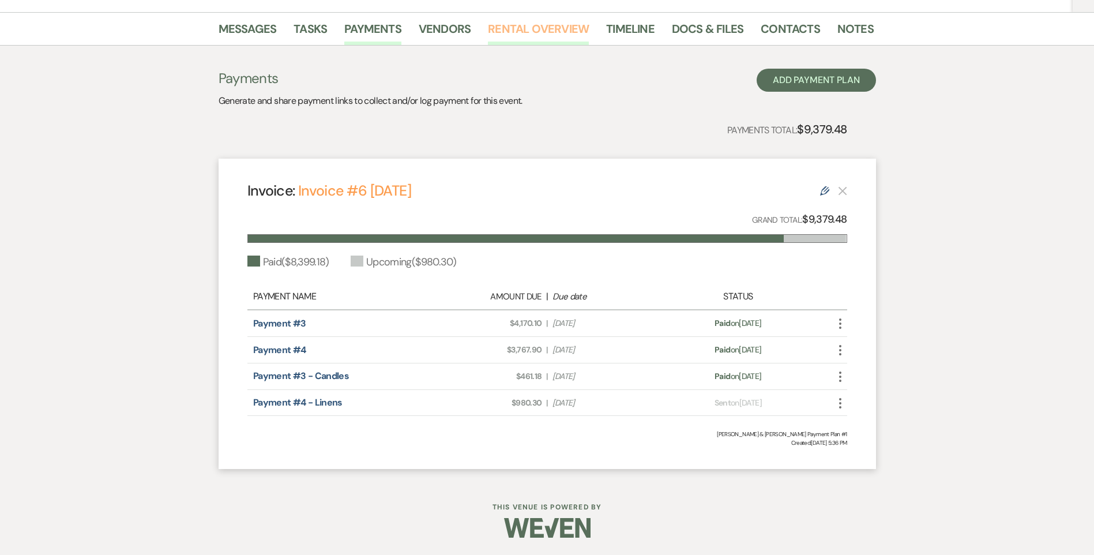
click at [499, 28] on link "Rental Overview" at bounding box center [538, 32] width 101 height 25
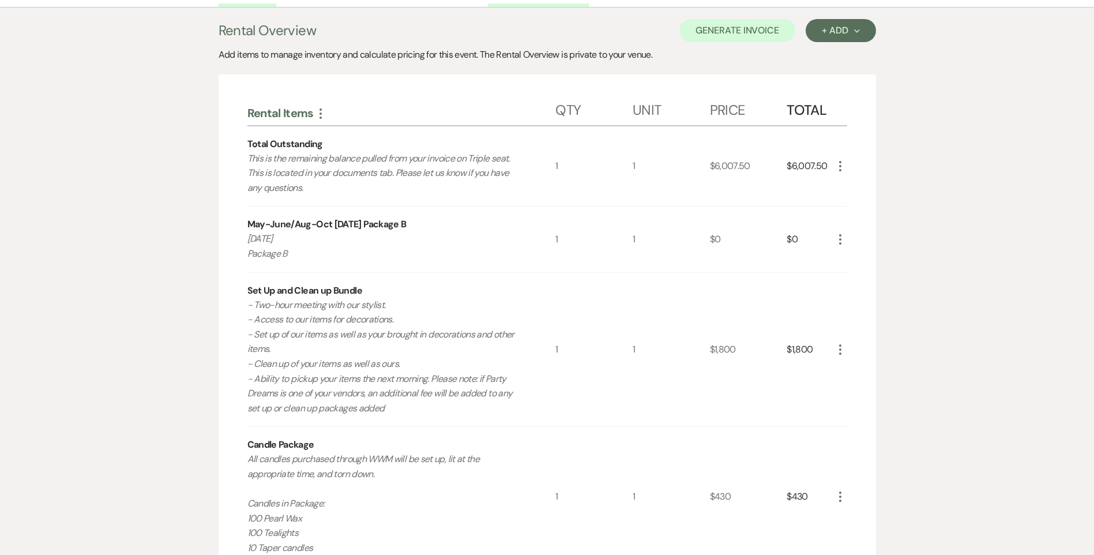
scroll to position [120, 0]
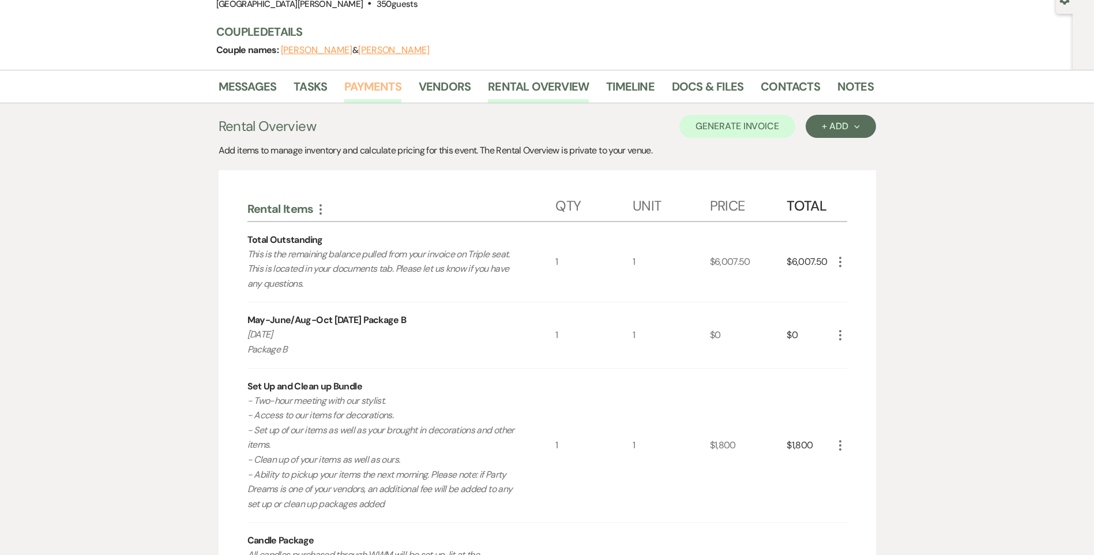
click at [382, 86] on link "Payments" at bounding box center [372, 89] width 57 height 25
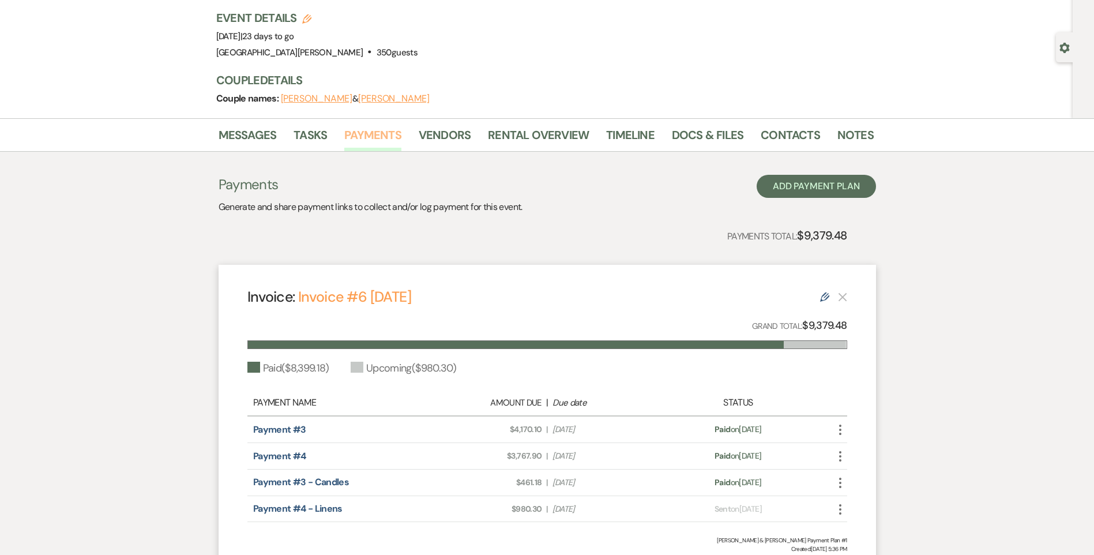
scroll to position [178, 0]
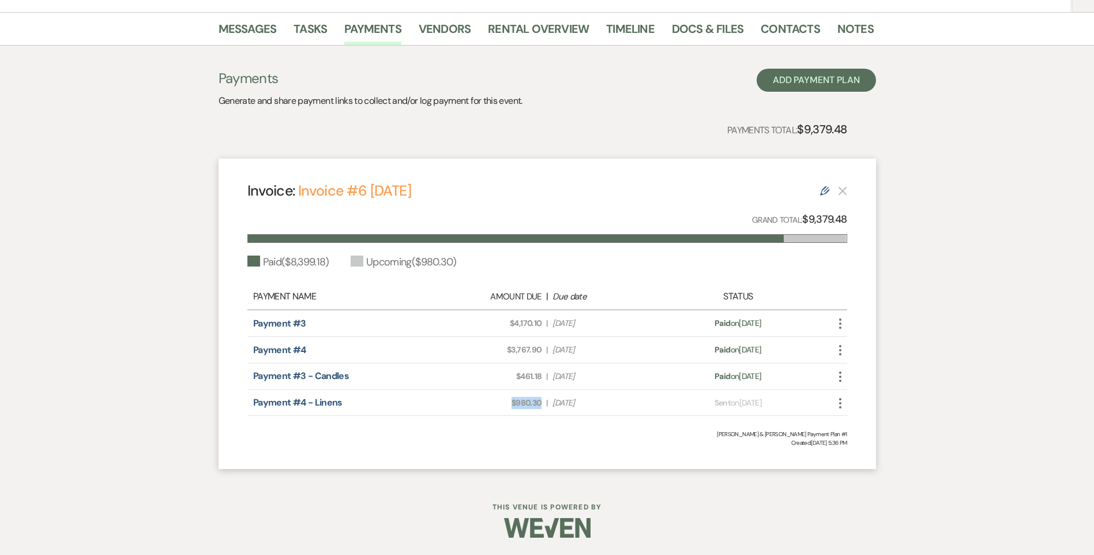
drag, startPoint x: 528, startPoint y: 405, endPoint x: 490, endPoint y: 404, distance: 38.1
click at [490, 404] on div "Payment #4 - Linens Amount Due: $980.30 | Due Date Aug 15, 2025 Payment status:…" at bounding box center [547, 403] width 600 height 27
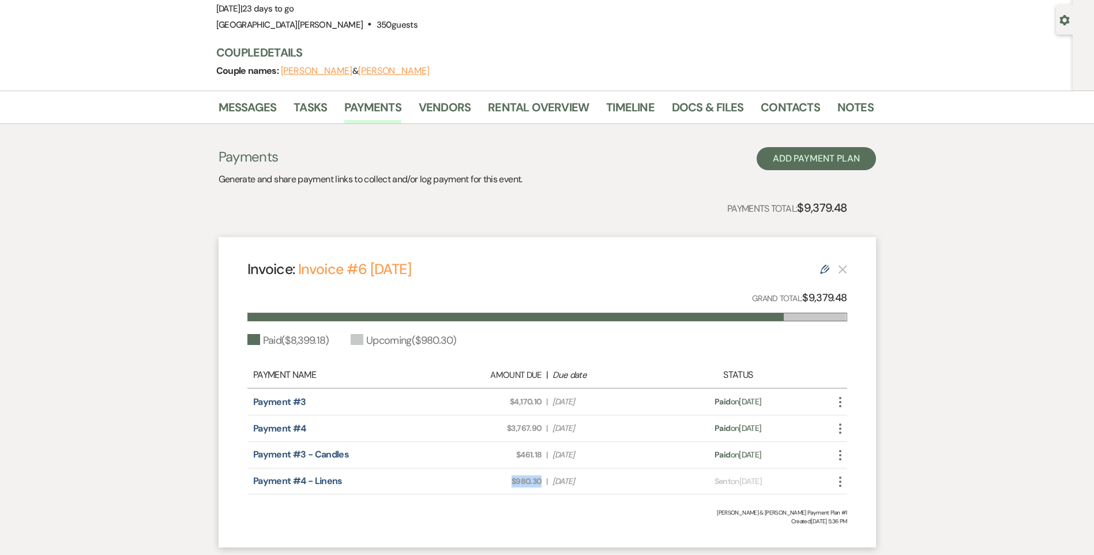
scroll to position [0, 0]
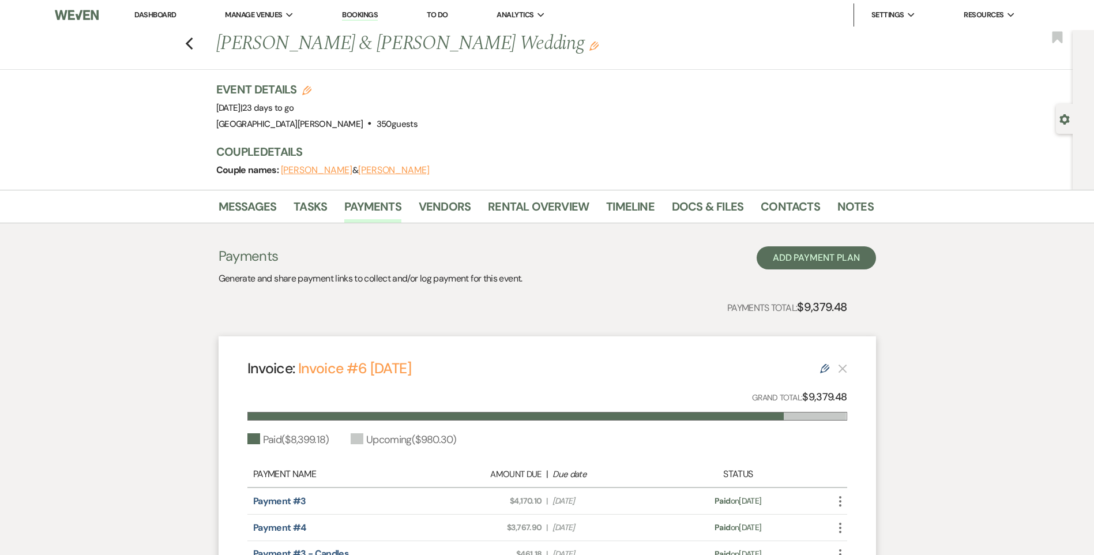
click at [149, 17] on link "Dashboard" at bounding box center [155, 15] width 42 height 10
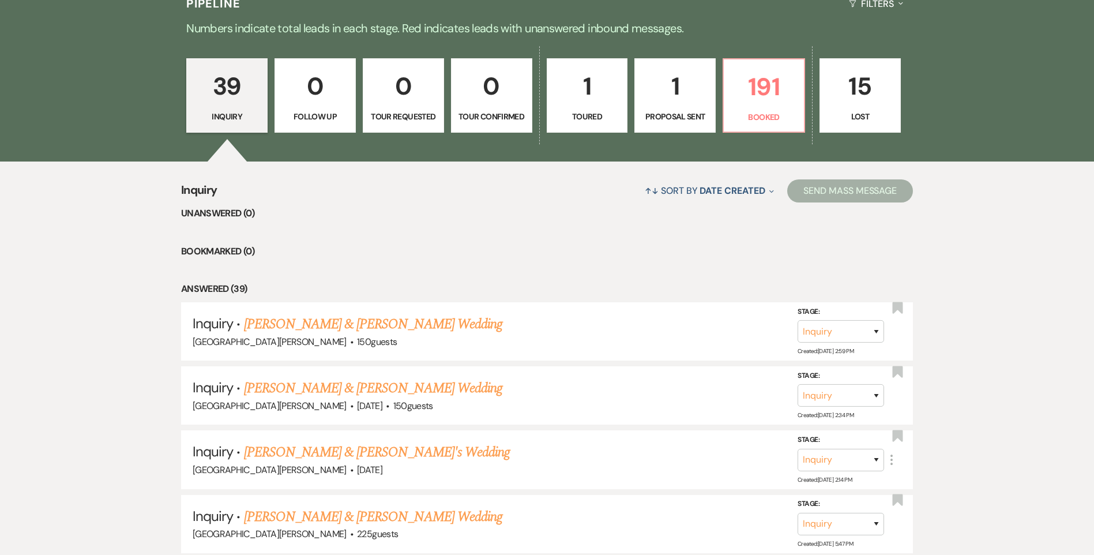
scroll to position [288, 0]
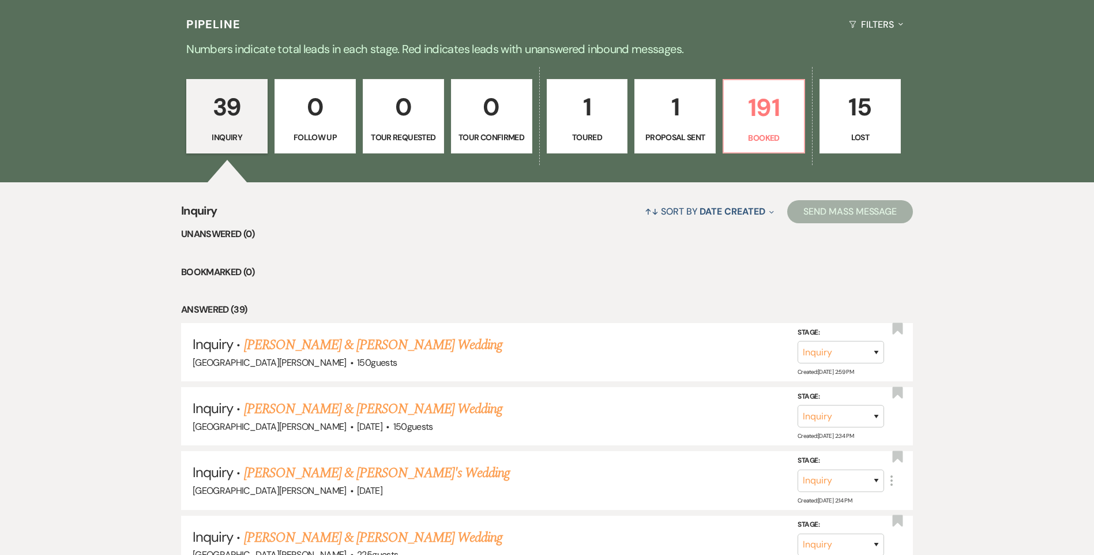
click at [650, 129] on link "1 Proposal Sent" at bounding box center [674, 116] width 81 height 75
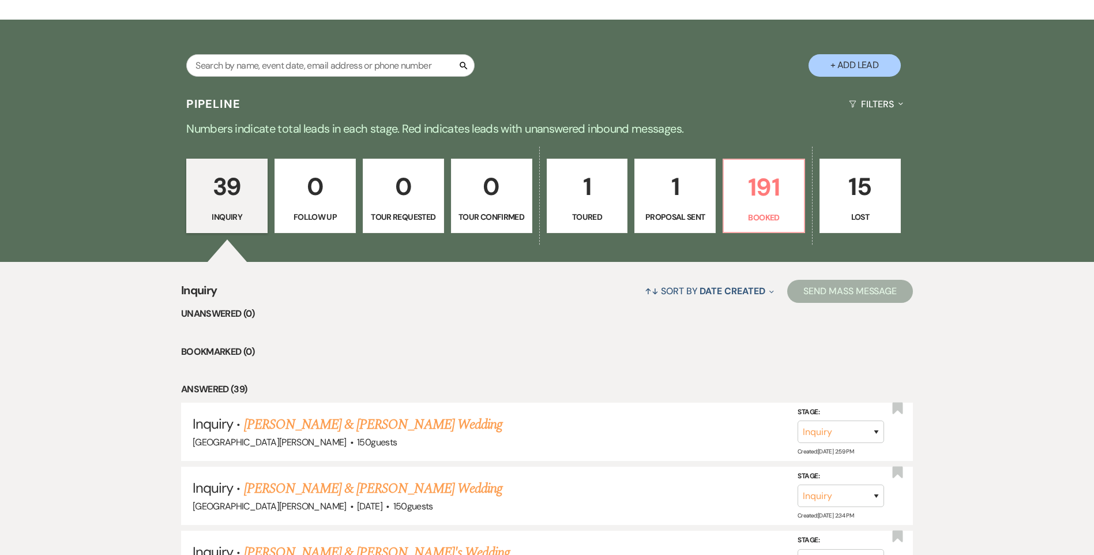
select select "6"
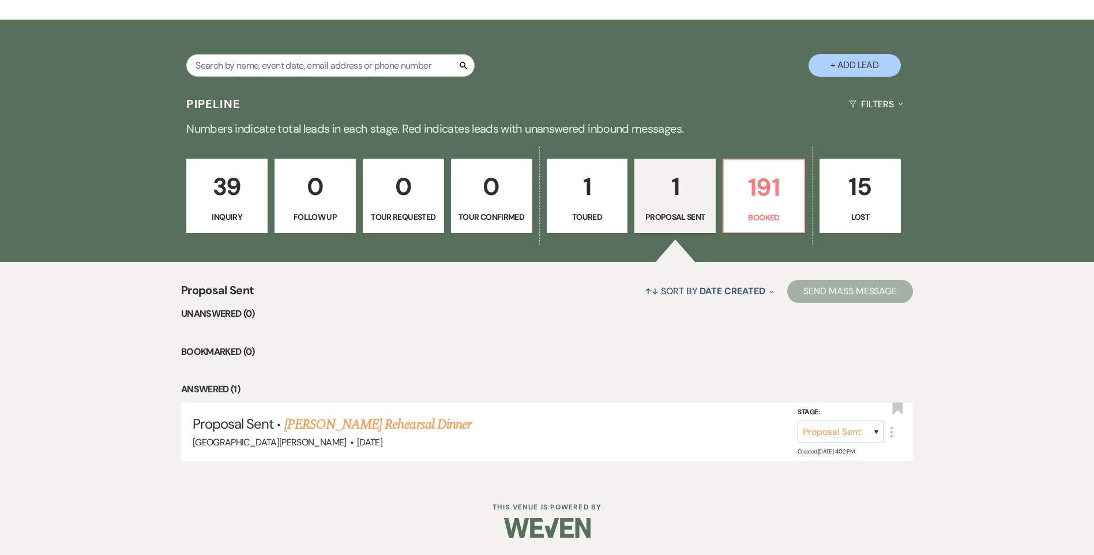
click at [614, 190] on p "1" at bounding box center [587, 186] width 66 height 39
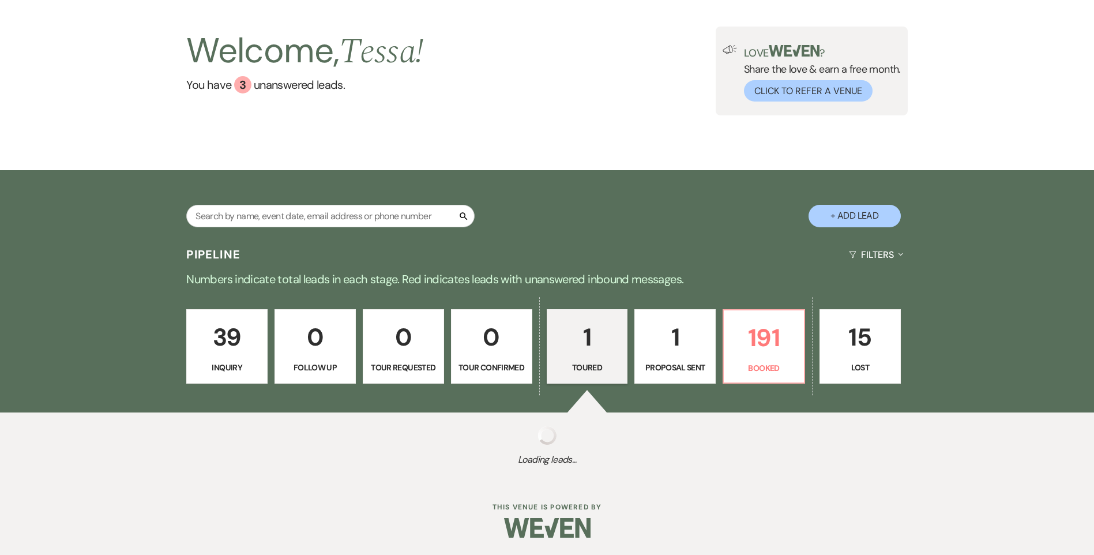
scroll to position [209, 0]
select select "5"
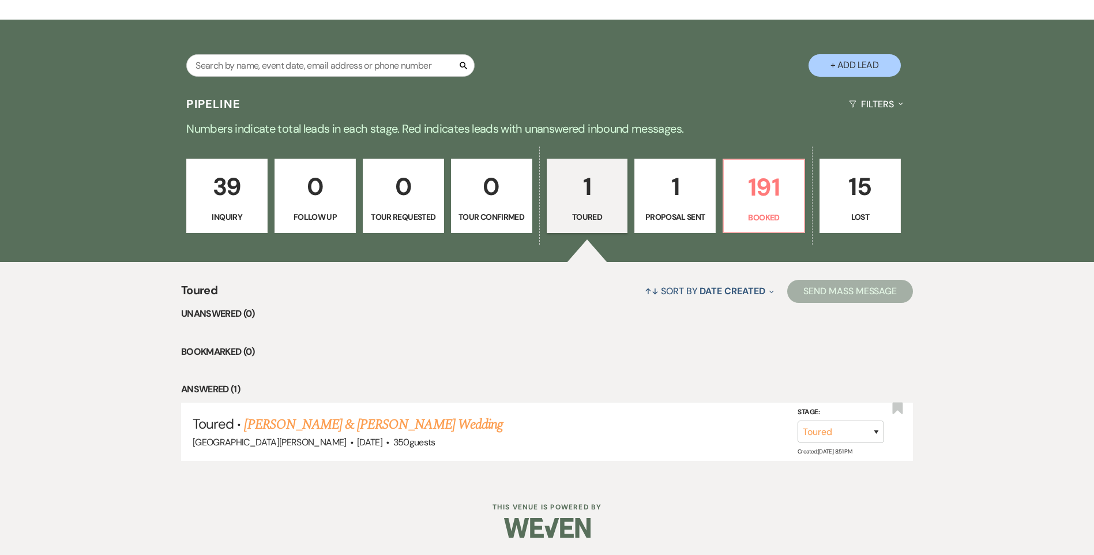
click at [687, 206] on link "1 Proposal Sent" at bounding box center [674, 196] width 81 height 75
select select "6"
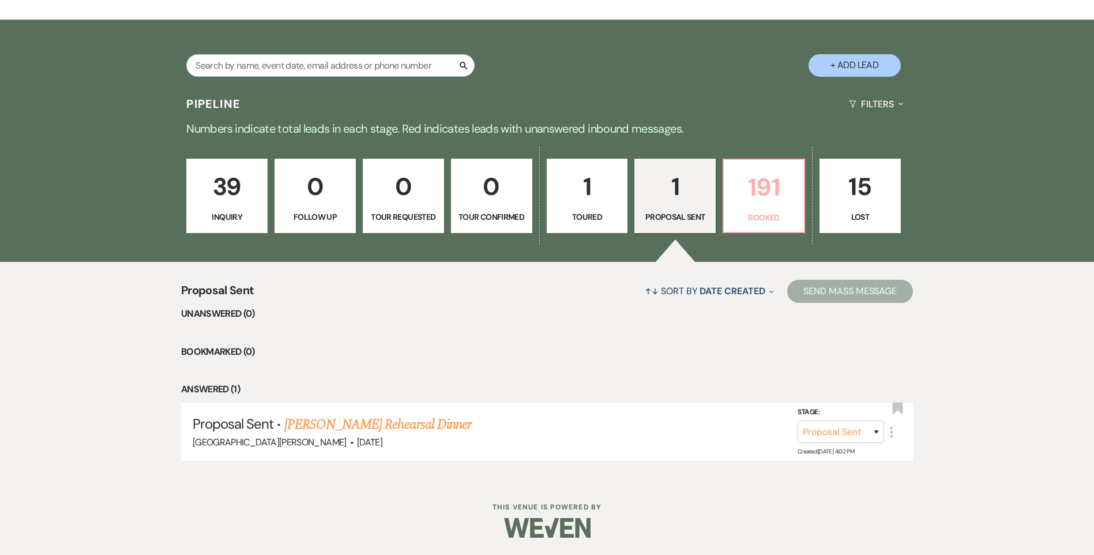
click at [726, 198] on link "191 Booked" at bounding box center [763, 196] width 82 height 75
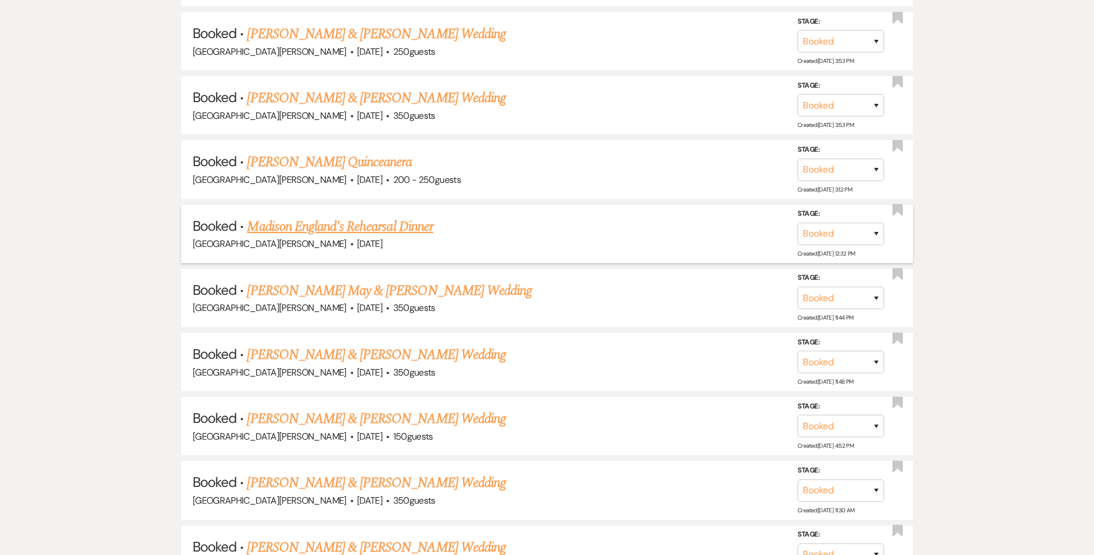
scroll to position [2630, 0]
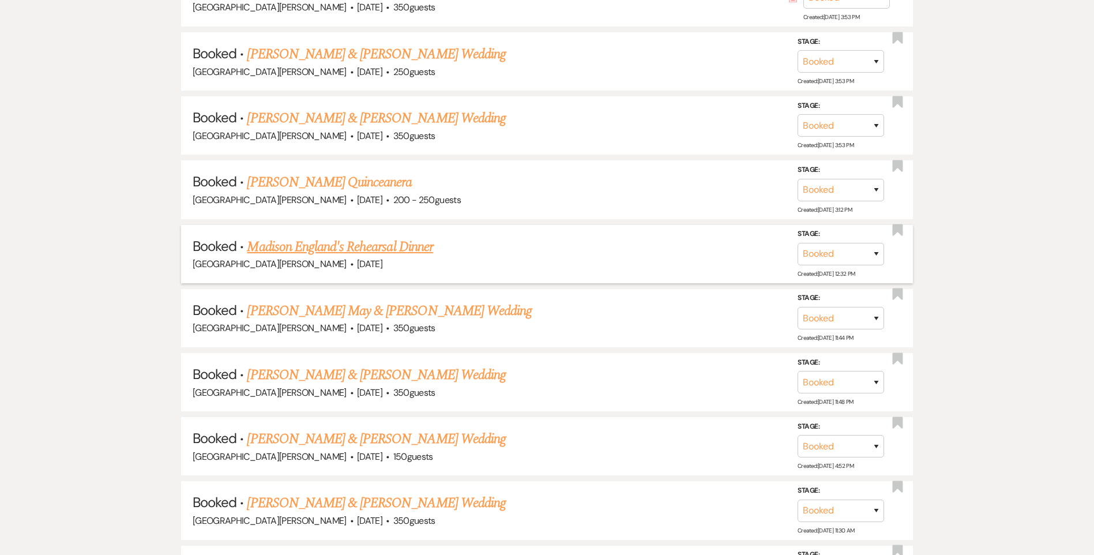
click at [376, 240] on link "Madison England's Rehearsal Dinner" at bounding box center [340, 246] width 186 height 21
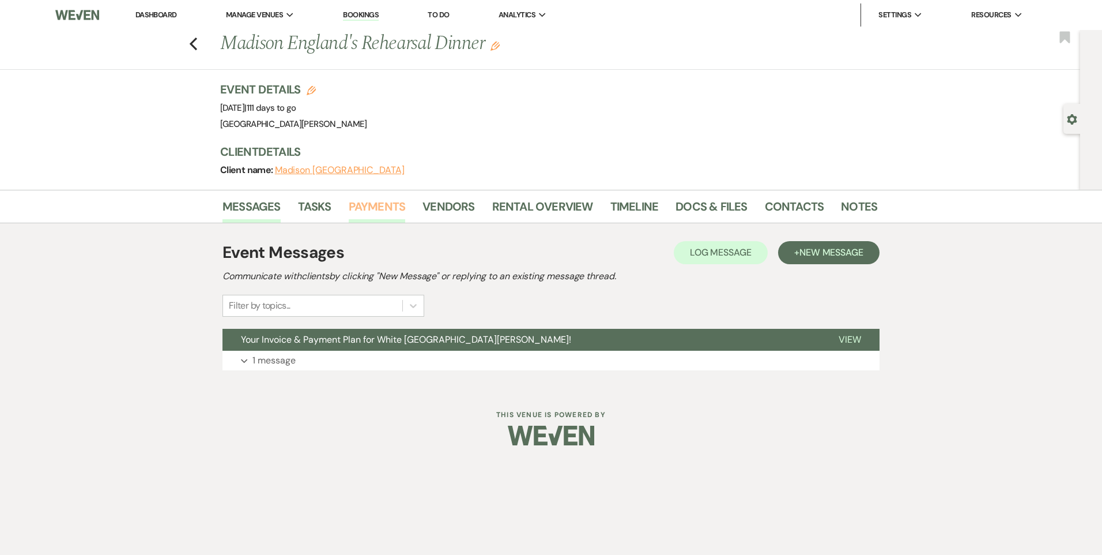
click at [385, 198] on link "Payments" at bounding box center [377, 209] width 57 height 25
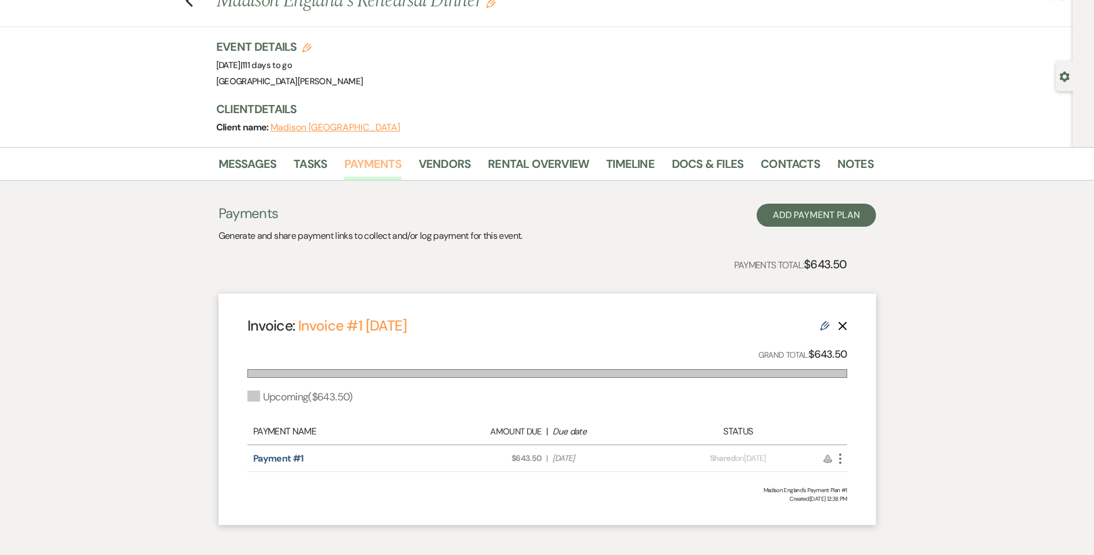
scroll to position [99, 0]
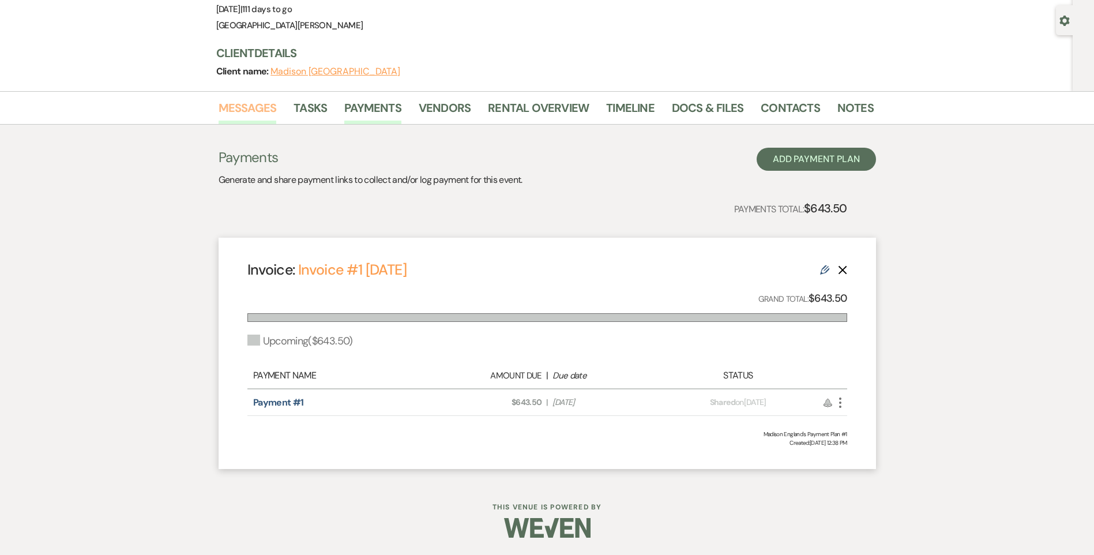
click at [261, 112] on link "Messages" at bounding box center [247, 111] width 58 height 25
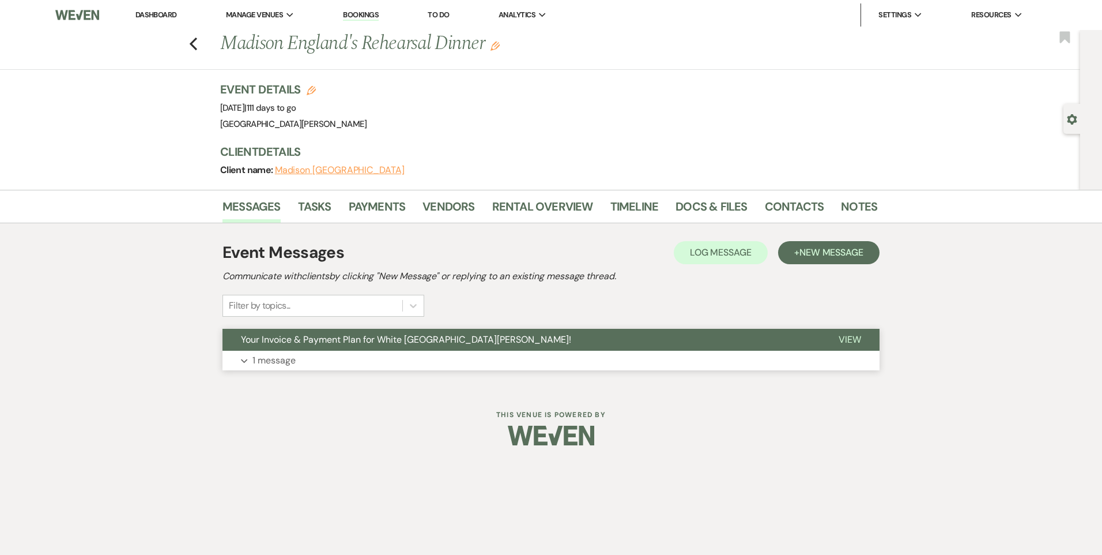
click at [285, 359] on p "1 message" at bounding box center [274, 360] width 43 height 15
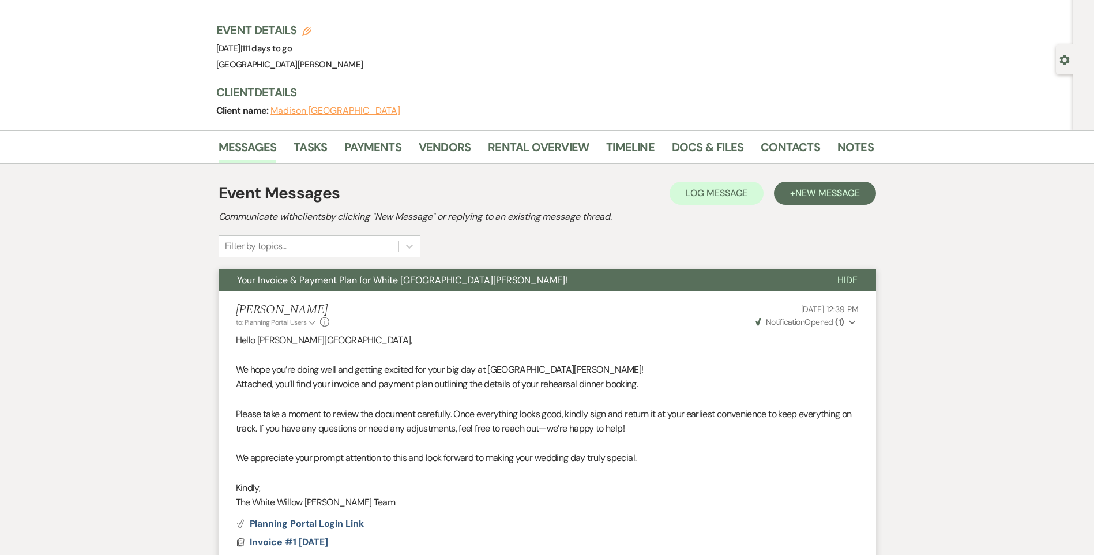
scroll to position [115, 0]
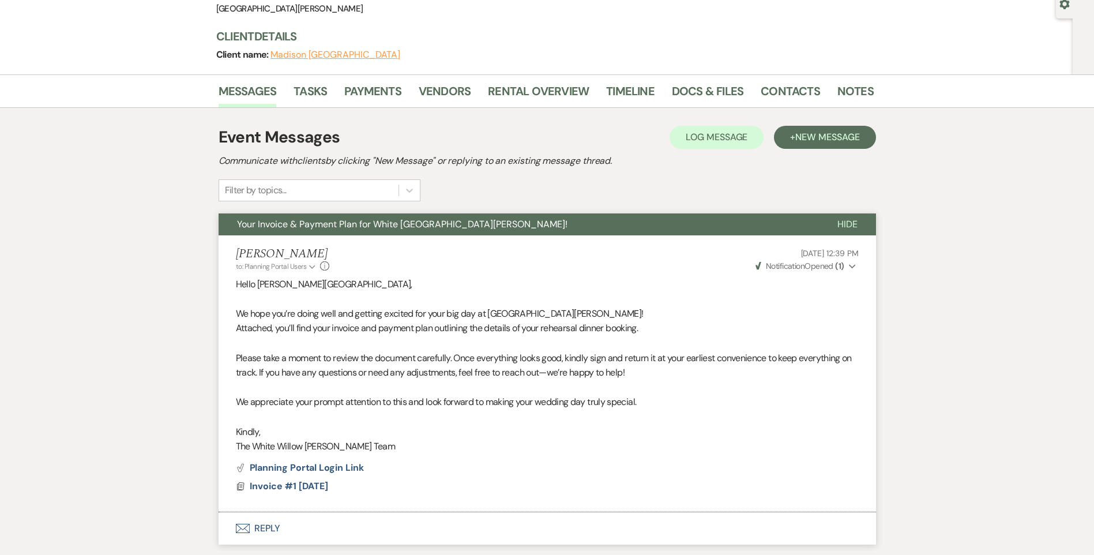
click at [784, 265] on span "Notification" at bounding box center [785, 266] width 39 height 10
click at [383, 94] on link "Payments" at bounding box center [372, 94] width 57 height 25
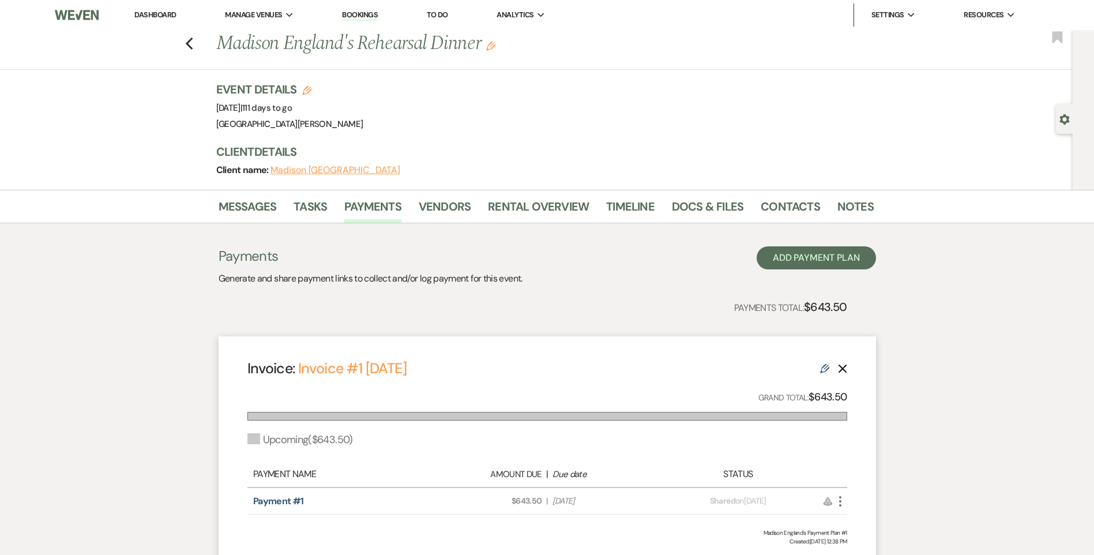
click at [149, 4] on li "Dashboard" at bounding box center [155, 14] width 53 height 23
click at [155, 16] on link "Dashboard" at bounding box center [155, 15] width 42 height 10
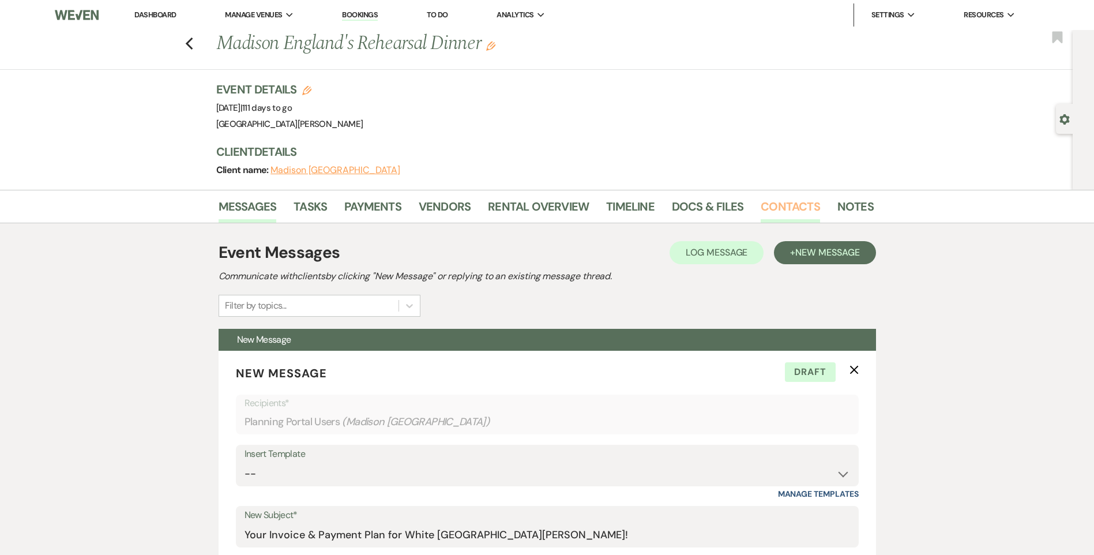
click at [802, 201] on link "Contacts" at bounding box center [789, 209] width 59 height 25
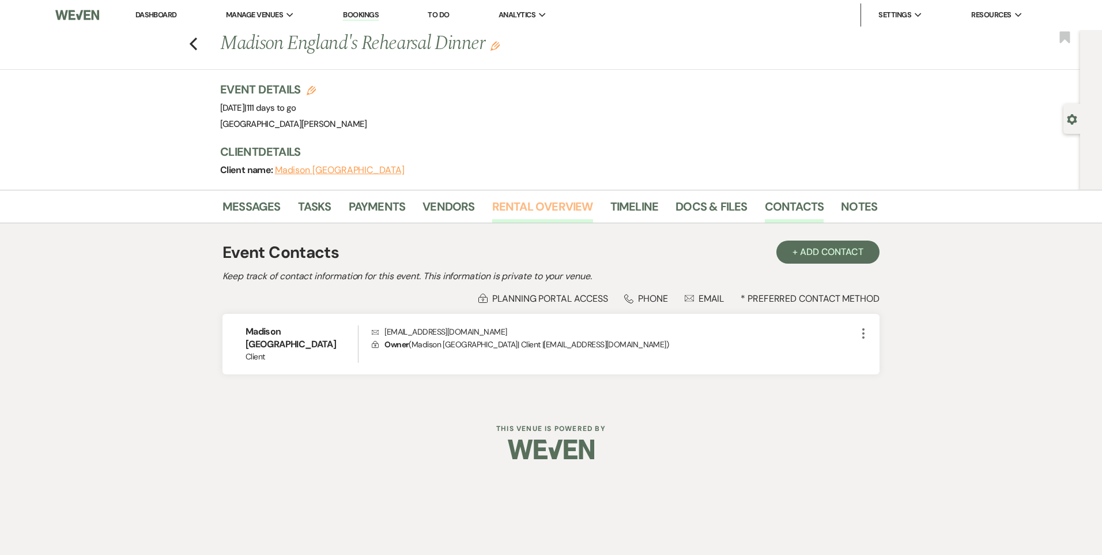
click at [572, 210] on link "Rental Overview" at bounding box center [542, 209] width 101 height 25
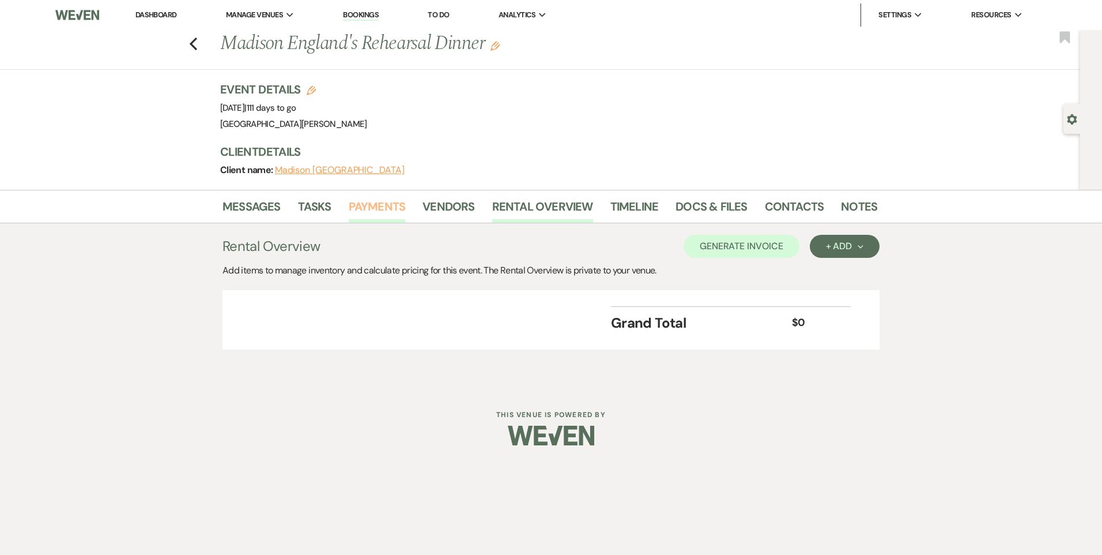
click at [351, 209] on link "Payments" at bounding box center [377, 209] width 57 height 25
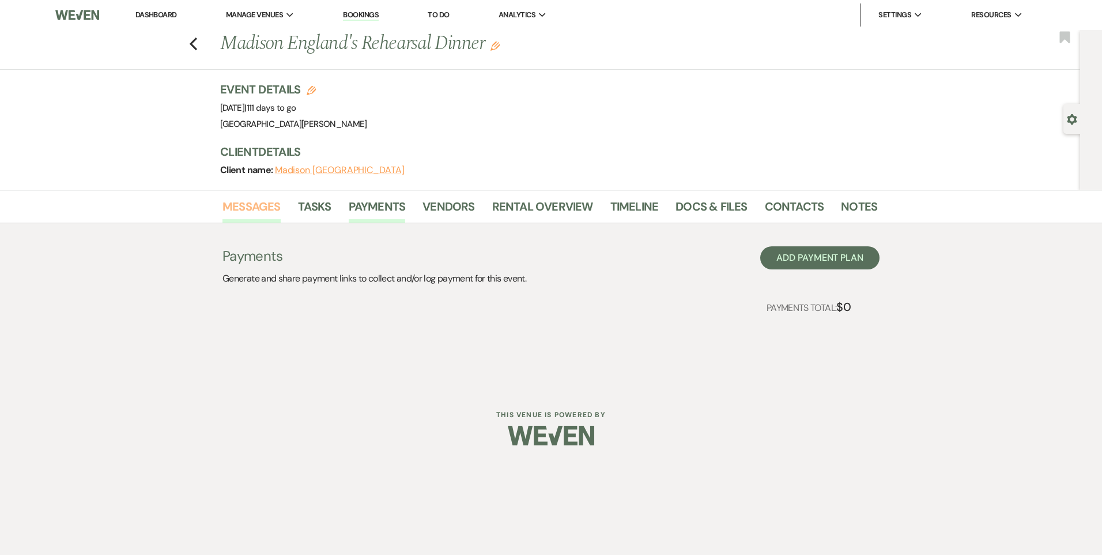
click at [262, 209] on link "Messages" at bounding box center [252, 209] width 58 height 25
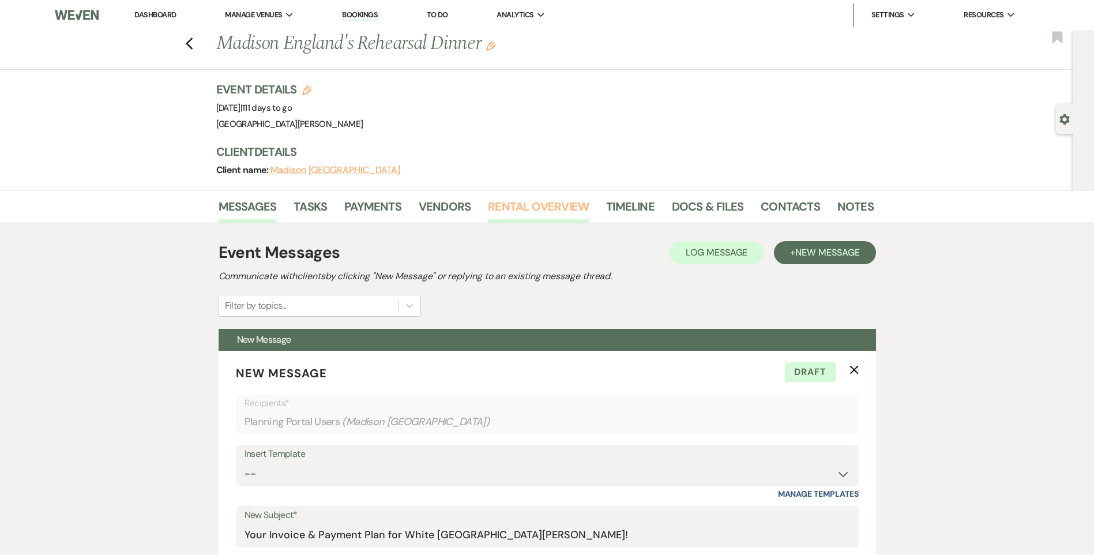
drag, startPoint x: 520, startPoint y: 211, endPoint x: 527, endPoint y: 212, distance: 6.9
click at [520, 211] on link "Rental Overview" at bounding box center [538, 209] width 101 height 25
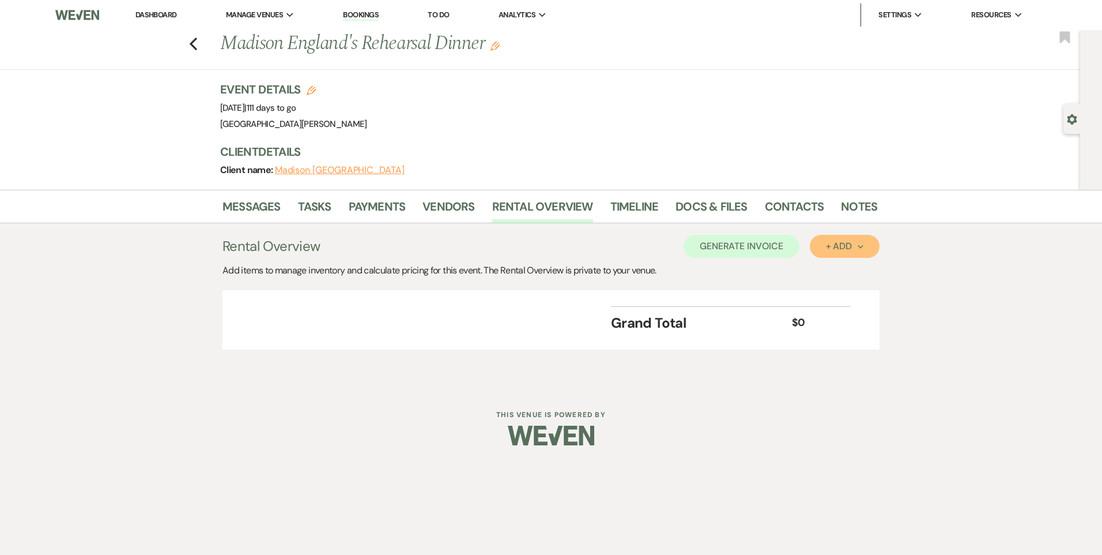
click at [834, 254] on button "+ Add Next" at bounding box center [845, 246] width 70 height 23
click at [825, 276] on button "Item" at bounding box center [839, 272] width 58 height 18
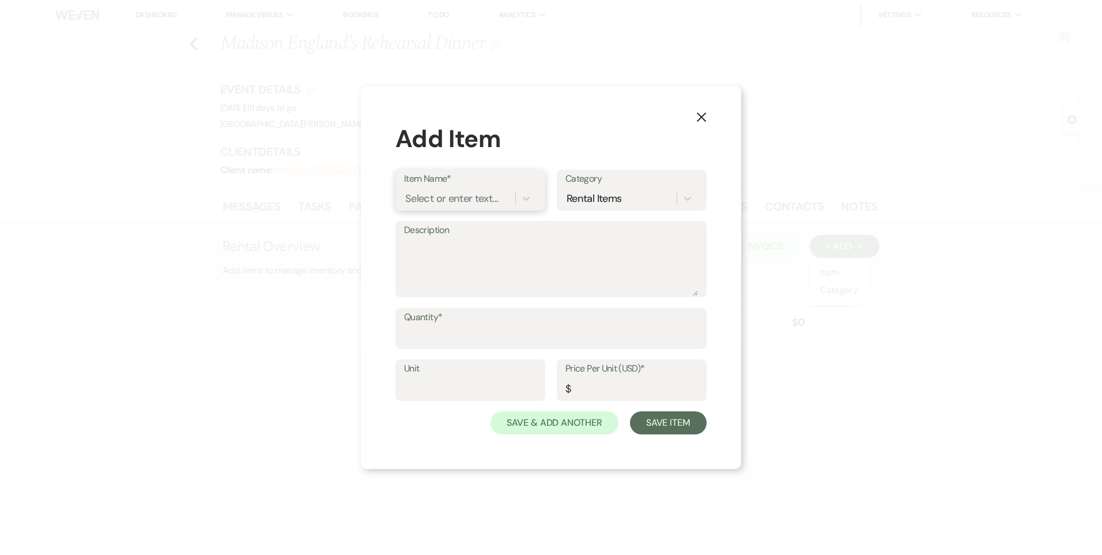
click at [444, 193] on div "Select or enter text..." at bounding box center [451, 198] width 93 height 16
type input "dairy"
click at [485, 263] on div "Hourly Dairy Barn Rental" at bounding box center [470, 264] width 133 height 23
type input "1"
type input "150"
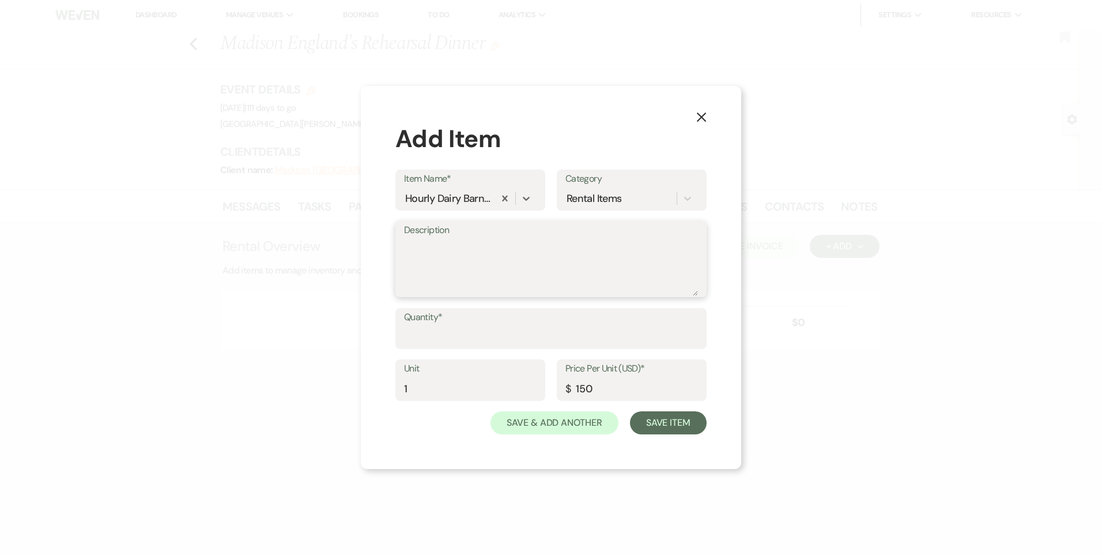
click at [466, 271] on textarea "Description" at bounding box center [551, 267] width 294 height 58
type textarea "Rehearsal Dinner- 4 hour block on [DATE] Time TBD"
click at [657, 422] on button "Save Item" at bounding box center [668, 422] width 77 height 23
click at [473, 336] on input "Quantity*" at bounding box center [551, 336] width 293 height 22
type input "1"
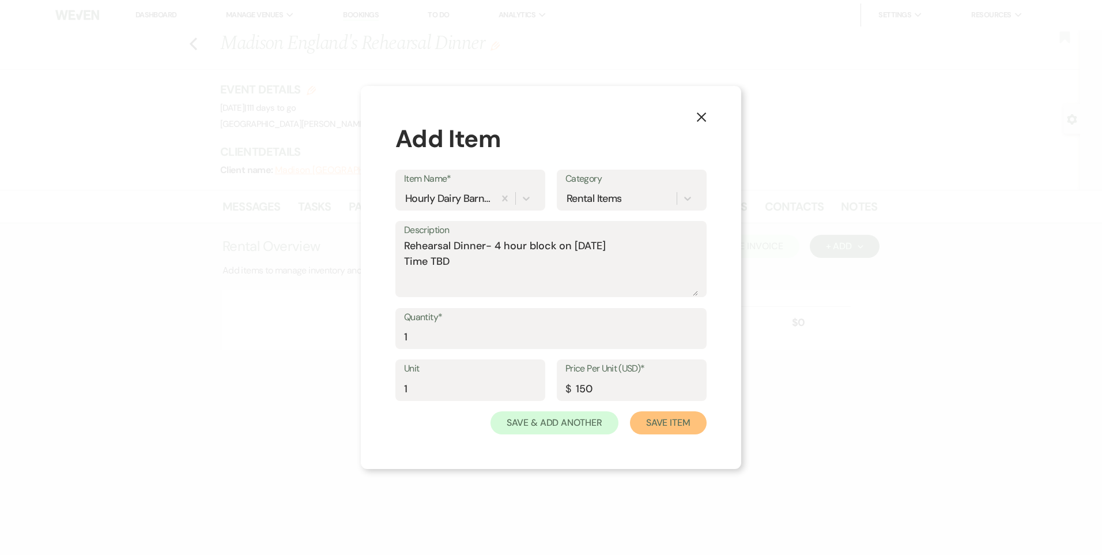
click at [680, 428] on button "Save Item" at bounding box center [668, 422] width 77 height 23
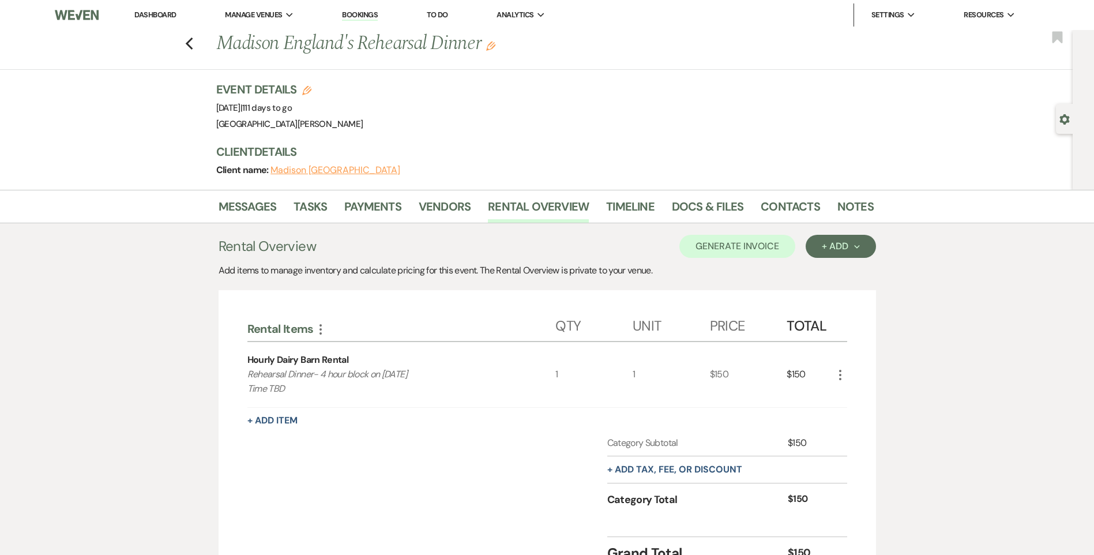
click at [841, 371] on icon "More" at bounding box center [840, 375] width 14 height 14
click at [843, 396] on button "Pencil Edit" at bounding box center [863, 397] width 60 height 18
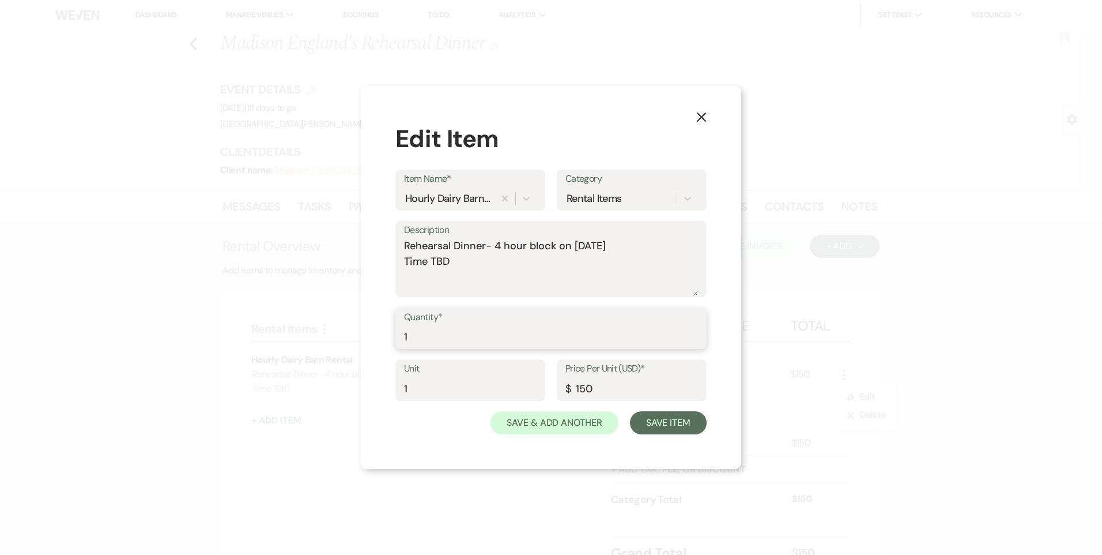
drag, startPoint x: 428, startPoint y: 340, endPoint x: 387, endPoint y: 344, distance: 40.5
click at [387, 344] on div "X Edit Item Item Name* Hourly Dairy Barn Rental Category Rental Items Descripti…" at bounding box center [551, 277] width 380 height 383
type input "4"
click at [690, 417] on button "Save Item" at bounding box center [668, 422] width 77 height 23
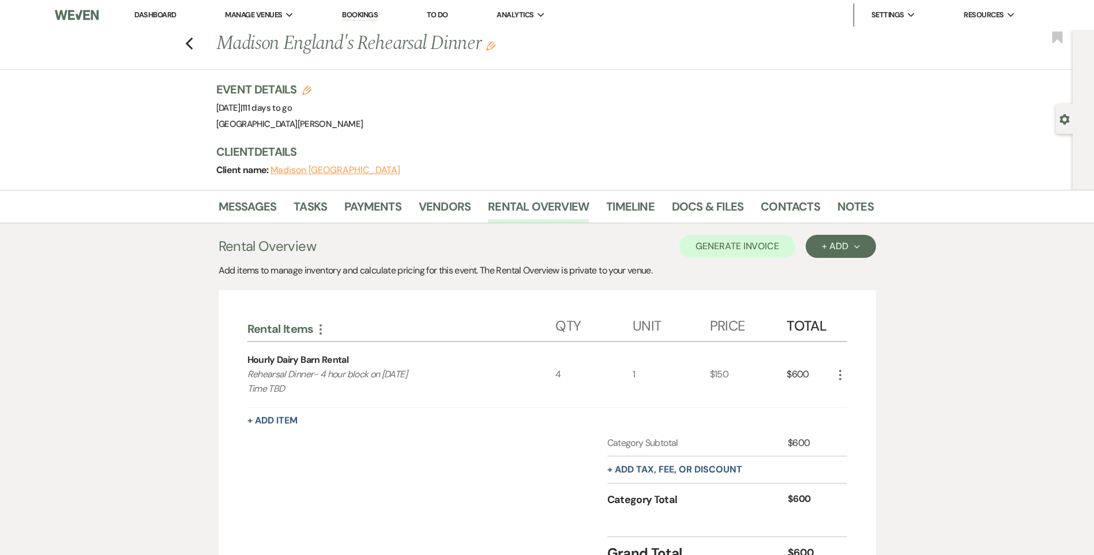
scroll to position [111, 0]
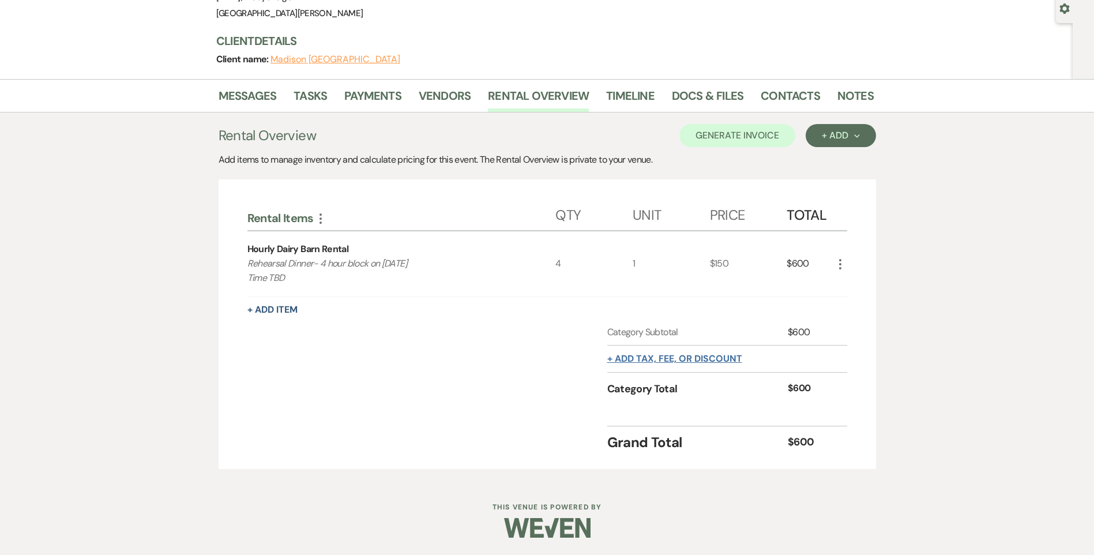
click at [689, 357] on button "+ Add tax, fee, or discount" at bounding box center [674, 358] width 135 height 9
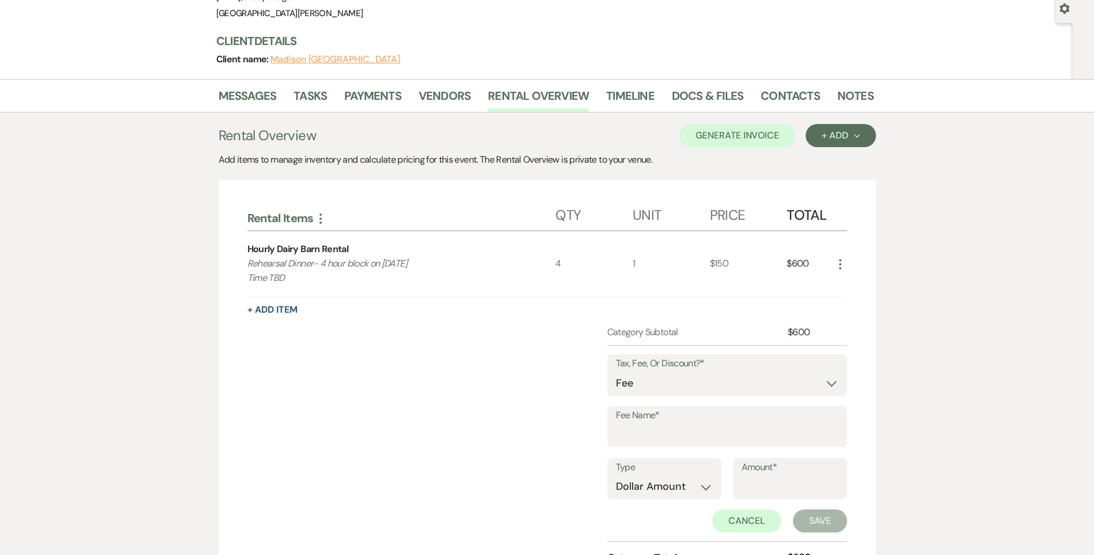
click at [659, 397] on div "Tax, Fee, Or Discount?* Fee Discount Tax" at bounding box center [727, 380] width 240 height 52
click at [650, 424] on input "Fee Name*" at bounding box center [727, 434] width 223 height 22
type input "Sales Tax"
type input "7.25"
click at [678, 487] on select "Dollar Amount Percentage" at bounding box center [664, 486] width 97 height 22
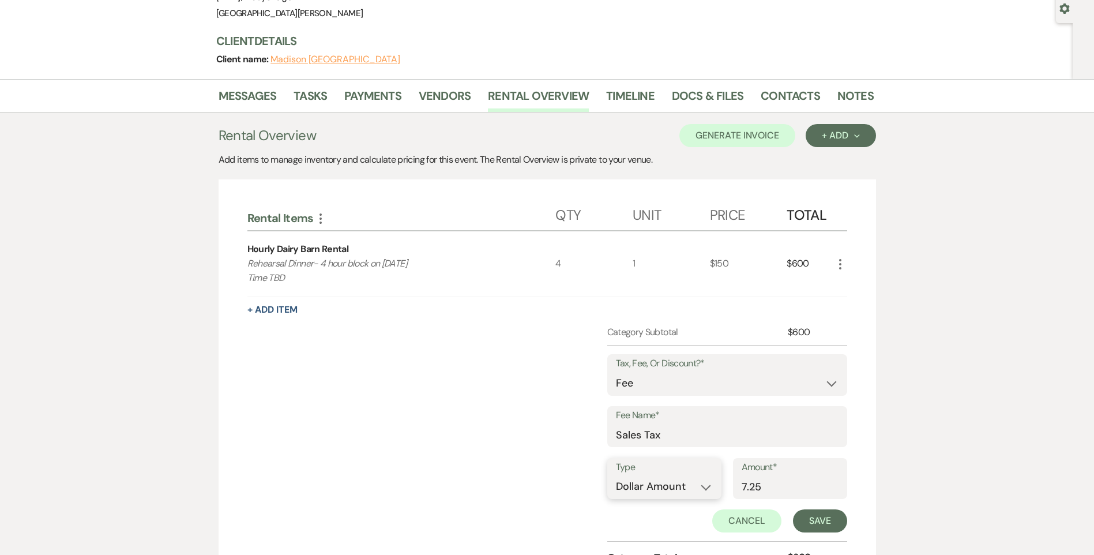
select select "false"
click at [616, 475] on select "Dollar Amount Percentage" at bounding box center [664, 486] width 97 height 22
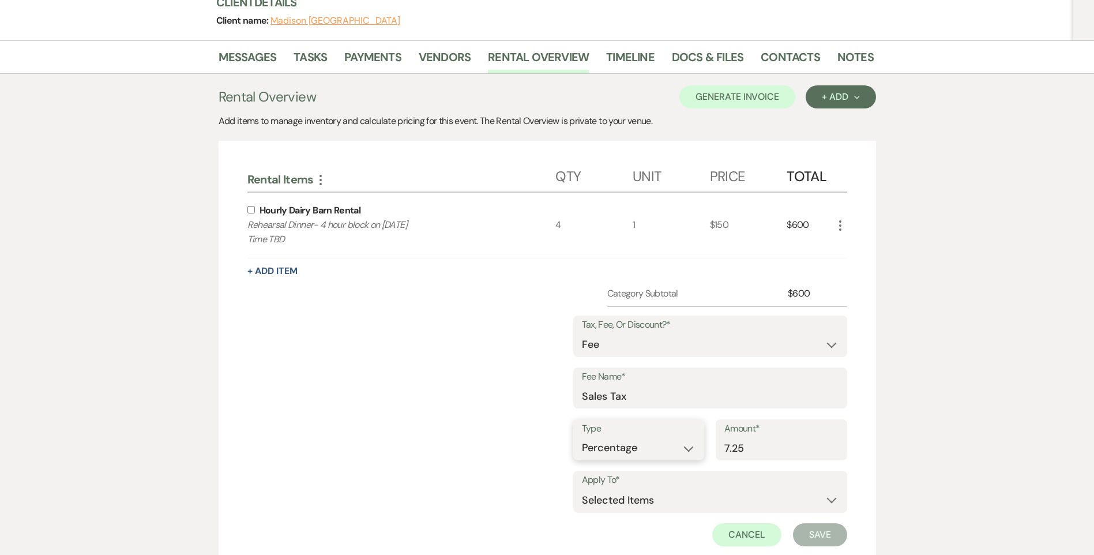
scroll to position [168, 0]
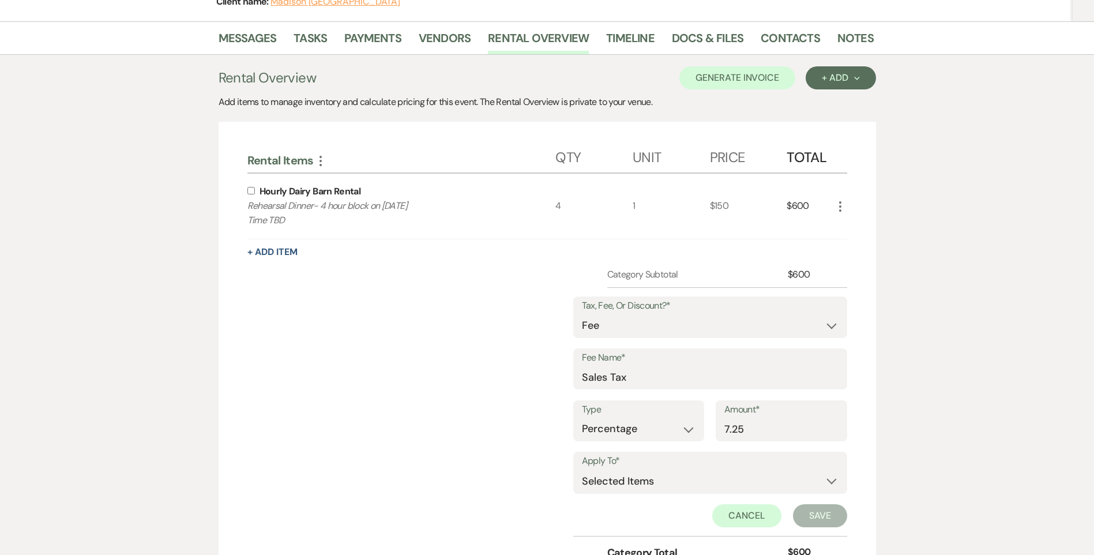
click at [247, 190] on input "checkbox" at bounding box center [250, 190] width 7 height 7
checkbox input "true"
click at [824, 515] on button "Save" at bounding box center [820, 515] width 54 height 23
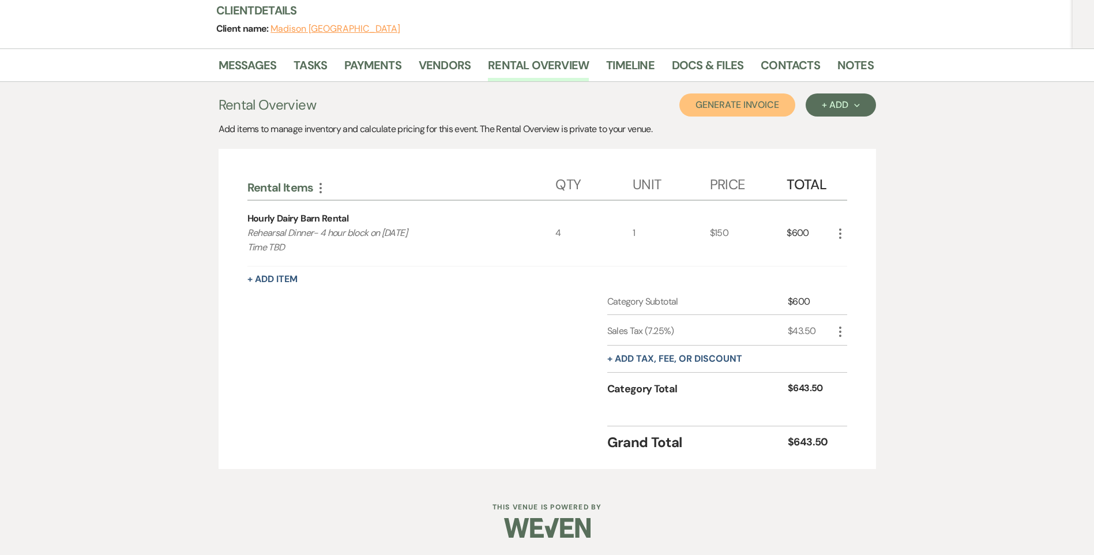
click at [735, 110] on button "Generate Invoice" at bounding box center [737, 104] width 116 height 23
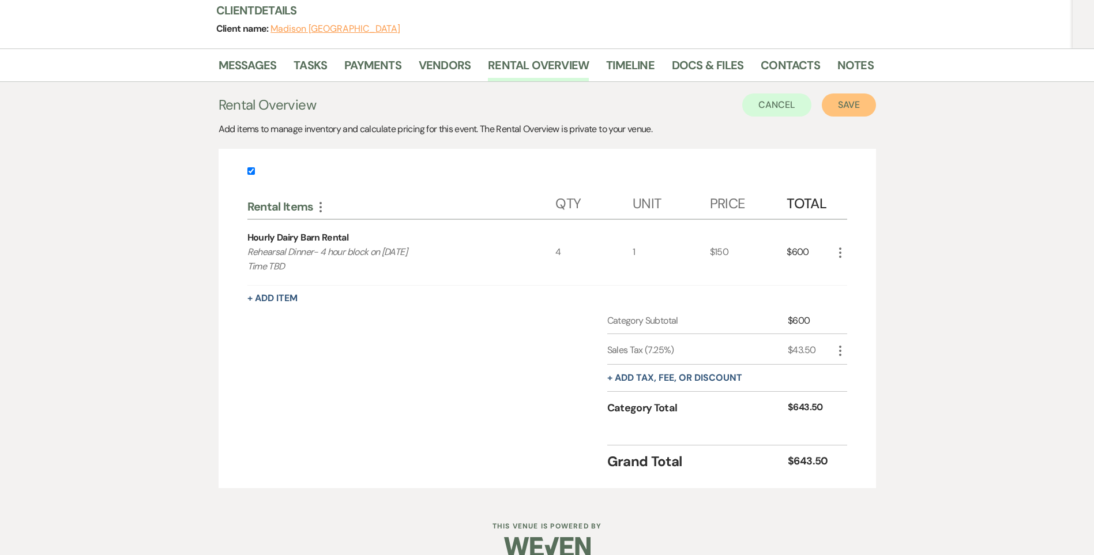
click at [829, 105] on button "Save" at bounding box center [849, 104] width 54 height 23
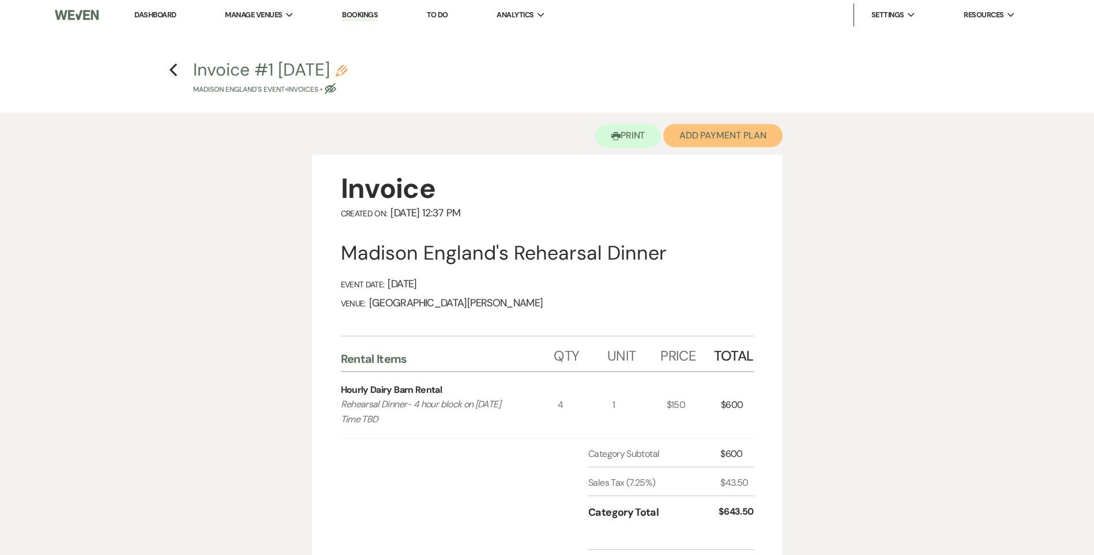
click at [714, 134] on button "Add Payment Plan" at bounding box center [722, 135] width 119 height 23
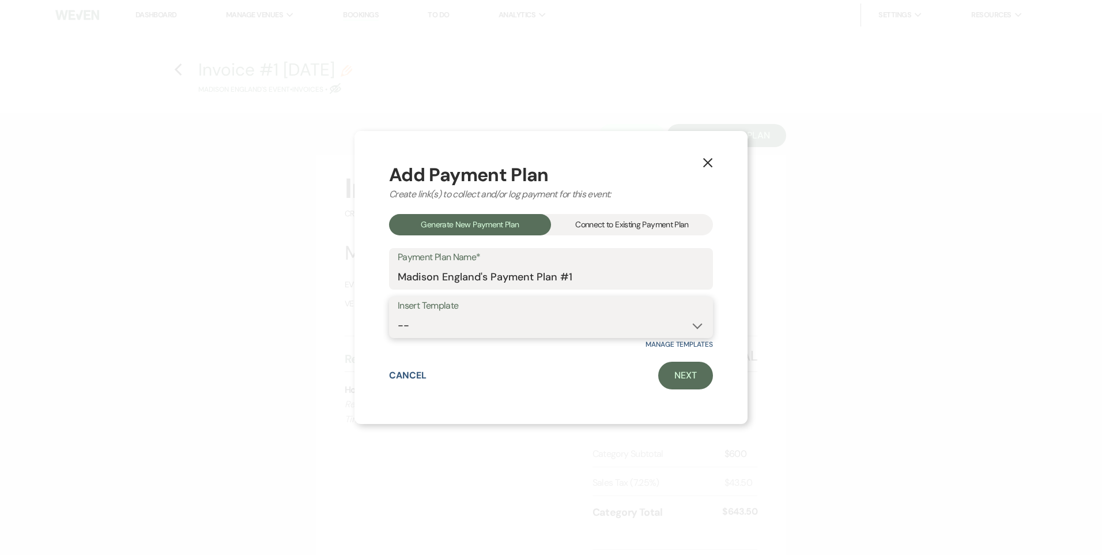
click at [575, 331] on select "-- Regular Payment Plan: Deposit & Security Deposit, 4 Payments Security Deposi…" at bounding box center [551, 325] width 307 height 22
select select "429"
click at [398, 314] on select "-- Regular Payment Plan: Deposit & Security Deposit, 4 Payments Security Deposi…" at bounding box center [551, 325] width 307 height 22
click at [603, 327] on select "-- Regular Payment Plan: Deposit & Security Deposit, 4 Payments Security Deposi…" at bounding box center [551, 325] width 307 height 22
select select
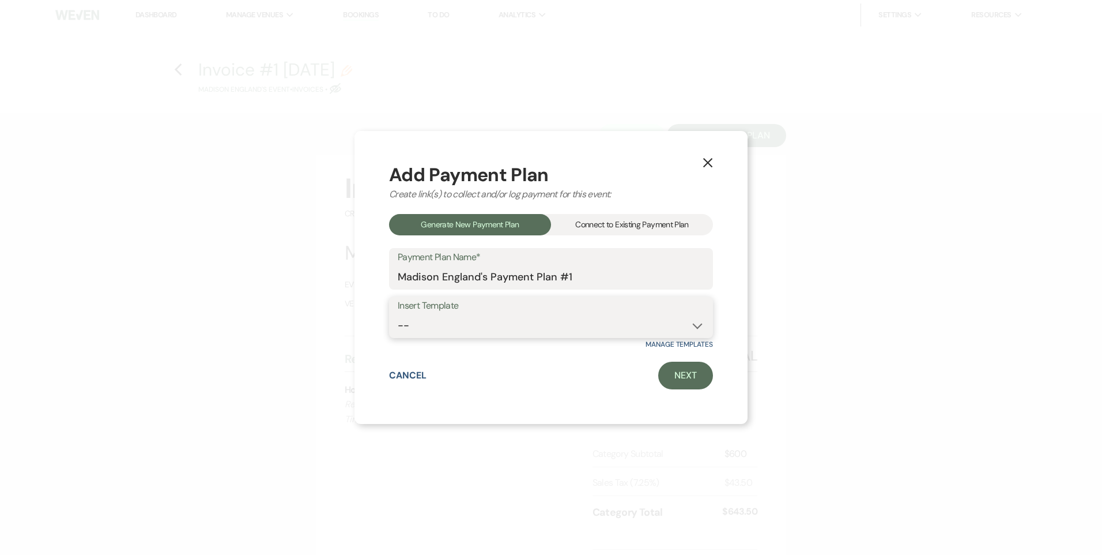
click at [398, 314] on select "-- Regular Payment Plan: Deposit & Security Deposit, 4 Payments Security Deposi…" at bounding box center [551, 325] width 307 height 22
click at [705, 383] on link "Next" at bounding box center [685, 375] width 55 height 28
select select "27340"
select select "2"
select select "percentage"
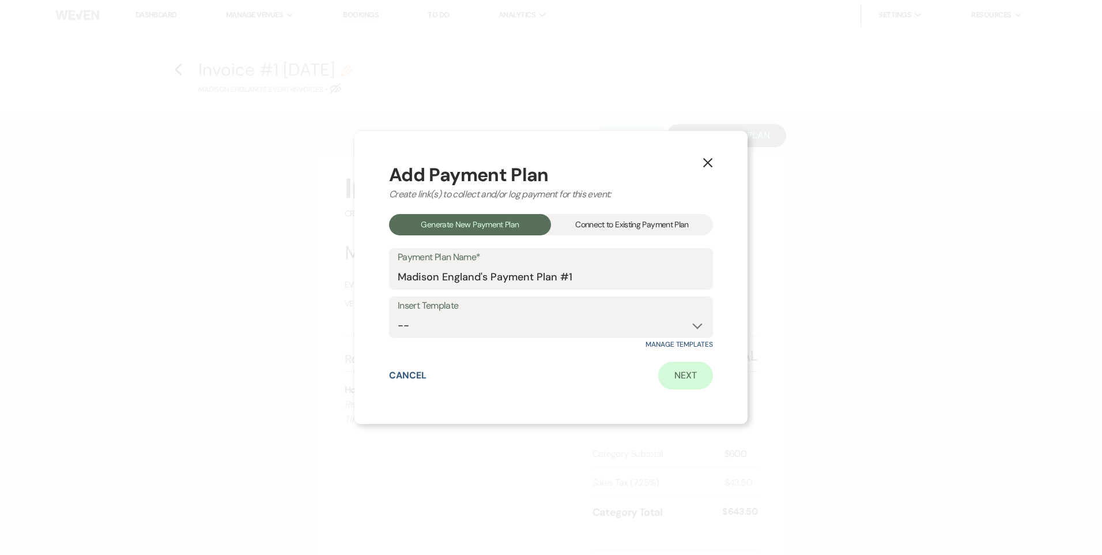
select select "true"
select select "client"
select select "weeks"
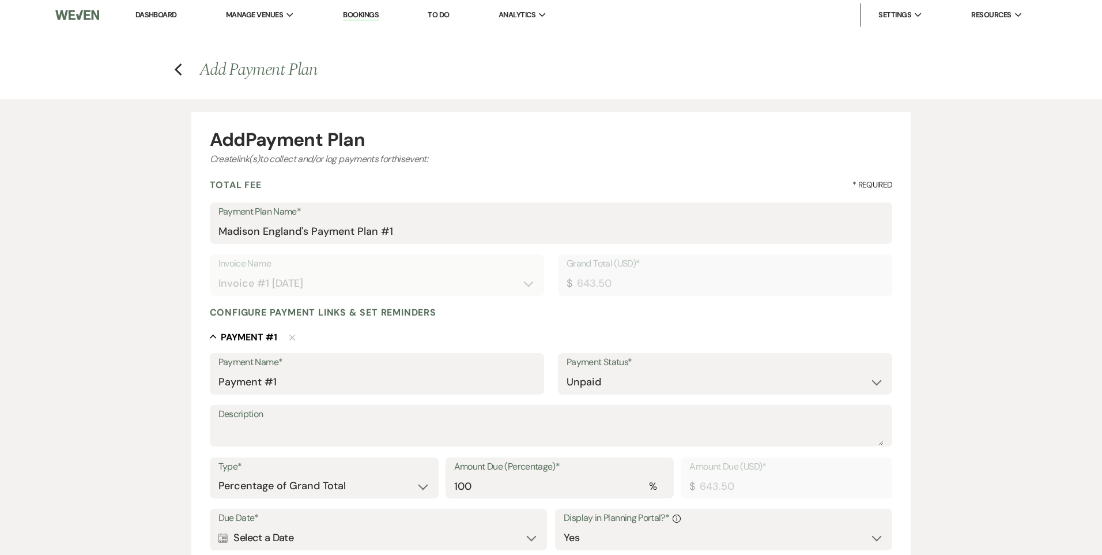
type input "643.50"
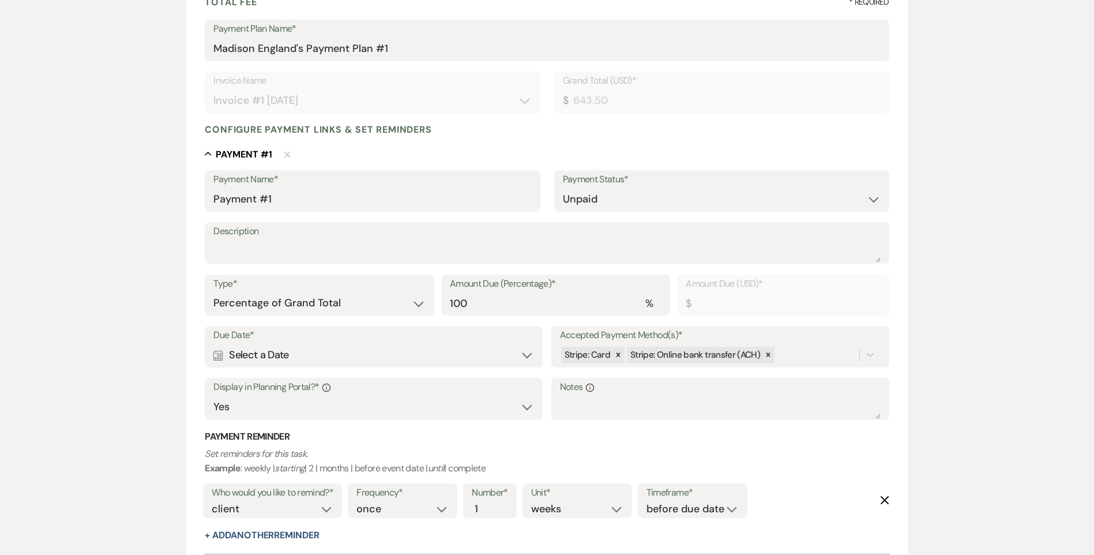
scroll to position [288, 0]
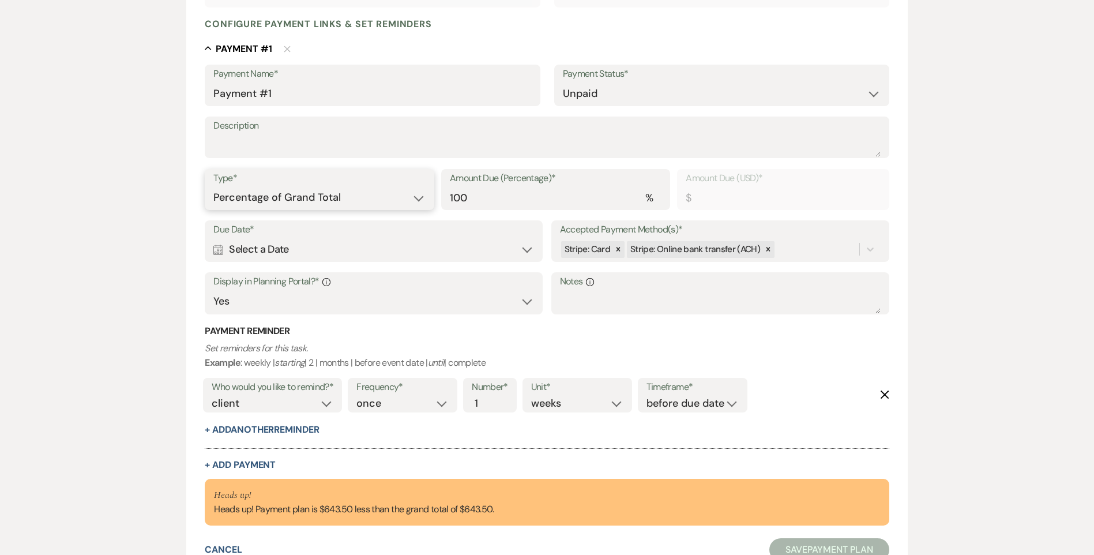
click at [371, 189] on select "Dollar Amount Percentage of Grand Total" at bounding box center [319, 197] width 212 height 22
click at [213, 186] on select "Dollar Amount Percentage of Grand Total" at bounding box center [319, 197] width 212 height 22
click at [480, 187] on input "100" at bounding box center [556, 197] width 212 height 22
type input "10"
type input "64.35"
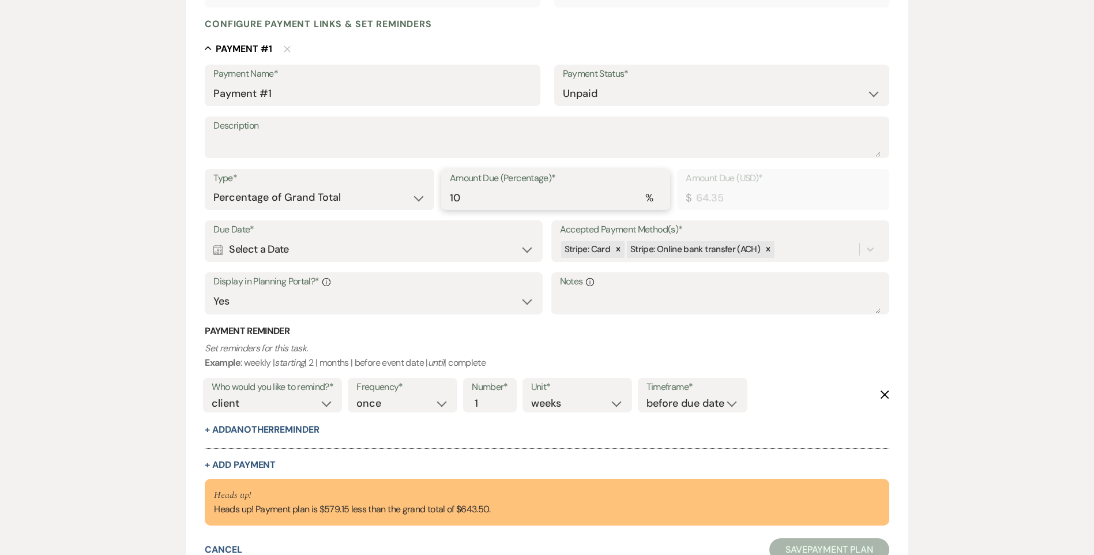
type input "100"
type input "643.50"
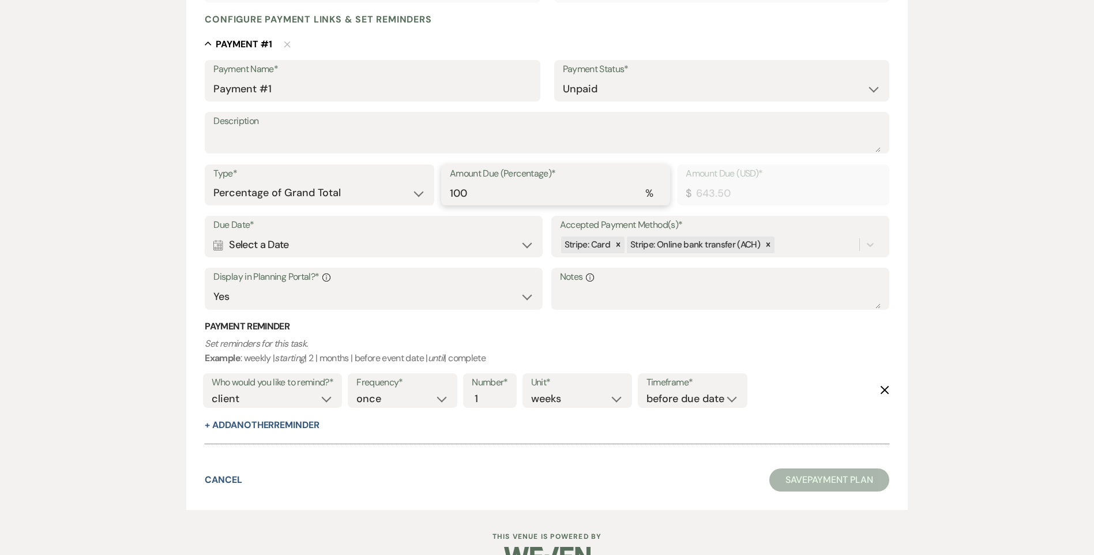
scroll to position [322, 0]
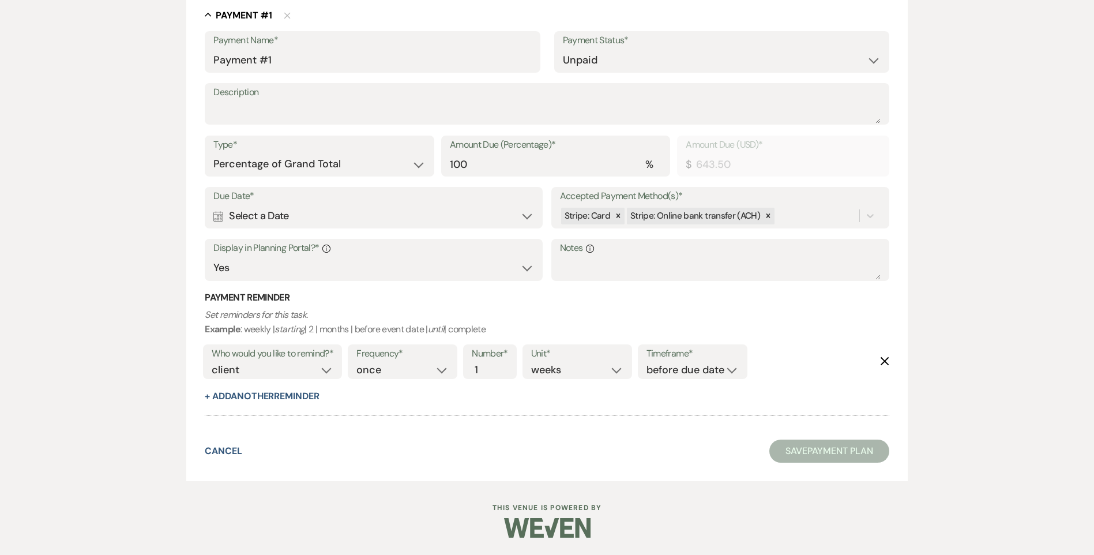
click at [735, 462] on form "Add Payment Plan Create link(s) to collect and/or log payments for this event: …" at bounding box center [546, 135] width 721 height 691
click at [343, 218] on div "Calendar Select a Date Expand" at bounding box center [373, 216] width 321 height 22
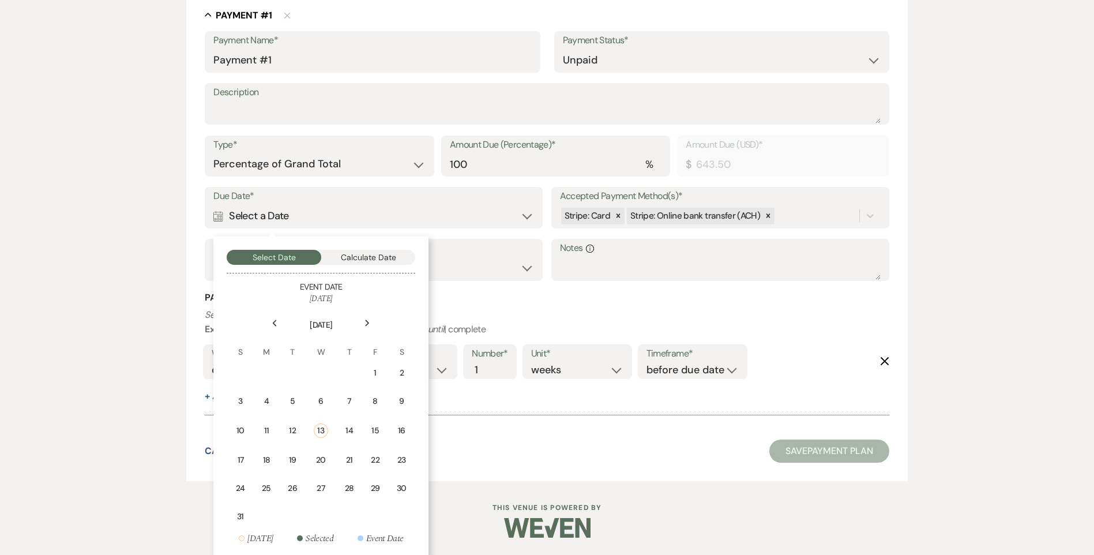
click at [366, 325] on use at bounding box center [367, 322] width 4 height 6
click at [395, 372] on td "1" at bounding box center [401, 372] width 25 height 27
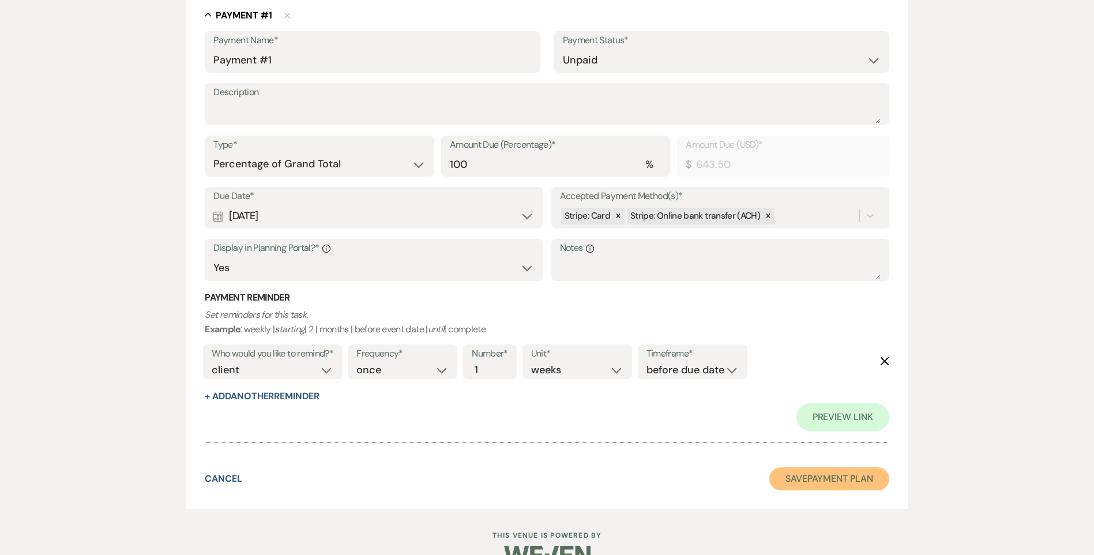
click at [830, 483] on button "Save Payment Plan" at bounding box center [829, 478] width 120 height 23
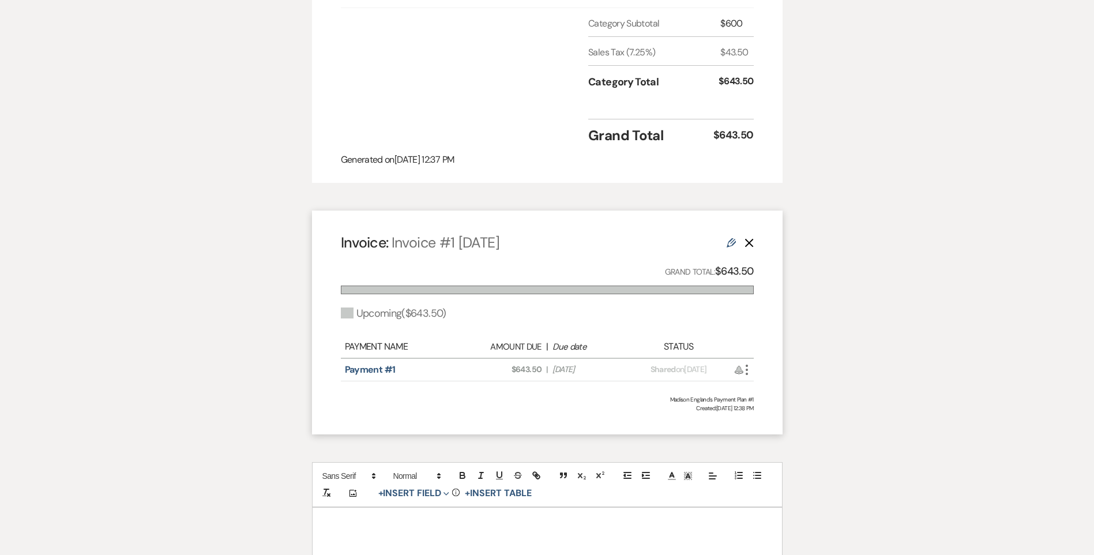
scroll to position [601, 0]
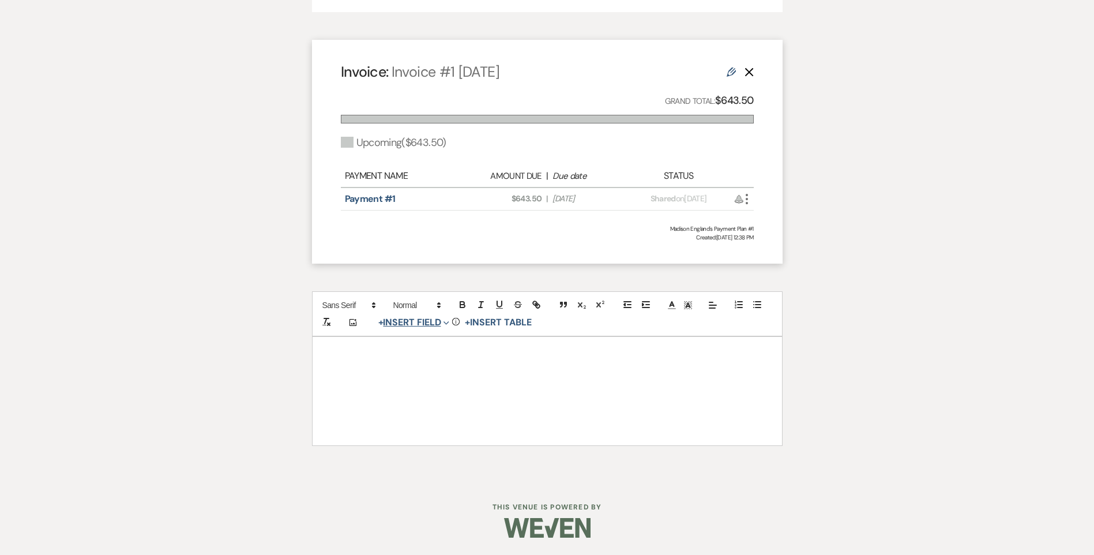
click at [402, 321] on button "+ Insert Field Expand" at bounding box center [414, 322] width 80 height 14
click at [420, 362] on button "Smart Field" at bounding box center [416, 367] width 86 height 21
select select "smartCustomField"
select select "owner"
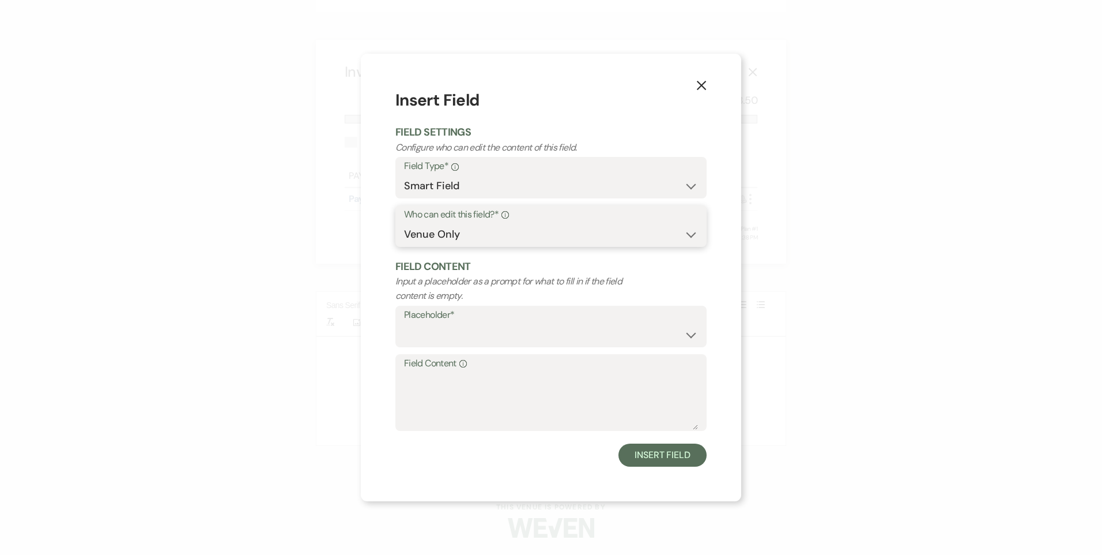
click at [452, 233] on select "Both Venue & Client Client Only Venue Only" at bounding box center [551, 234] width 294 height 22
click at [701, 82] on icon "X" at bounding box center [701, 85] width 10 height 10
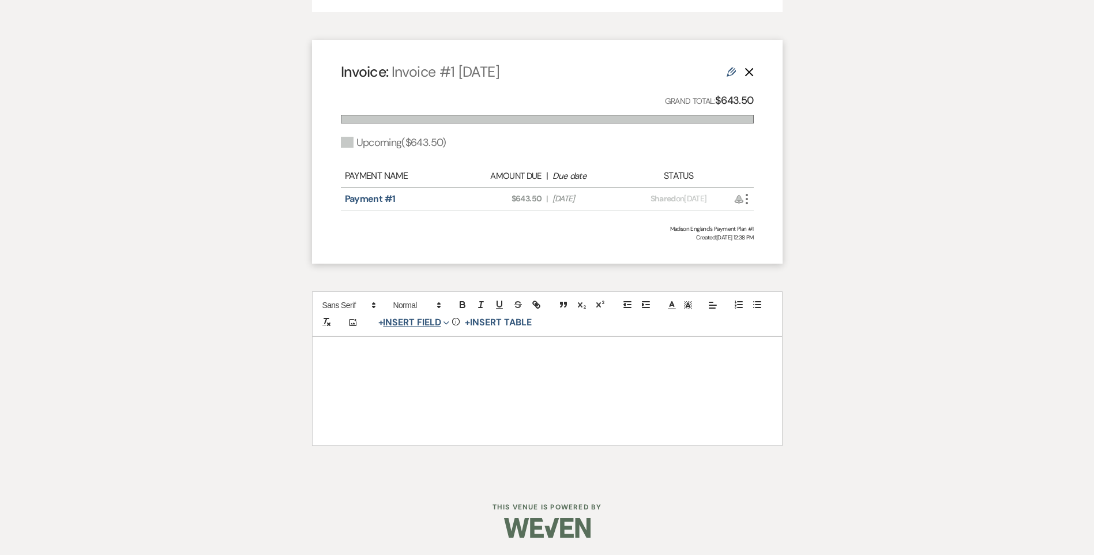
click at [400, 318] on button "+ Insert Field Expand" at bounding box center [414, 322] width 80 height 14
click at [403, 406] on button "Initial Field" at bounding box center [416, 408] width 86 height 21
select select "initialField"
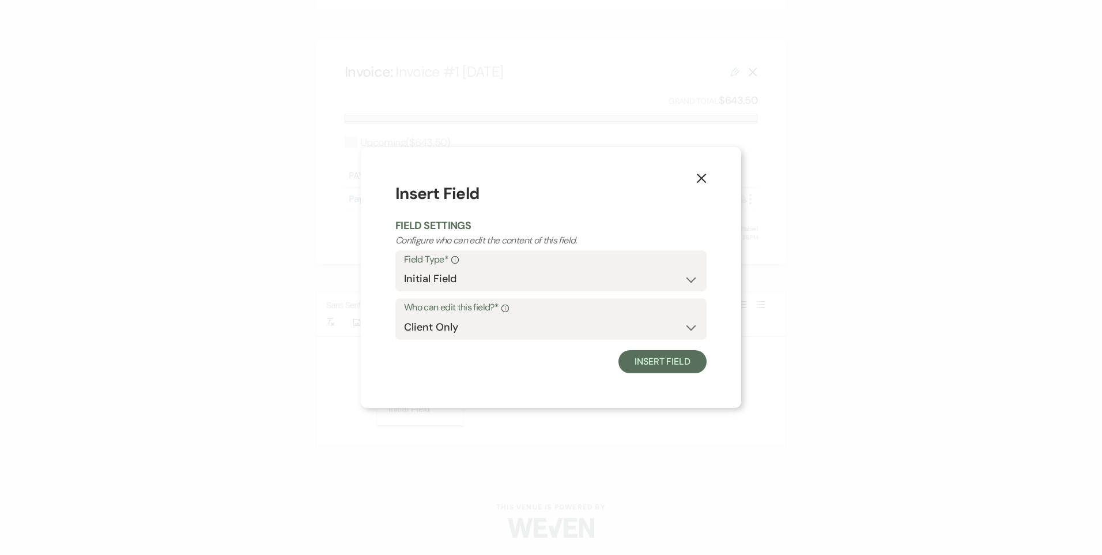
click at [521, 311] on label "Who can edit this field?* Info" at bounding box center [551, 307] width 294 height 17
click at [705, 180] on icon "X" at bounding box center [701, 178] width 10 height 10
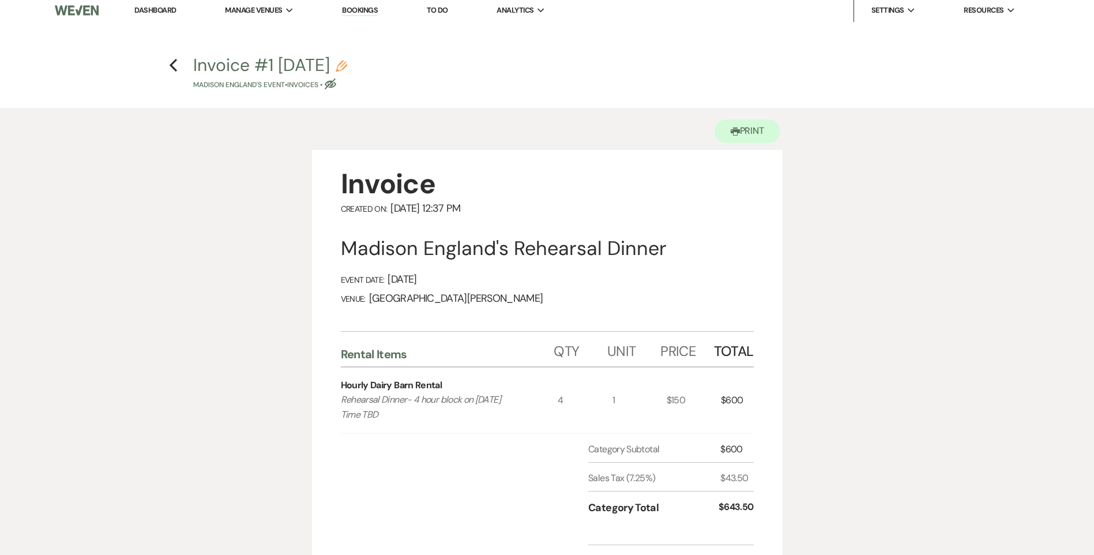
scroll to position [0, 0]
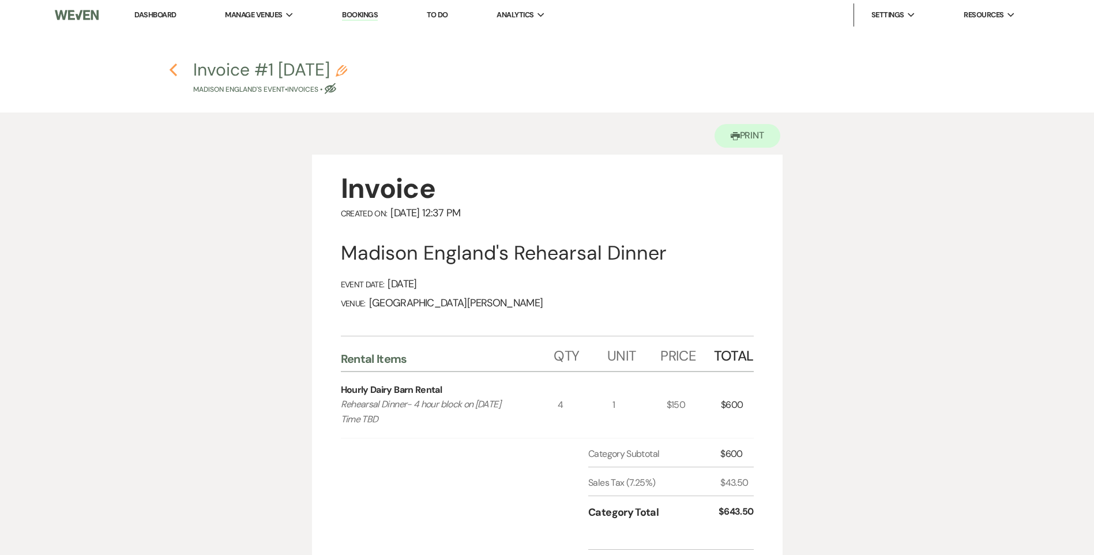
click at [171, 66] on icon "Previous" at bounding box center [173, 70] width 9 height 14
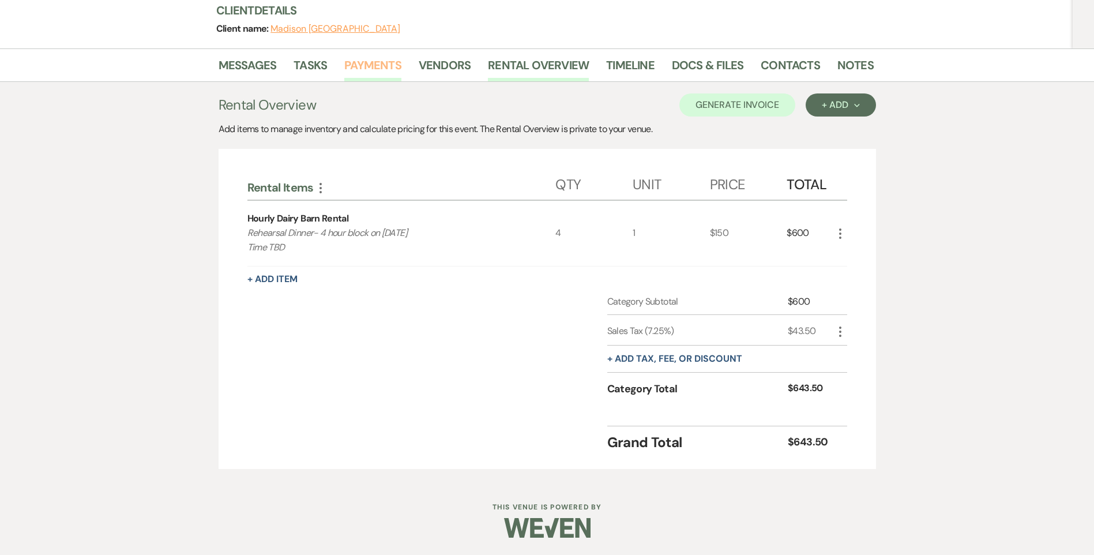
click at [359, 60] on link "Payments" at bounding box center [372, 68] width 57 height 25
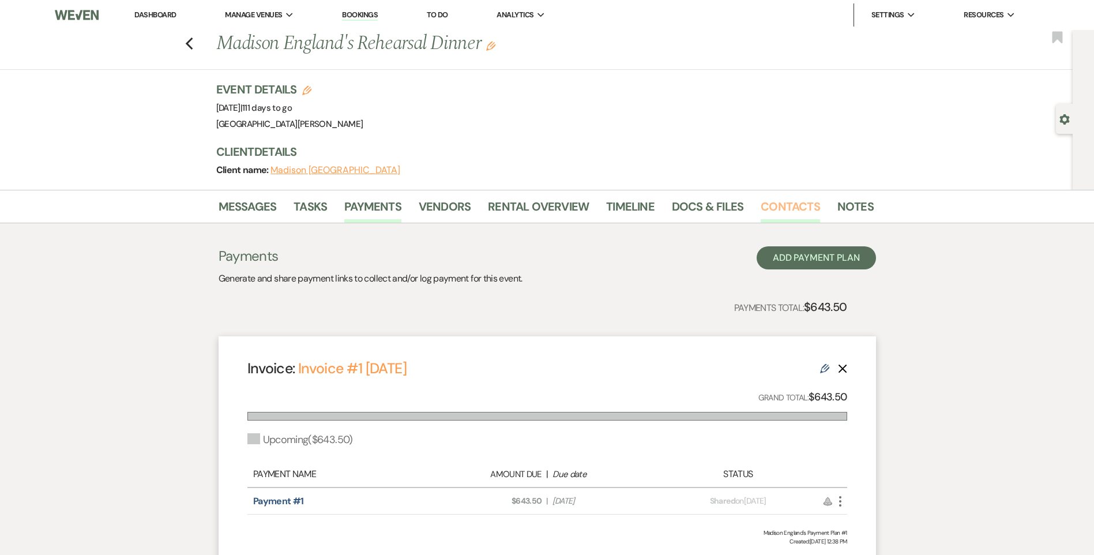
click at [790, 201] on link "Contacts" at bounding box center [789, 209] width 59 height 25
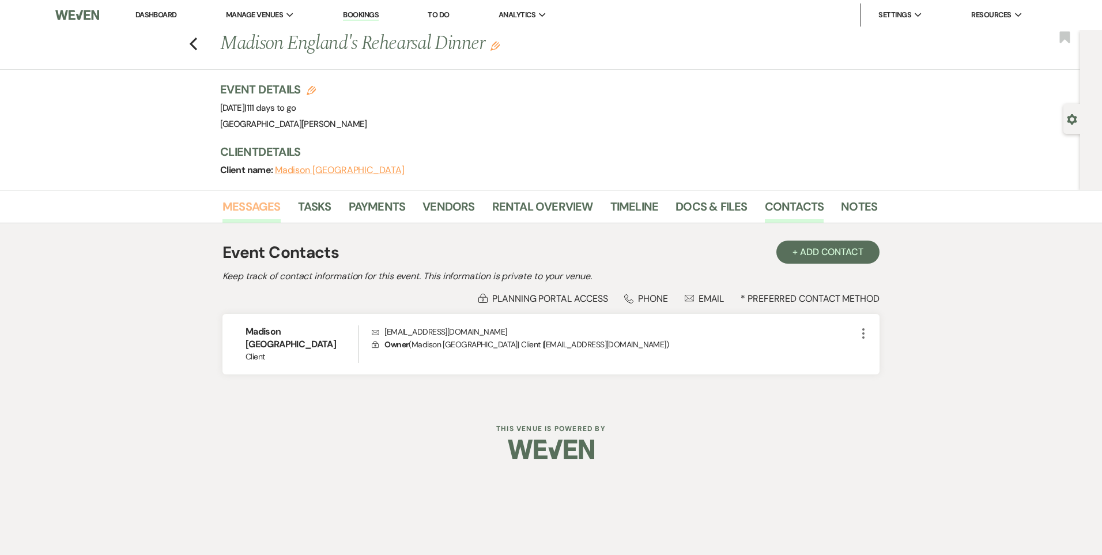
click at [272, 202] on link "Messages" at bounding box center [252, 209] width 58 height 25
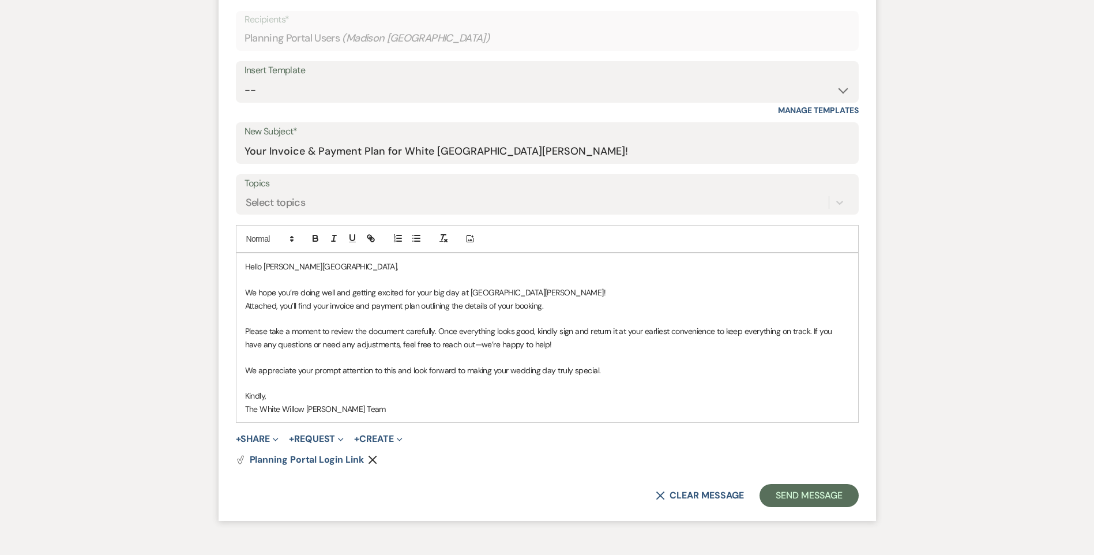
scroll to position [404, 0]
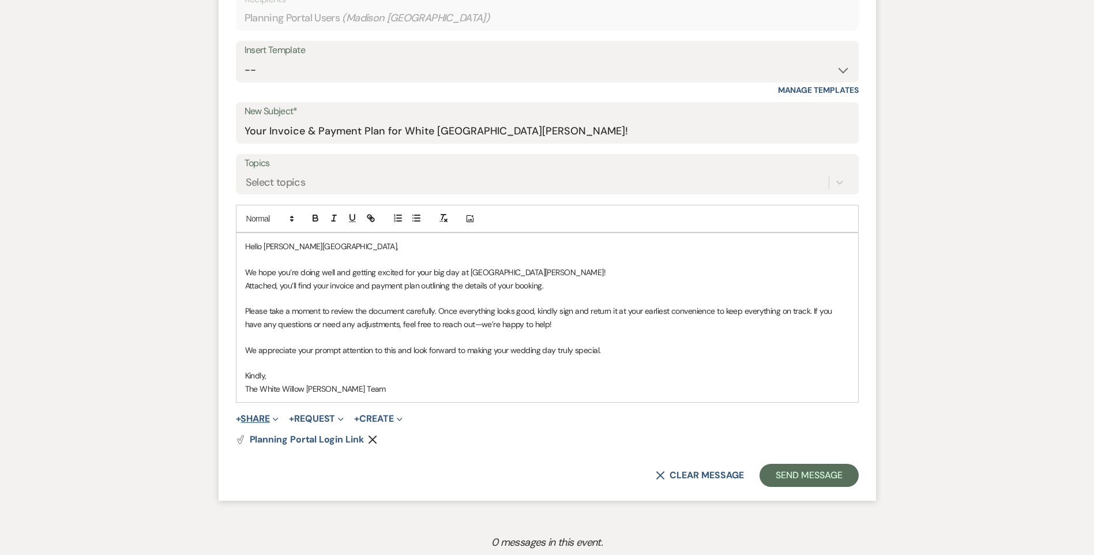
click at [259, 417] on button "+ Share Expand" at bounding box center [257, 418] width 43 height 9
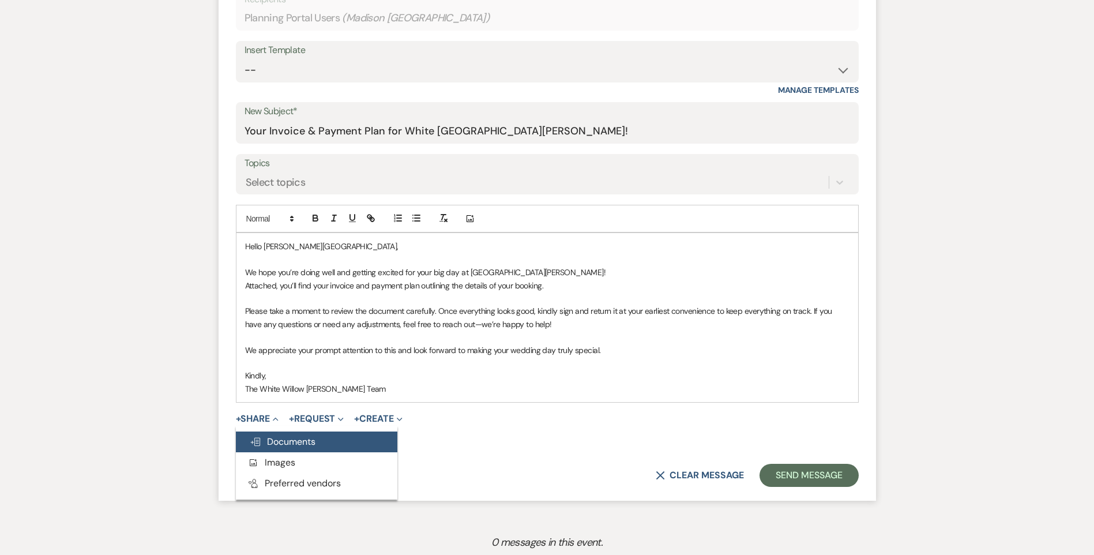
click at [302, 444] on span "Doc Upload Documents" at bounding box center [283, 441] width 66 height 12
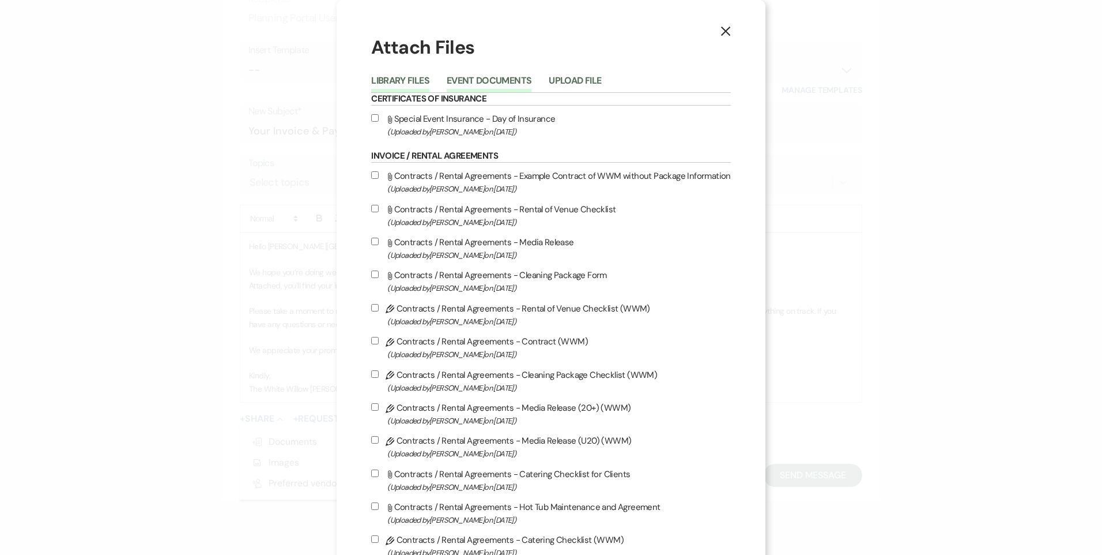
click at [483, 77] on button "Event Documents" at bounding box center [489, 84] width 85 height 16
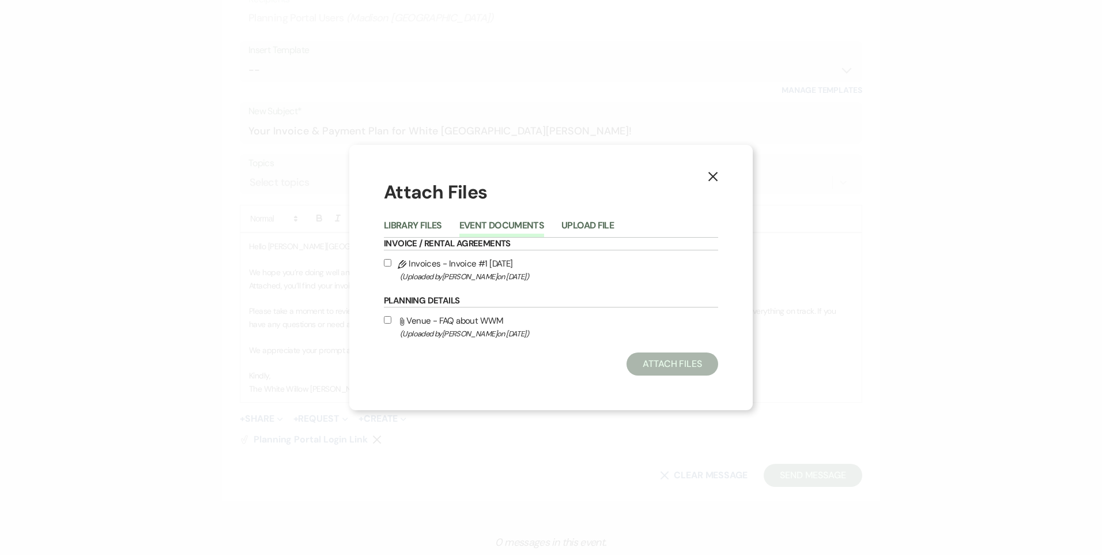
click at [386, 261] on input "Pencil Invoices - Invoice #1 8-13-2025 (Uploaded by Tessa Mullins on Aug 13th, …" at bounding box center [387, 262] width 7 height 7
checkbox input "true"
click at [665, 361] on button "Attach Files" at bounding box center [673, 363] width 92 height 23
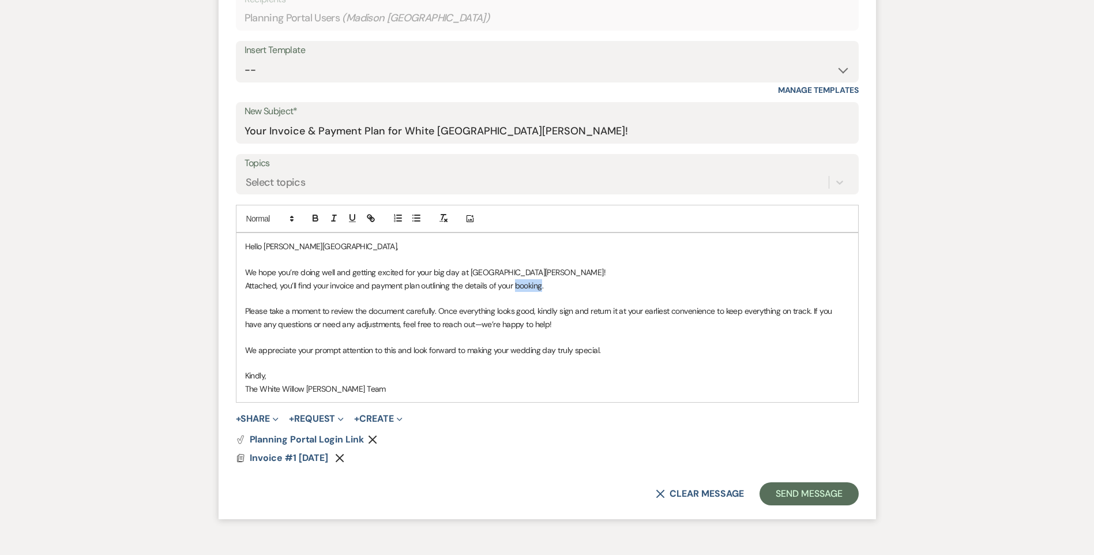
drag, startPoint x: 541, startPoint y: 284, endPoint x: 514, endPoint y: 282, distance: 27.2
click at [514, 282] on p "Attached, you’ll find your invoice and payment plan outlining the details of yo…" at bounding box center [547, 285] width 604 height 13
click at [805, 492] on button "Send Message" at bounding box center [808, 493] width 99 height 23
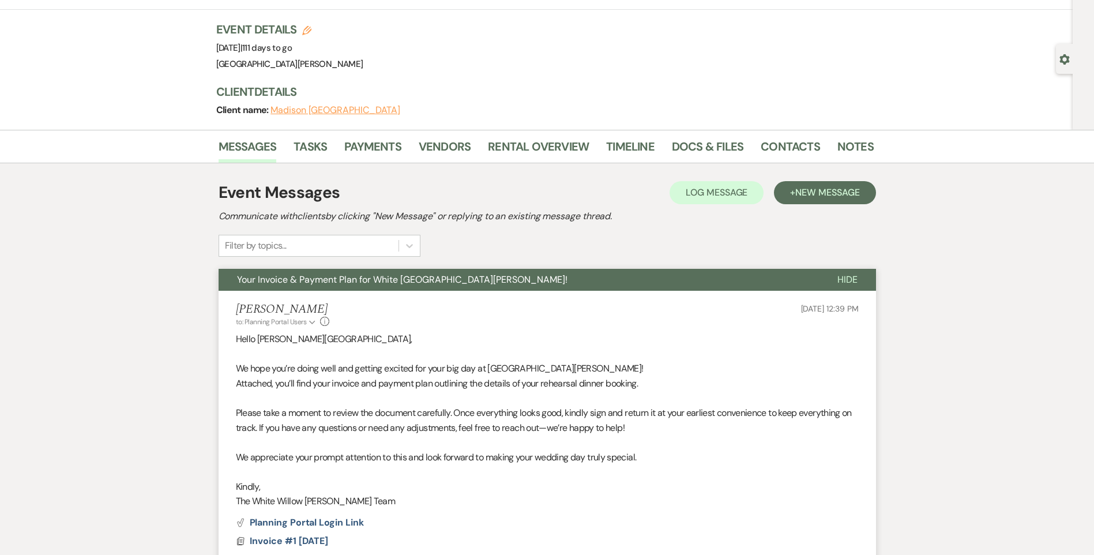
scroll to position [0, 0]
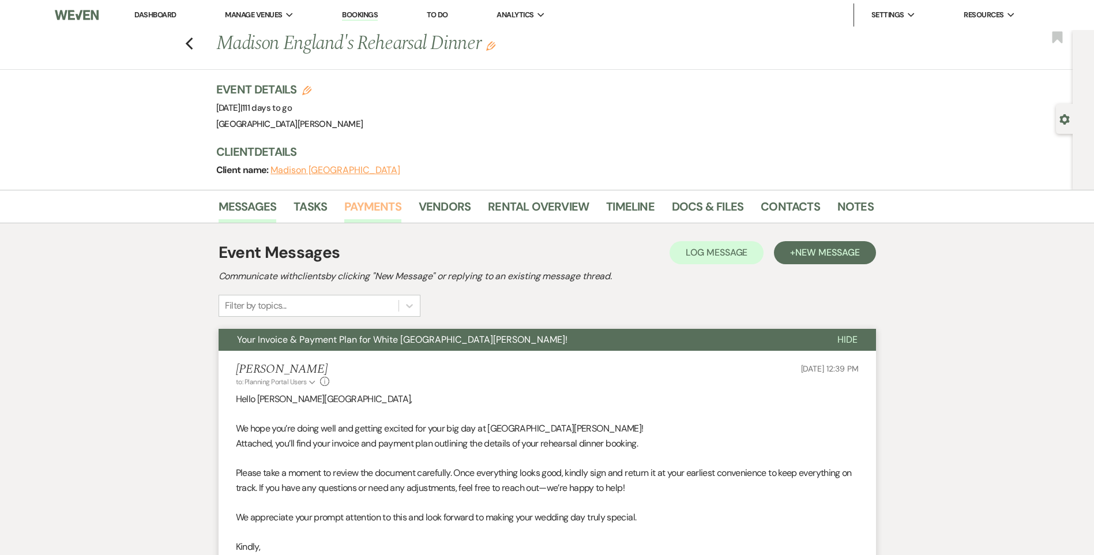
click at [380, 202] on link "Payments" at bounding box center [372, 209] width 57 height 25
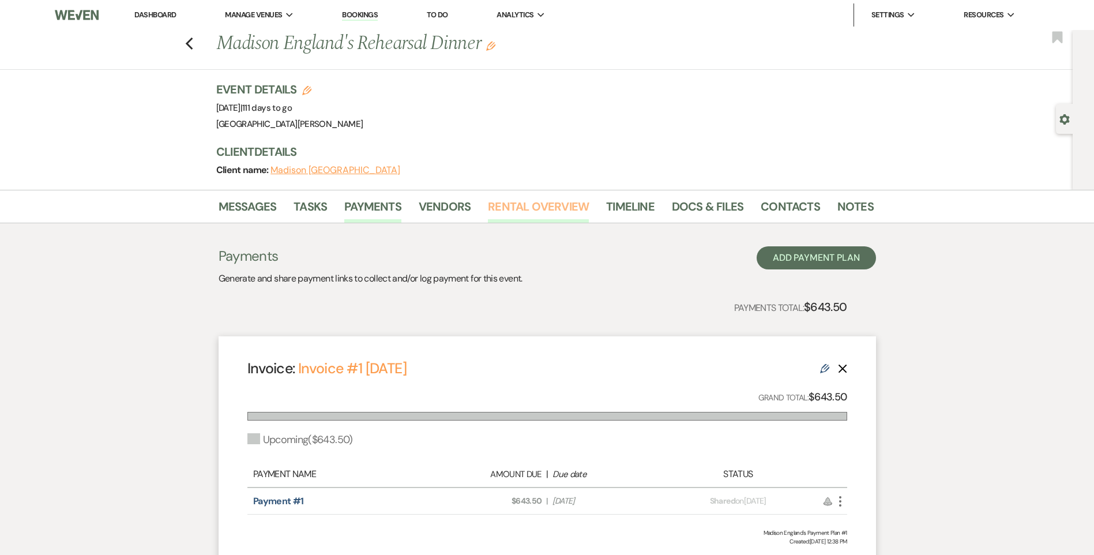
click at [540, 208] on link "Rental Overview" at bounding box center [538, 209] width 101 height 25
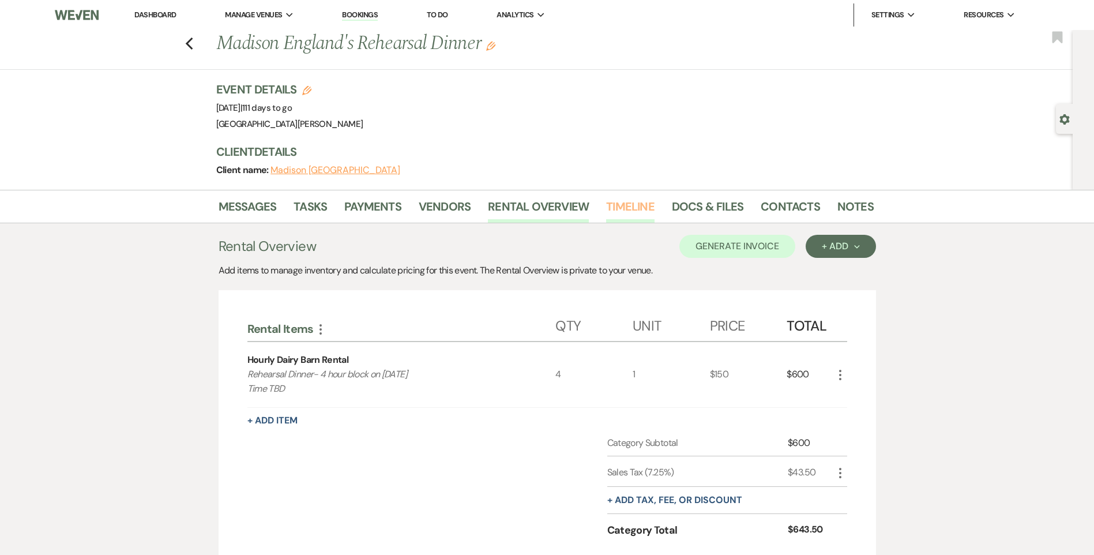
drag, startPoint x: 640, startPoint y: 212, endPoint x: 651, endPoint y: 213, distance: 11.1
click at [642, 212] on link "Timeline" at bounding box center [630, 209] width 48 height 25
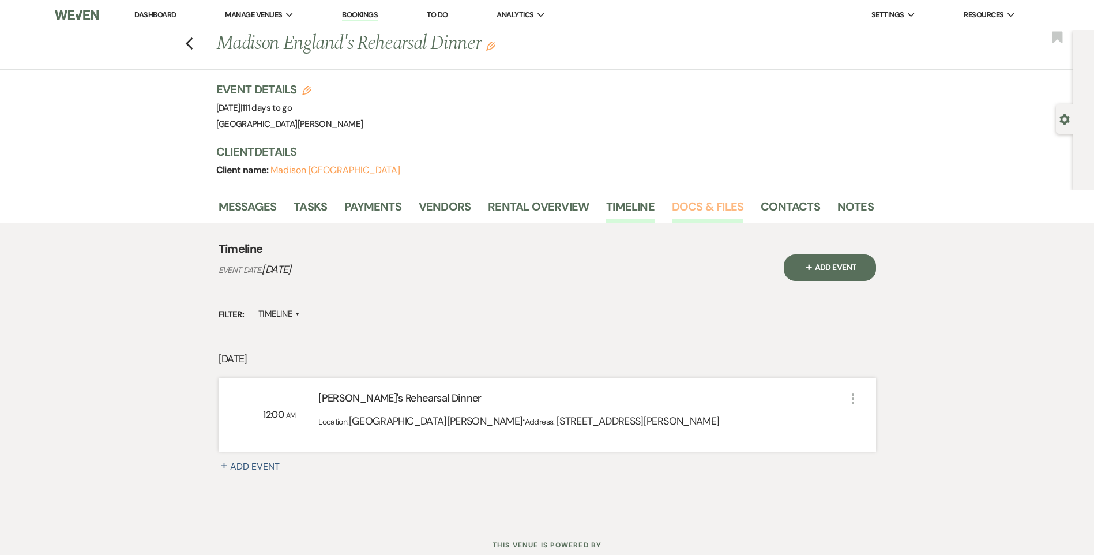
click at [691, 212] on link "Docs & Files" at bounding box center [707, 209] width 71 height 25
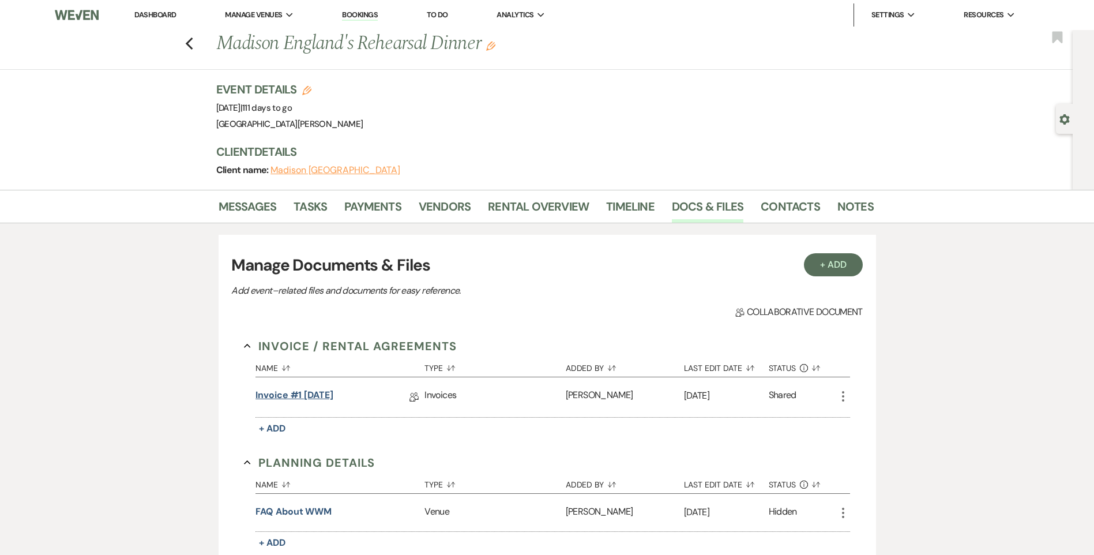
click at [330, 397] on link "Invoice #1 8-13-2025" at bounding box center [294, 397] width 78 height 18
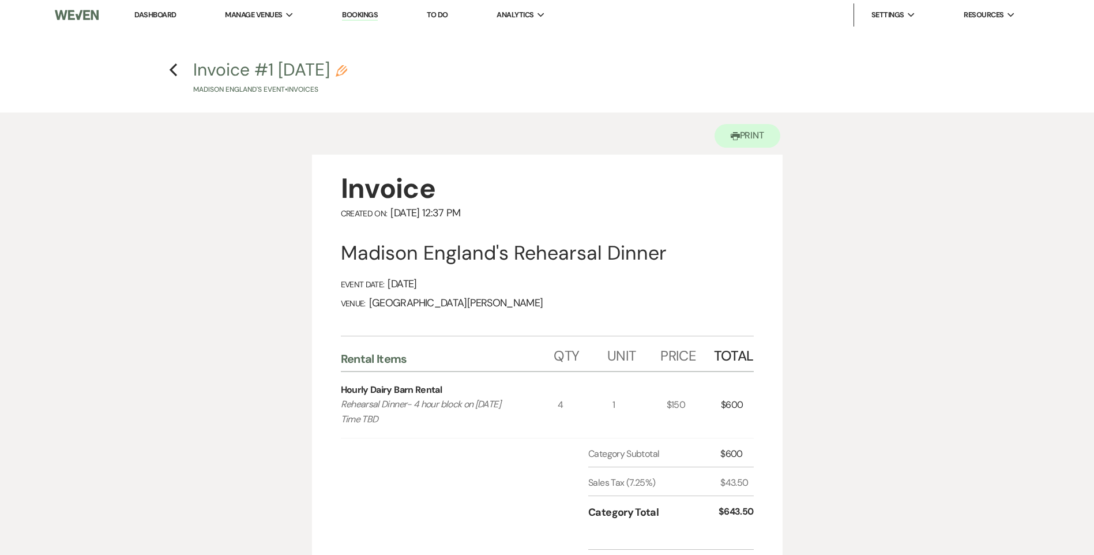
click at [168, 69] on h4 "Previous Invoice #1 8-13-2025 Pencil Madison England's Event • Invoices" at bounding box center [547, 76] width 830 height 37
click at [173, 70] on icon "Previous" at bounding box center [173, 70] width 9 height 14
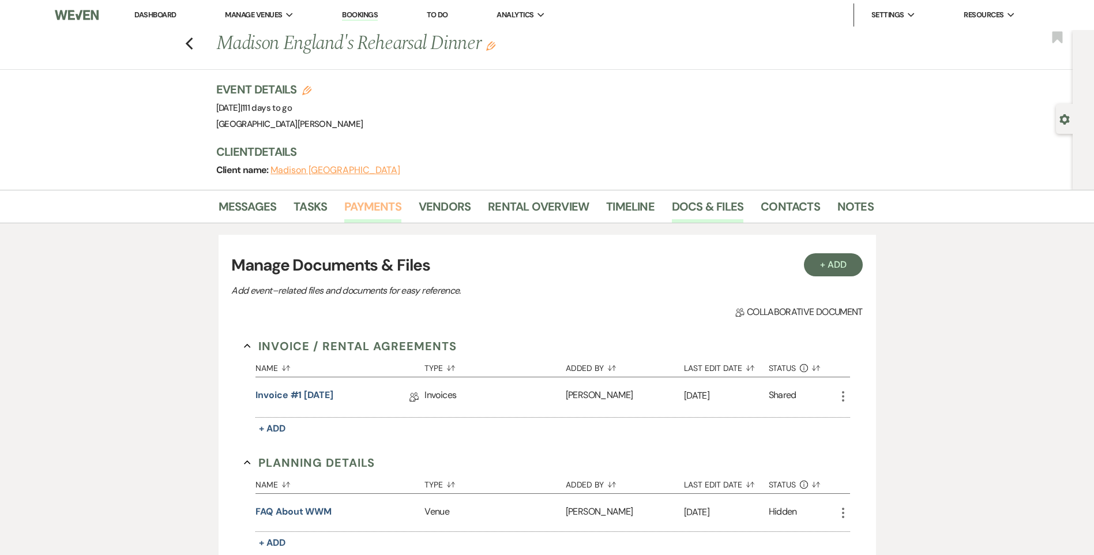
click at [394, 206] on link "Payments" at bounding box center [372, 209] width 57 height 25
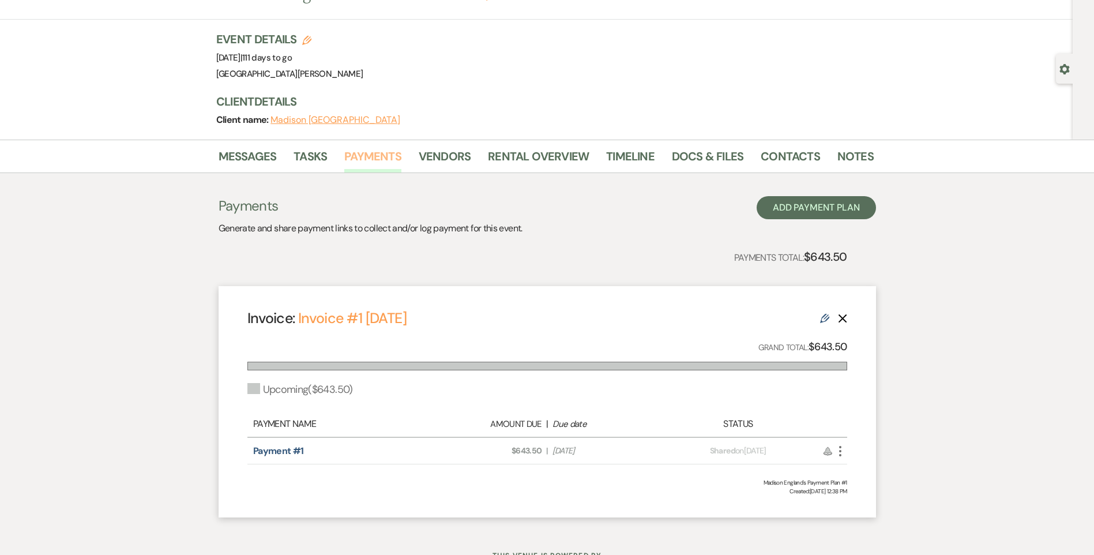
scroll to position [99, 0]
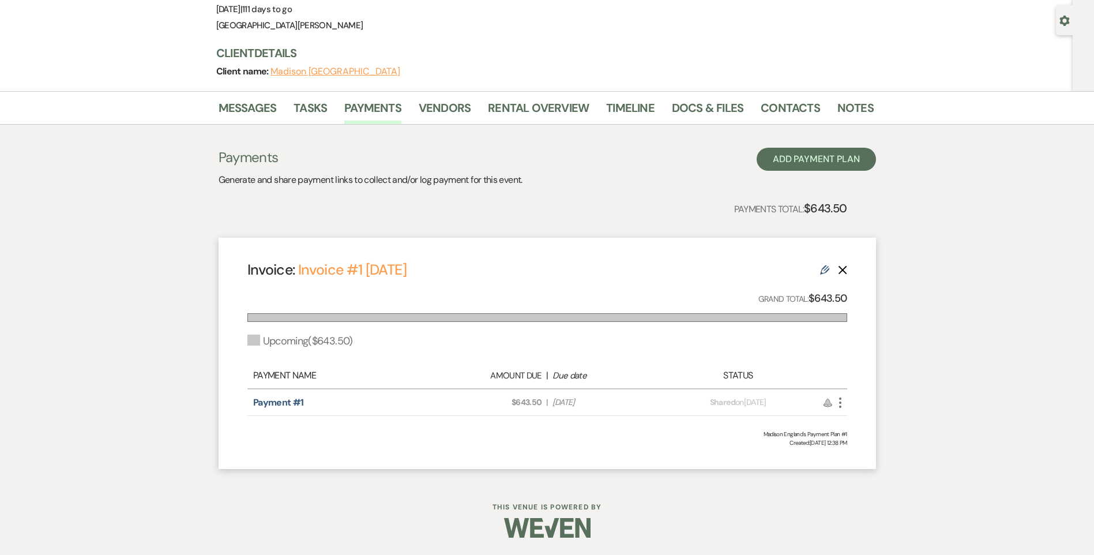
click at [843, 405] on icon "More" at bounding box center [840, 402] width 14 height 14
click at [617, 252] on div "Invoice: Invoice #1 8-13-2025 Edit Delete Grand Total: $643.50 Upcoming ( $643.…" at bounding box center [546, 353] width 657 height 231
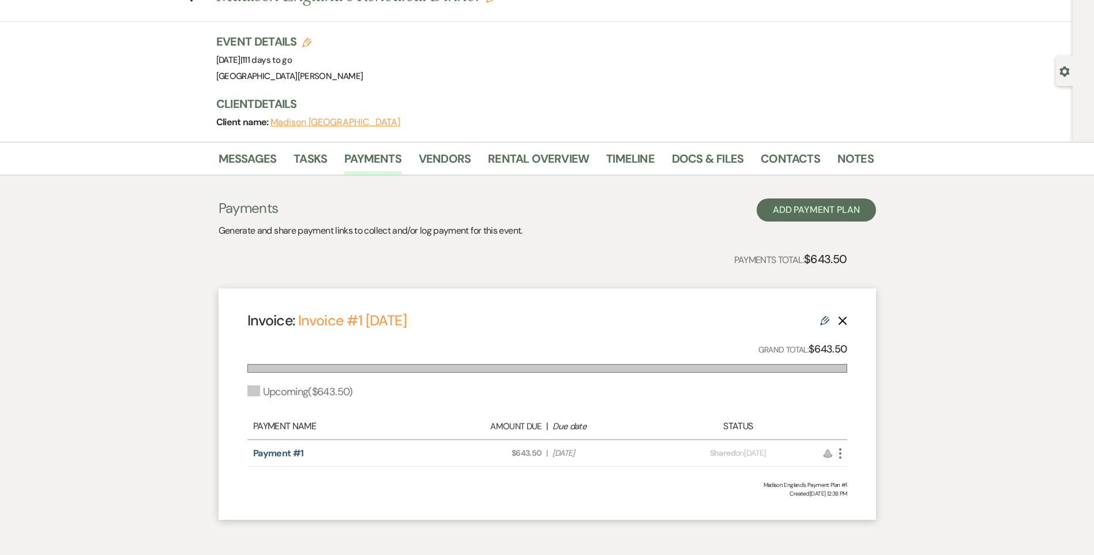
scroll to position [0, 0]
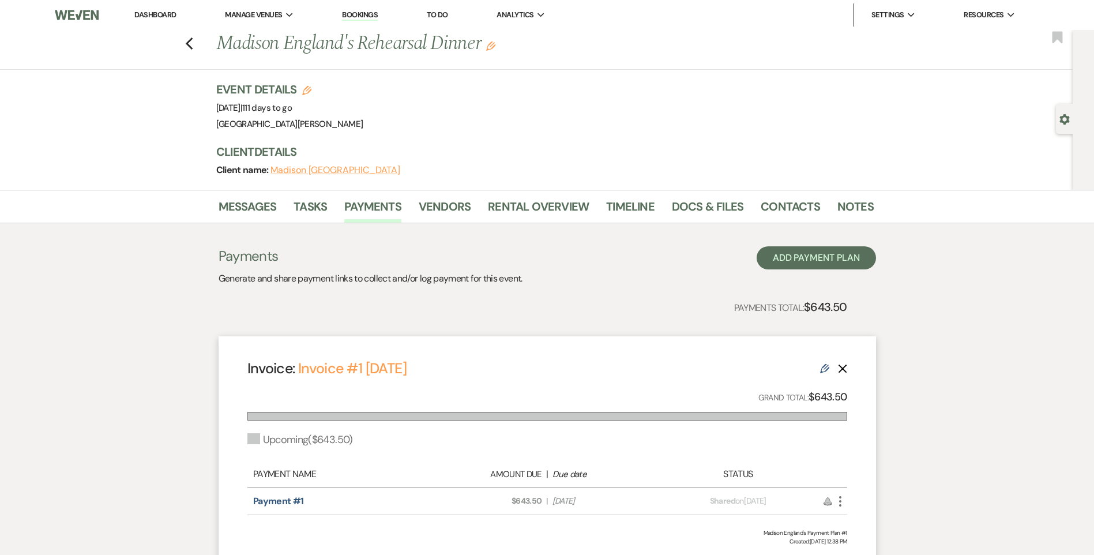
click at [172, 10] on link "Dashboard" at bounding box center [155, 15] width 42 height 10
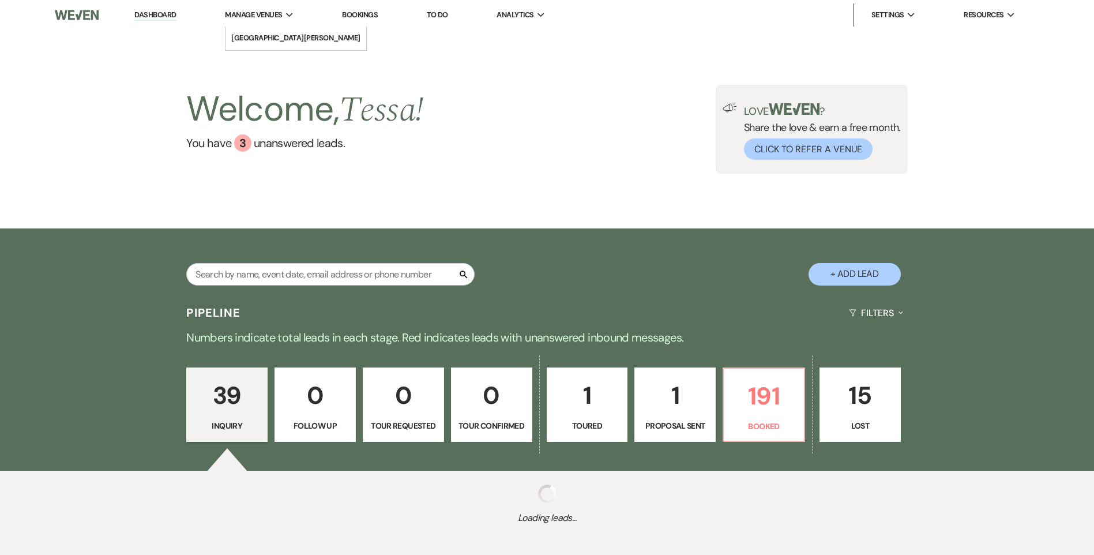
click at [274, 13] on span "Manage Venues" at bounding box center [253, 15] width 57 height 12
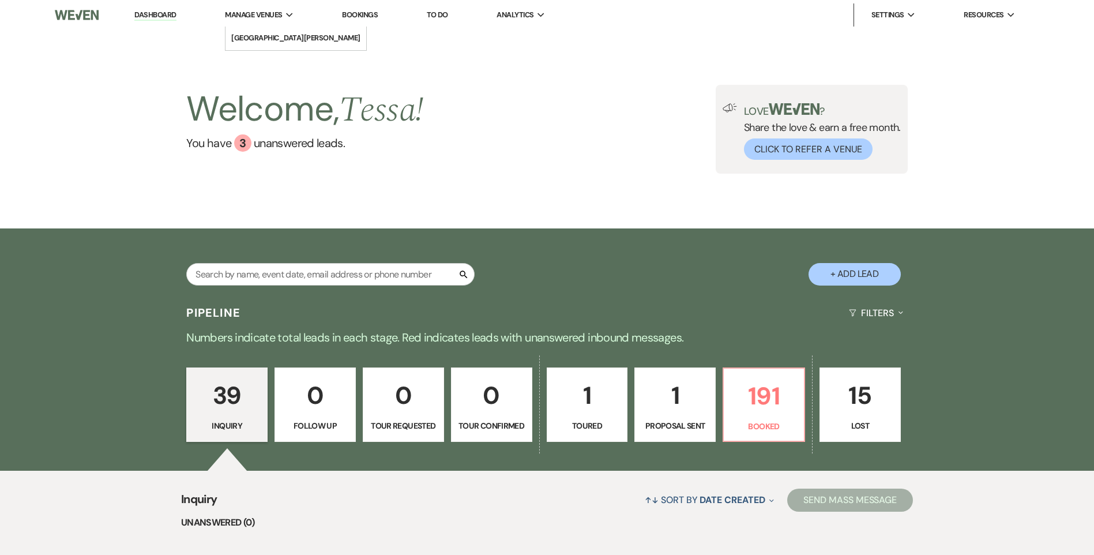
click at [288, 16] on icon "Expand" at bounding box center [289, 15] width 7 height 5
click at [295, 44] on li "[GEOGRAPHIC_DATA][PERSON_NAME]" at bounding box center [295, 38] width 129 height 12
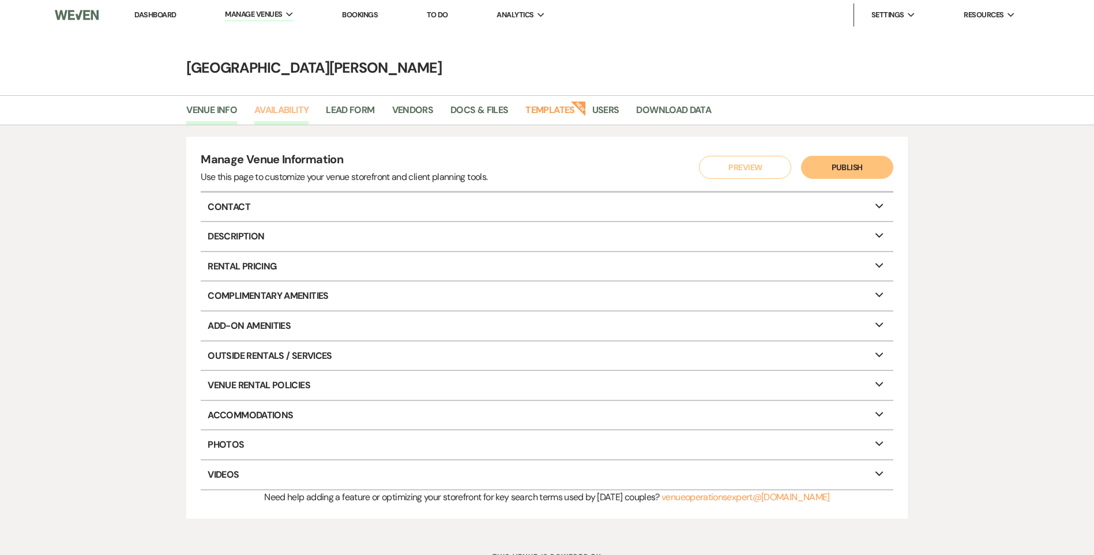
click at [299, 108] on link "Availability" at bounding box center [281, 114] width 54 height 22
select select "3"
select select "2026"
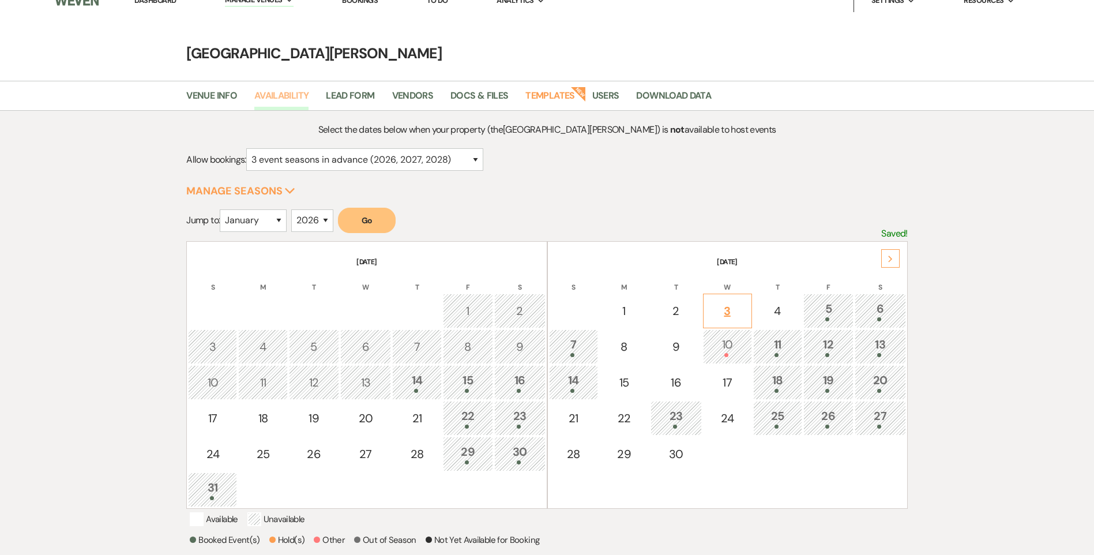
scroll to position [58, 0]
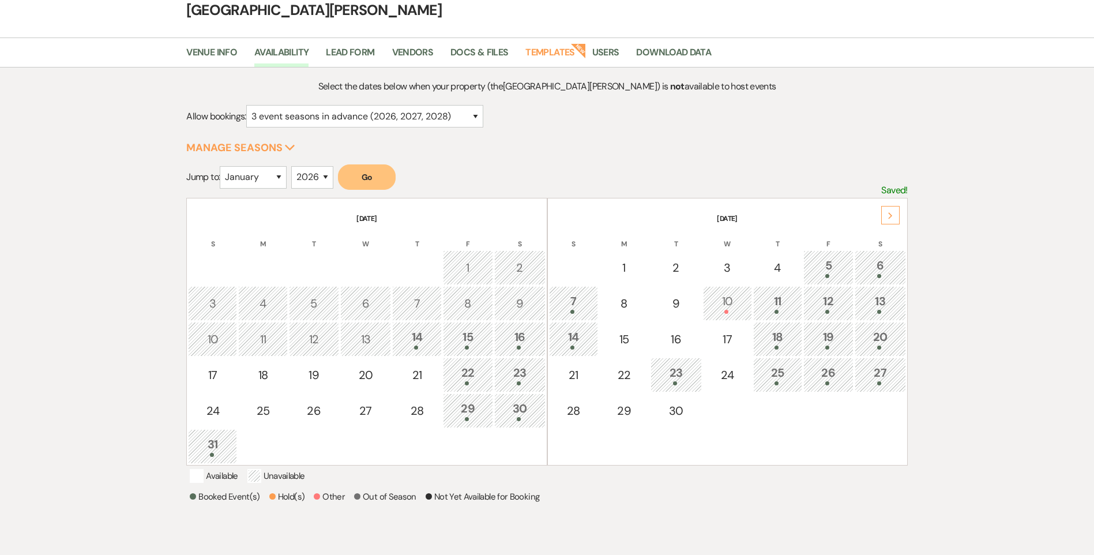
click at [885, 216] on div "Next" at bounding box center [890, 215] width 18 height 18
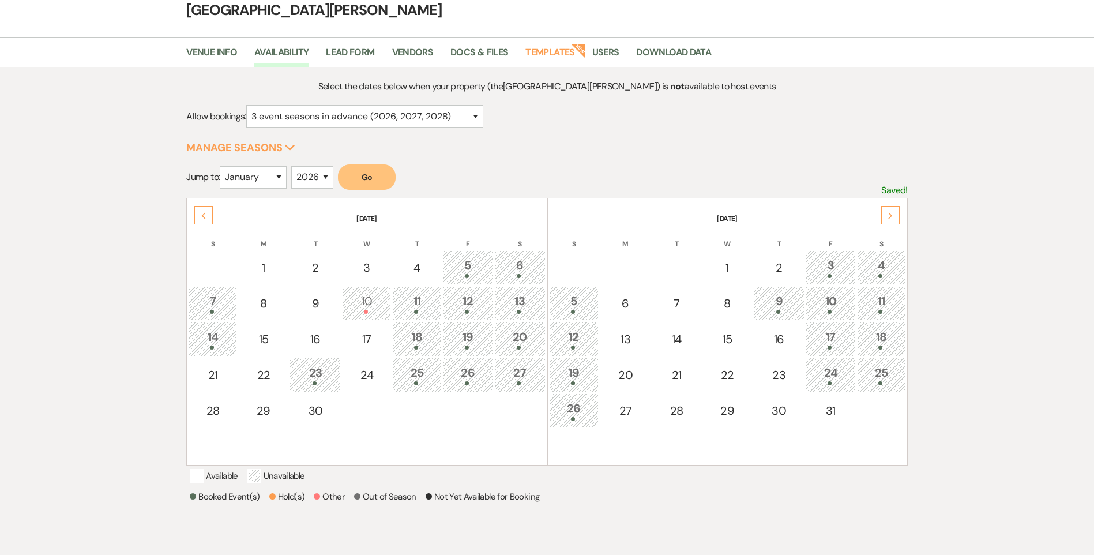
click at [885, 216] on div "Next" at bounding box center [890, 215] width 18 height 18
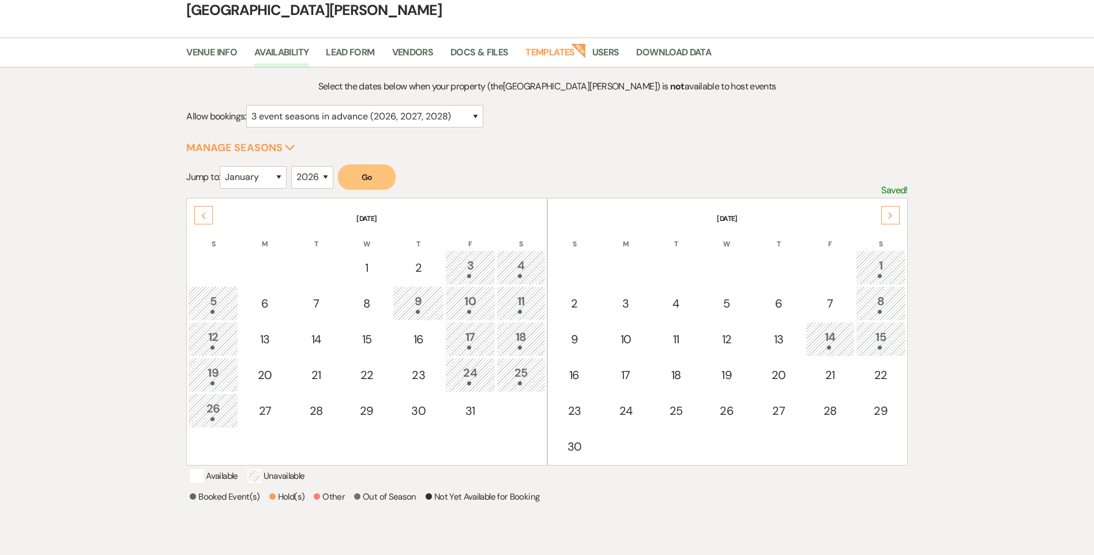
click at [885, 214] on div "Next" at bounding box center [890, 215] width 18 height 18
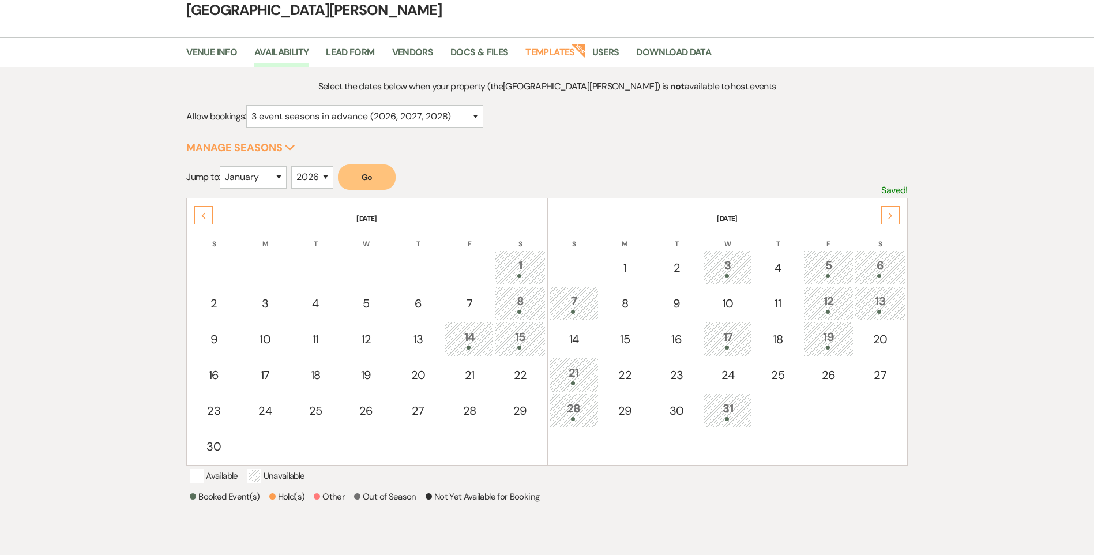
click at [722, 258] on div "3" at bounding box center [728, 267] width 36 height 21
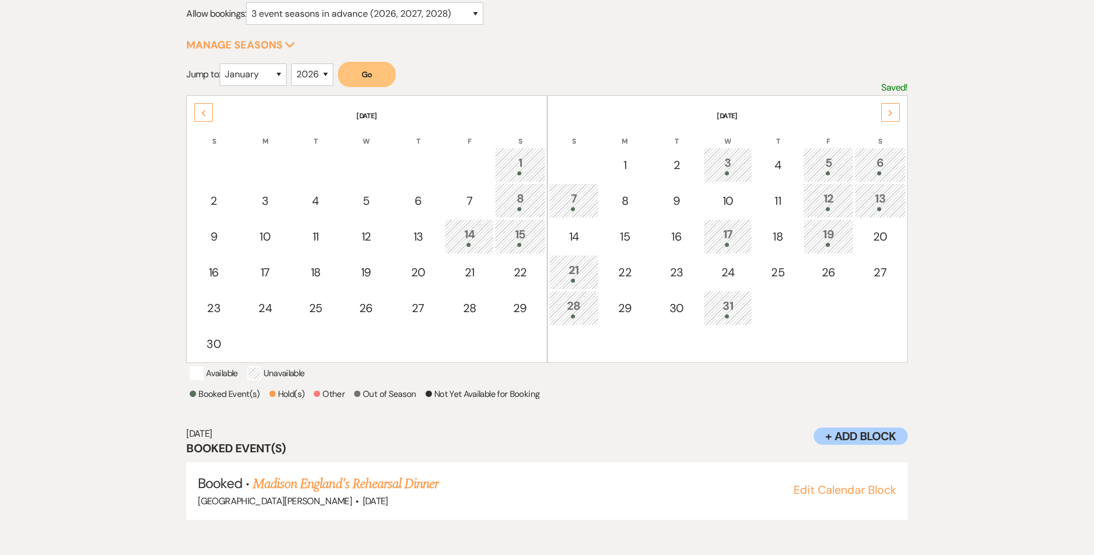
scroll to position [163, 0]
click at [586, 193] on div "7" at bounding box center [573, 197] width 37 height 21
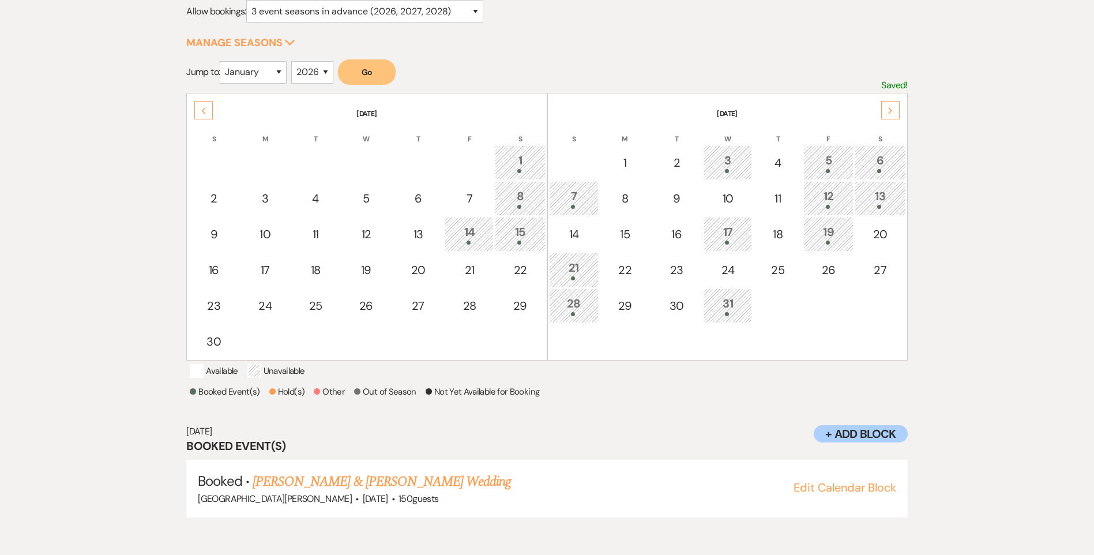
click at [724, 152] on div "3" at bounding box center [728, 162] width 36 height 21
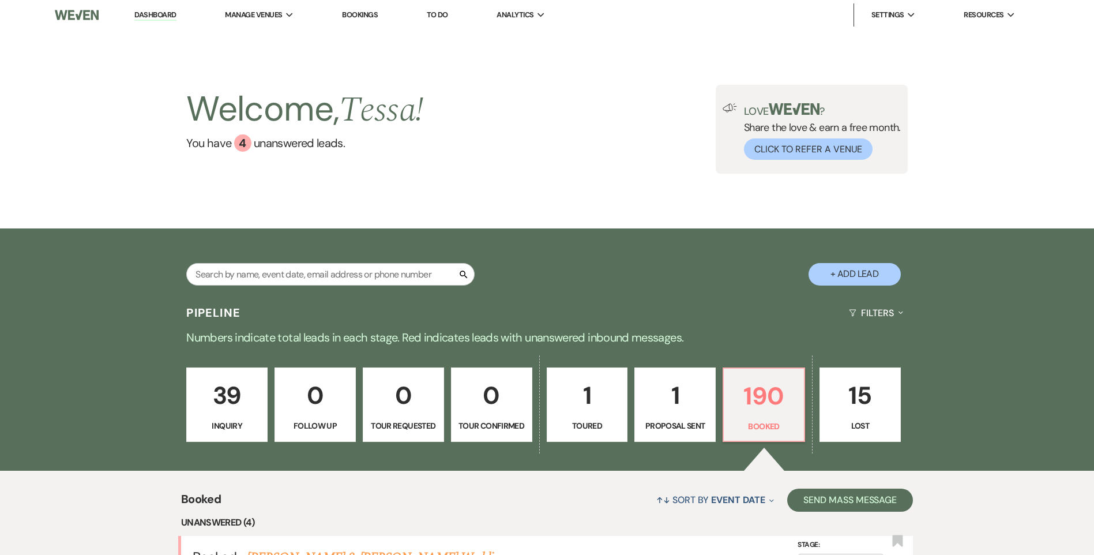
scroll to position [346, 0]
